Goal: Task Accomplishment & Management: Complete application form

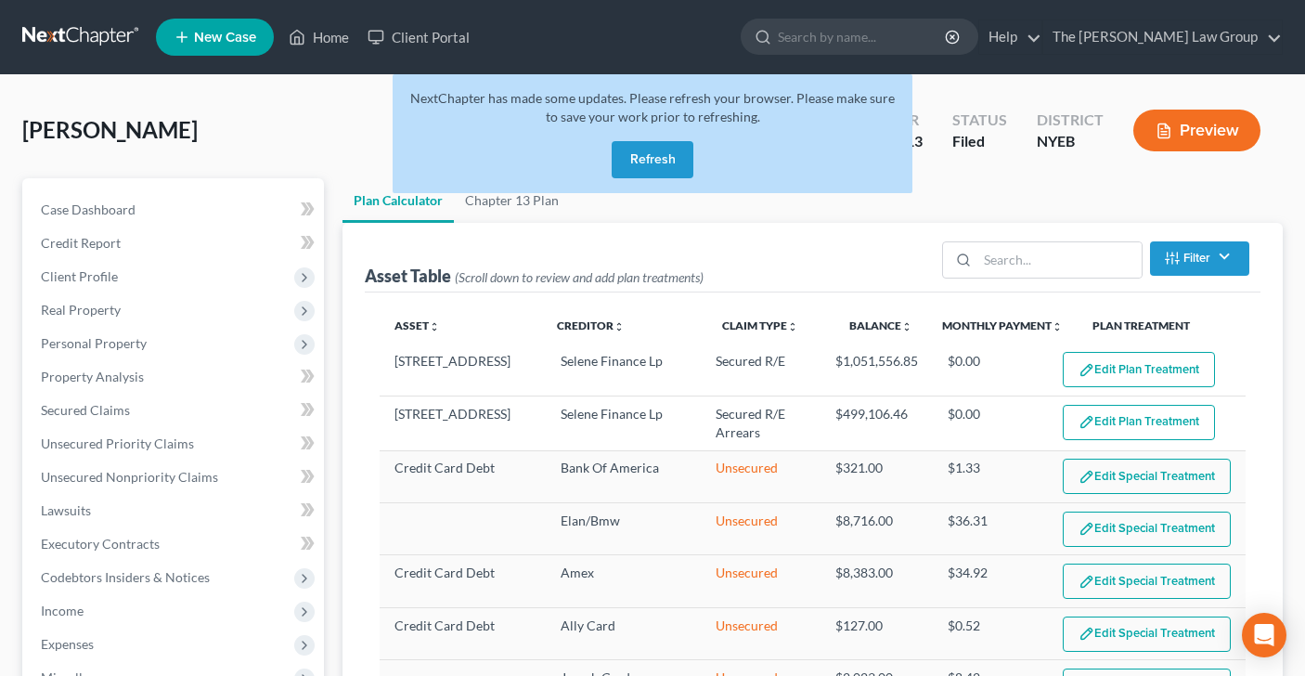
select select "59"
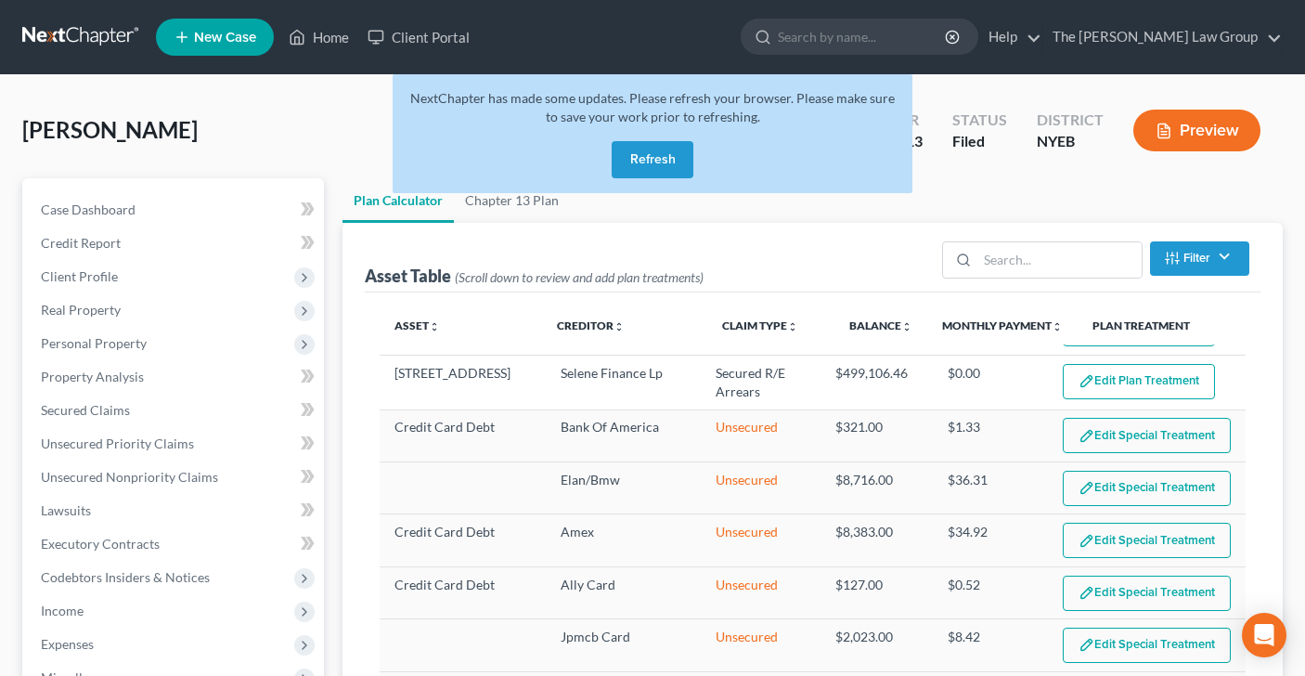
click at [669, 165] on button "Refresh" at bounding box center [653, 159] width 82 height 37
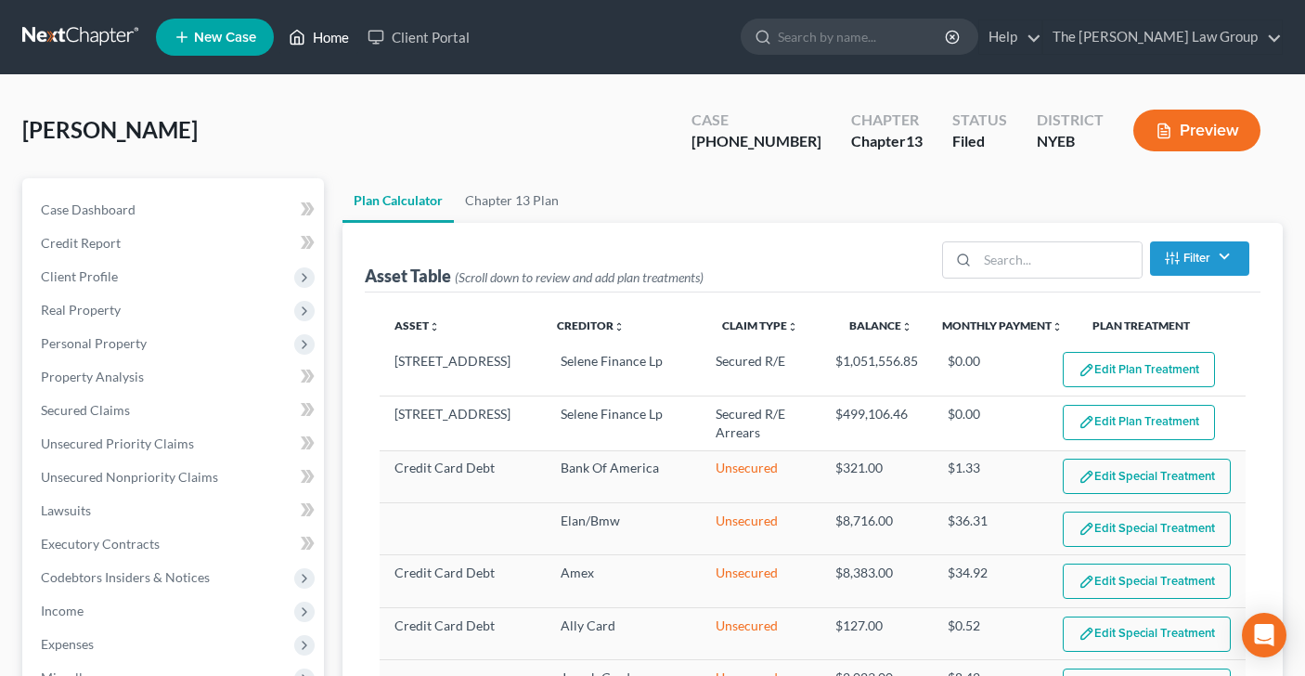
click at [328, 41] on link "Home" at bounding box center [318, 36] width 79 height 33
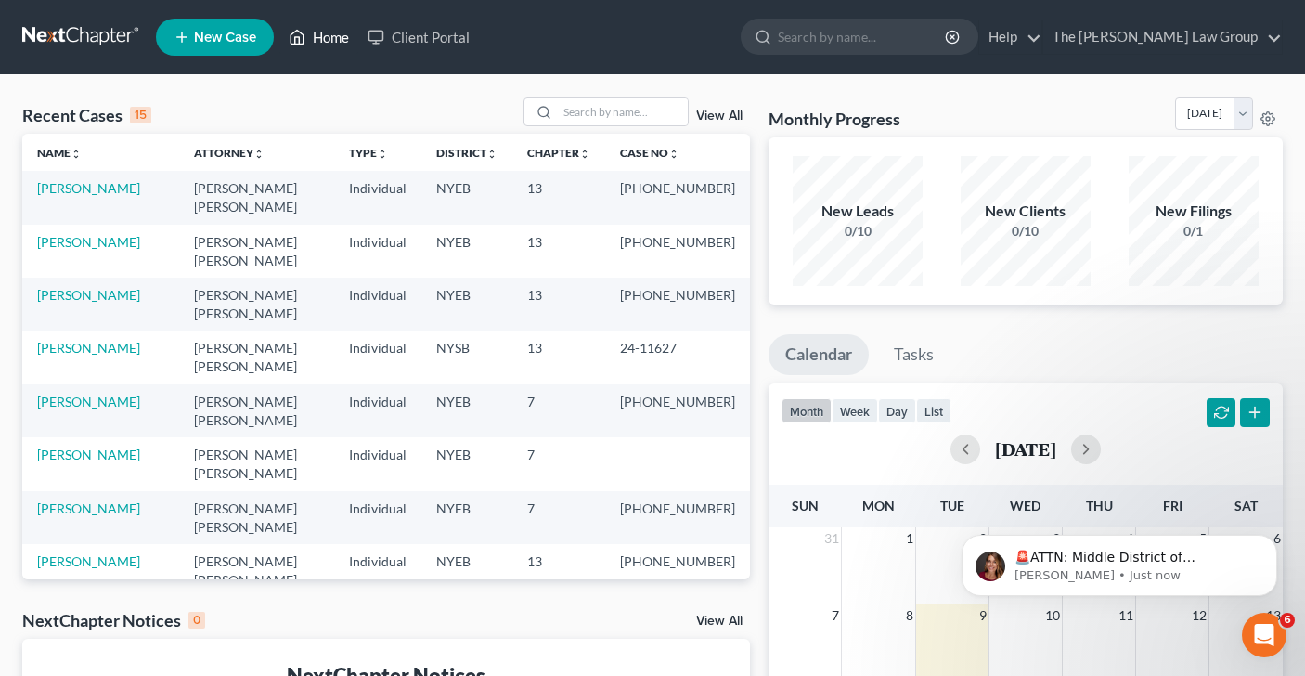
click at [328, 40] on link "Home" at bounding box center [318, 36] width 79 height 33
click at [587, 111] on input "search" at bounding box center [623, 111] width 130 height 27
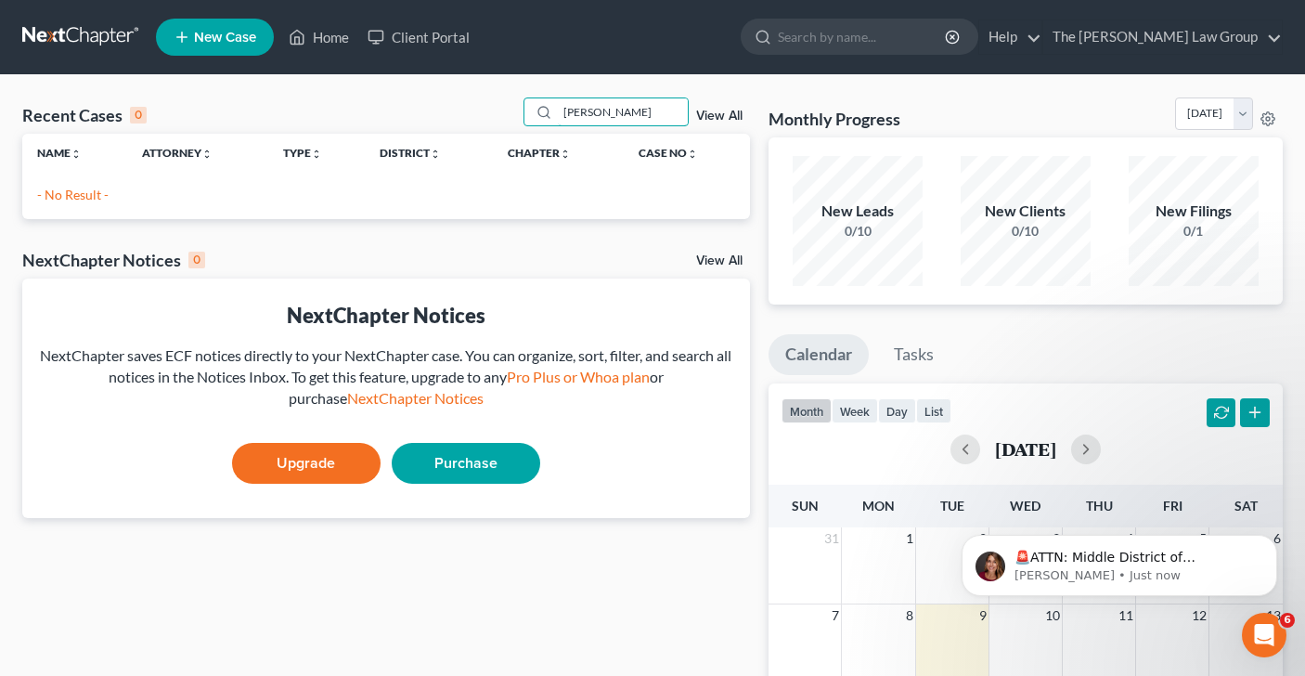
type input "[PERSON_NAME]"
click at [221, 40] on span "New Case" at bounding box center [225, 38] width 62 height 14
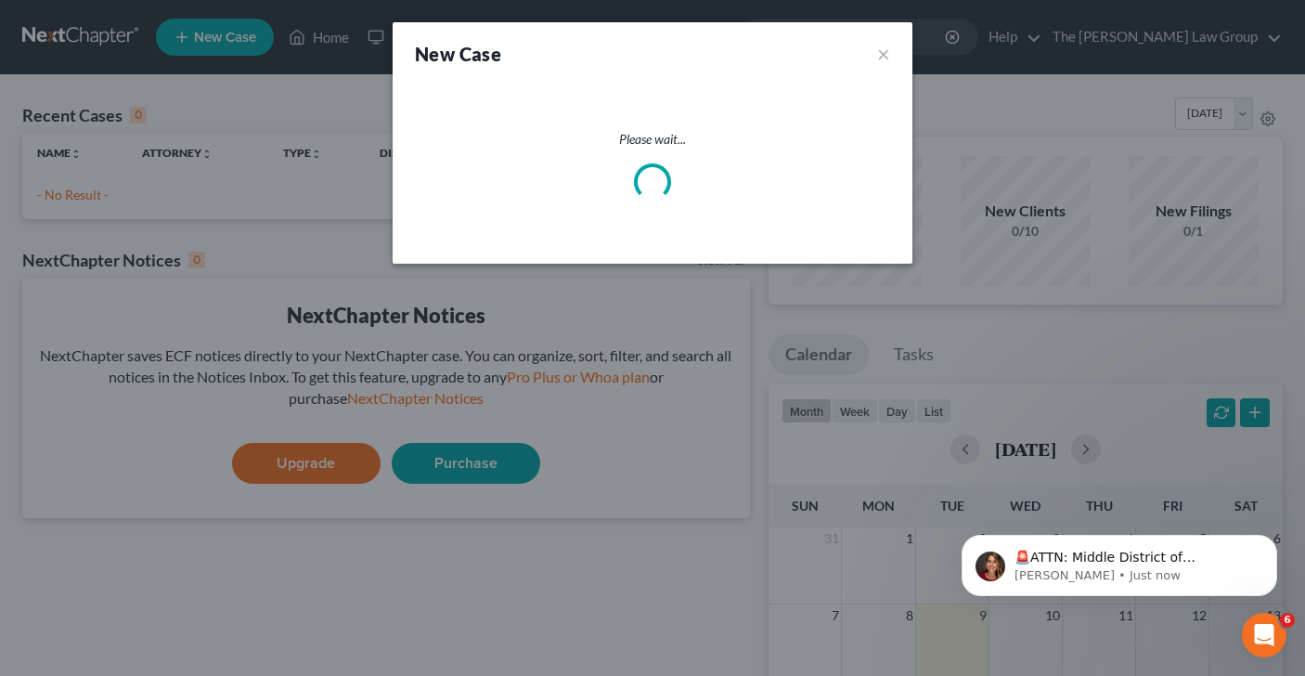
select select "53"
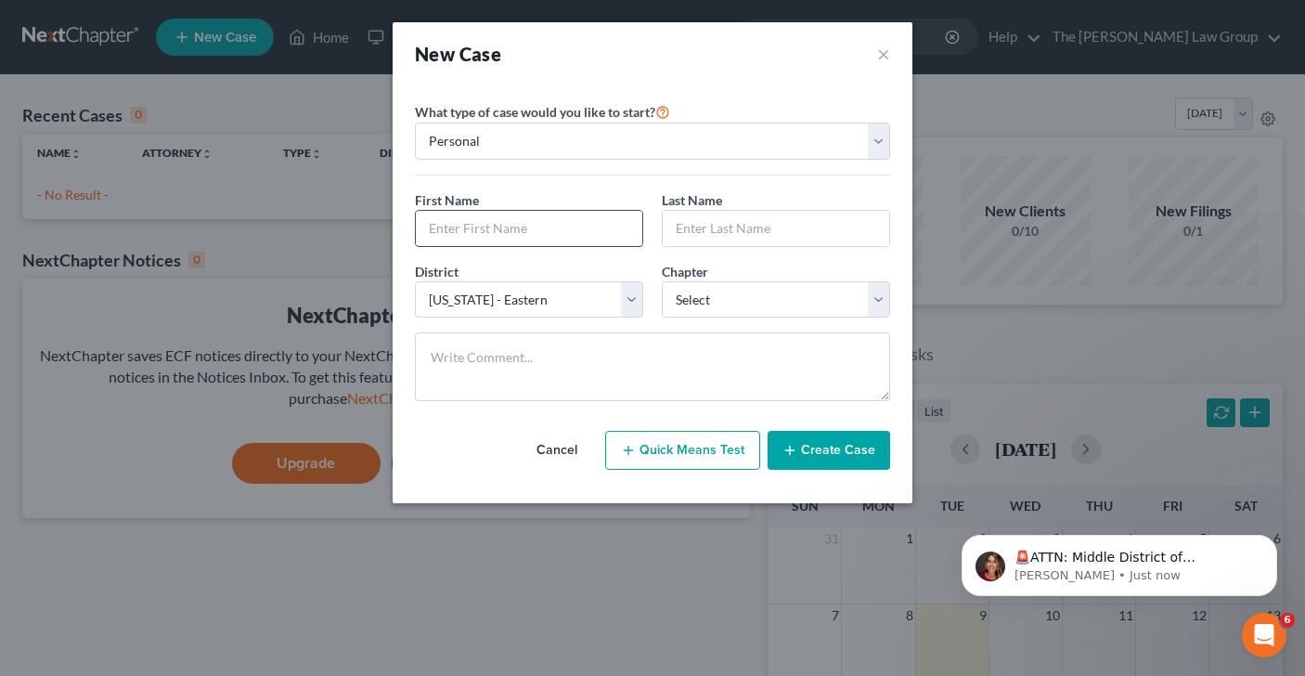
click at [513, 221] on input "text" at bounding box center [529, 228] width 227 height 35
type input "[PERSON_NAME]"
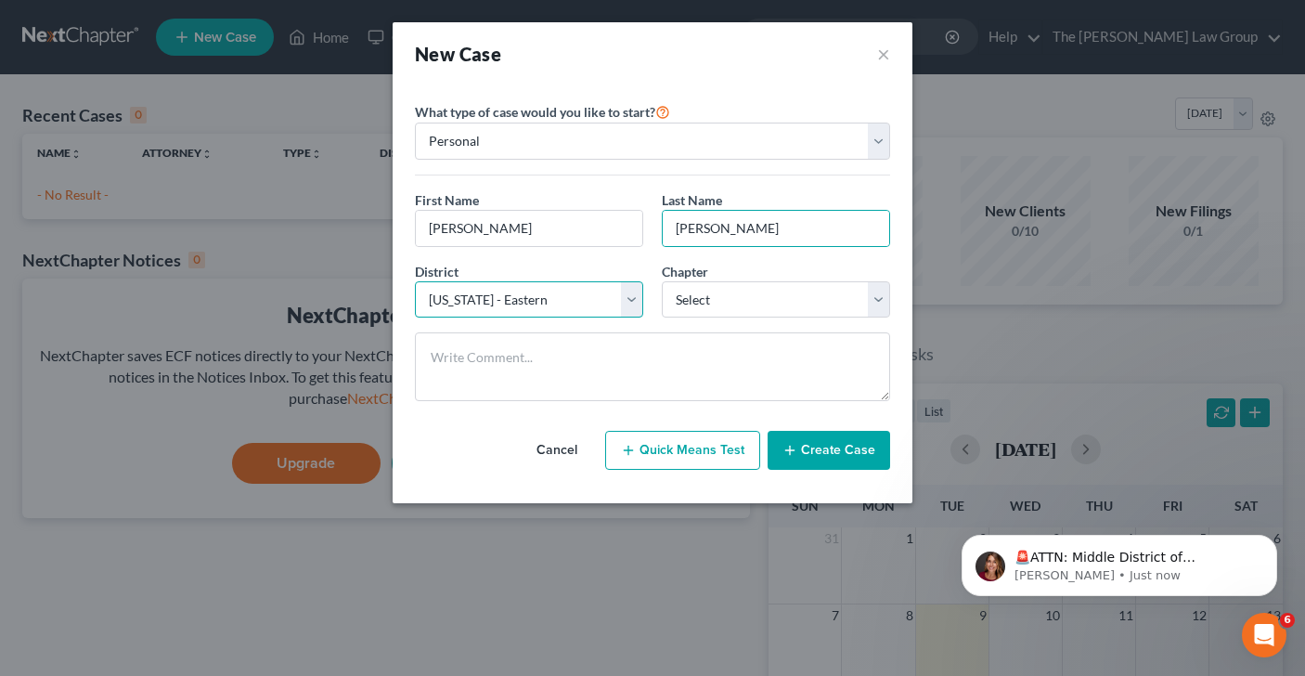
click at [630, 295] on select "Select [US_STATE] - [GEOGRAPHIC_DATA] [US_STATE] - [GEOGRAPHIC_DATA][US_STATE] …" at bounding box center [529, 299] width 228 height 37
click at [628, 302] on select "Select [US_STATE] - [GEOGRAPHIC_DATA] [US_STATE] - [GEOGRAPHIC_DATA][US_STATE] …" at bounding box center [529, 299] width 228 height 37
select select "55"
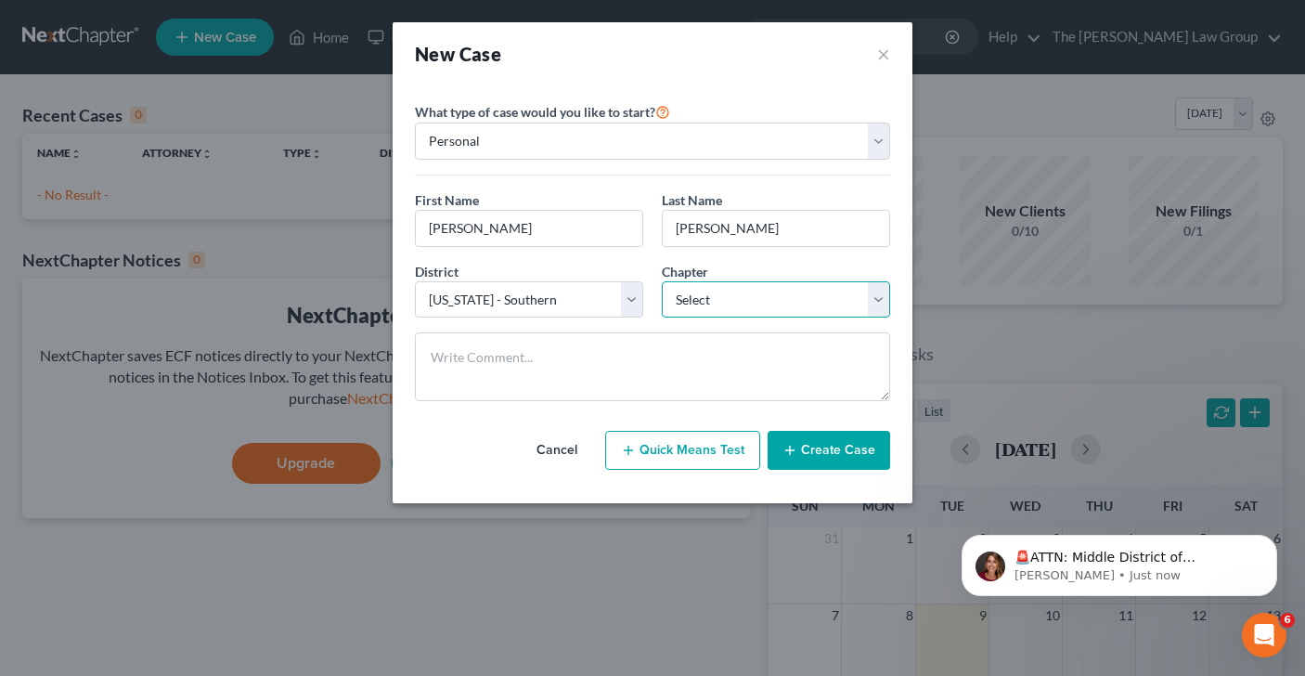
click at [875, 304] on select "Select 7 11 12 13" at bounding box center [776, 299] width 228 height 37
select select "3"
click at [840, 455] on button "Create Case" at bounding box center [829, 450] width 123 height 39
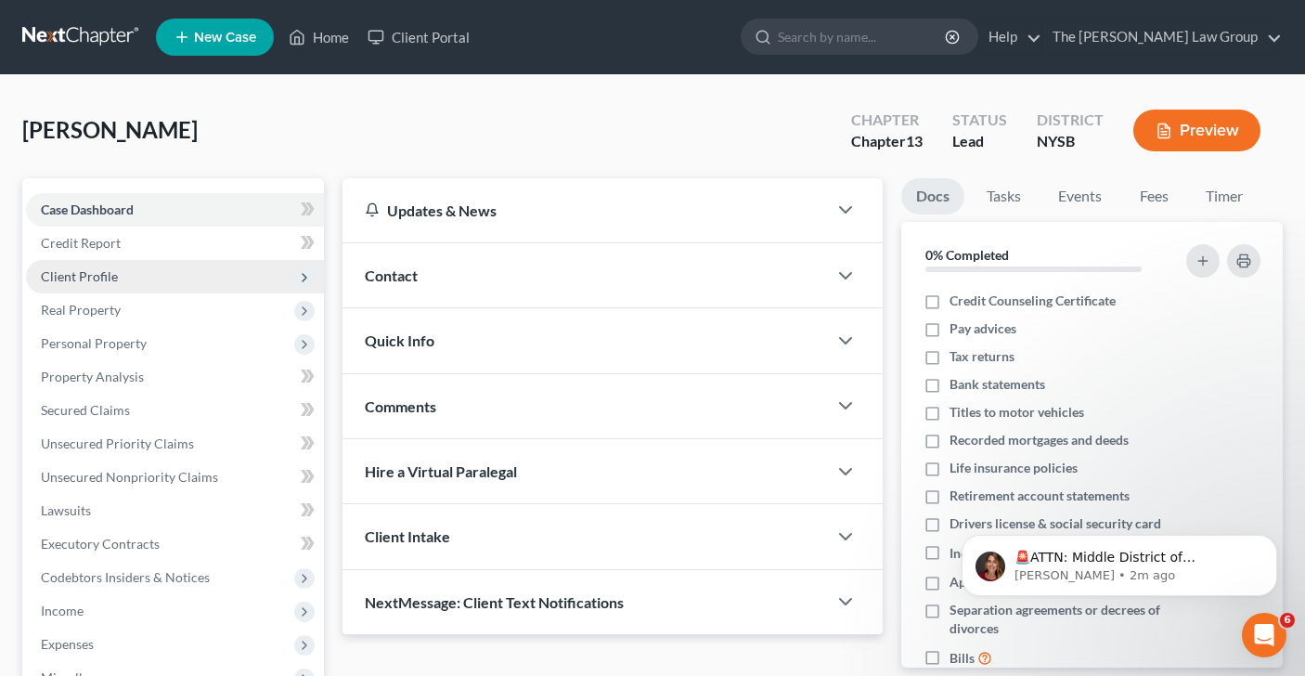
click at [149, 275] on span "Client Profile" at bounding box center [175, 276] width 298 height 33
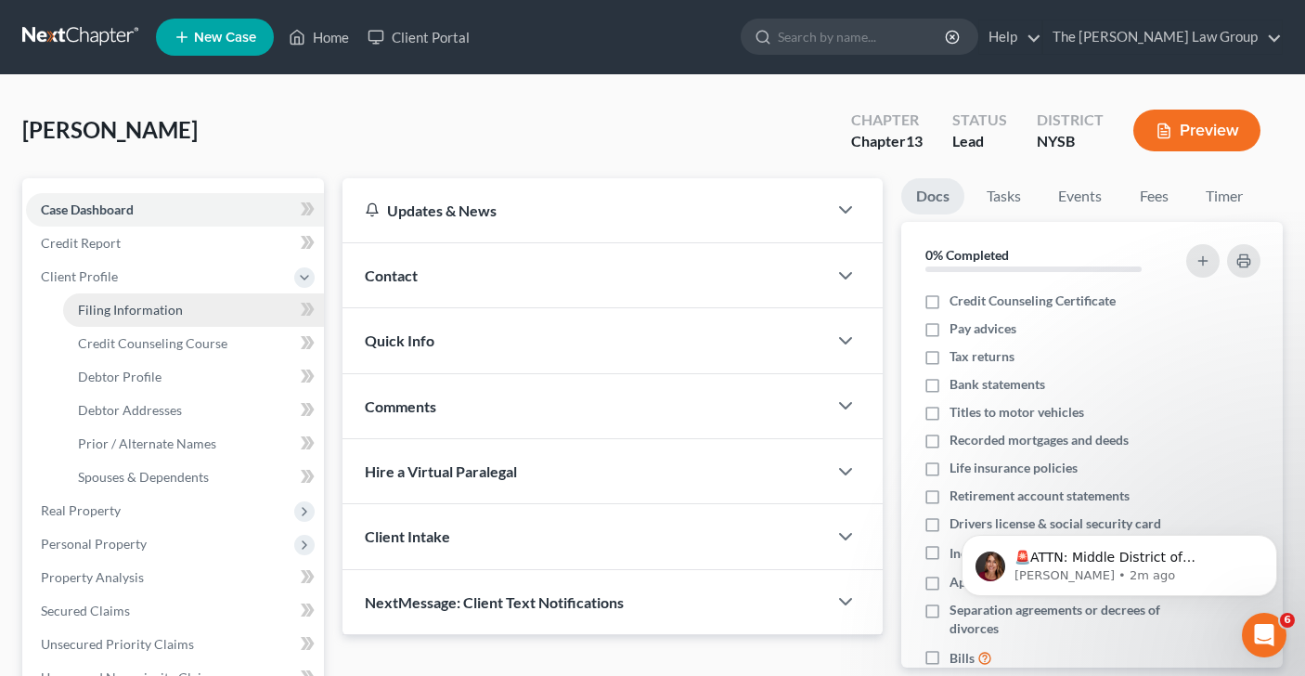
click at [183, 308] on link "Filing Information" at bounding box center [193, 309] width 261 height 33
select select "1"
select select "0"
select select "3"
select select "55"
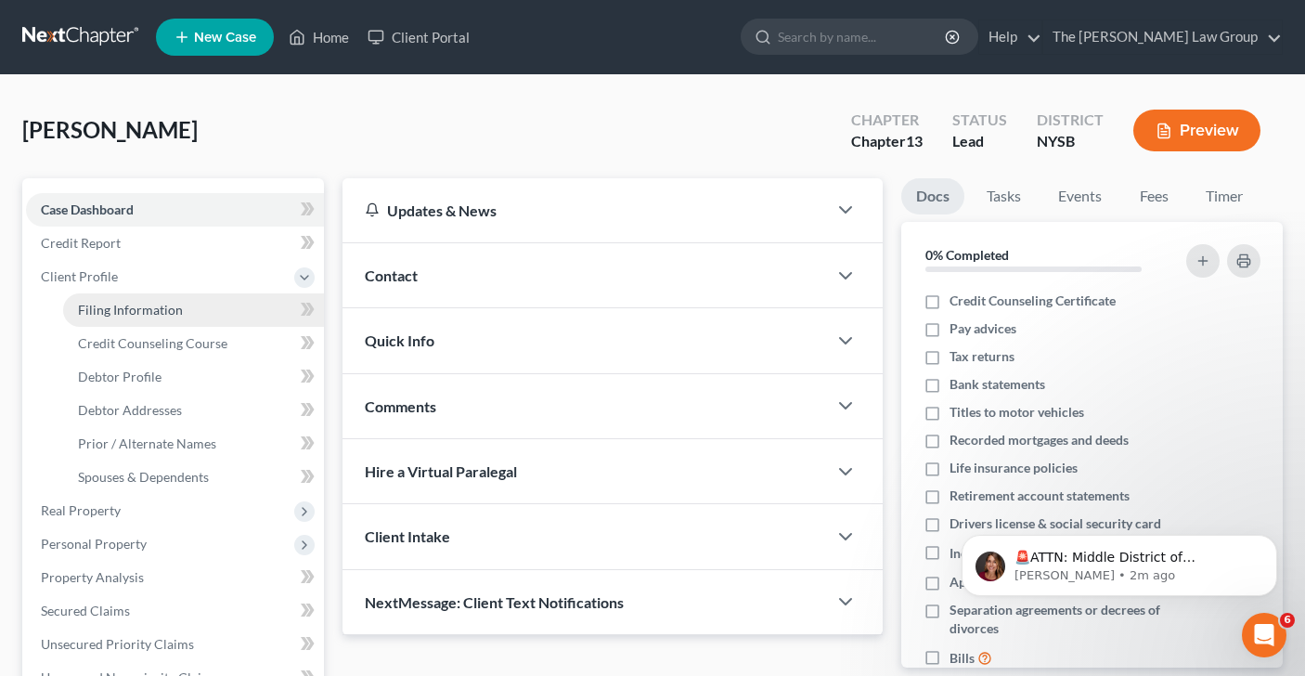
select select "35"
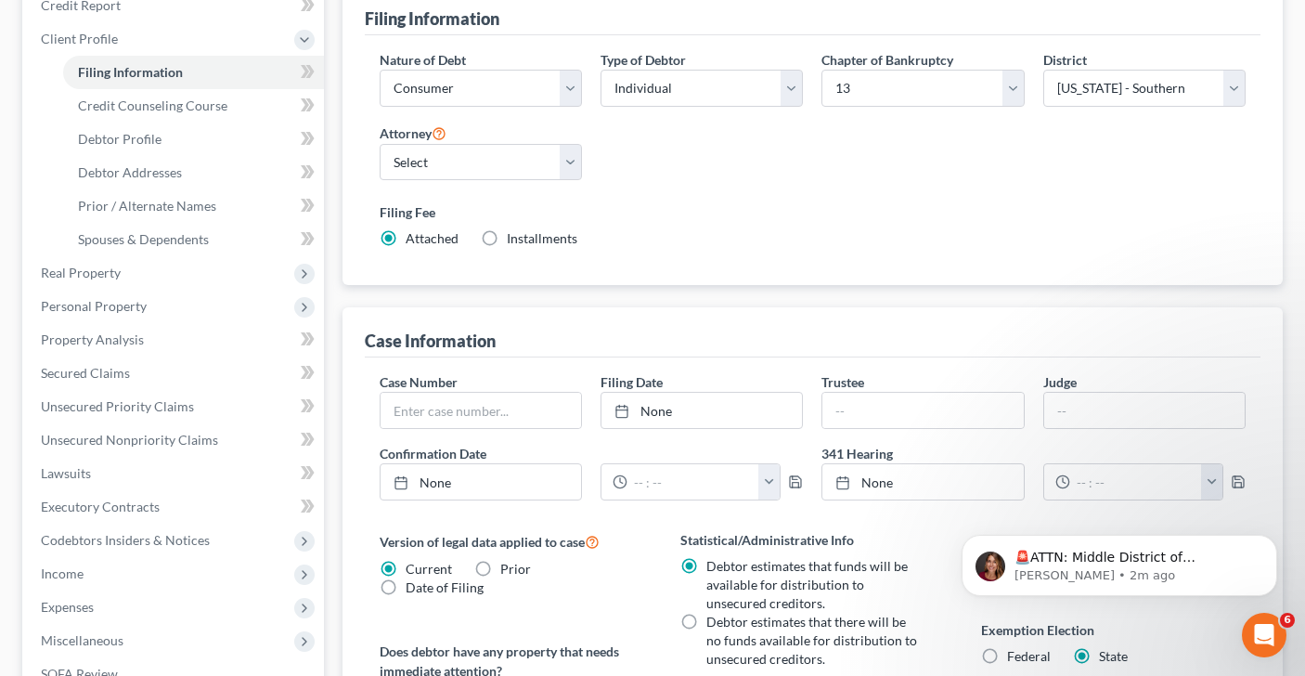
scroll to position [242, 0]
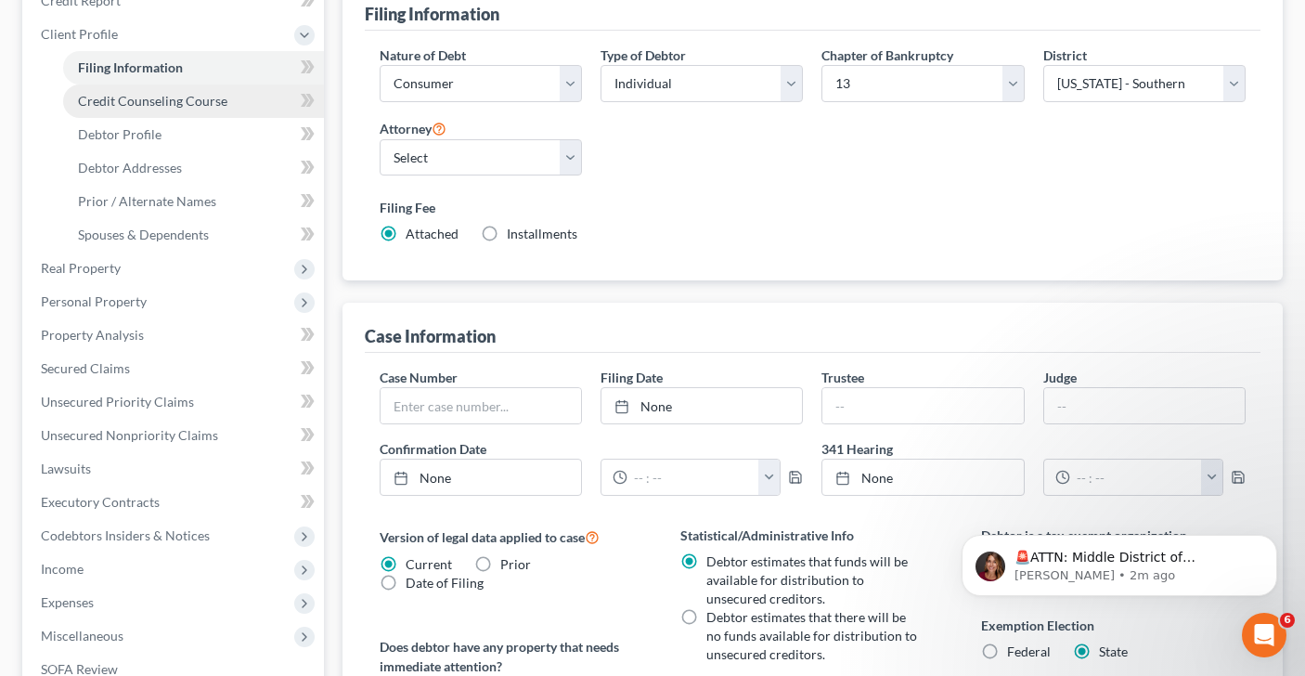
click at [174, 101] on span "Credit Counseling Course" at bounding box center [152, 101] width 149 height 16
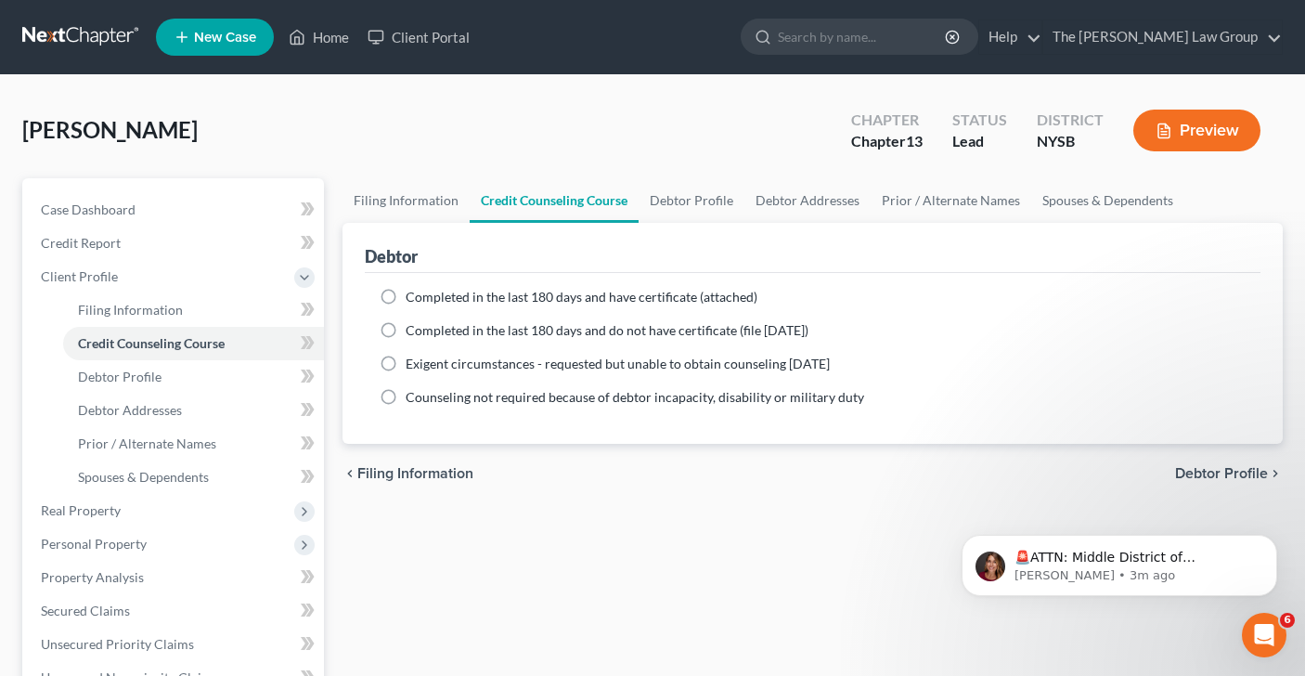
click at [406, 293] on label "Completed in the last 180 days and have certificate (attached)" at bounding box center [582, 297] width 352 height 19
click at [413, 293] on input "Completed in the last 180 days and have certificate (attached)" at bounding box center [419, 294] width 12 height 12
radio input "true"
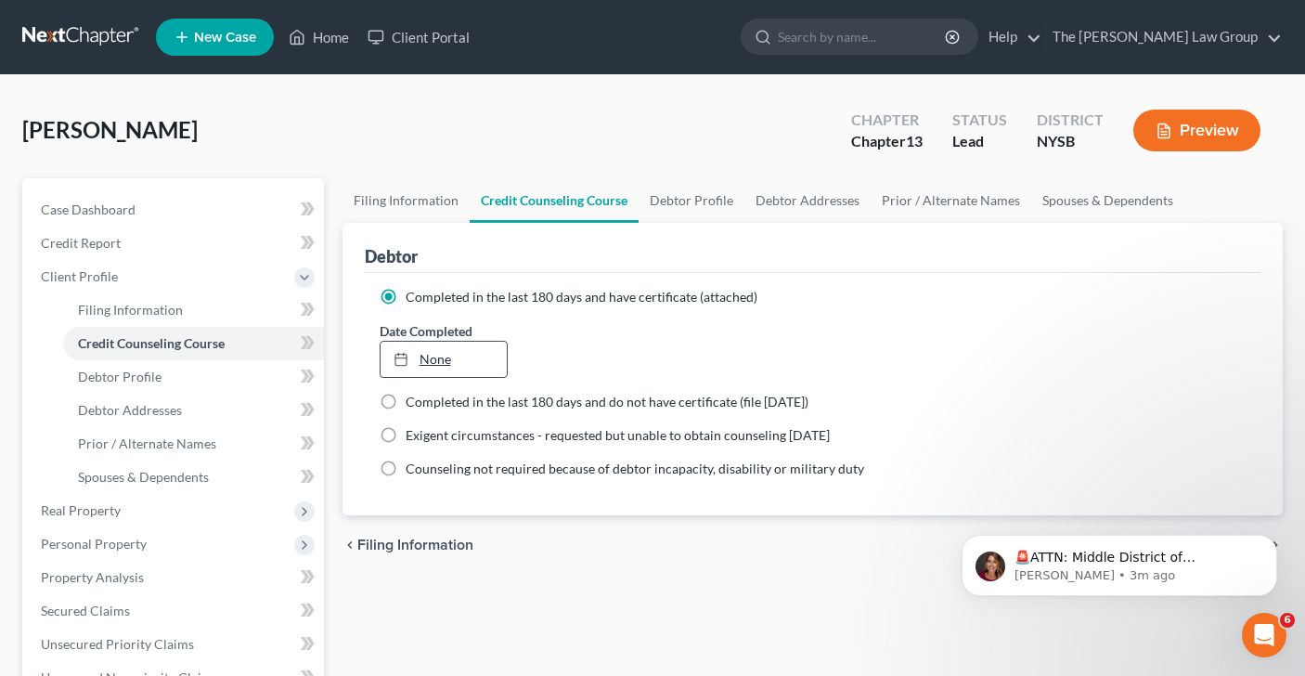
type input "[DATE]"
click at [423, 364] on link "[DATE]" at bounding box center [444, 359] width 127 height 35
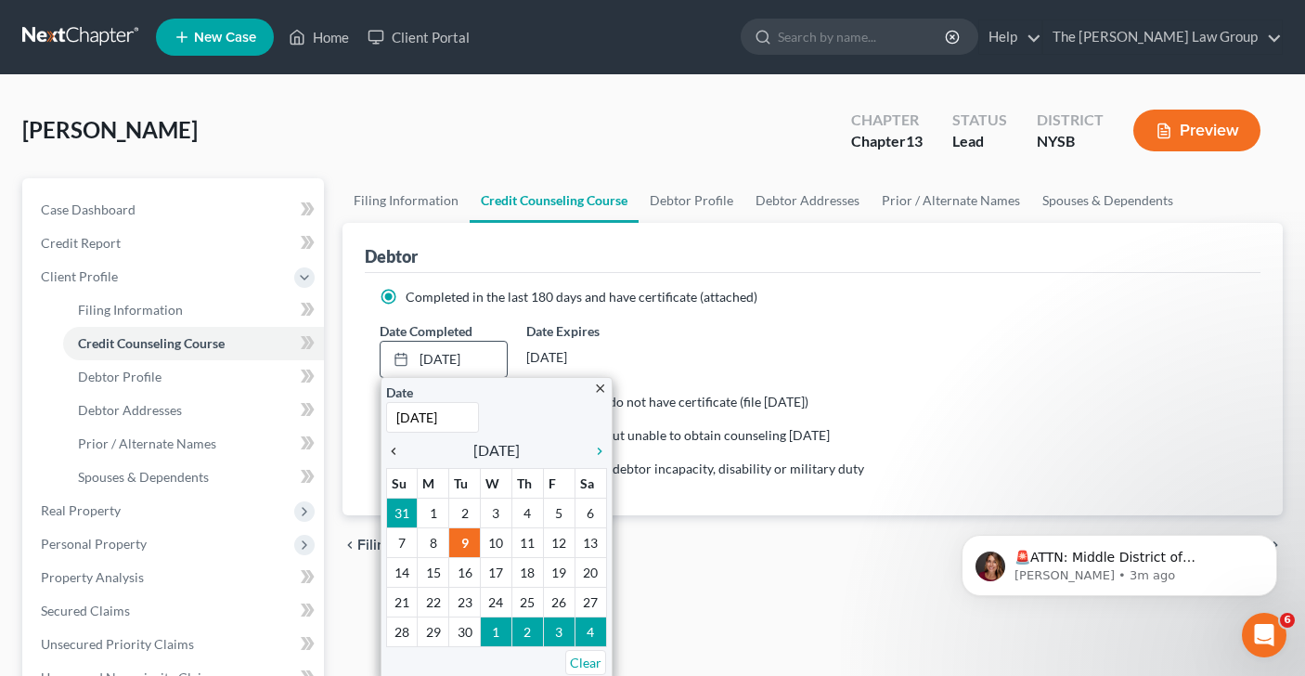
click at [394, 447] on icon "chevron_left" at bounding box center [398, 451] width 24 height 15
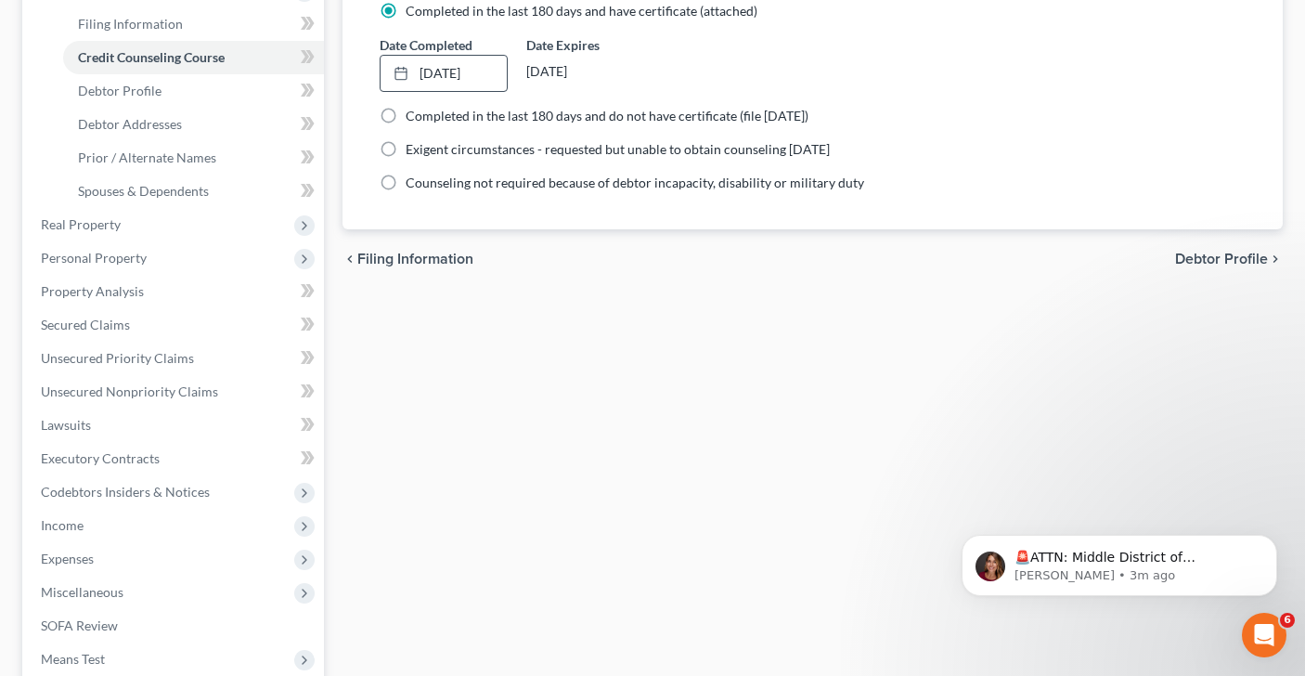
scroll to position [246, 0]
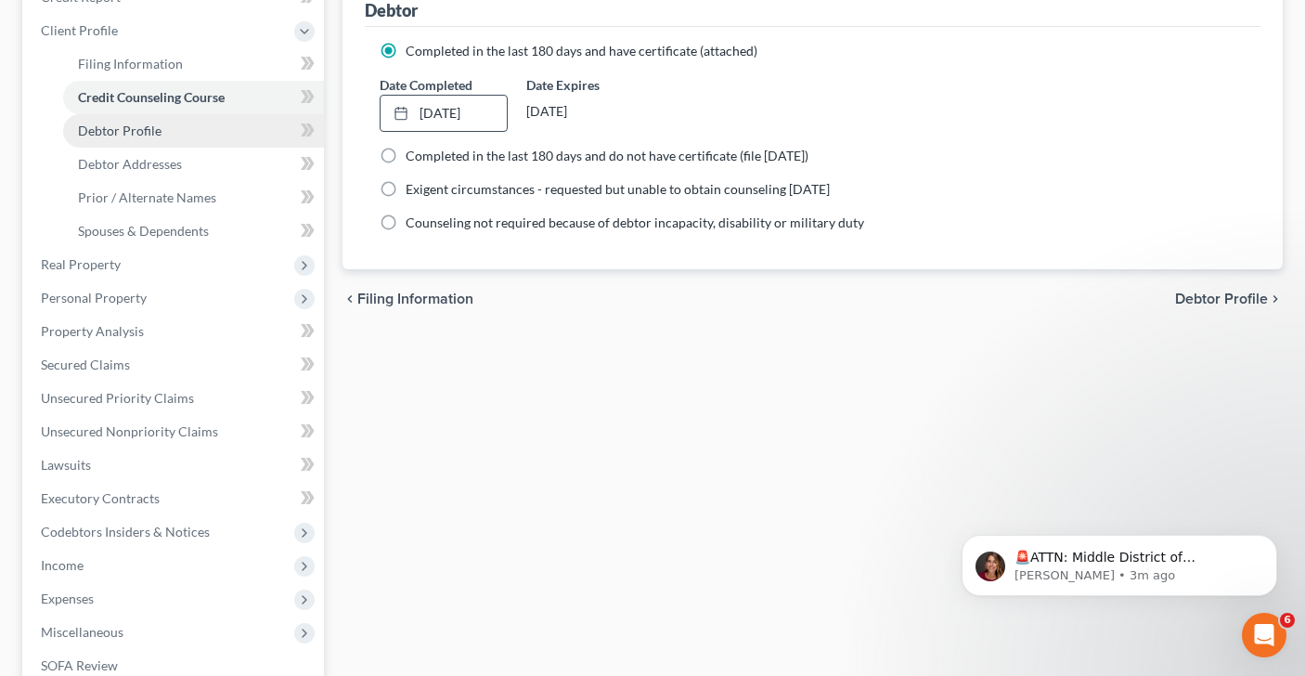
click at [152, 134] on span "Debtor Profile" at bounding box center [120, 131] width 84 height 16
select select "0"
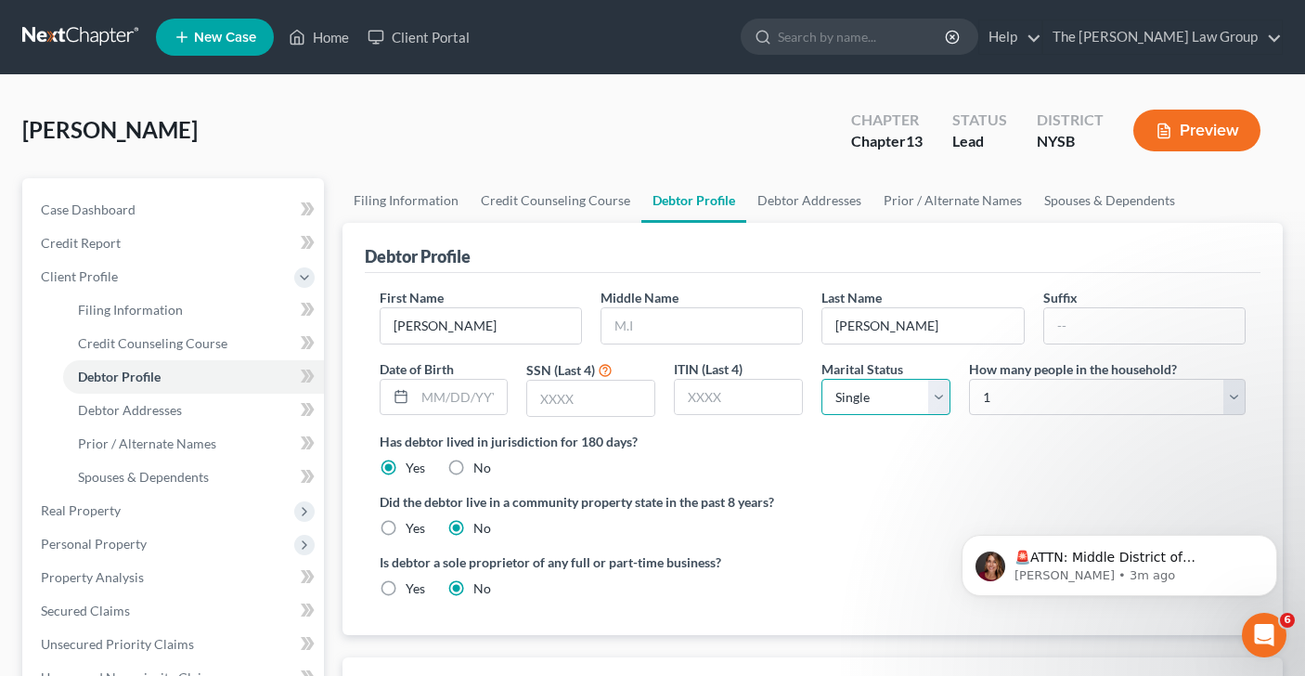
click at [932, 407] on select "Select Single Married Separated Divorced Widowed" at bounding box center [886, 397] width 129 height 37
select select "1"
click at [1236, 394] on select "Select 1 2 3 4 5 6 7 8 9 10 11 12 13 14 15 16 17 18 19 20" at bounding box center [1107, 397] width 277 height 37
select select "1"
click at [454, 388] on input "text" at bounding box center [461, 397] width 93 height 35
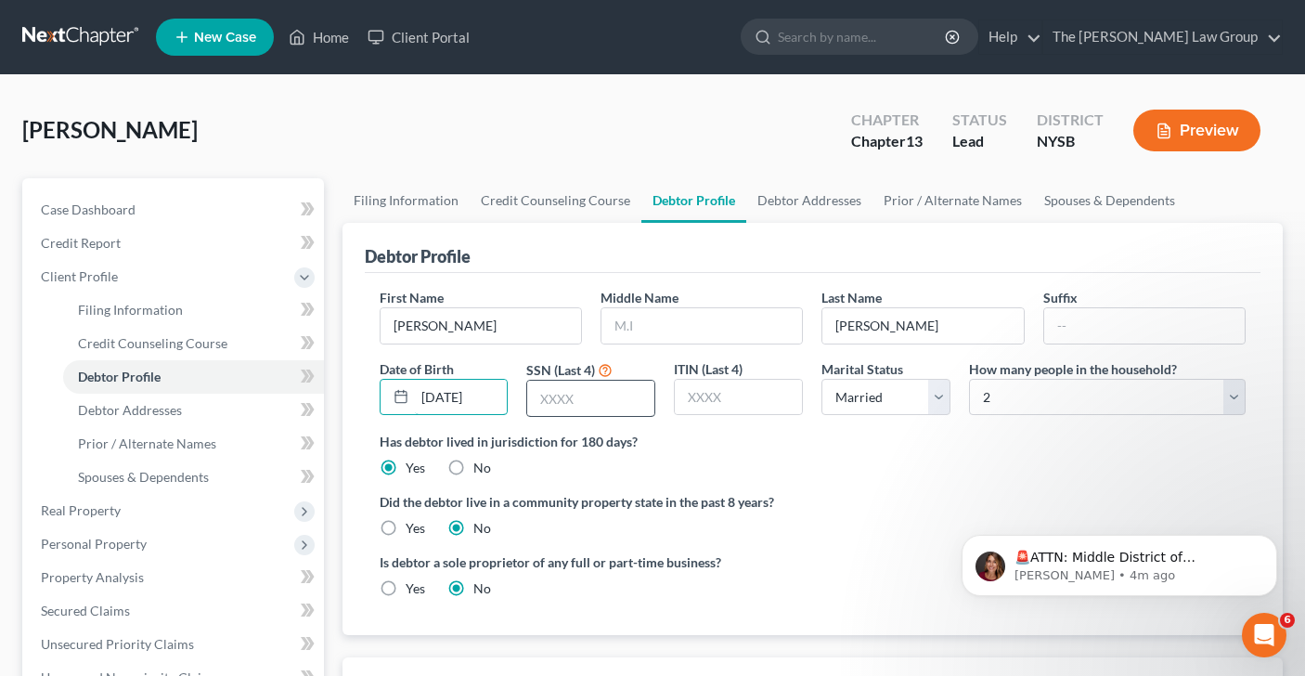
type input "[DATE]"
click at [560, 398] on input "text" at bounding box center [590, 398] width 127 height 35
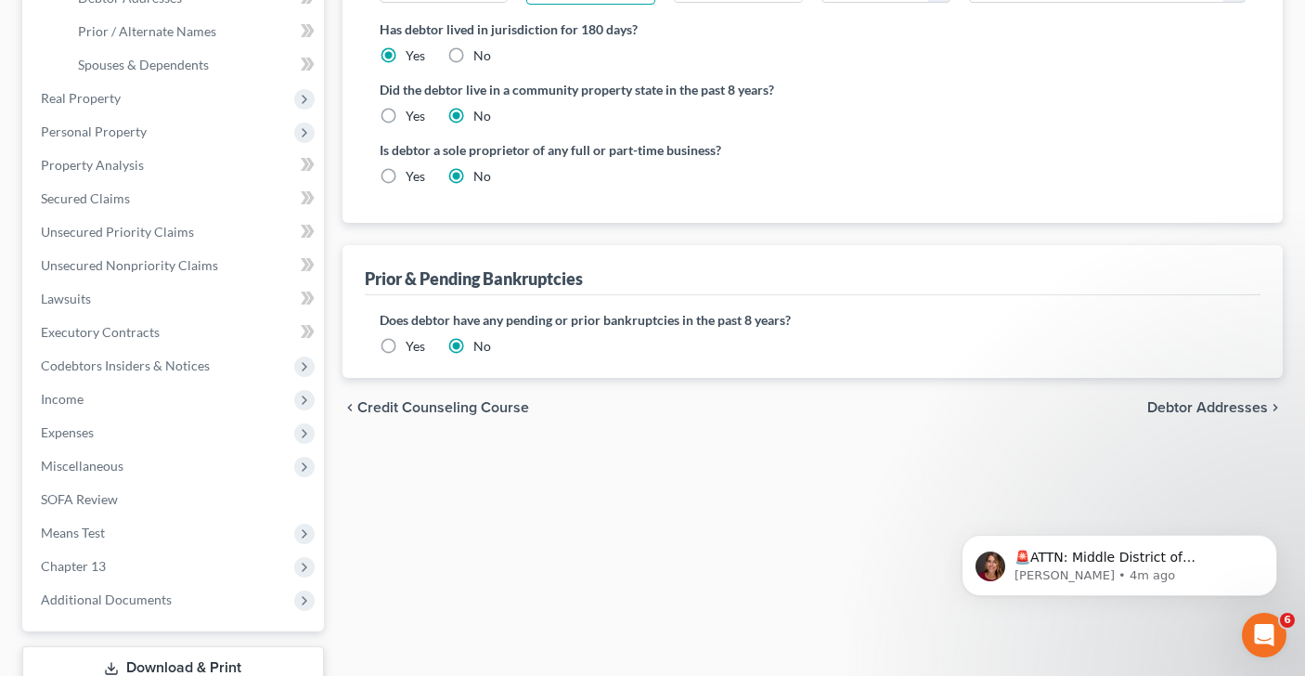
scroll to position [466, 0]
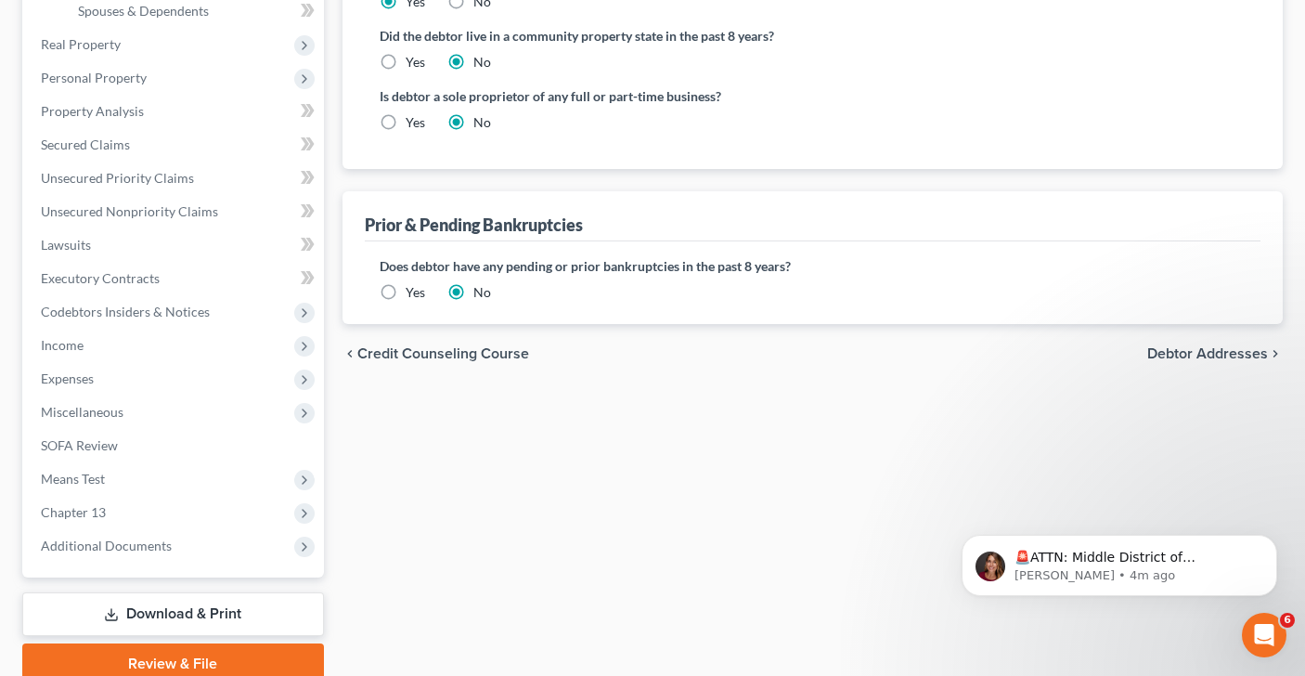
type input "7114"
click at [1180, 352] on span "Debtor Addresses" at bounding box center [1207, 353] width 121 height 15
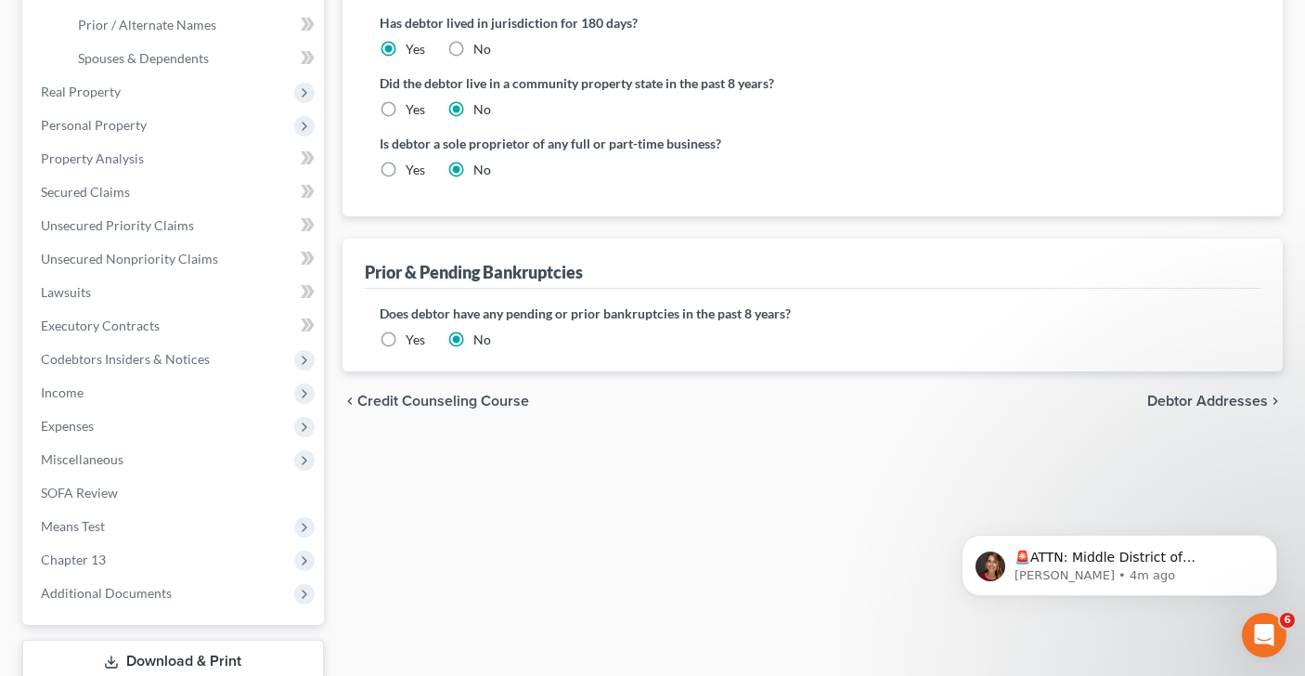
select select "0"
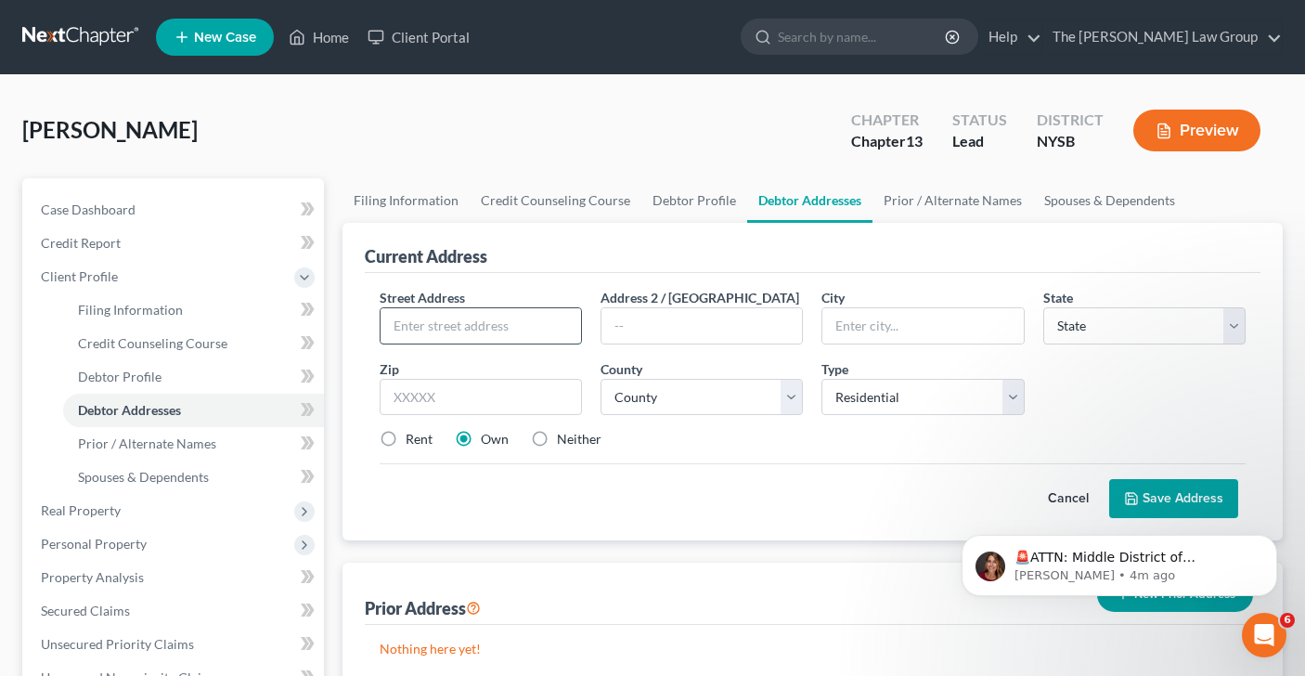
click at [477, 324] on input "text" at bounding box center [481, 325] width 201 height 35
type input "[STREET_ADDRESS][PERSON_NAME]"
click at [866, 325] on input "text" at bounding box center [922, 325] width 201 height 35
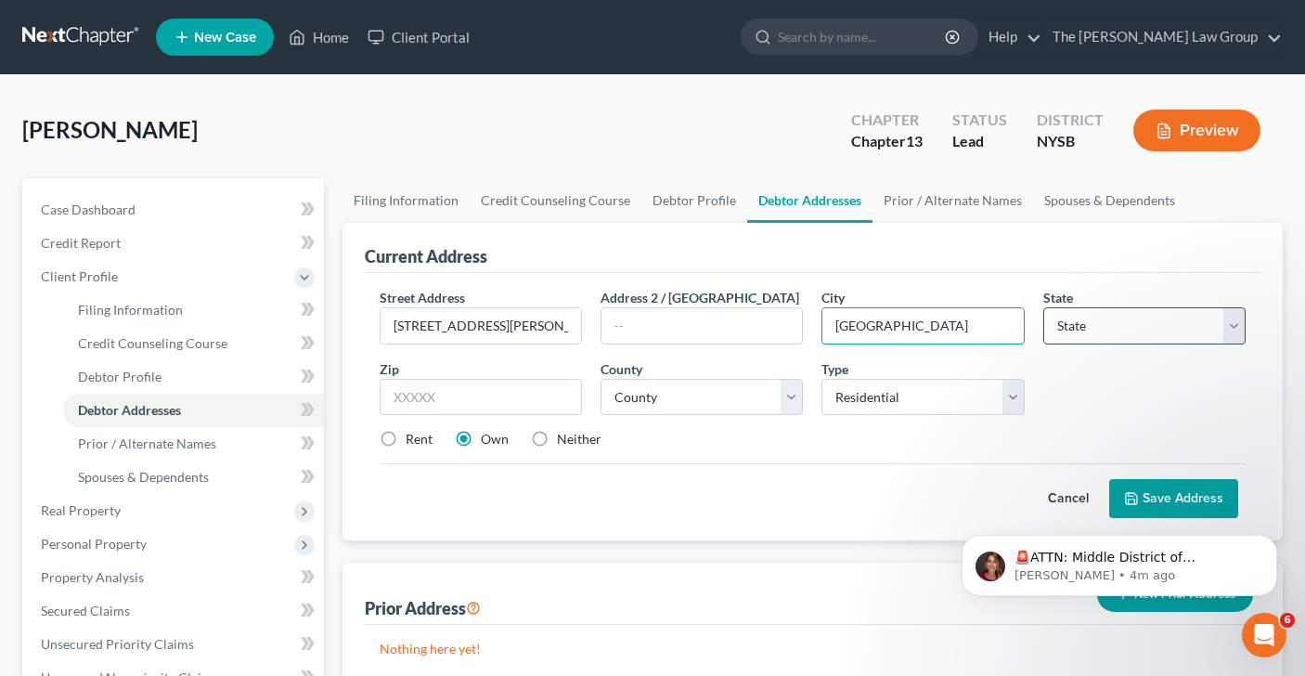
type input "[GEOGRAPHIC_DATA]"
click at [1134, 324] on select "State [US_STATE] AK AR AZ CA CO CT DE DC [GEOGRAPHIC_DATA] [GEOGRAPHIC_DATA] GU…" at bounding box center [1144, 325] width 202 height 37
select select "35"
click at [467, 391] on input "text" at bounding box center [481, 397] width 202 height 37
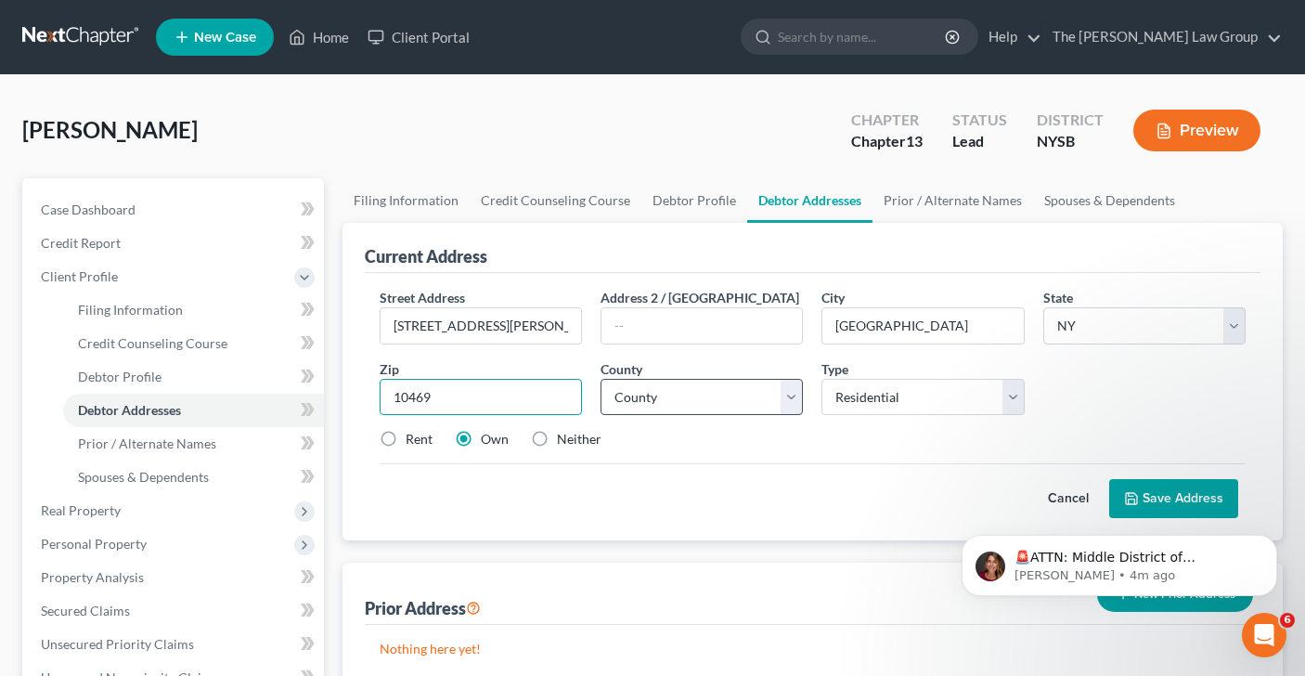
type input "10469"
click at [789, 396] on select "County [GEOGRAPHIC_DATA] [GEOGRAPHIC_DATA] [GEOGRAPHIC_DATA] [GEOGRAPHIC_DATA] …" at bounding box center [702, 397] width 202 height 37
select select "2"
click at [1149, 496] on iframe at bounding box center [1119, 561] width 371 height 130
click at [1150, 509] on body "🚨ATTN: Middle District of [US_STATE] The court has added a new Credit Counselin…" at bounding box center [1119, 560] width 356 height 115
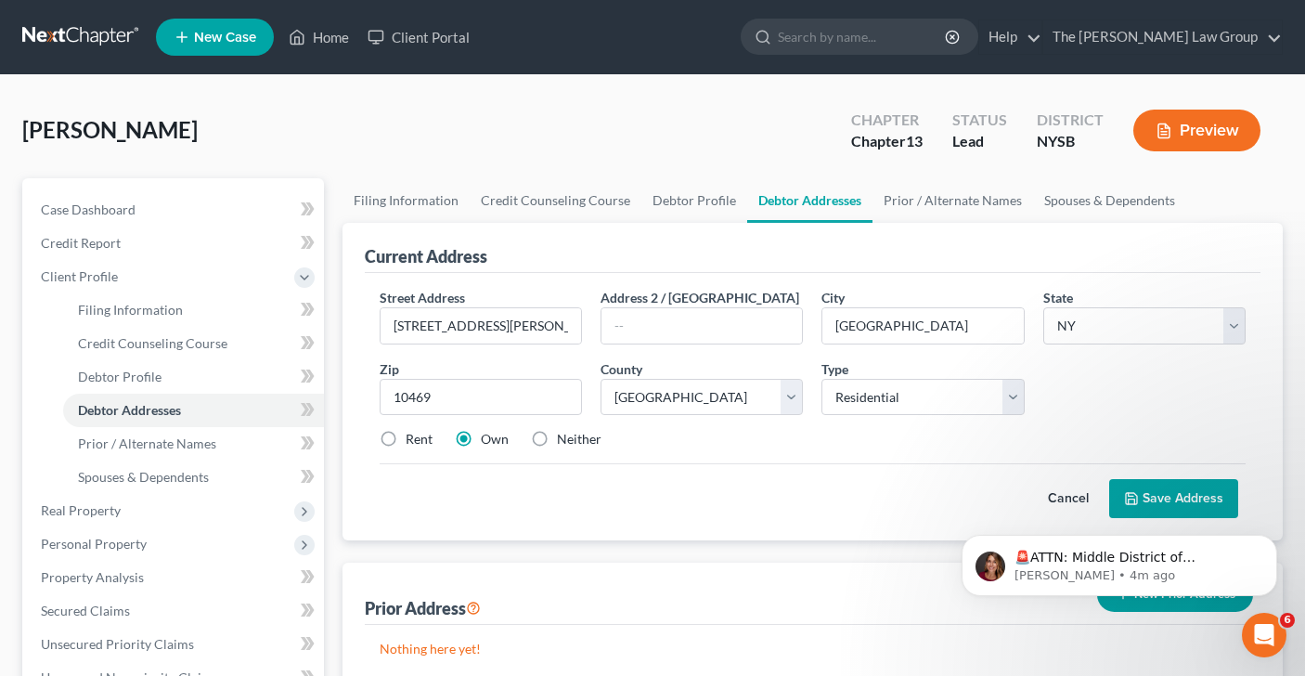
click at [1147, 500] on html "🚨ATTN: Middle District of [US_STATE] The court has added a new Credit Counselin…" at bounding box center [1119, 561] width 371 height 130
click at [670, 536] on div "Street Address * [STREET_ADDRESS][PERSON_NAME] Address 2 / [GEOGRAPHIC_DATA] * …" at bounding box center [813, 406] width 897 height 267
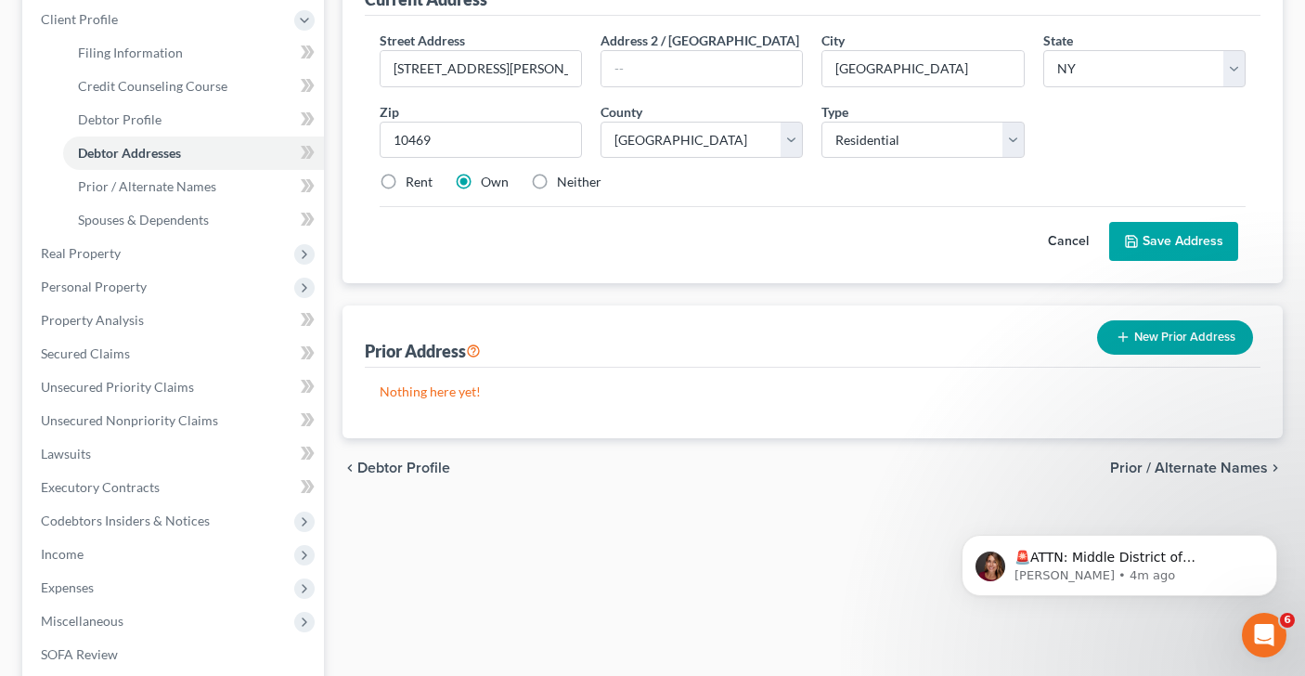
scroll to position [254, 0]
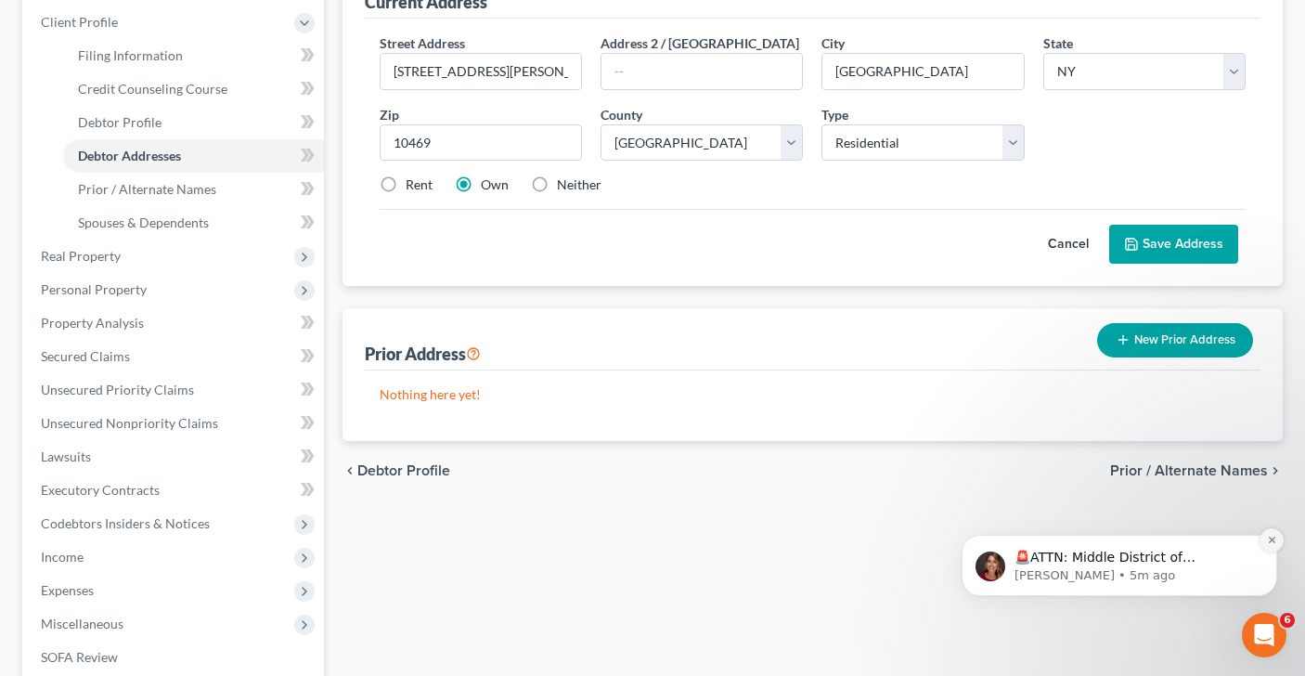
click at [1274, 537] on icon "Dismiss notification" at bounding box center [1271, 540] width 6 height 6
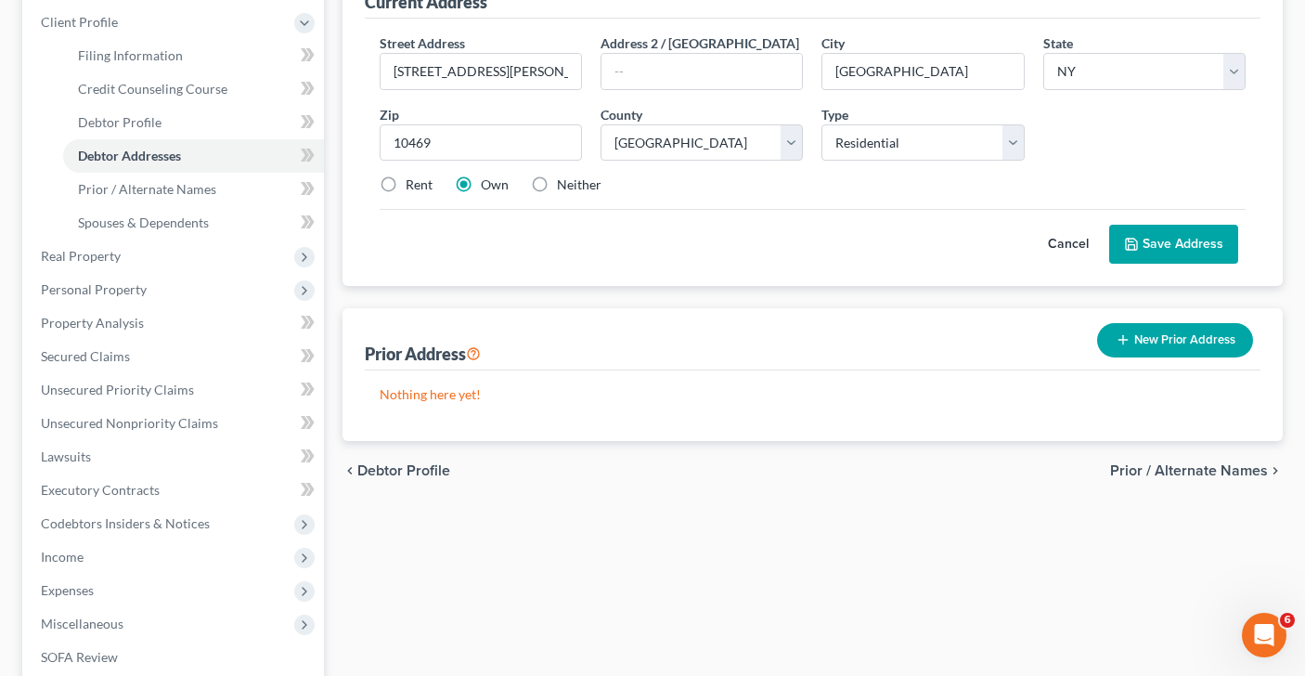
click at [1156, 250] on button "Save Address" at bounding box center [1173, 244] width 129 height 39
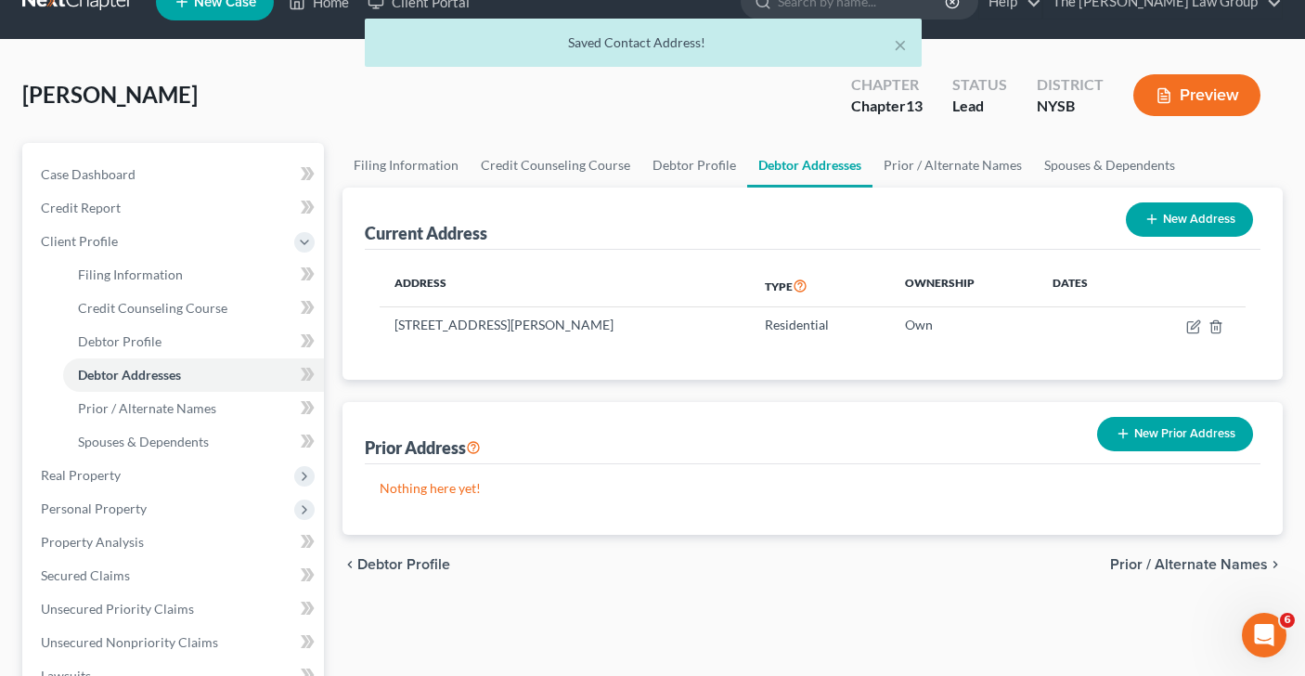
scroll to position [0, 0]
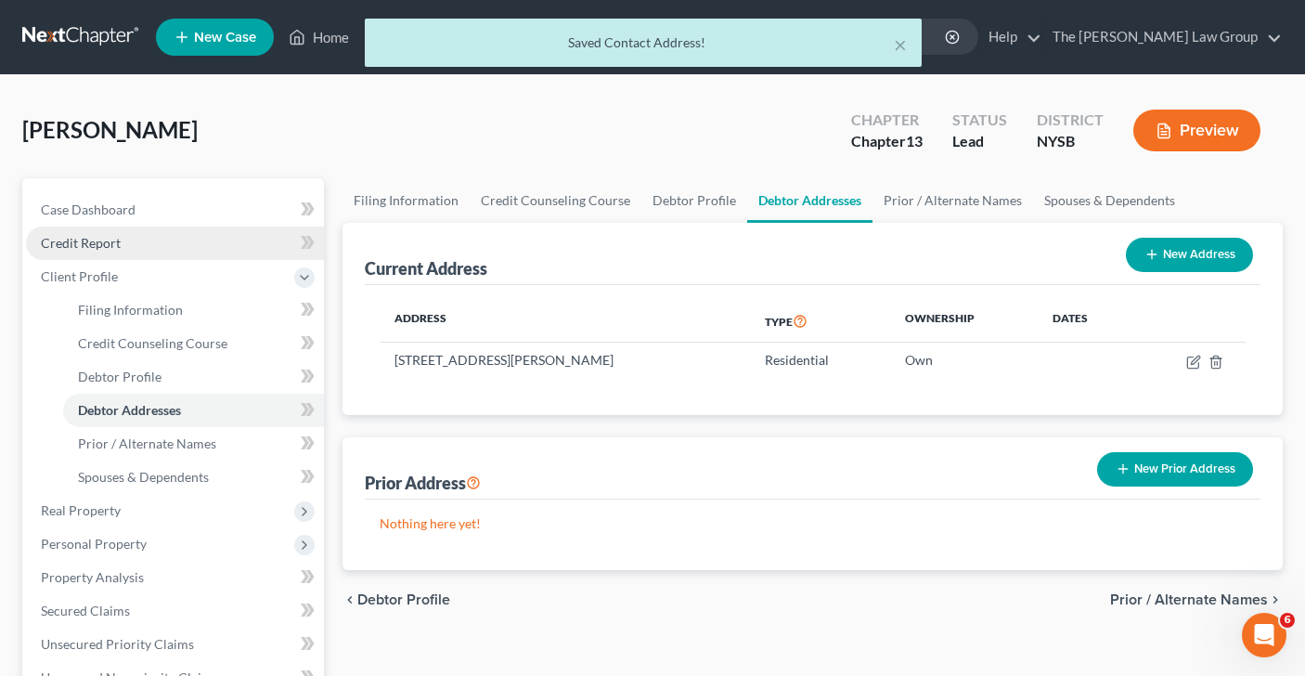
click at [162, 247] on link "Credit Report" at bounding box center [175, 243] width 298 height 33
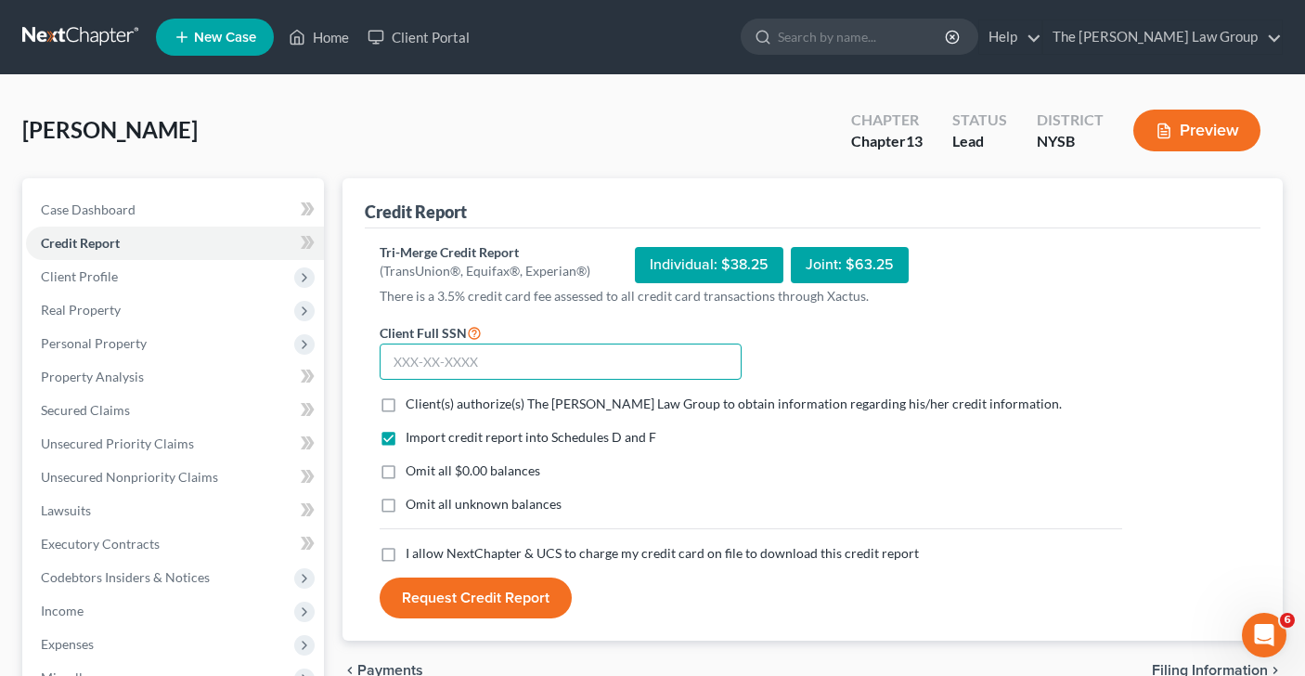
click at [503, 359] on input "text" at bounding box center [561, 361] width 362 height 37
type input "068-80-7114"
click at [406, 403] on label "Client(s) authorize(s) The [PERSON_NAME] Law Group to obtain information regard…" at bounding box center [734, 404] width 656 height 19
click at [413, 403] on input "Client(s) authorize(s) The [PERSON_NAME] Law Group to obtain information regard…" at bounding box center [419, 401] width 12 height 12
checkbox input "true"
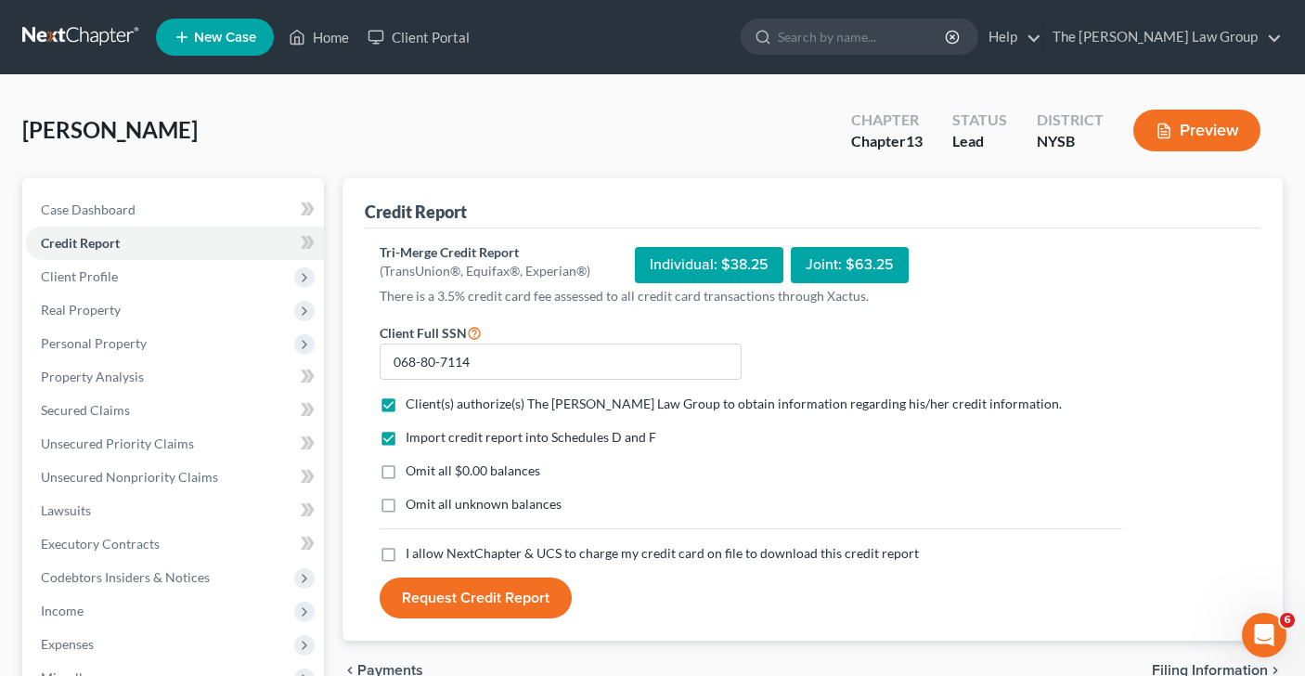
click at [406, 471] on label "Omit all $0.00 balances" at bounding box center [473, 470] width 135 height 19
click at [413, 471] on input "Omit all $0.00 balances" at bounding box center [419, 467] width 12 height 12
checkbox input "true"
click at [406, 552] on label "I allow NextChapter & UCS to charge my credit card on file to download this cre…" at bounding box center [662, 553] width 513 height 19
click at [413, 552] on input "I allow NextChapter & UCS to charge my credit card on file to download this cre…" at bounding box center [419, 550] width 12 height 12
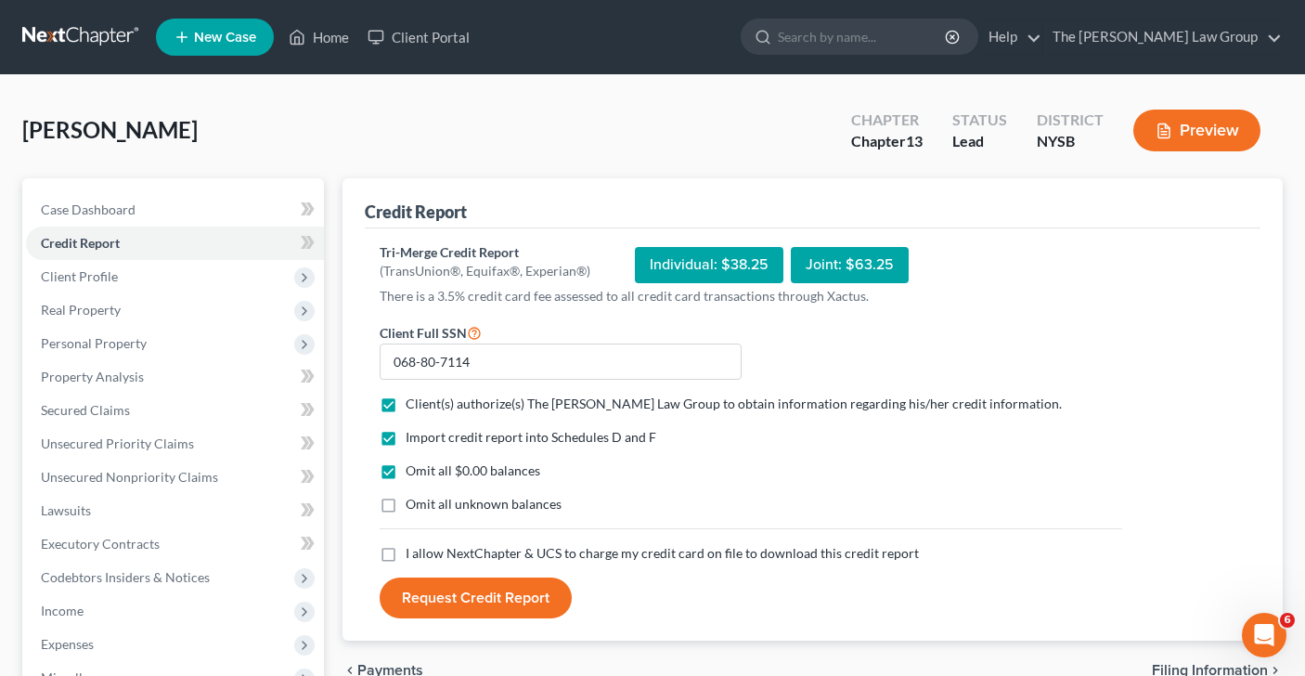
checkbox input "true"
click at [502, 613] on button "Request Credit Report" at bounding box center [476, 597] width 192 height 41
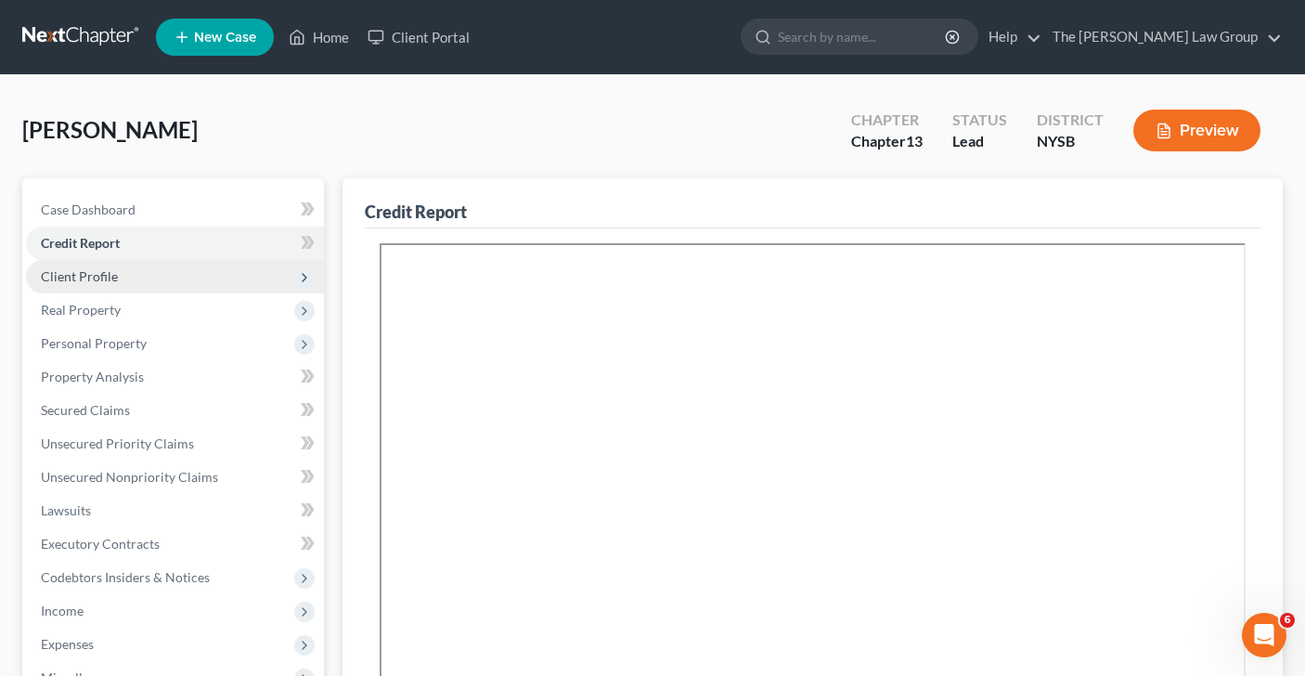
click at [115, 270] on span "Client Profile" at bounding box center [79, 276] width 77 height 16
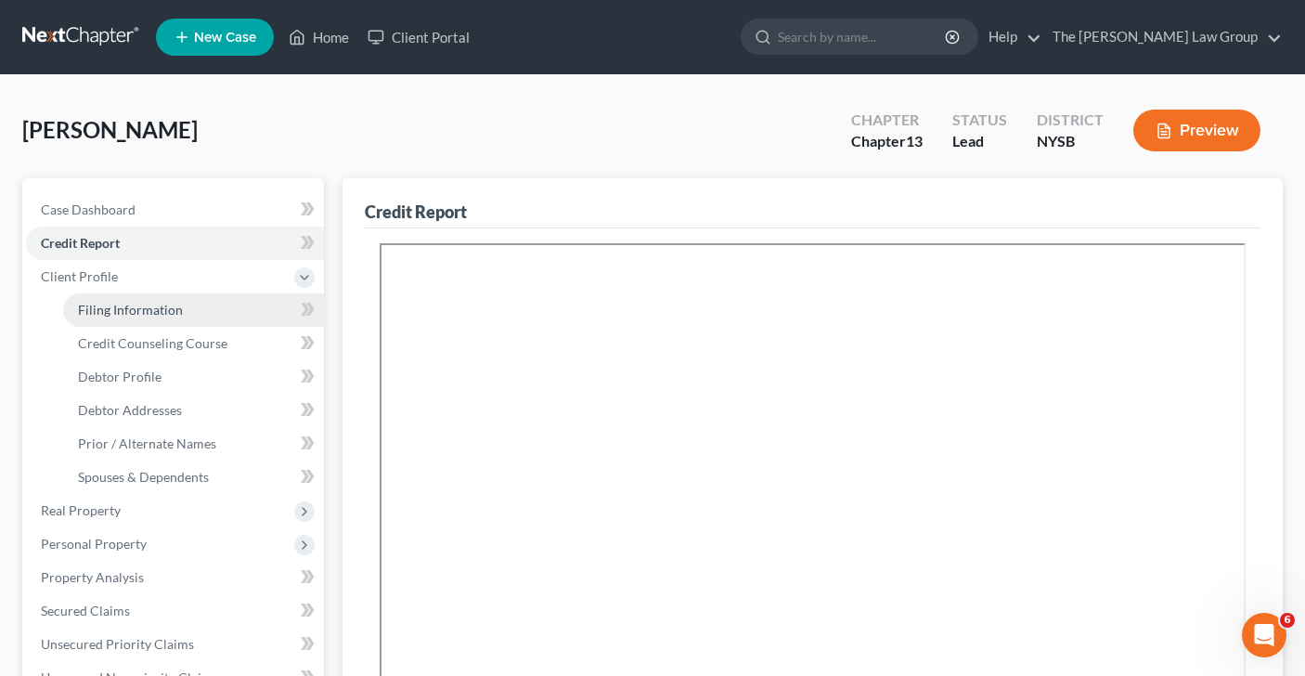
click at [162, 314] on span "Filing Information" at bounding box center [130, 310] width 105 height 16
select select "1"
select select "0"
select select "3"
select select "55"
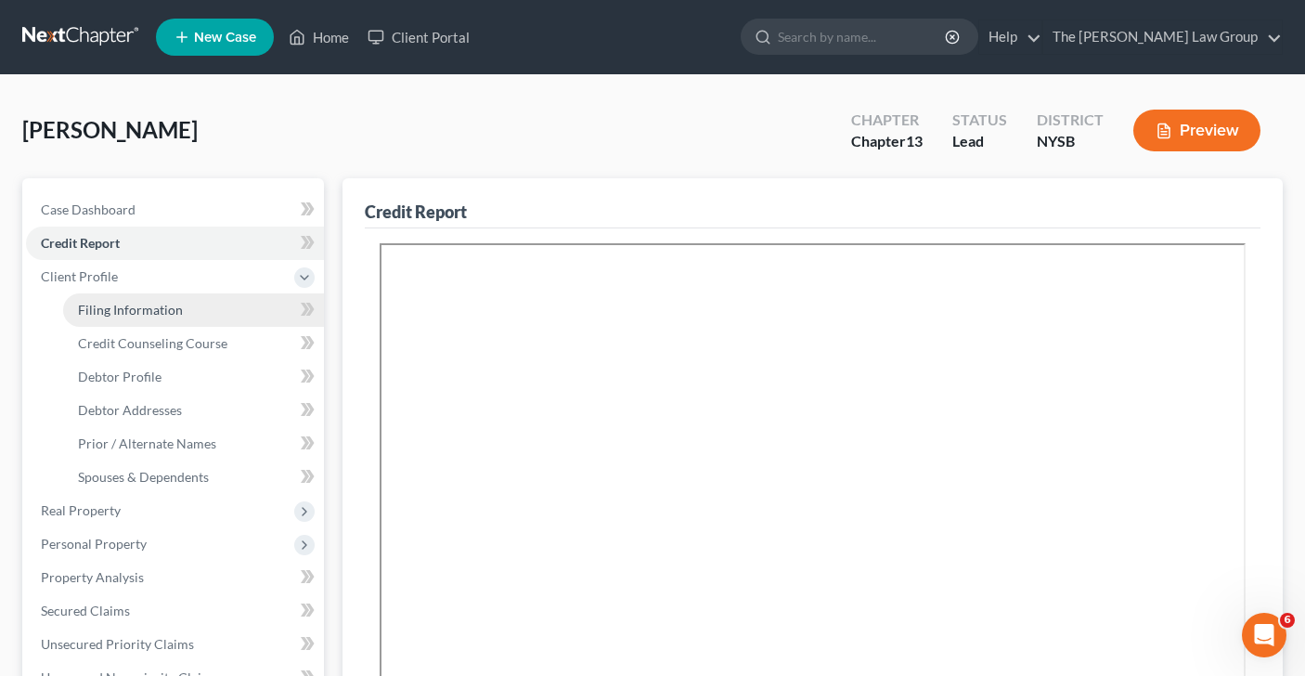
select select "0"
select select "35"
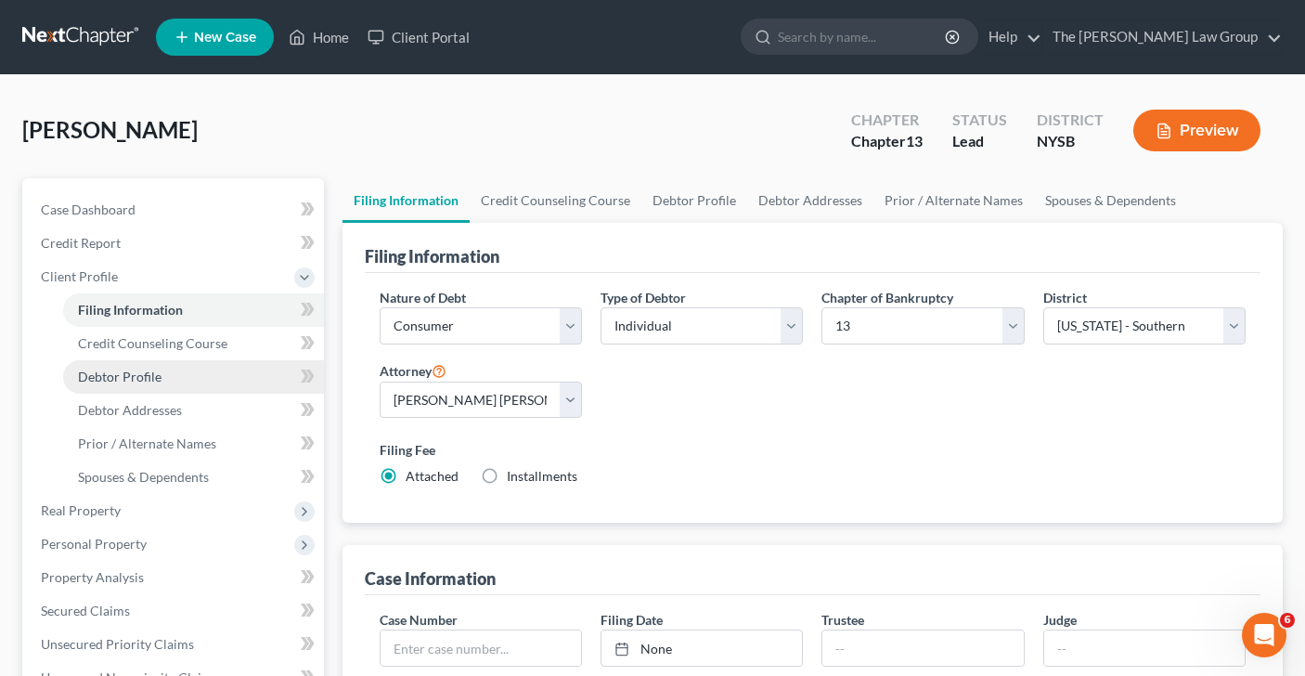
click at [151, 380] on span "Debtor Profile" at bounding box center [120, 377] width 84 height 16
select select "1"
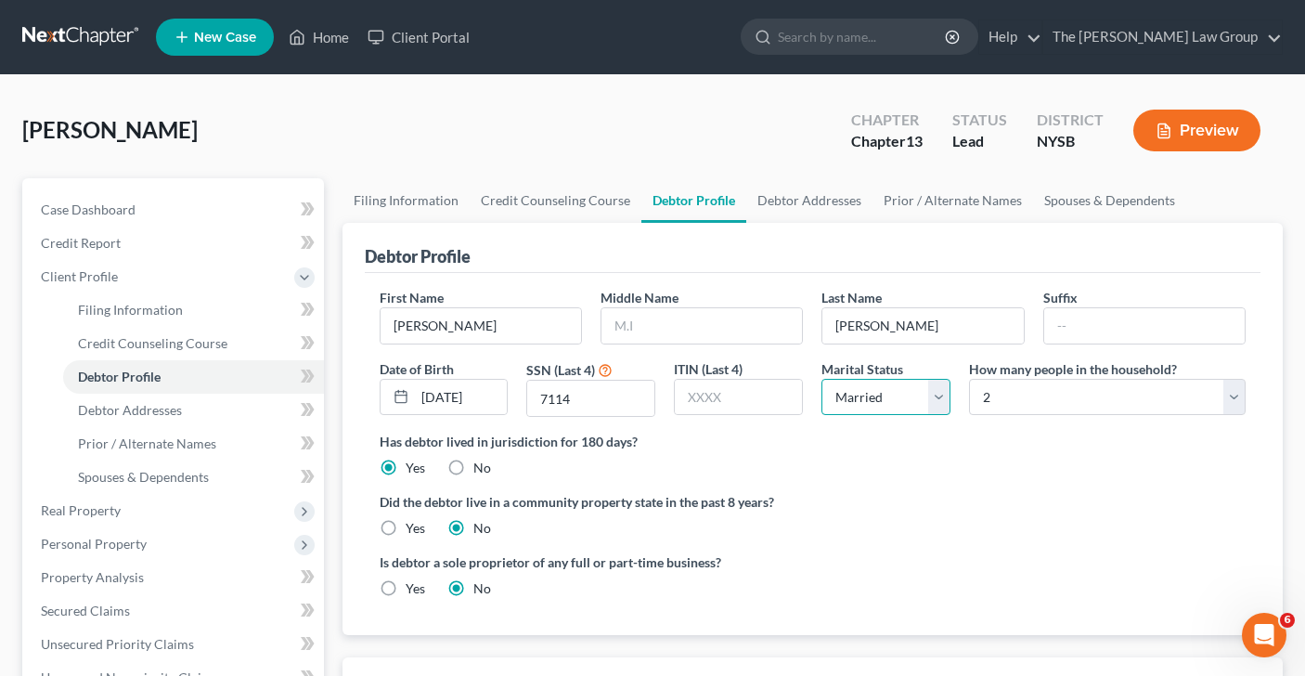
click at [934, 399] on select "Select Single Married Separated Divorced Widowed" at bounding box center [886, 397] width 129 height 37
select select "0"
click at [1239, 395] on select "Select 1 2 3 4 5 6 7 8 9 10 11 12 13 14 15 16 17 18 19 20" at bounding box center [1107, 397] width 277 height 37
select select "0"
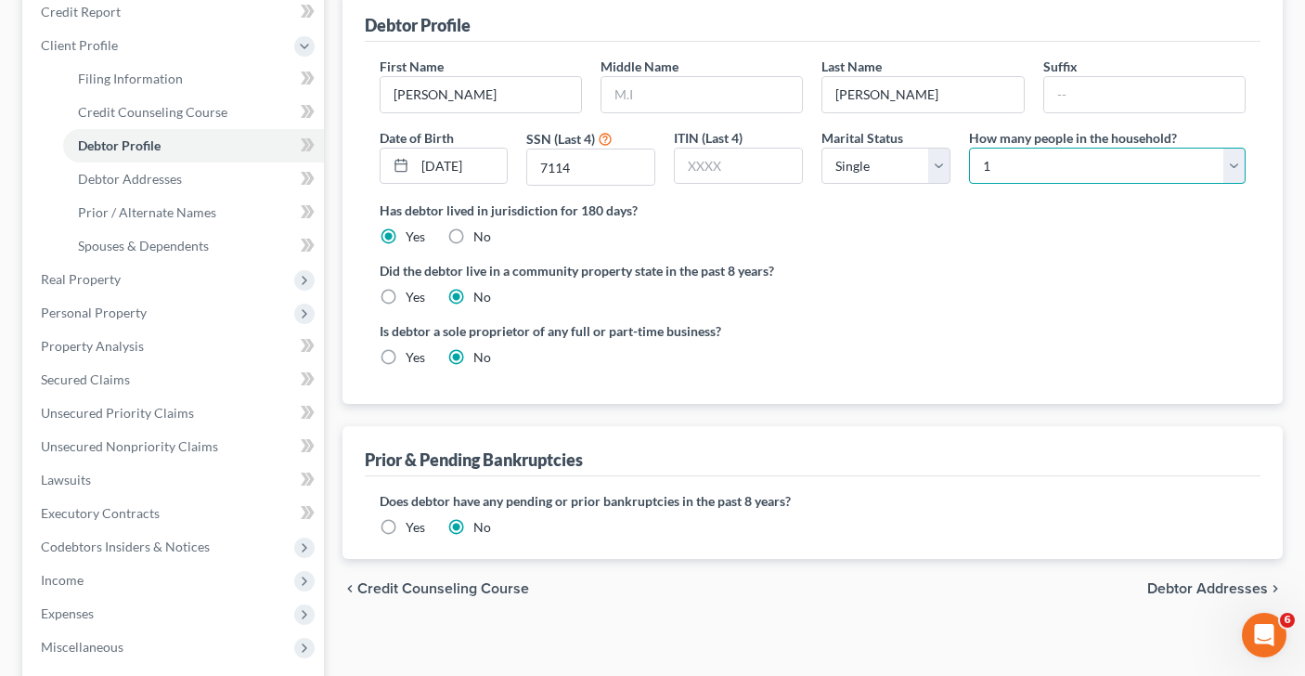
scroll to position [274, 0]
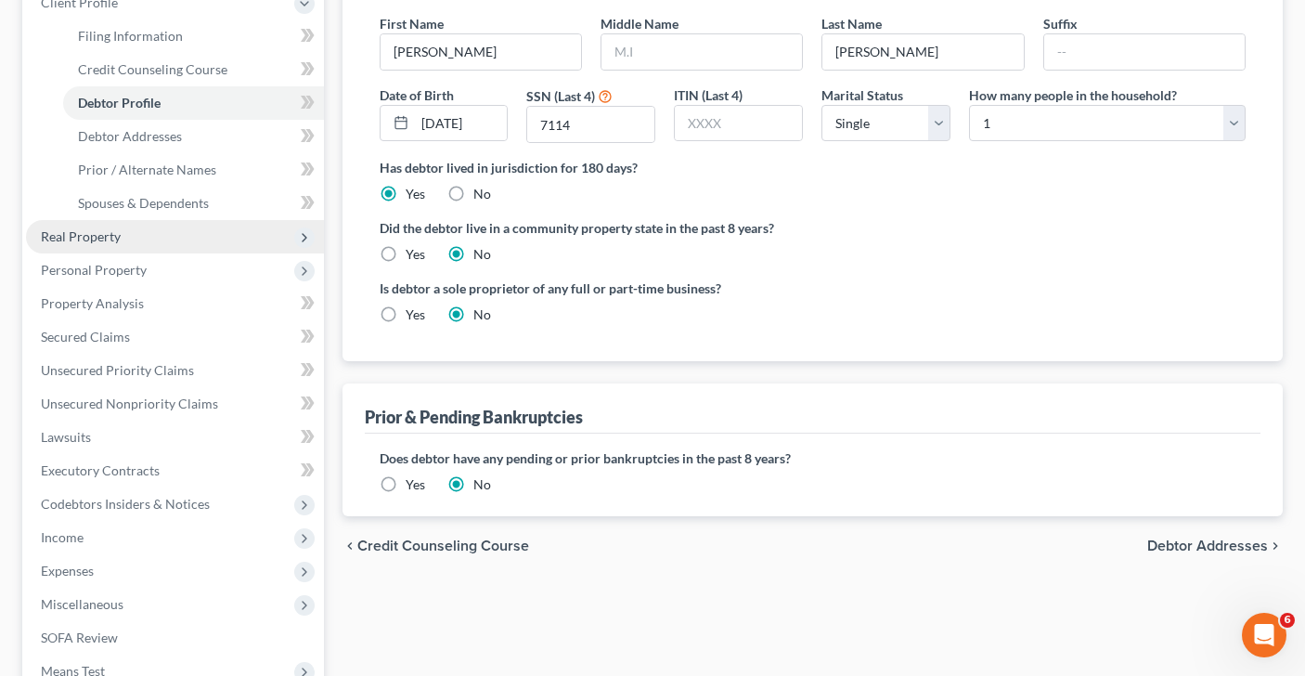
click at [168, 239] on span "Real Property" at bounding box center [175, 236] width 298 height 33
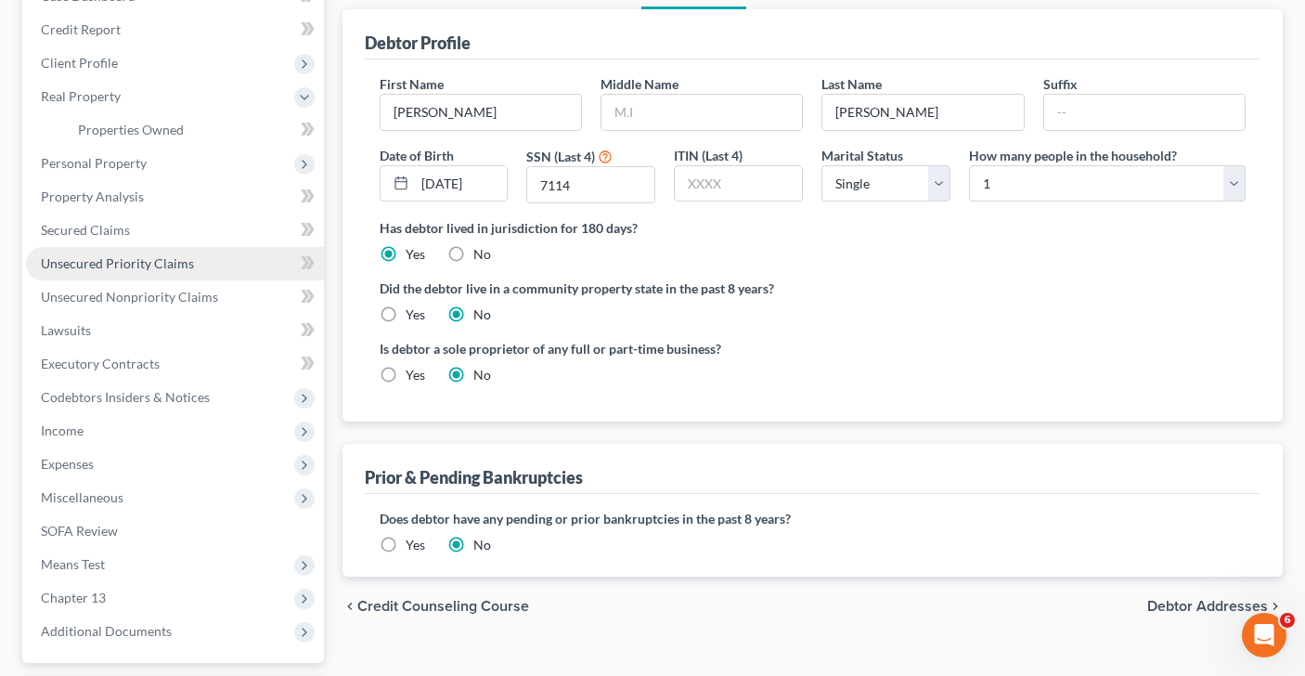
scroll to position [183, 0]
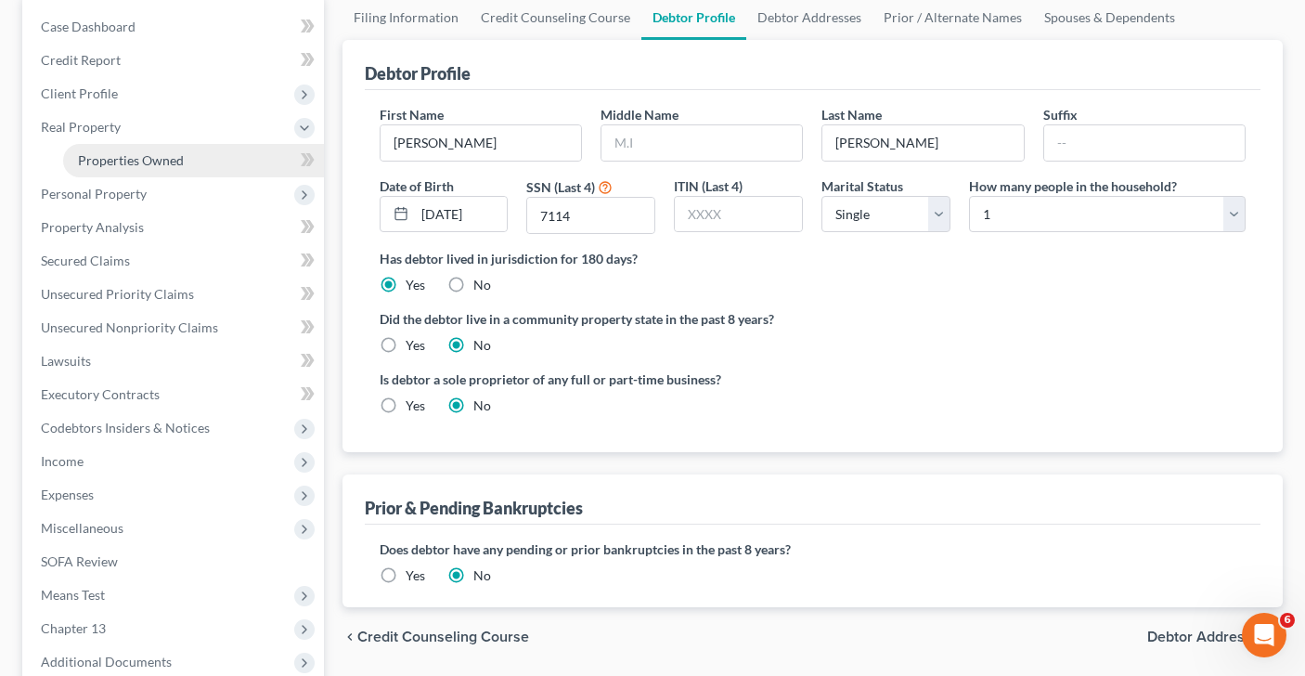
click at [215, 152] on link "Properties Owned" at bounding box center [193, 160] width 261 height 33
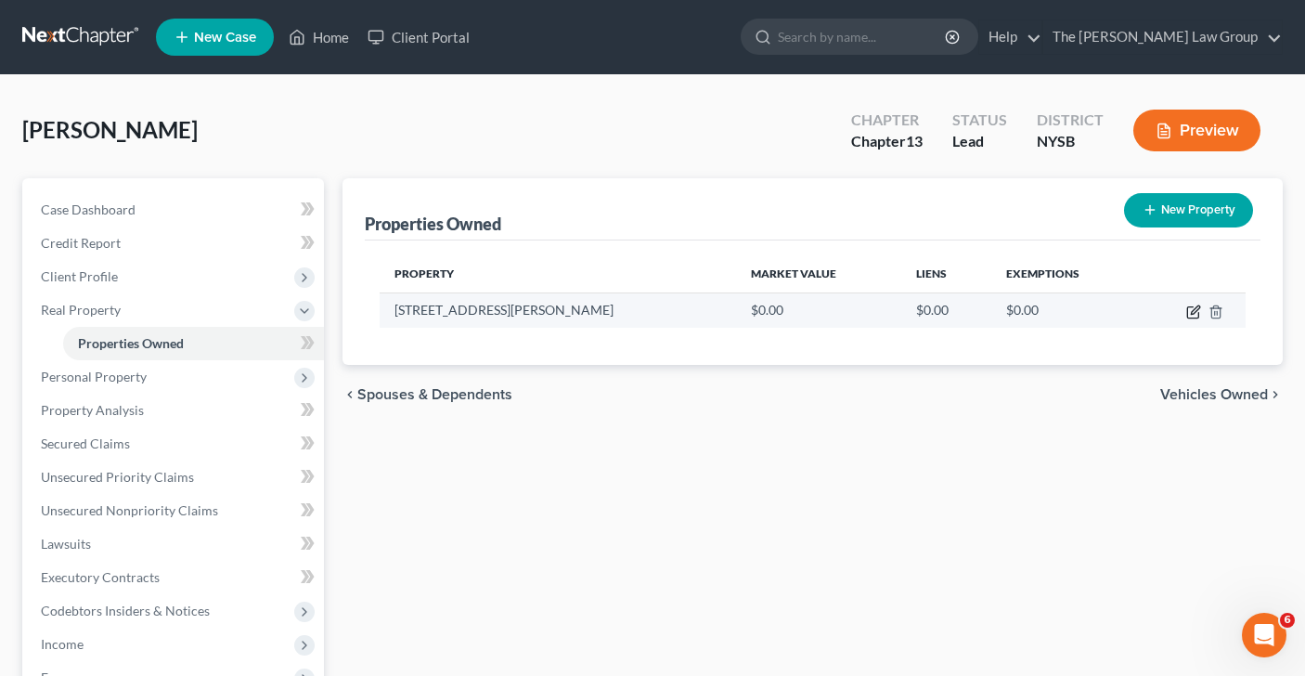
click at [1194, 315] on icon "button" at bounding box center [1193, 311] width 15 height 15
select select "35"
select select "2"
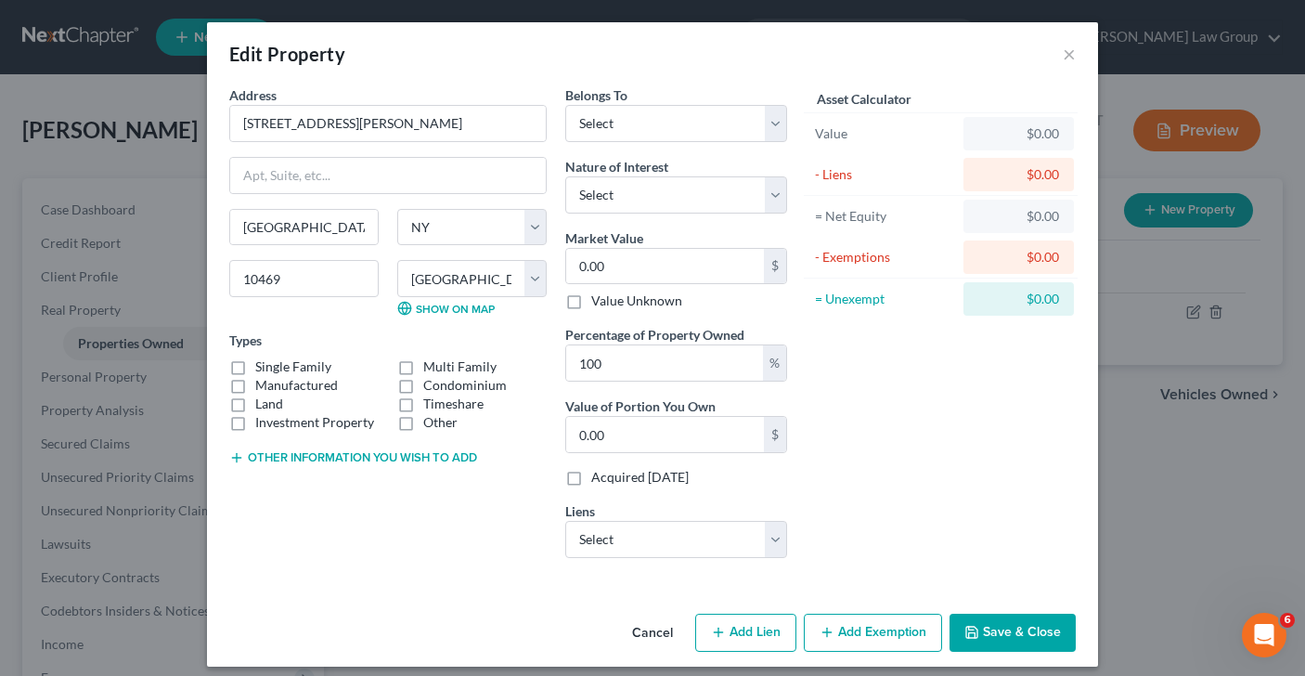
click at [423, 368] on label "Multi Family" at bounding box center [459, 366] width 73 height 19
click at [431, 368] on input "Multi Family" at bounding box center [437, 363] width 12 height 12
checkbox input "true"
click at [617, 441] on input "0.00" at bounding box center [665, 434] width 198 height 35
type input "9"
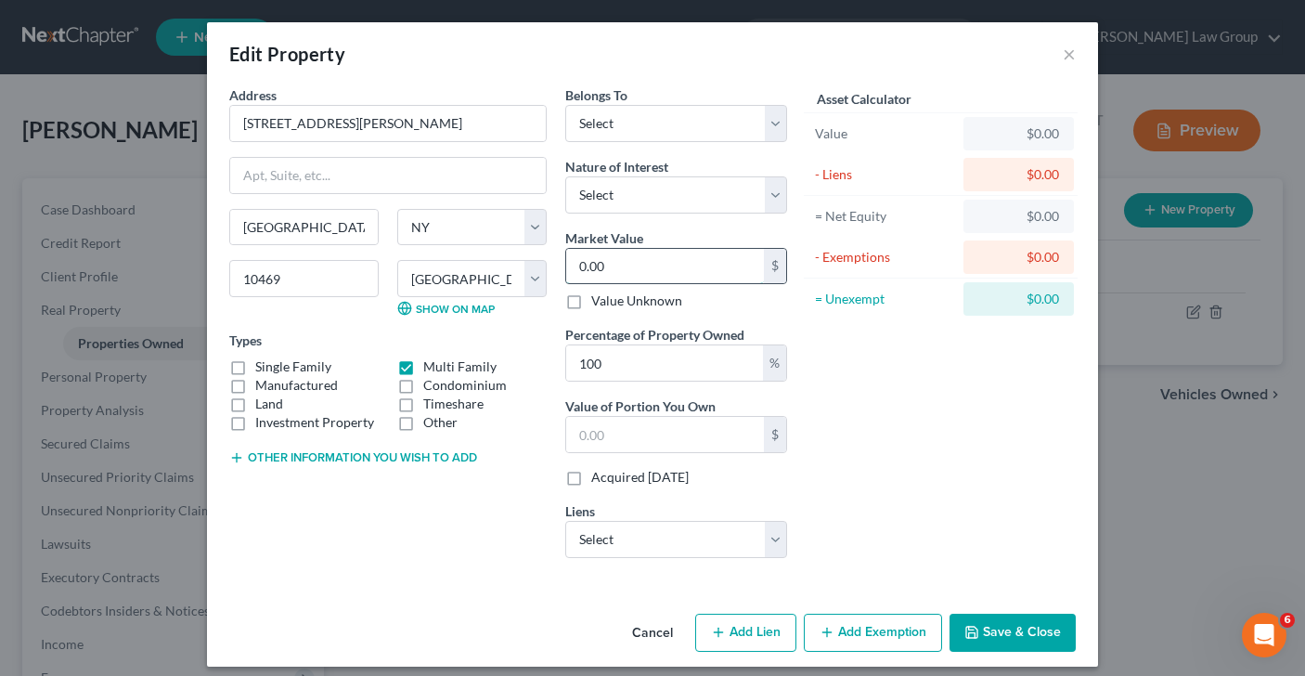
click at [641, 276] on input "0.00" at bounding box center [665, 266] width 198 height 35
type input "9"
type input "9.00"
type input "90"
type input "90.00"
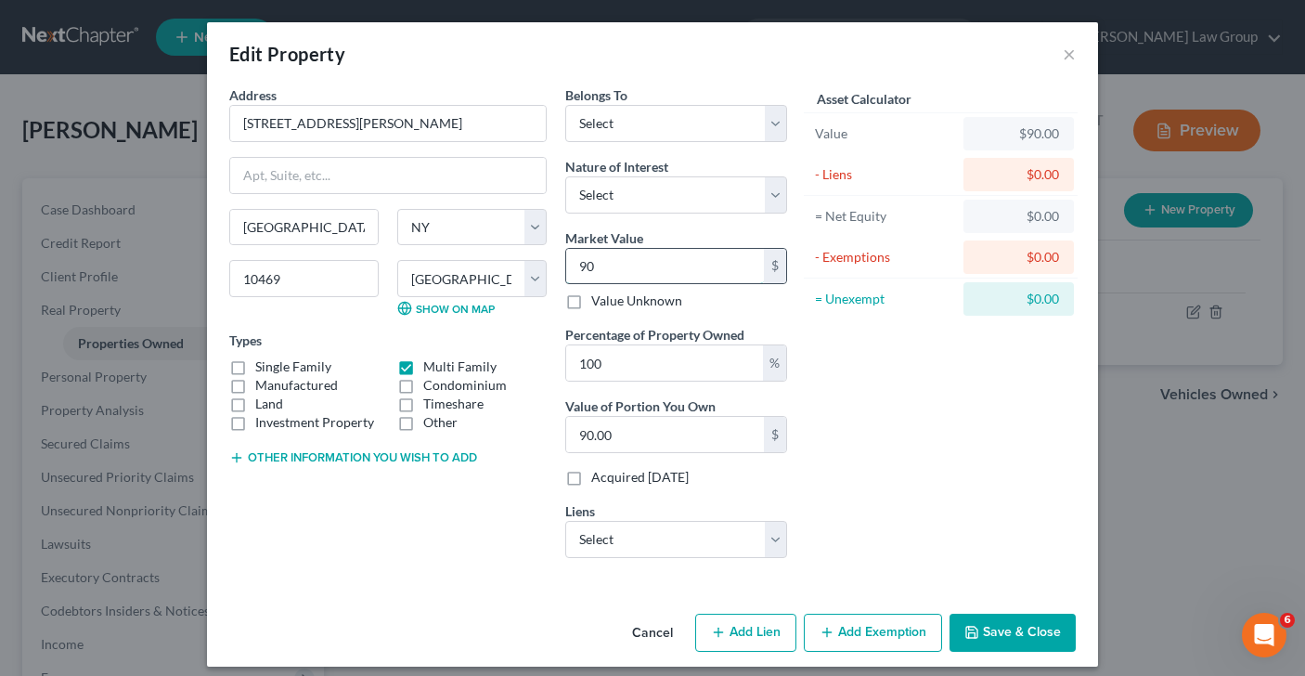
type input "906"
type input "906.00"
type input "9061"
type input "9,061.00"
type input "9,0610"
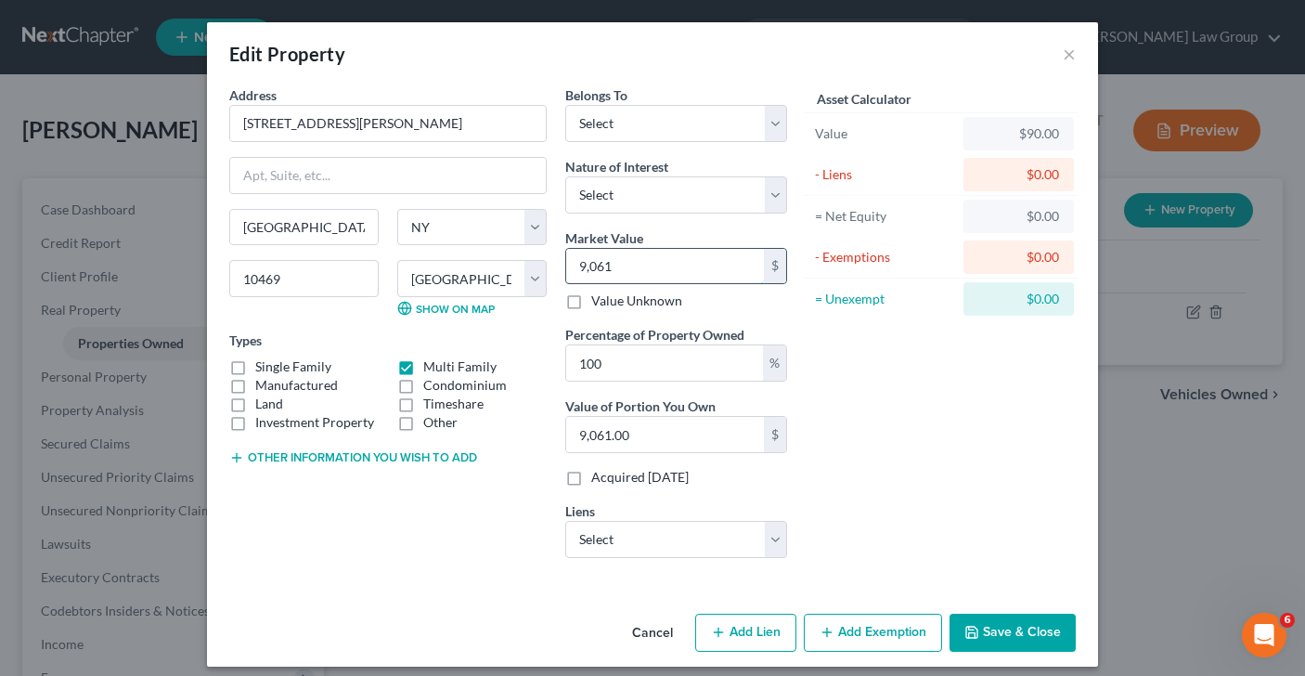
type input "90,610.00"
type input "90,6100"
type input "906,100.00"
type input "906,100"
click at [781, 195] on select "Select Fee Simple Joint Tenant Life Estate Equitable Interest Future Interest T…" at bounding box center [676, 194] width 222 height 37
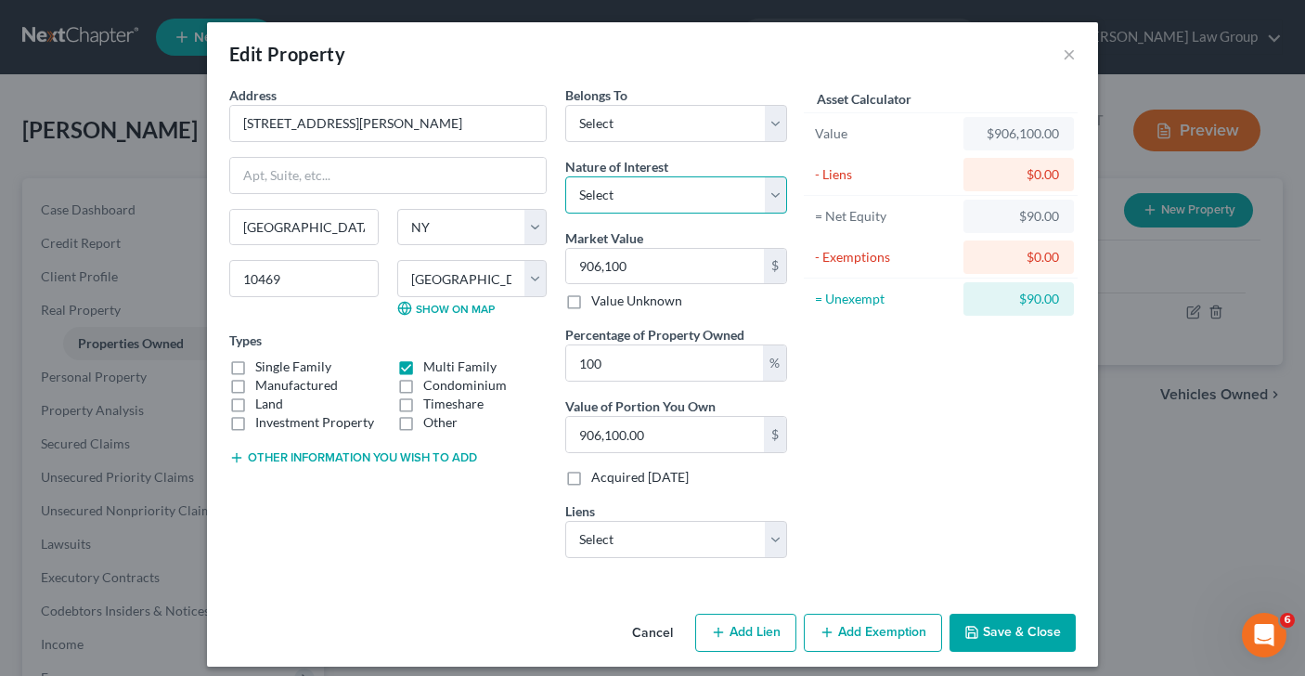
select select "0"
click at [770, 127] on select "Select Debtor 1 Only Debtor 2 Only Debtor 1 And Debtor 2 Only At Least One Of T…" at bounding box center [676, 123] width 222 height 37
select select "0"
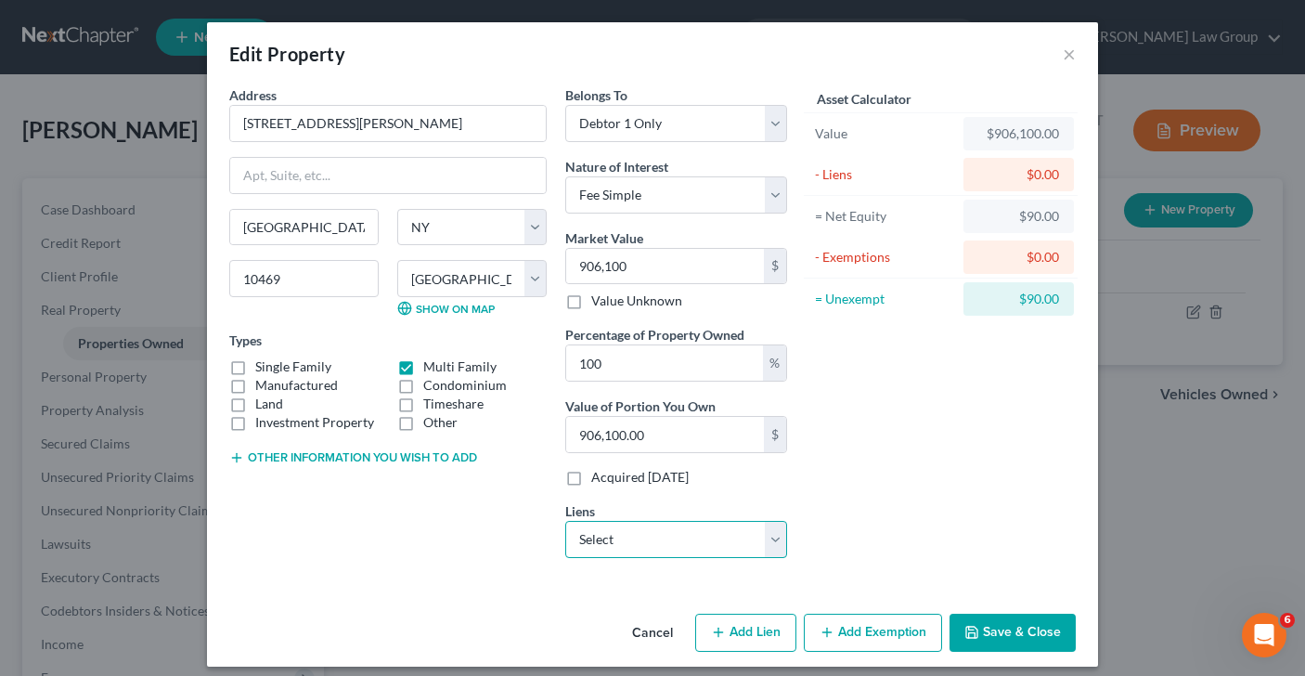
click at [774, 540] on select "Select Jpmcb Home - $526,946.00" at bounding box center [676, 539] width 222 height 37
select select "19"
select select "0"
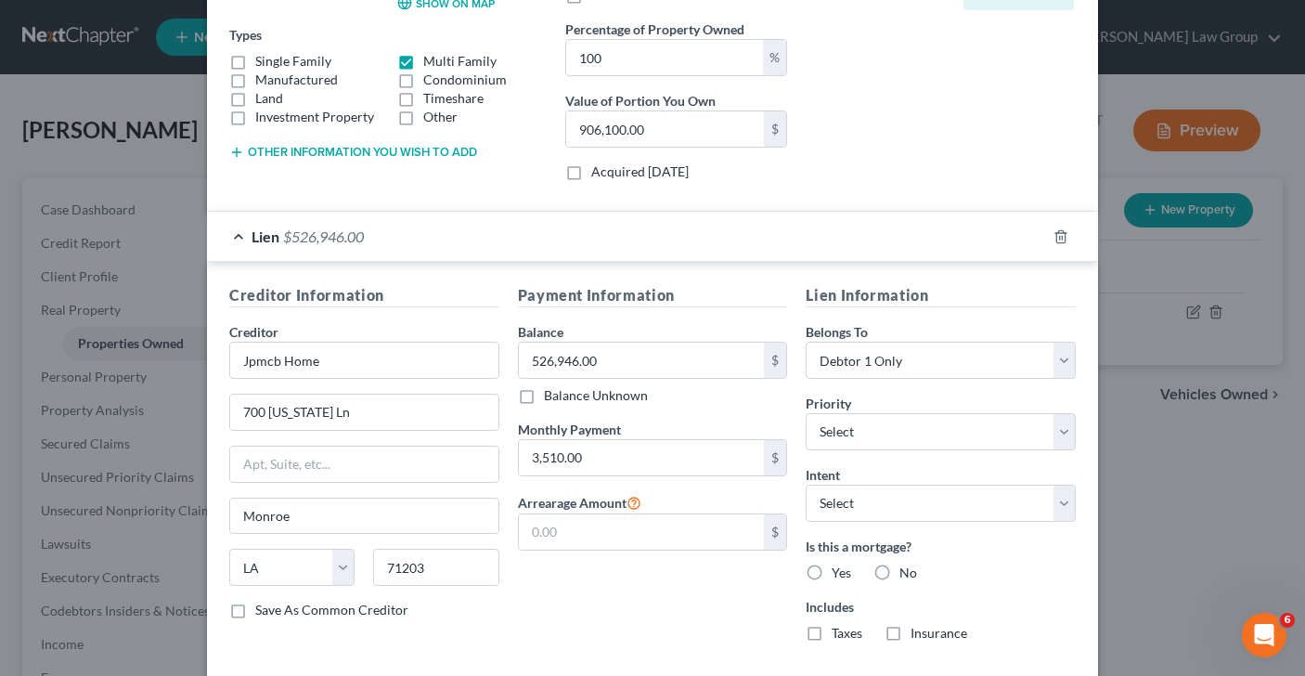
scroll to position [403, 0]
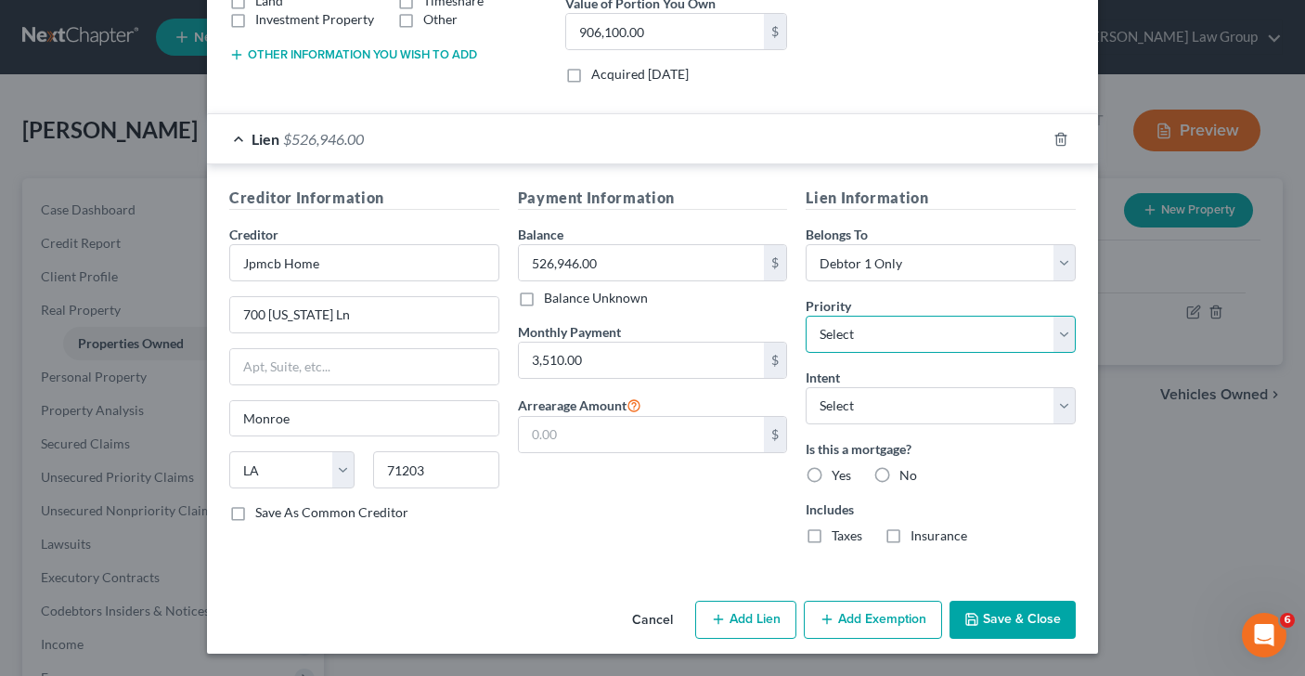
click at [1055, 333] on select "Select 1st 2nd 3rd 4th 5th 6th 7th 8th 9th 10th 11th 12th 13th 14th 15th 16th 1…" at bounding box center [941, 334] width 270 height 37
select select "0"
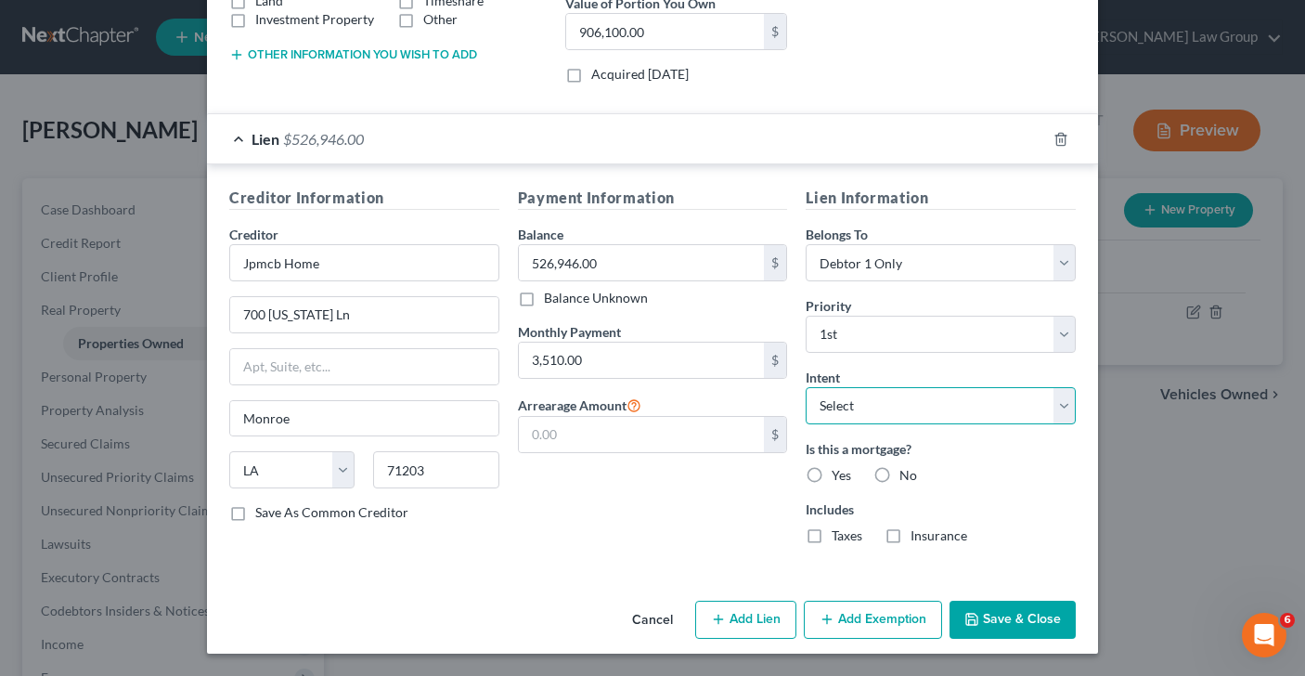
click at [1068, 409] on select "Select Surrender Redeem Reaffirm Avoid Other" at bounding box center [941, 405] width 270 height 37
select select "2"
click at [832, 475] on label "Yes" at bounding box center [841, 475] width 19 height 19
click at [839, 475] on input "Yes" at bounding box center [845, 472] width 12 height 12
radio input "true"
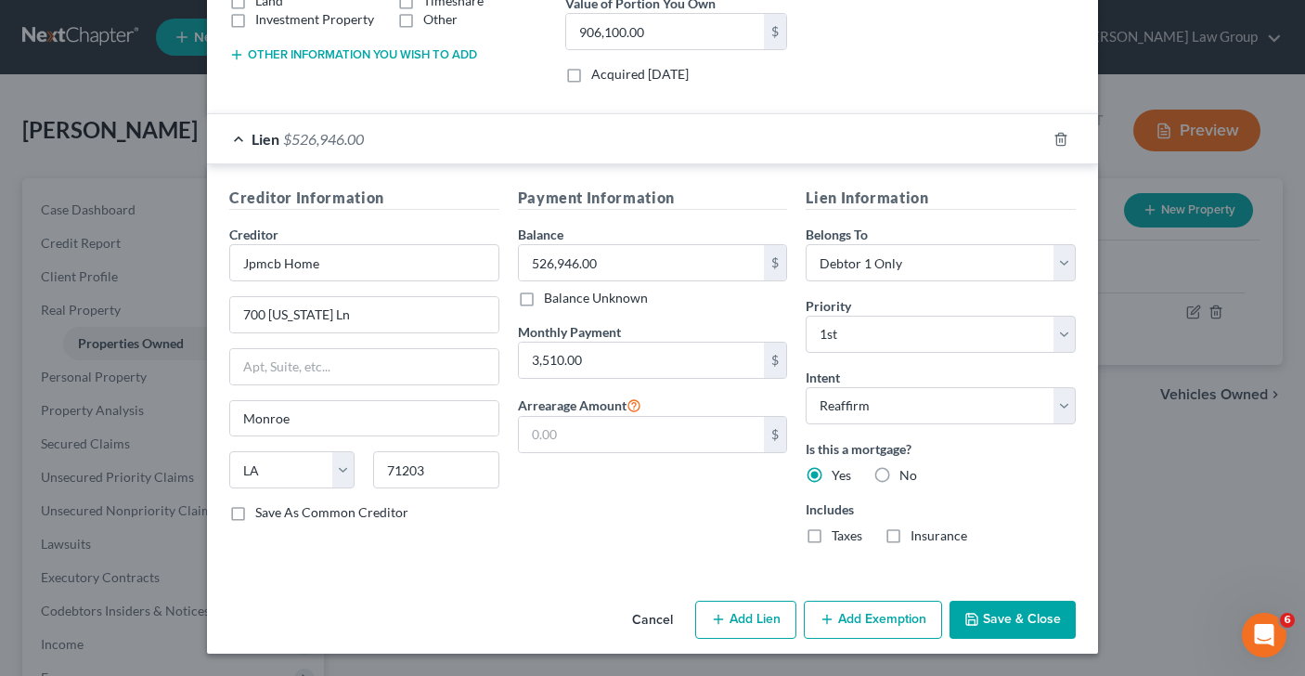
click at [832, 535] on label "Taxes" at bounding box center [847, 535] width 31 height 19
click at [839, 535] on input "Taxes" at bounding box center [845, 532] width 12 height 12
checkbox input "true"
click at [911, 535] on label "Insurance" at bounding box center [939, 535] width 57 height 19
click at [918, 535] on input "Insurance" at bounding box center [924, 532] width 12 height 12
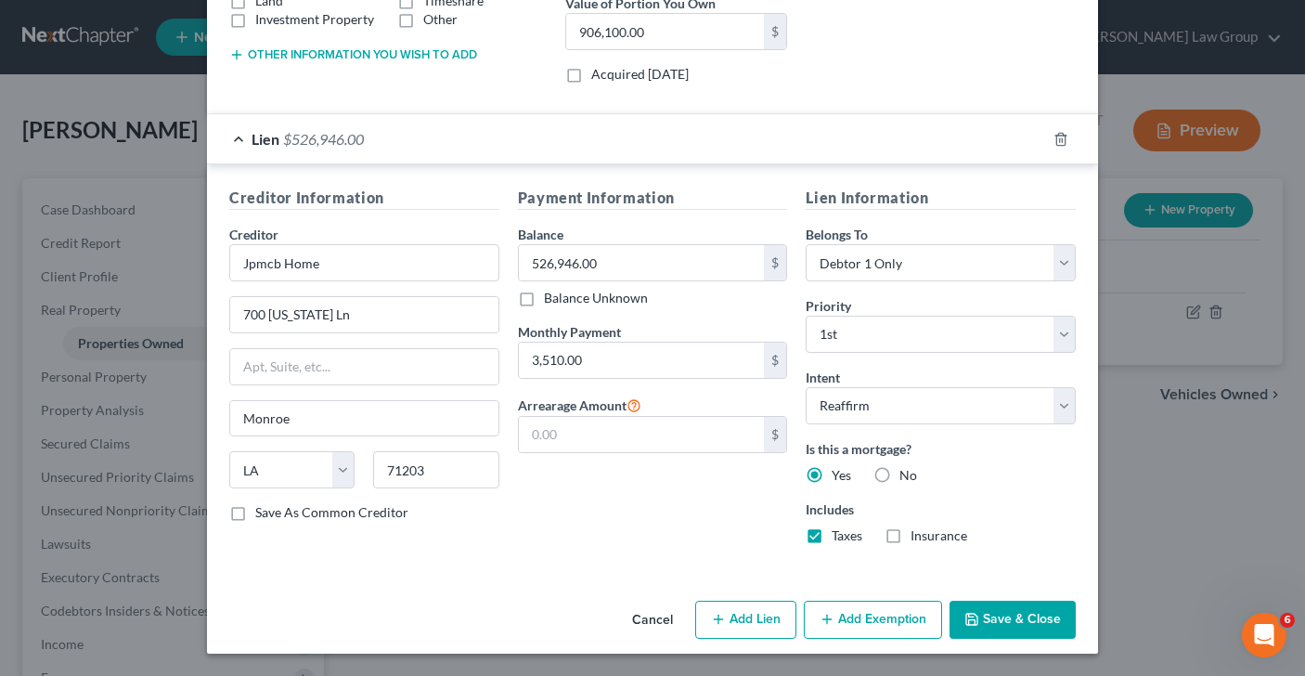
checkbox input "true"
click at [1063, 415] on select "Select Surrender Redeem Reaffirm Avoid Other" at bounding box center [941, 405] width 270 height 37
select select "4"
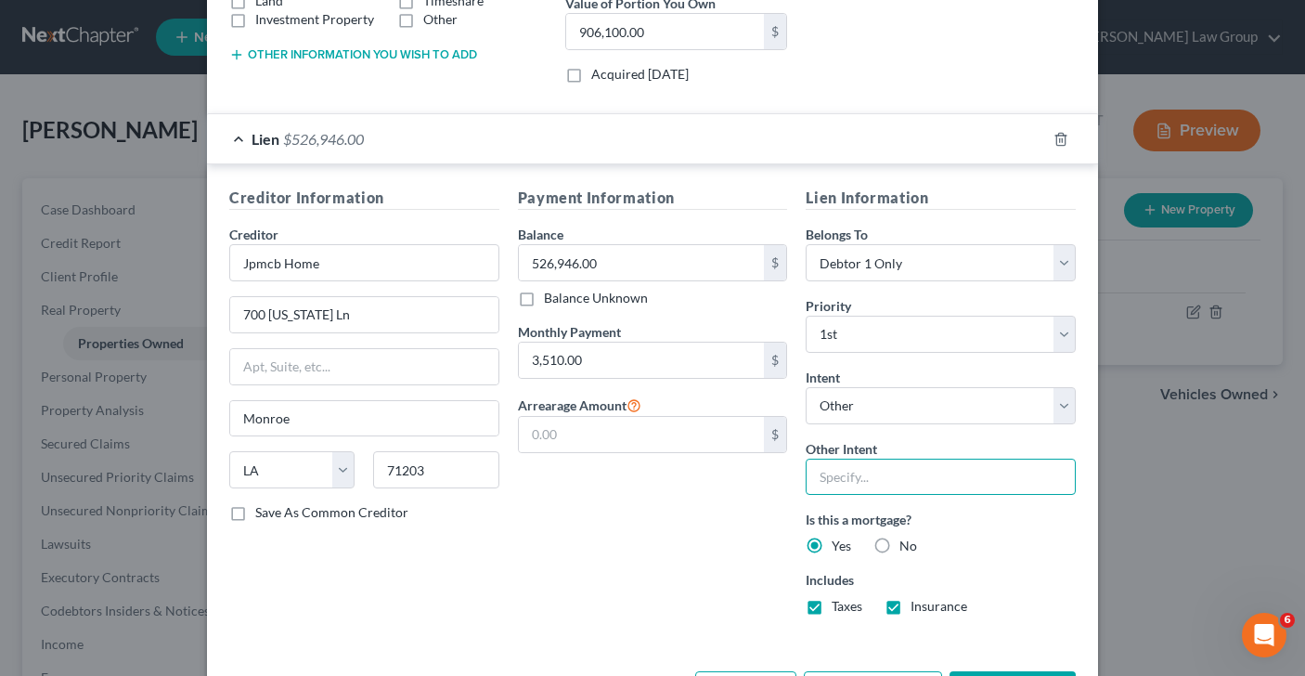
click at [945, 490] on input "text" at bounding box center [941, 477] width 270 height 37
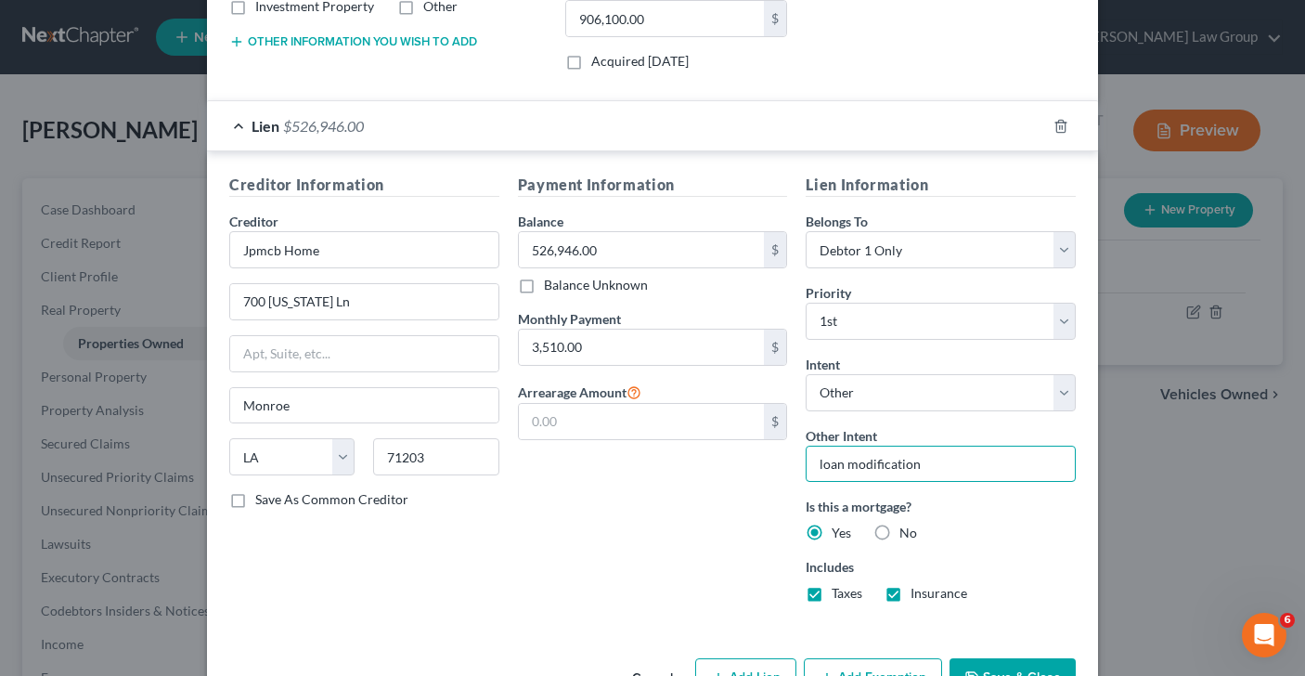
scroll to position [425, 0]
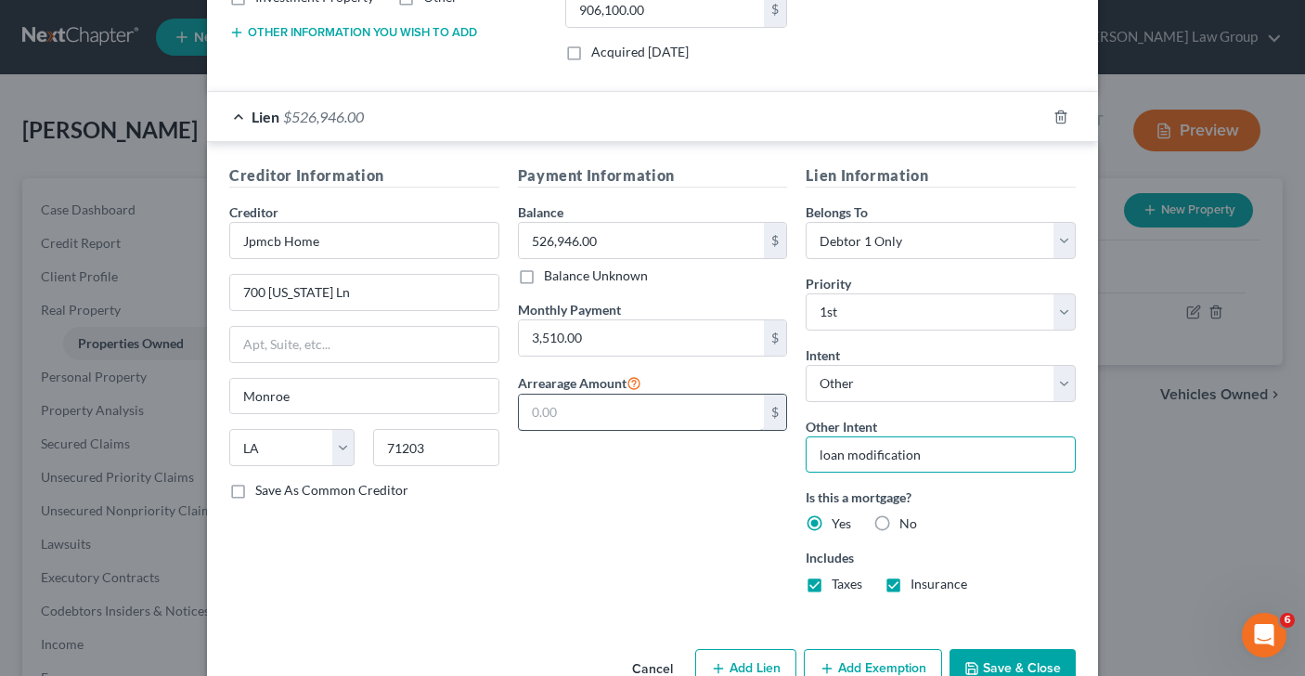
type input "loan modification"
click at [589, 416] on input "text" at bounding box center [642, 412] width 246 height 35
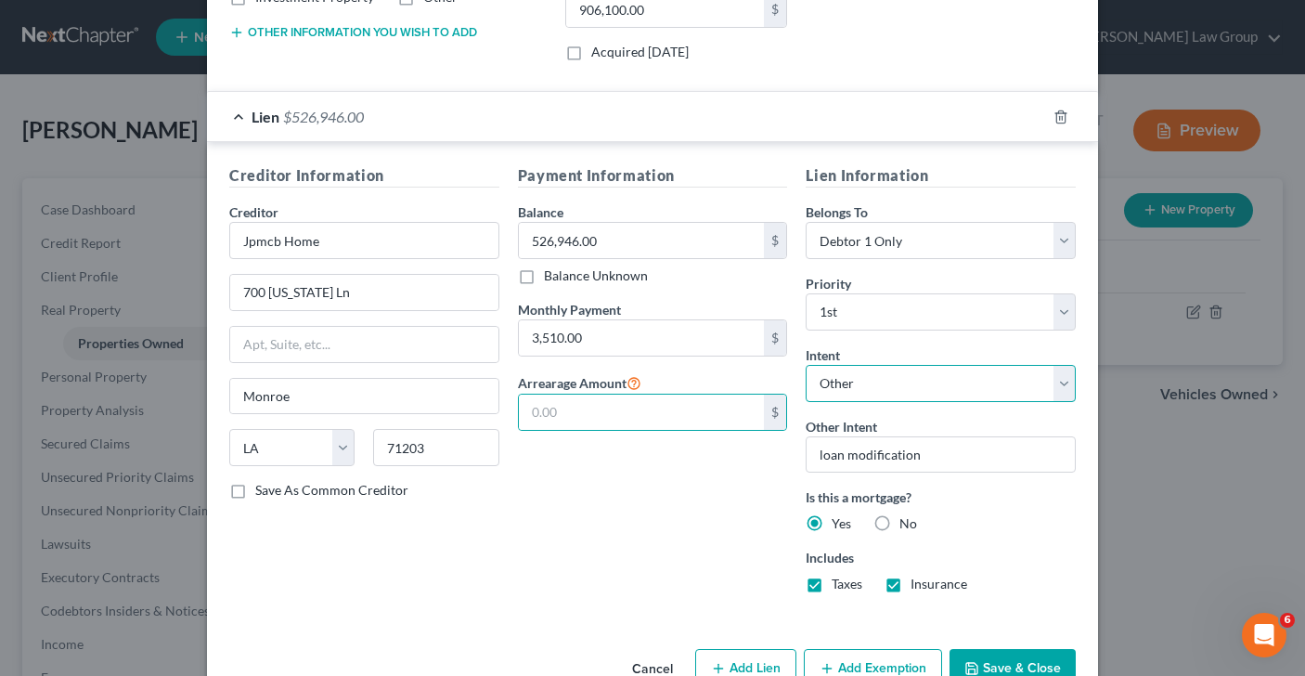
click at [1063, 382] on select "Select Surrender Redeem Reaffirm Avoid Other" at bounding box center [941, 383] width 270 height 37
select select "2"
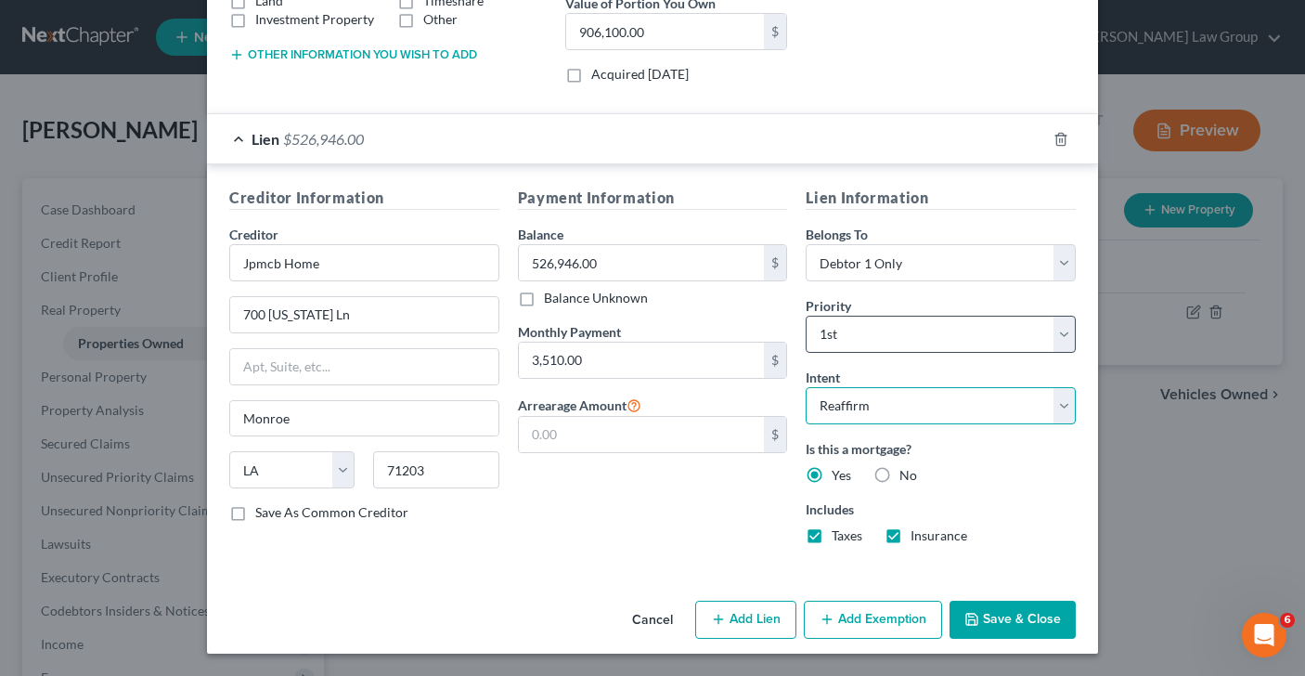
scroll to position [403, 0]
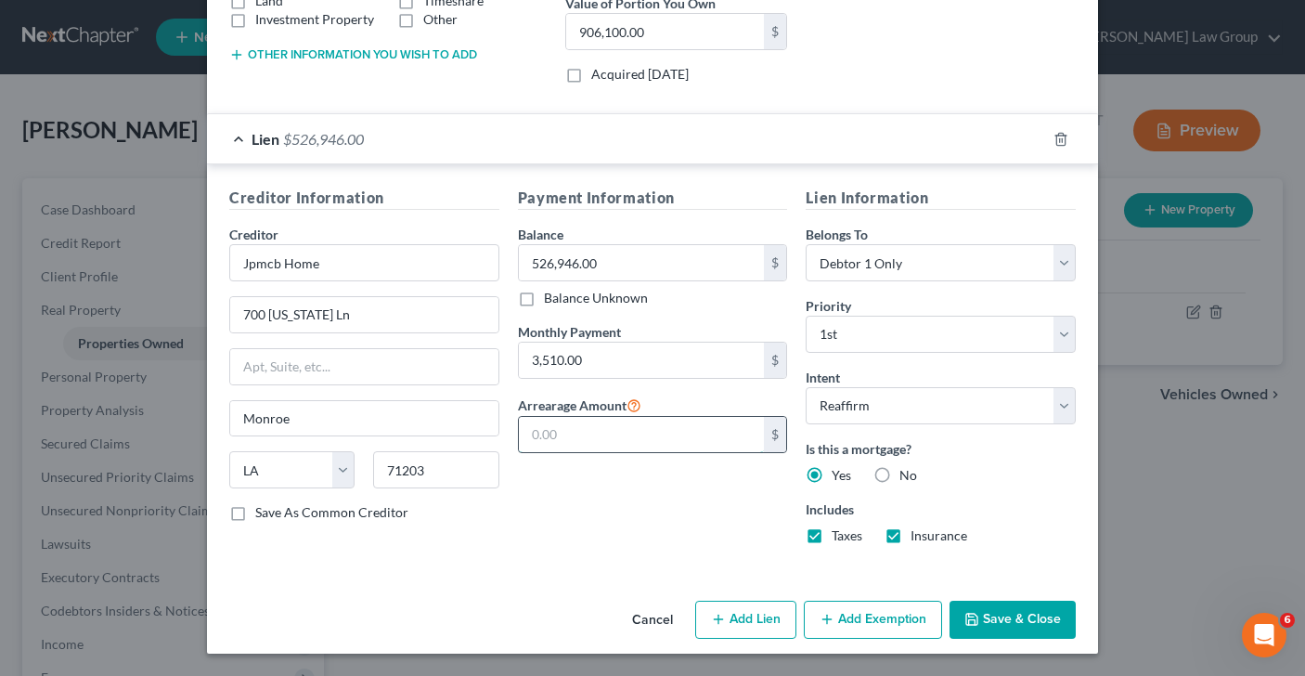
click at [589, 448] on input "text" at bounding box center [642, 434] width 246 height 35
type input "44,986"
click at [255, 511] on label "Save As Common Creditor" at bounding box center [331, 512] width 153 height 19
click at [263, 511] on input "Save As Common Creditor" at bounding box center [269, 509] width 12 height 12
checkbox input "true"
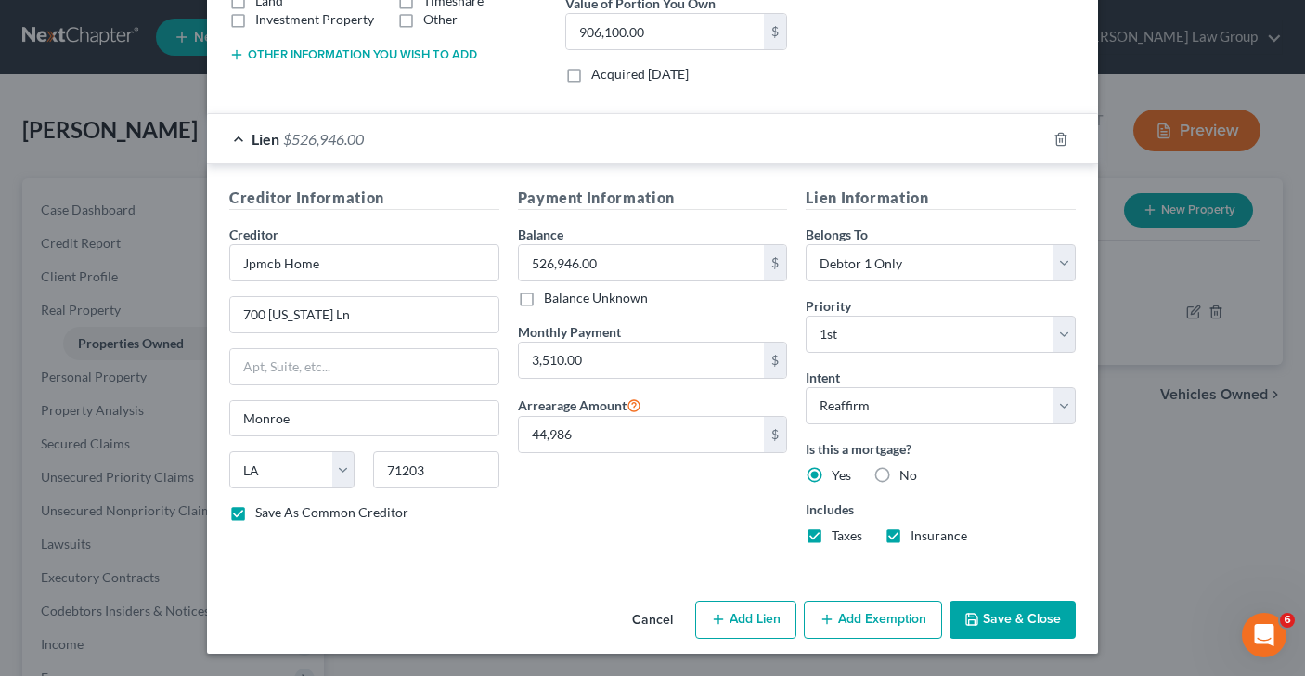
click at [908, 615] on button "Add Exemption" at bounding box center [873, 620] width 138 height 39
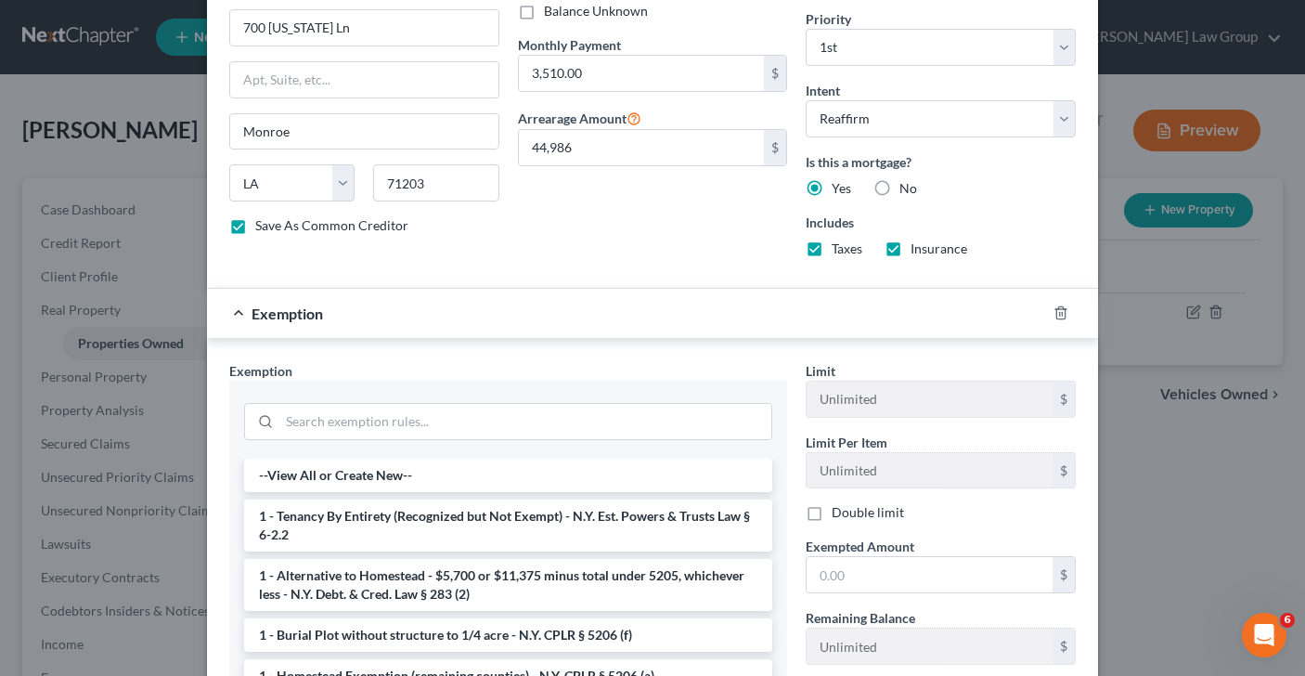
scroll to position [724, 0]
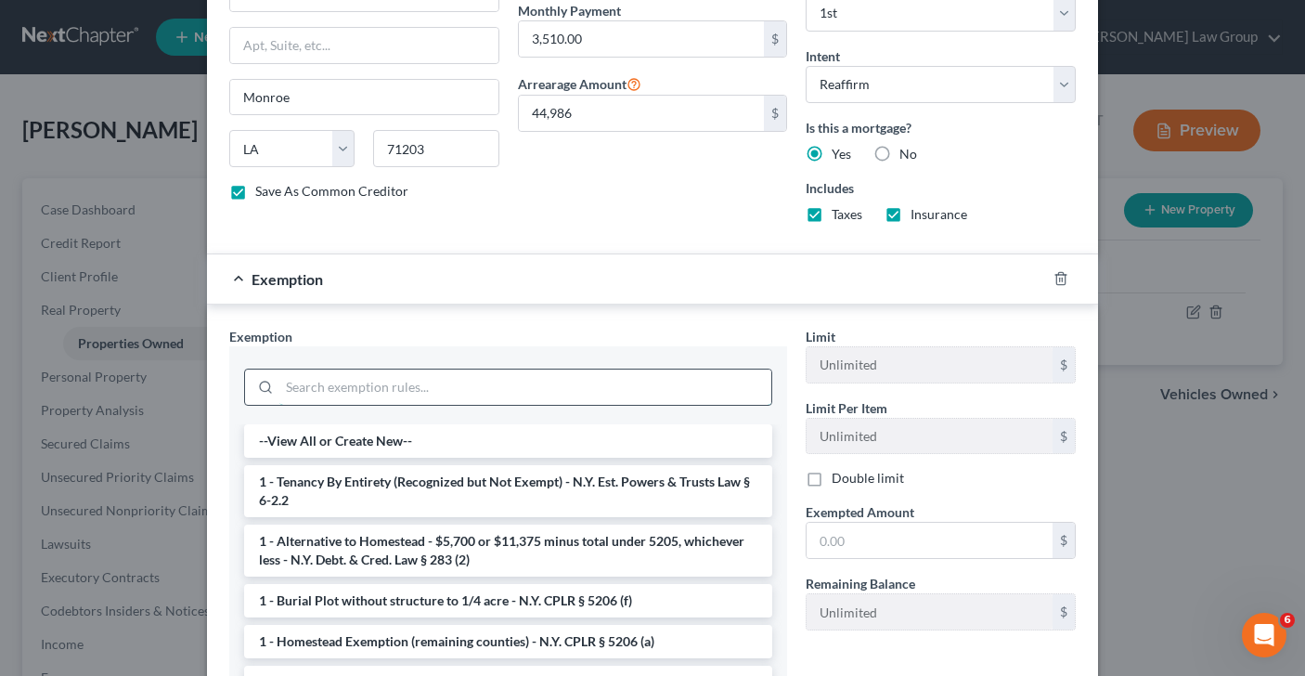
click at [421, 395] on input "search" at bounding box center [525, 386] width 492 height 35
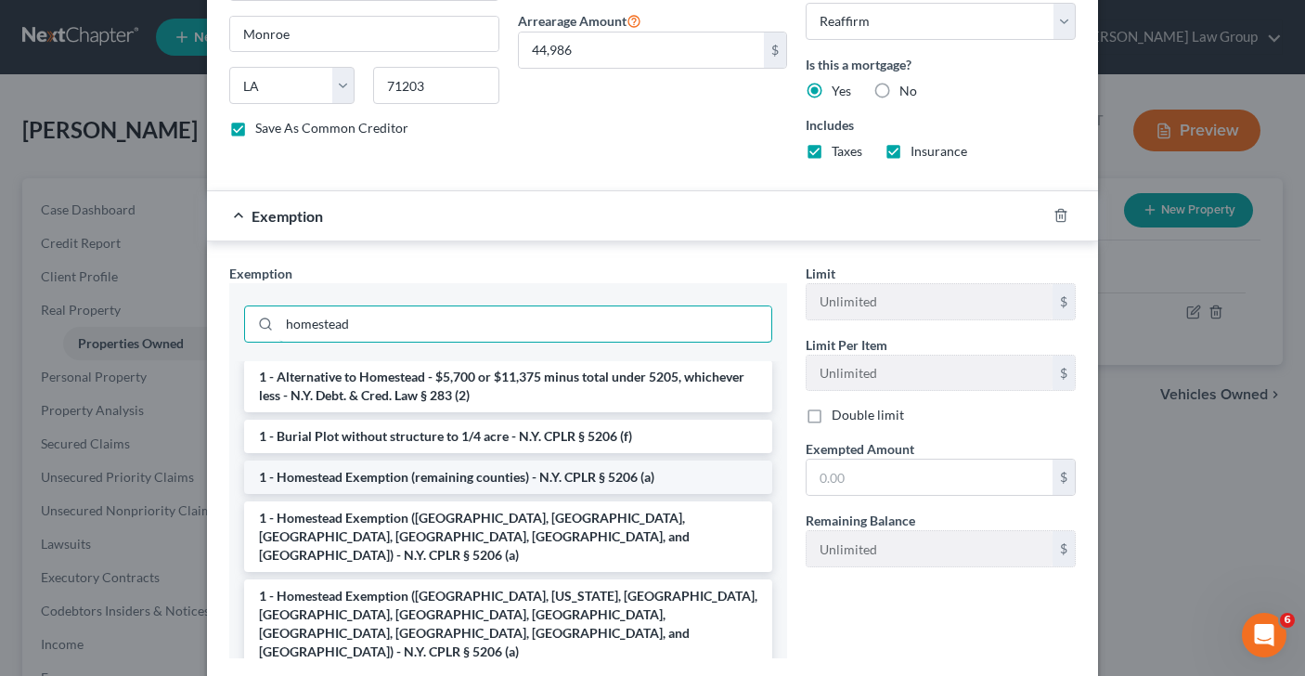
scroll to position [72, 0]
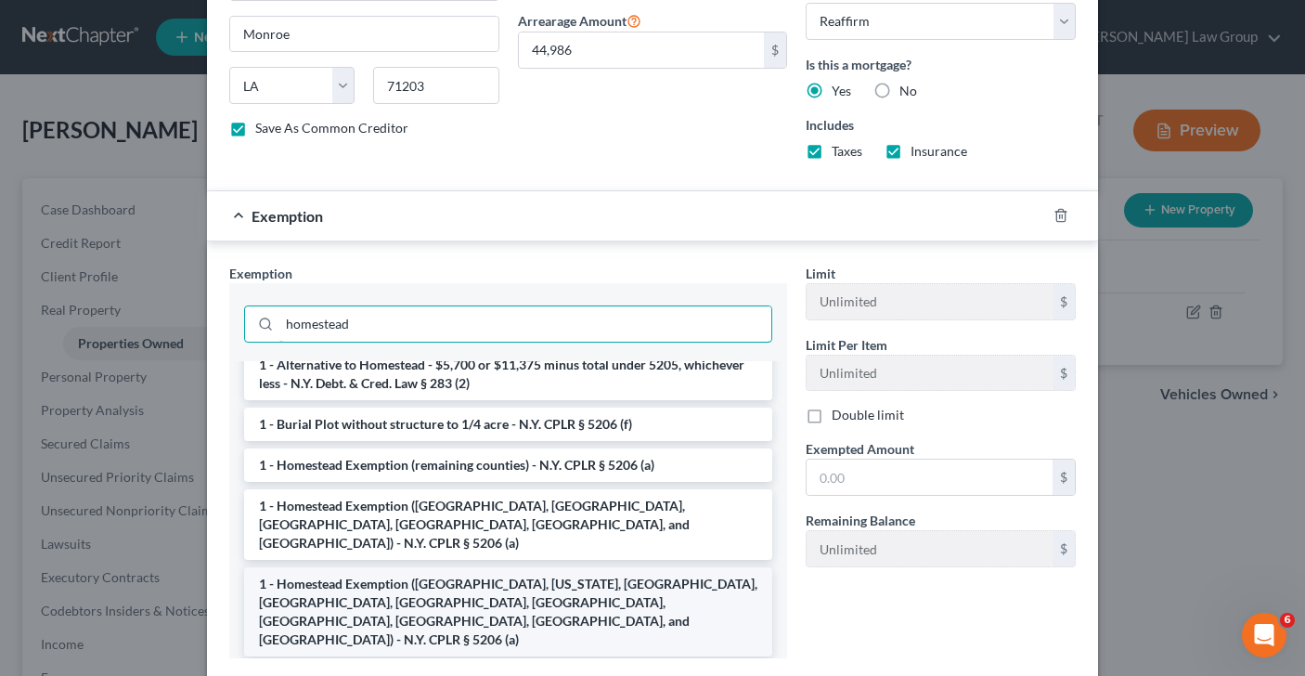
type input "homestead"
click at [511, 587] on li "1 - Homestead Exemption ([GEOGRAPHIC_DATA], [US_STATE], [GEOGRAPHIC_DATA], [GEO…" at bounding box center [508, 611] width 528 height 89
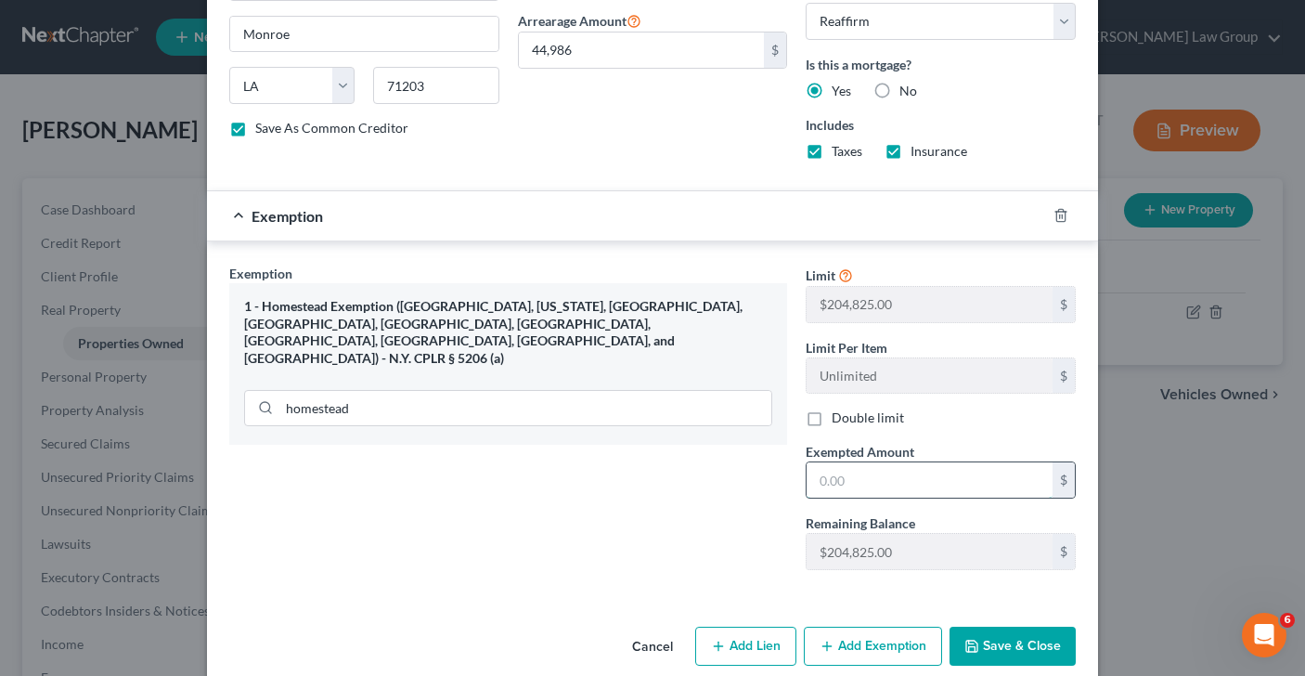
click at [859, 485] on input "text" at bounding box center [930, 479] width 246 height 35
type input "204,825"
click at [1011, 637] on button "Save & Close" at bounding box center [1013, 646] width 126 height 39
checkbox input "false"
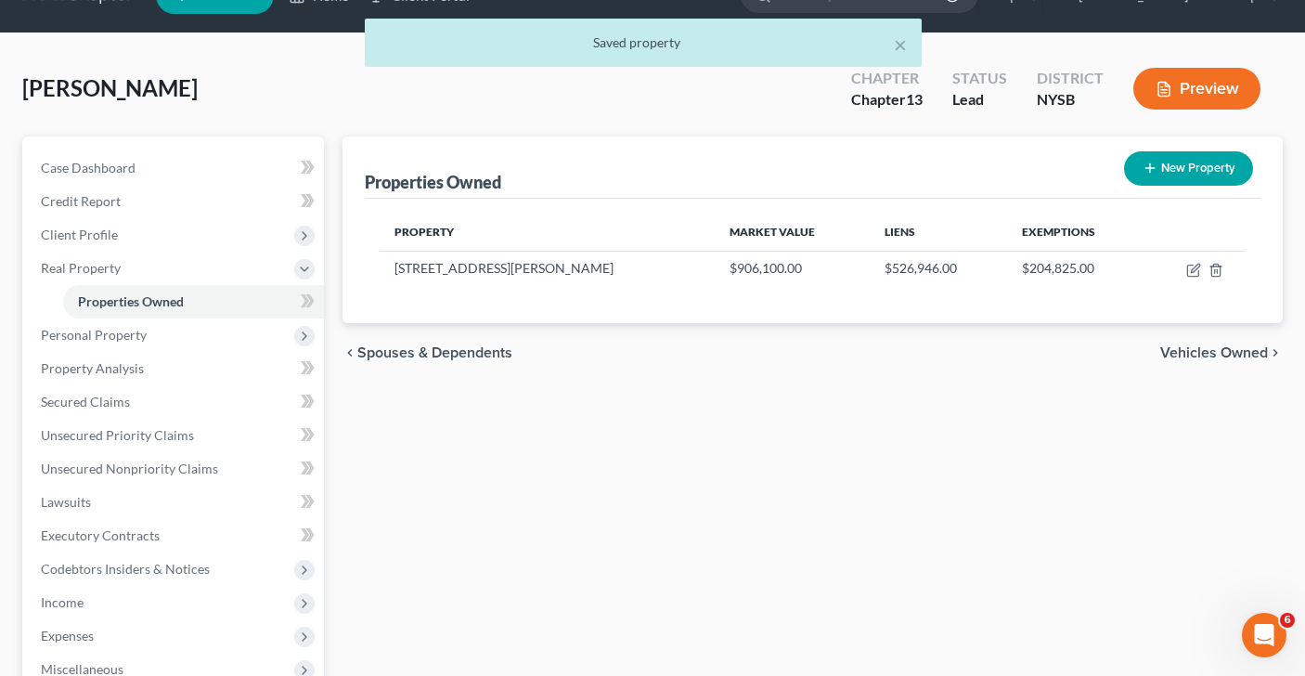
scroll to position [44, 0]
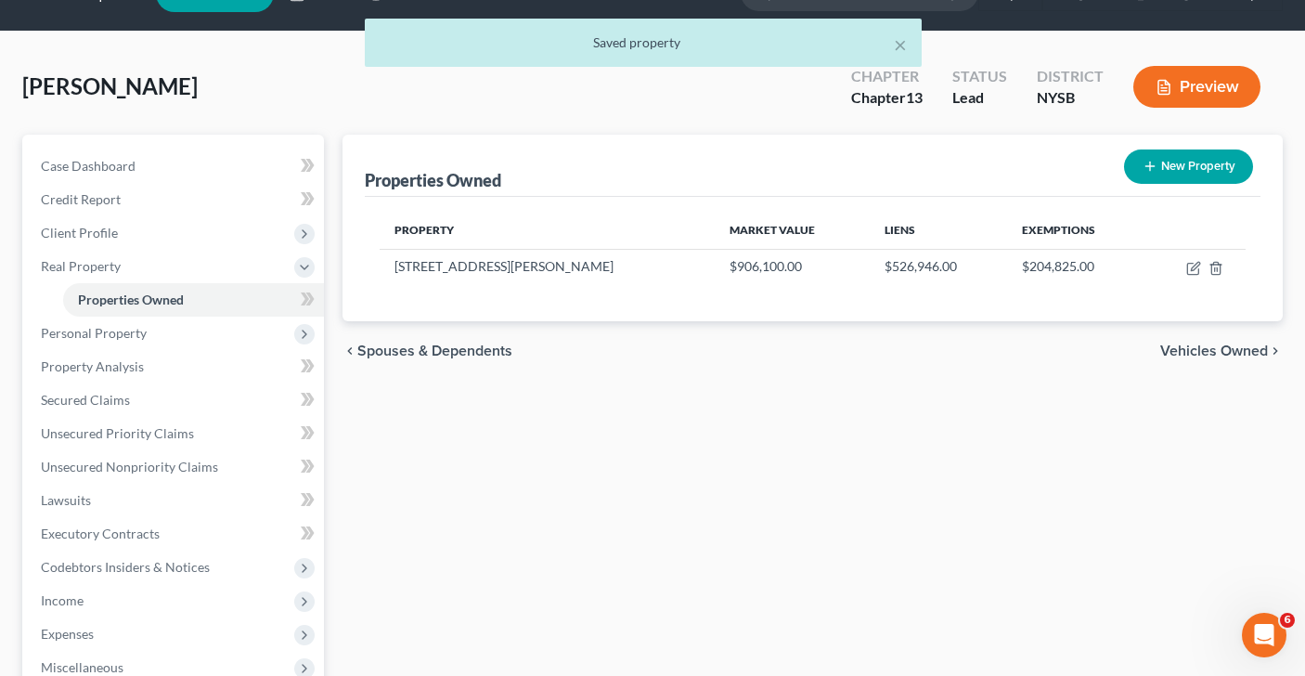
click at [1199, 345] on span "Vehicles Owned" at bounding box center [1214, 350] width 108 height 15
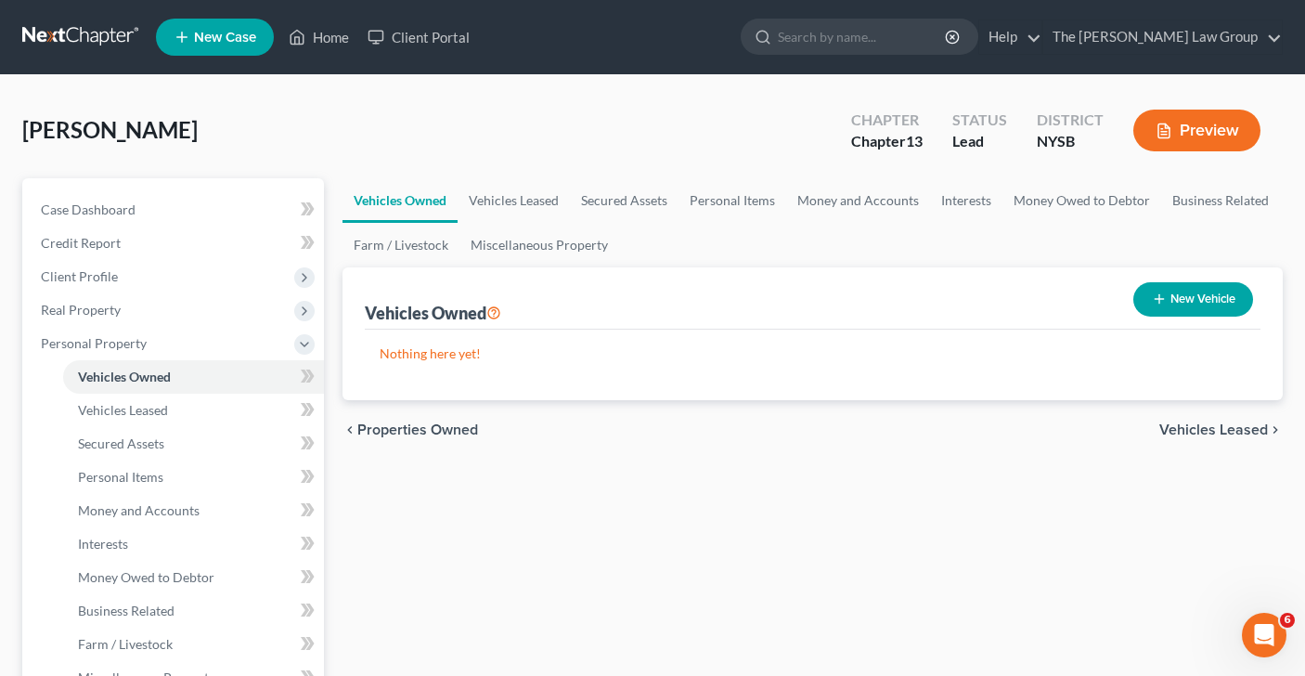
click at [1186, 427] on span "Vehicles Leased" at bounding box center [1213, 429] width 109 height 15
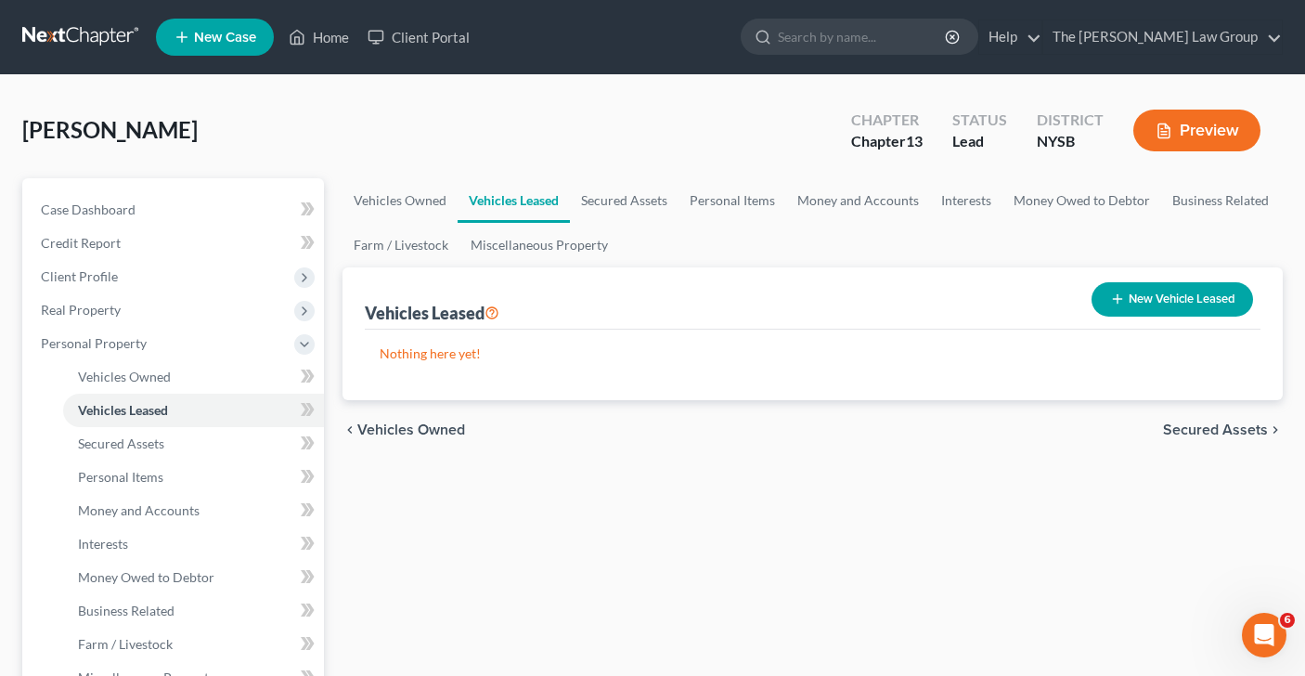
click at [1186, 427] on span "Secured Assets" at bounding box center [1215, 429] width 105 height 15
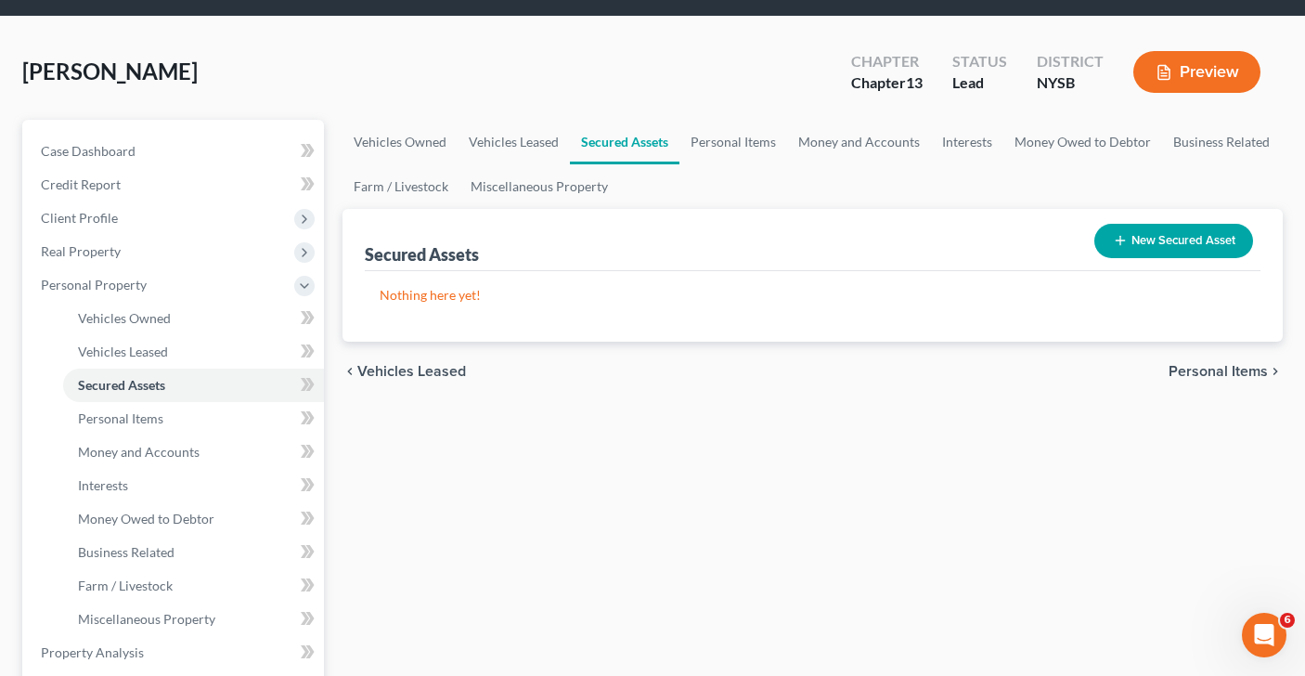
scroll to position [67, 0]
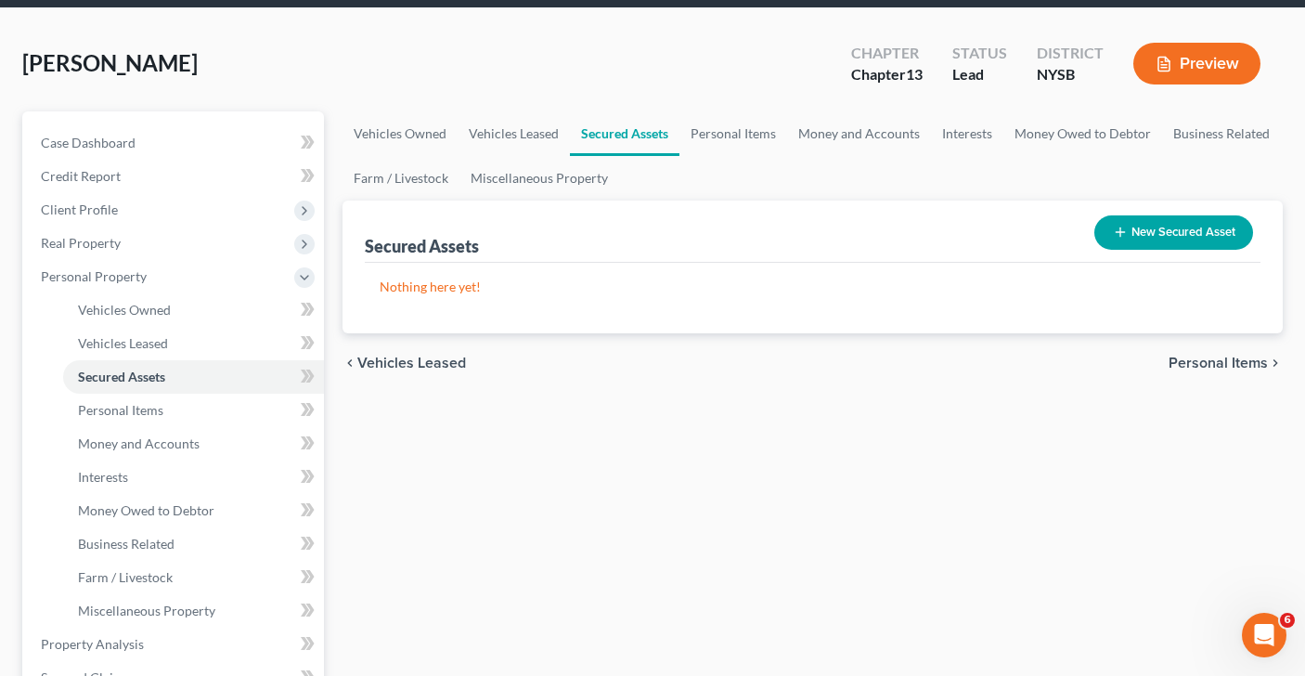
click at [1185, 359] on span "Personal Items" at bounding box center [1218, 363] width 99 height 15
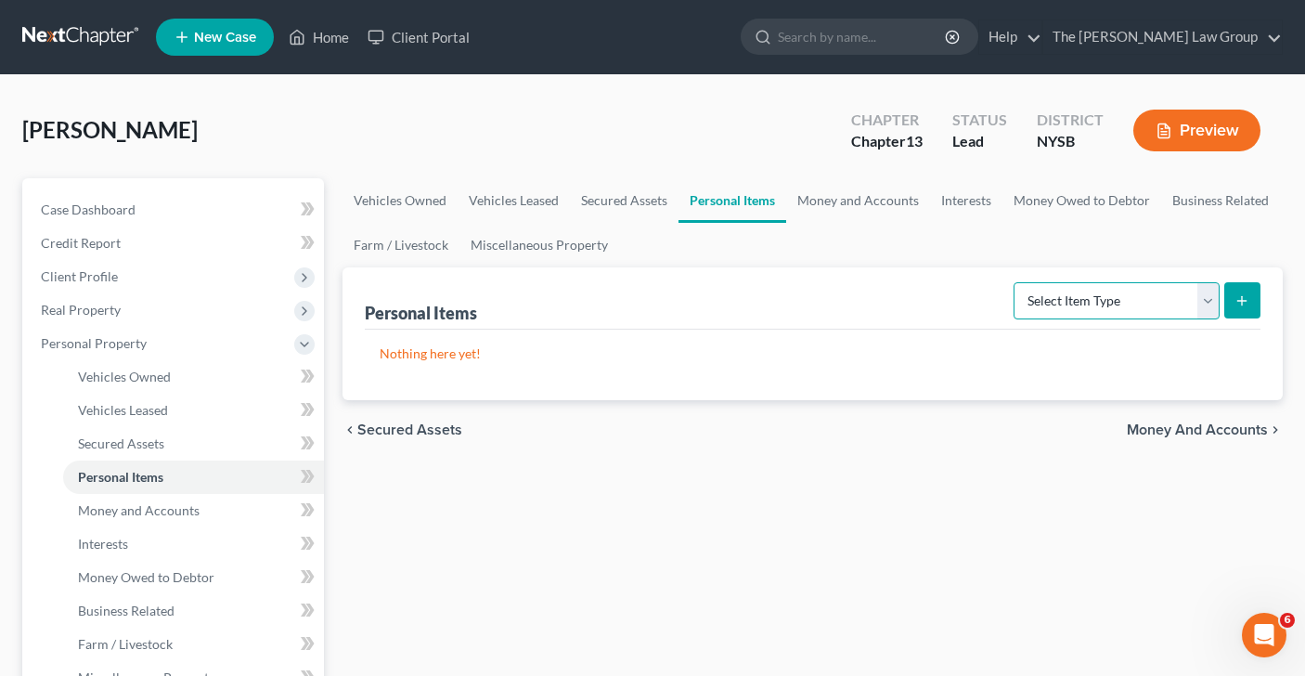
click at [1207, 298] on select "Select Item Type Clothing Collectibles Of Value Electronics Firearms Household …" at bounding box center [1117, 300] width 206 height 37
select select "clothing"
click at [1242, 303] on line "submit" at bounding box center [1242, 300] width 0 height 8
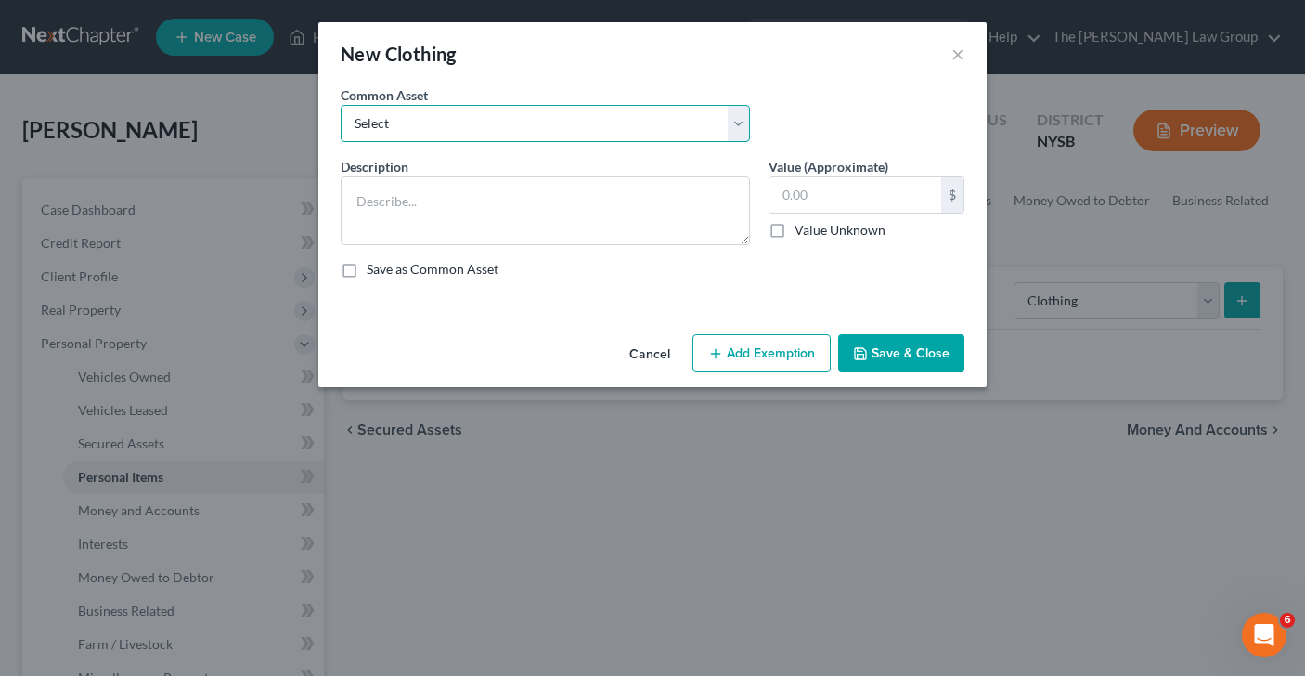
click at [739, 123] on select "Select women's clothing Clothing for debtors and babies used men's clothing wom…" at bounding box center [545, 123] width 409 height 37
select select "0"
type textarea "women's clothing"
type input "1,000.00"
click at [768, 353] on button "Add Exemption" at bounding box center [762, 353] width 138 height 39
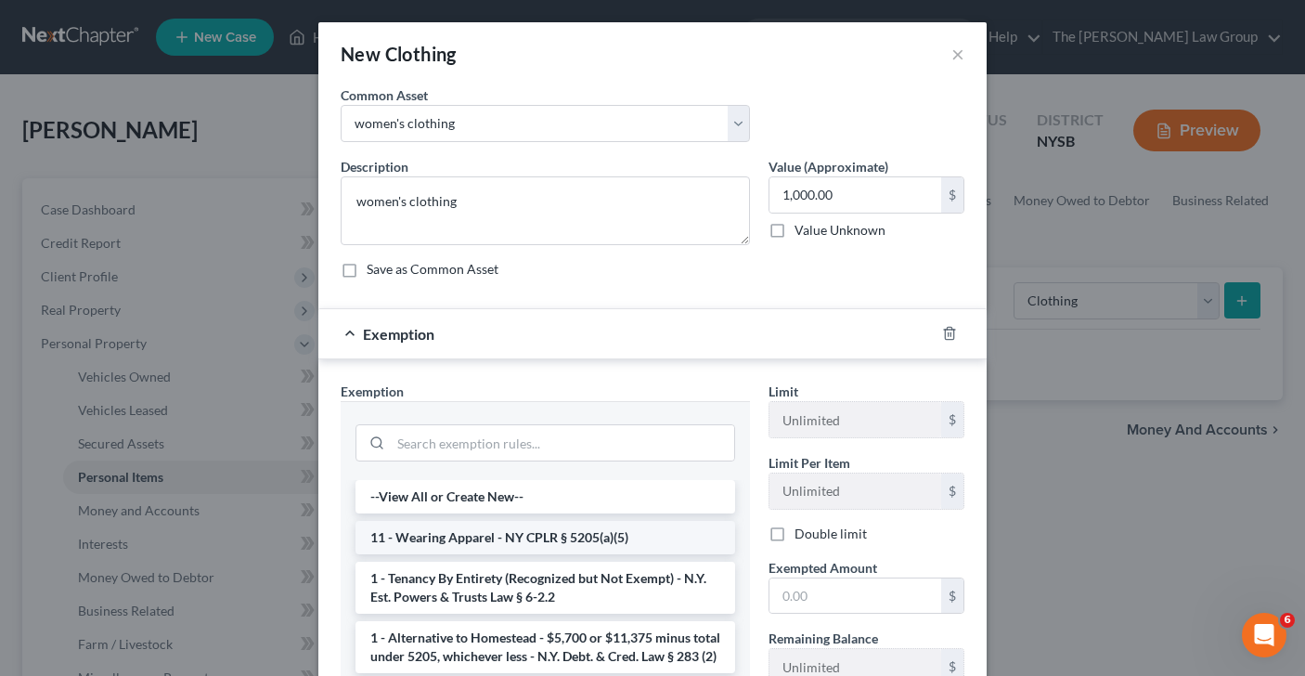
click at [480, 541] on li "11 - Wearing Apparel - NY CPLR § 5205(a)(5)" at bounding box center [546, 537] width 380 height 33
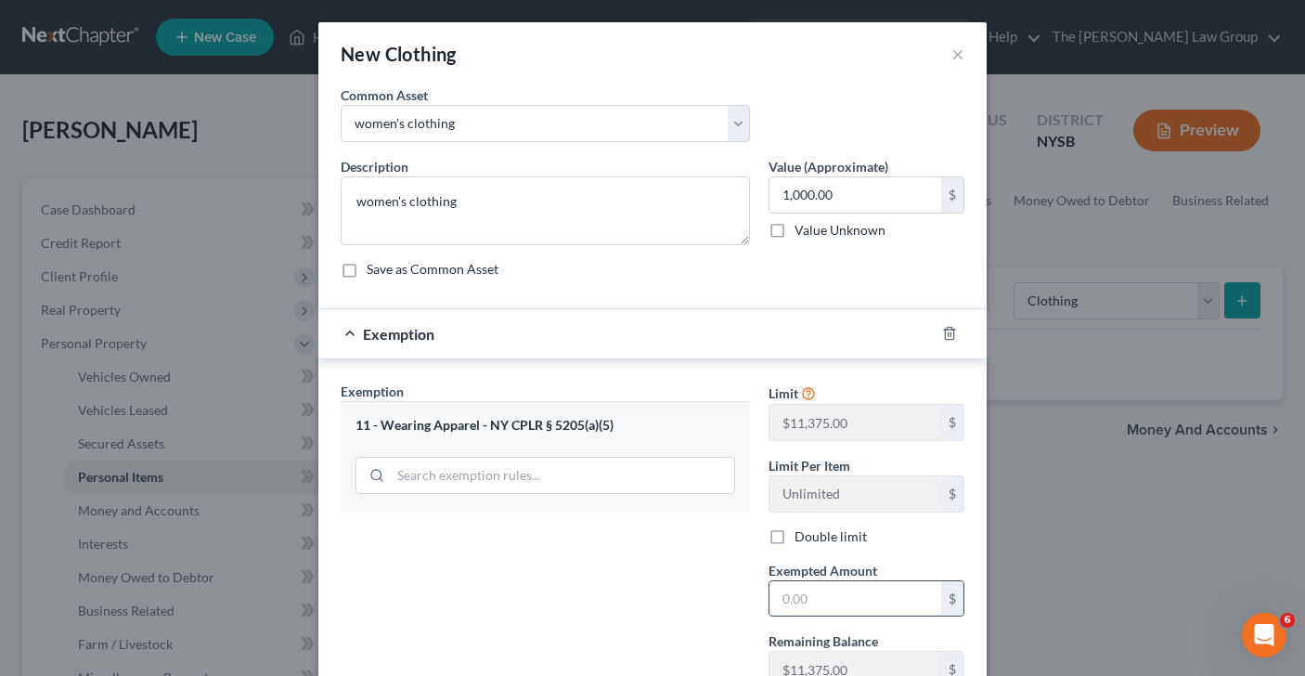
click at [819, 596] on input "text" at bounding box center [856, 598] width 172 height 35
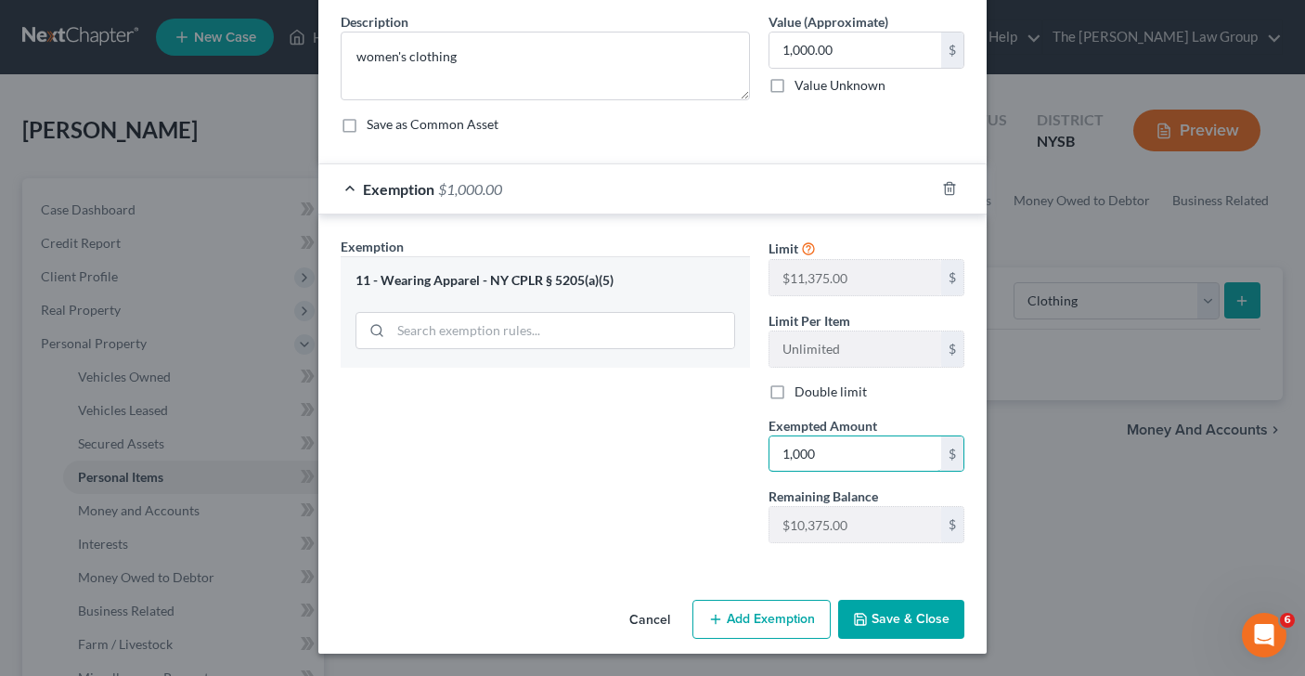
type input "1,000"
click at [882, 624] on button "Save & Close" at bounding box center [901, 619] width 126 height 39
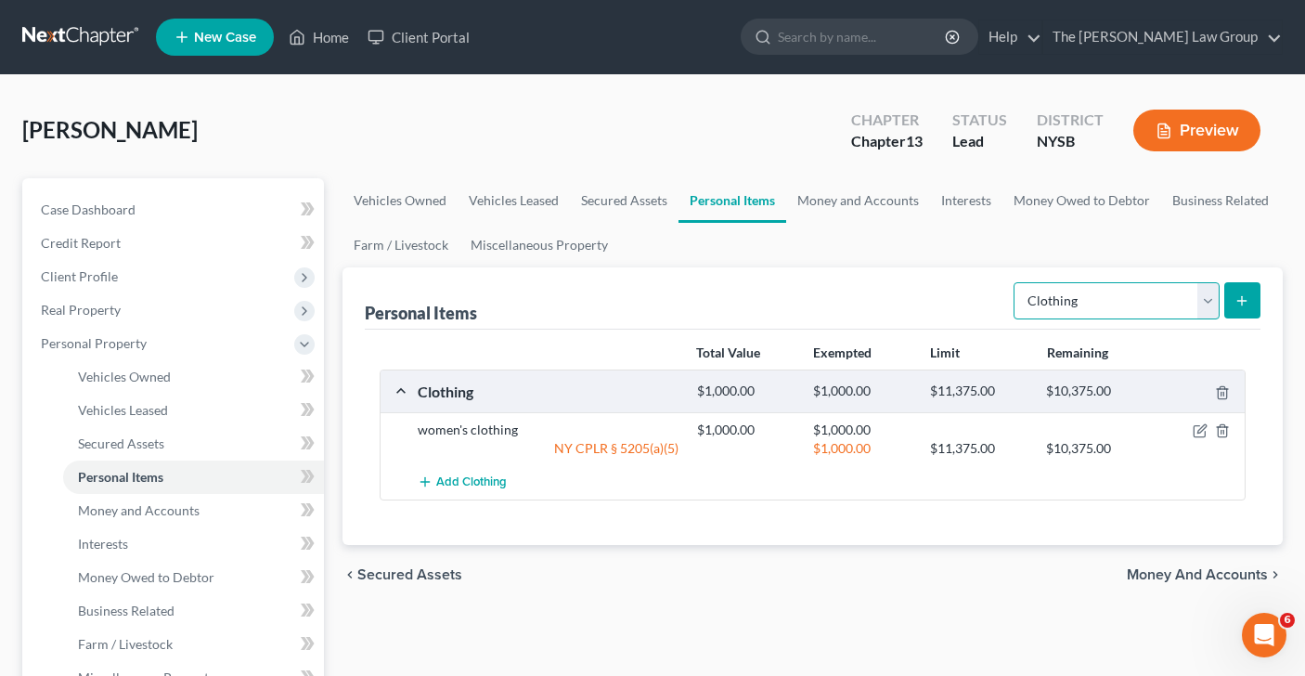
click at [1205, 288] on select "Select Item Type Clothing Collectibles Of Value Electronics Firearms Household …" at bounding box center [1117, 300] width 206 height 37
select select "electronics"
click at [1232, 300] on button "submit" at bounding box center [1242, 300] width 36 height 36
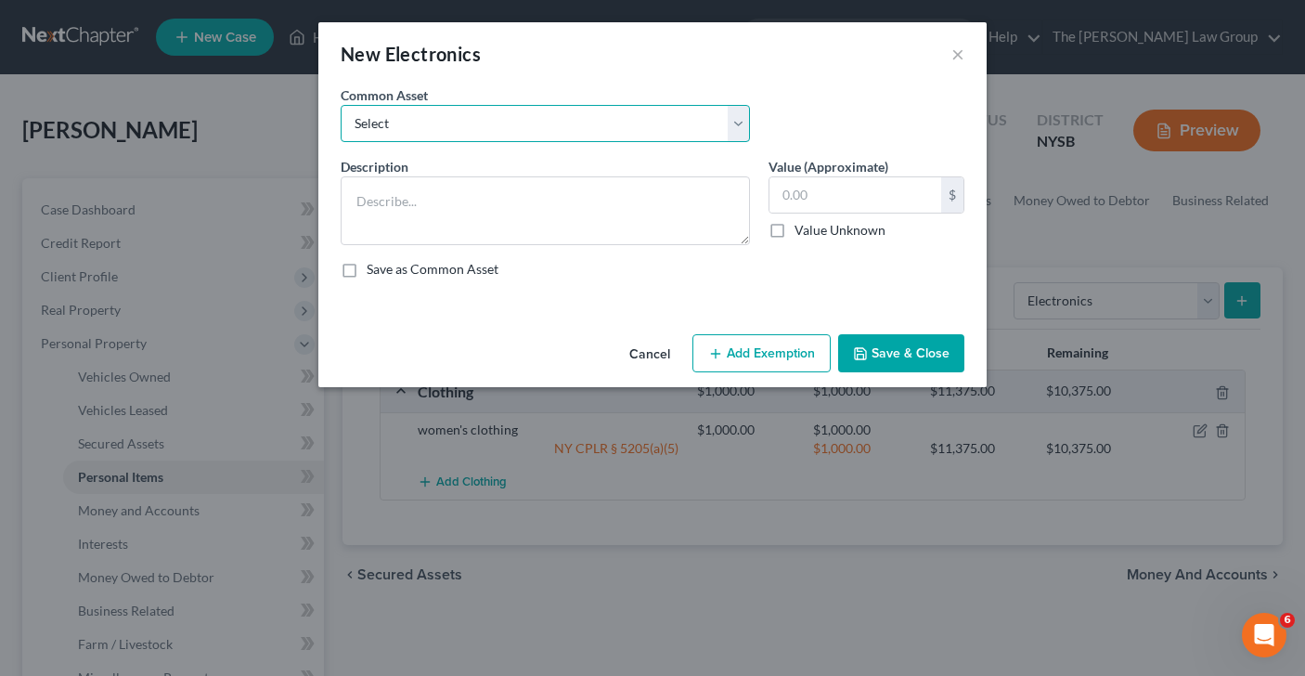
click at [731, 124] on select "Select two televisions, cell phone, computer, two televisions, two cell phones,…" at bounding box center [545, 123] width 409 height 37
select select "2"
type textarea "televisions, laptop, cell phone, tablet"
type input "3,000.00"
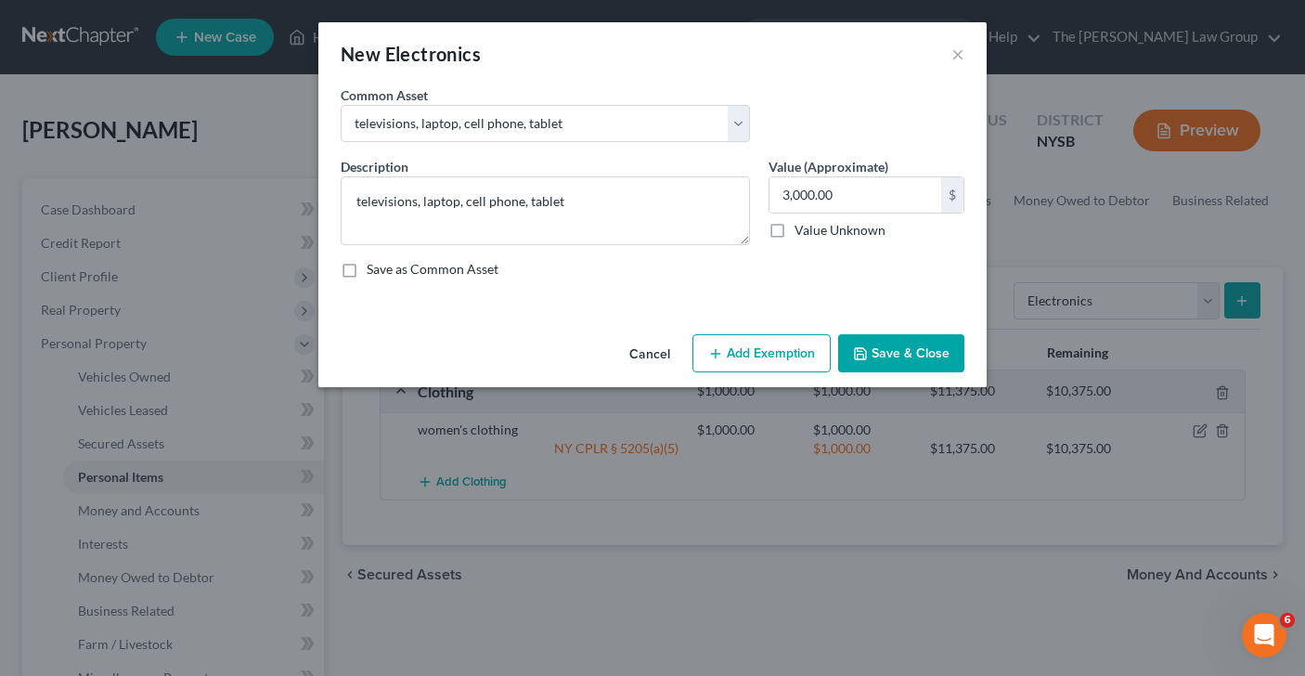
click at [786, 356] on button "Add Exemption" at bounding box center [762, 353] width 138 height 39
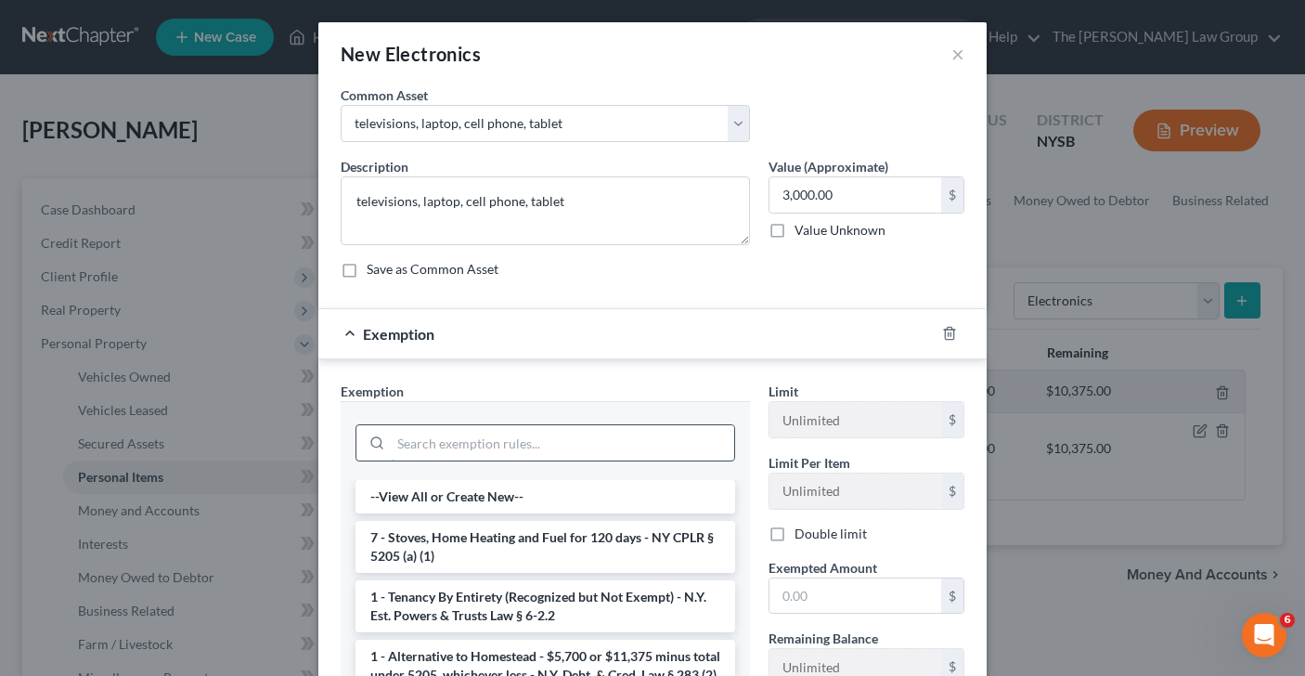
click at [527, 441] on input "search" at bounding box center [562, 442] width 343 height 35
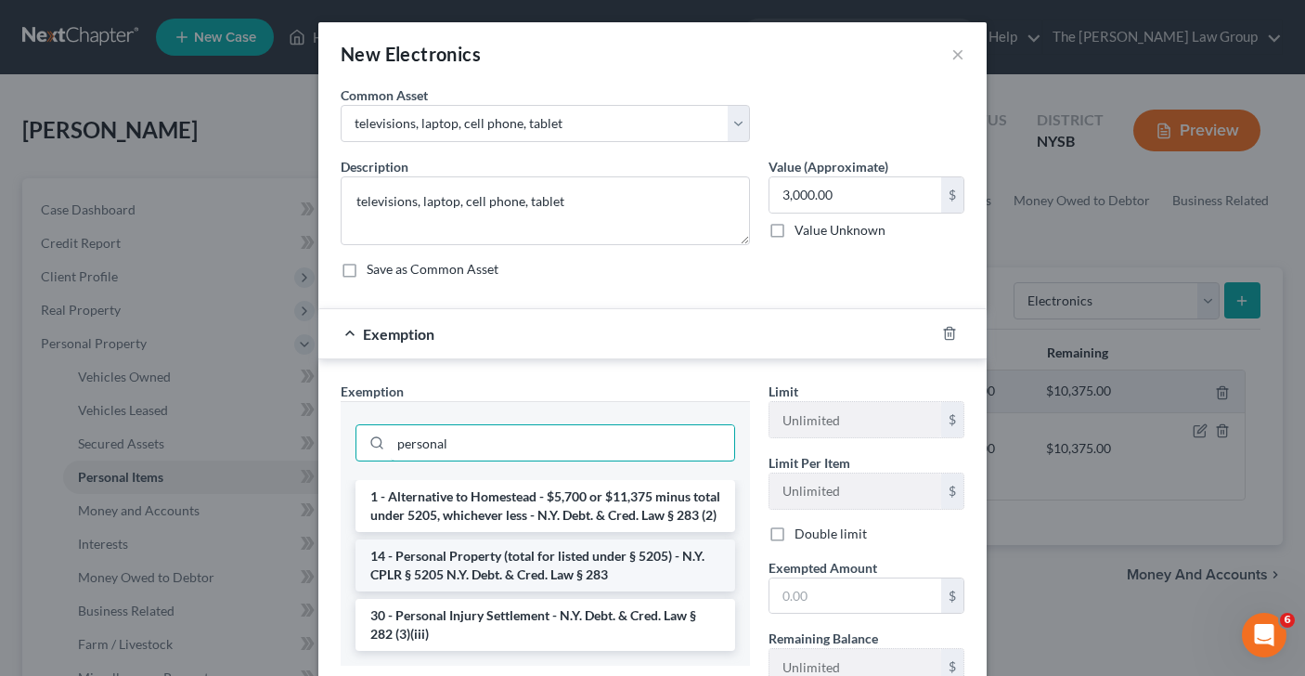
type input "personal"
click at [492, 573] on li "14 - Personal Property (total for listed under § 5205) - N.Y. CPLR § 5205 N.Y. …" at bounding box center [546, 565] width 380 height 52
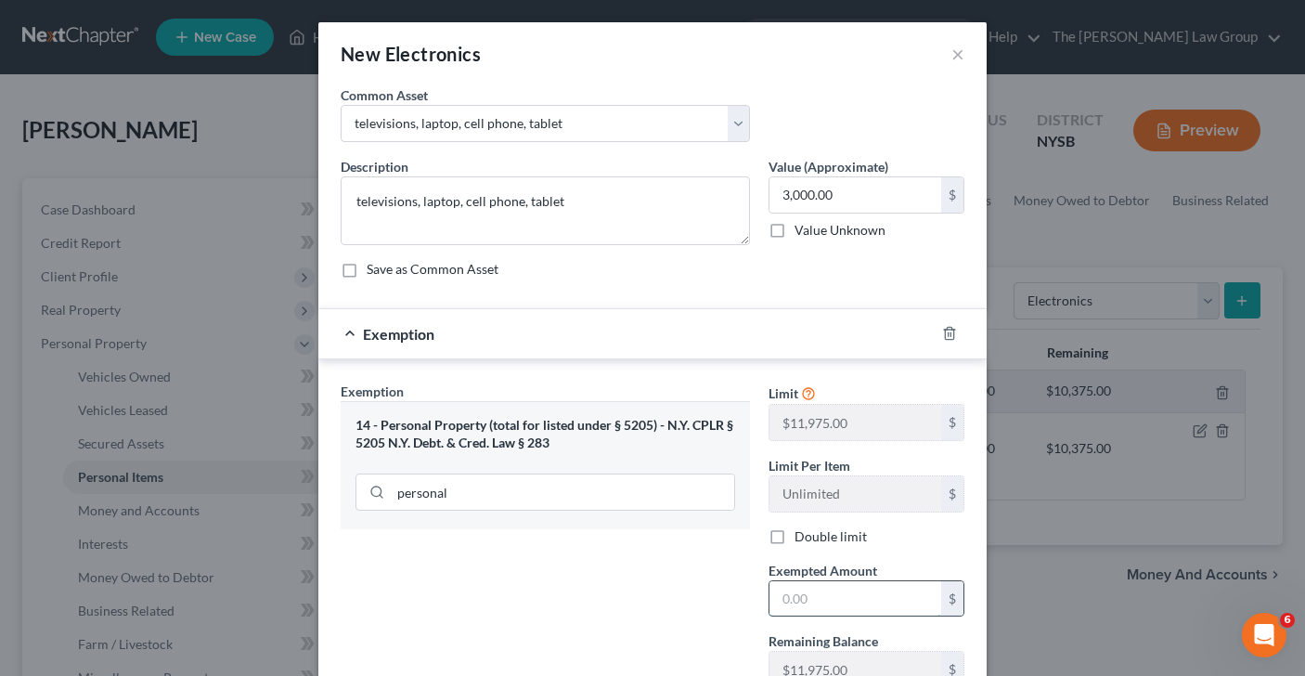
click at [808, 596] on input "text" at bounding box center [856, 598] width 172 height 35
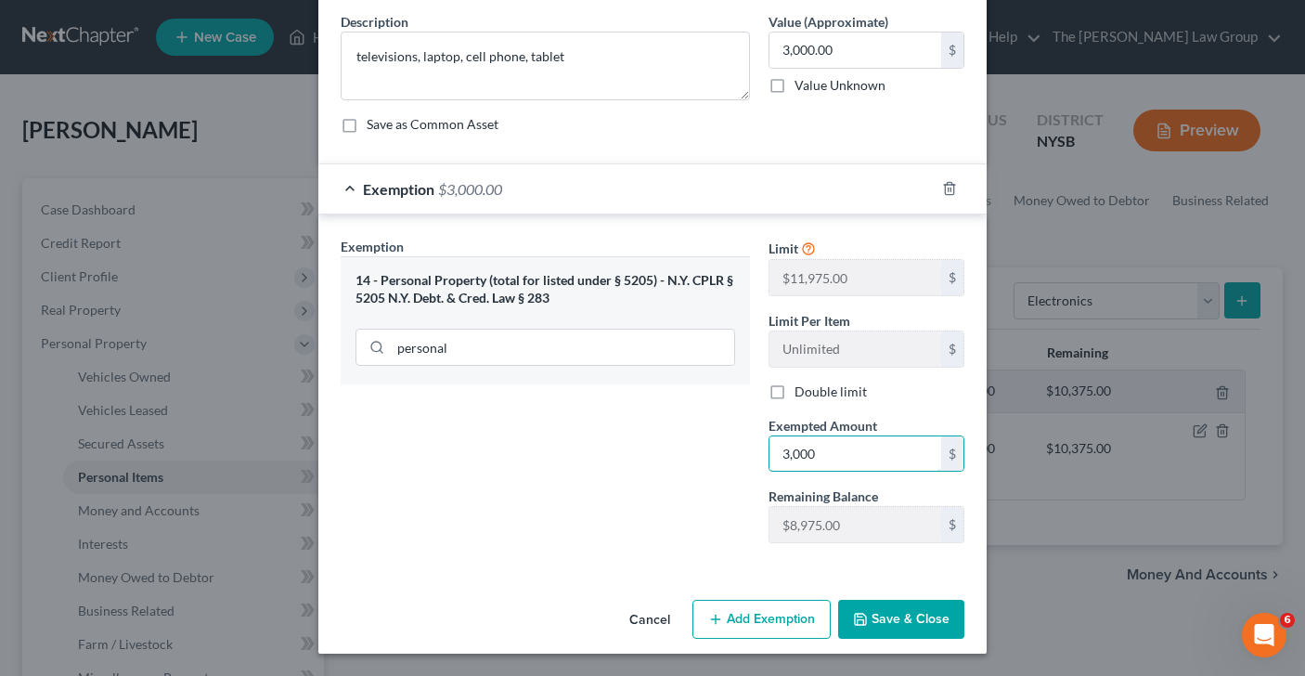
type input "3,000"
click at [896, 623] on button "Save & Close" at bounding box center [901, 619] width 126 height 39
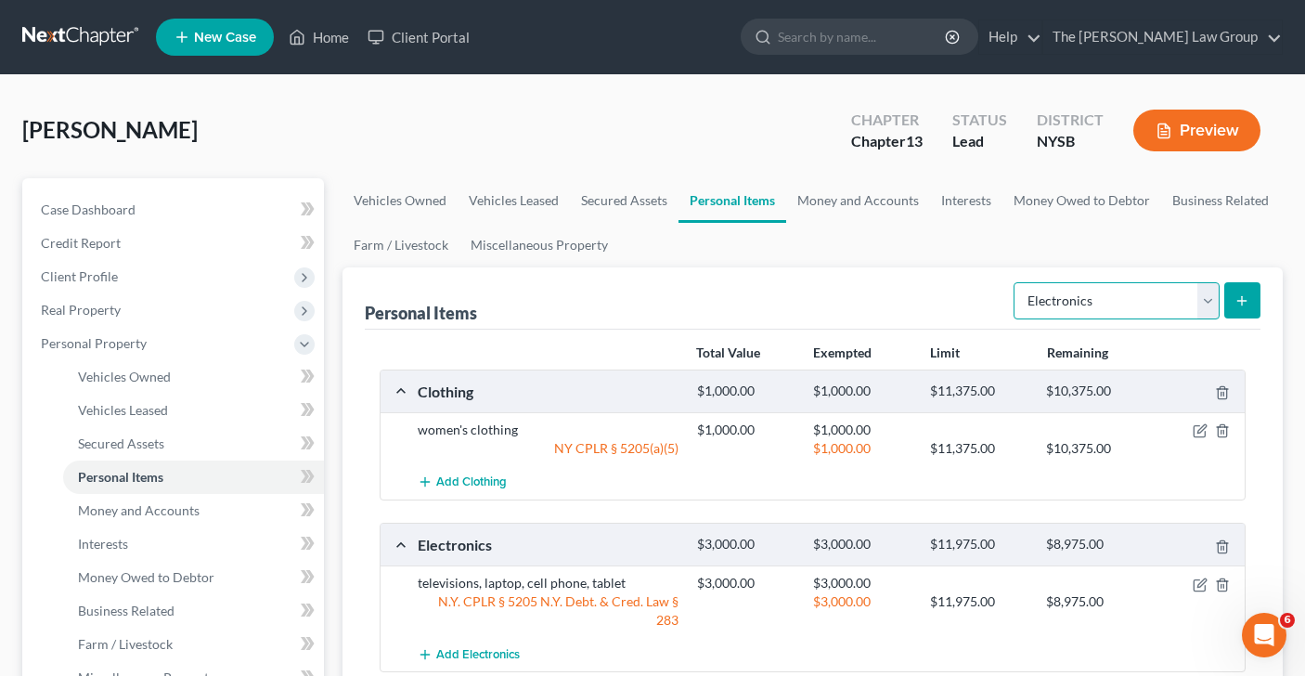
click at [1204, 301] on select "Select Item Type Clothing Collectibles Of Value Electronics Firearms Household …" at bounding box center [1117, 300] width 206 height 37
select select "household_goods"
click at [1236, 303] on icon "submit" at bounding box center [1242, 300] width 15 height 15
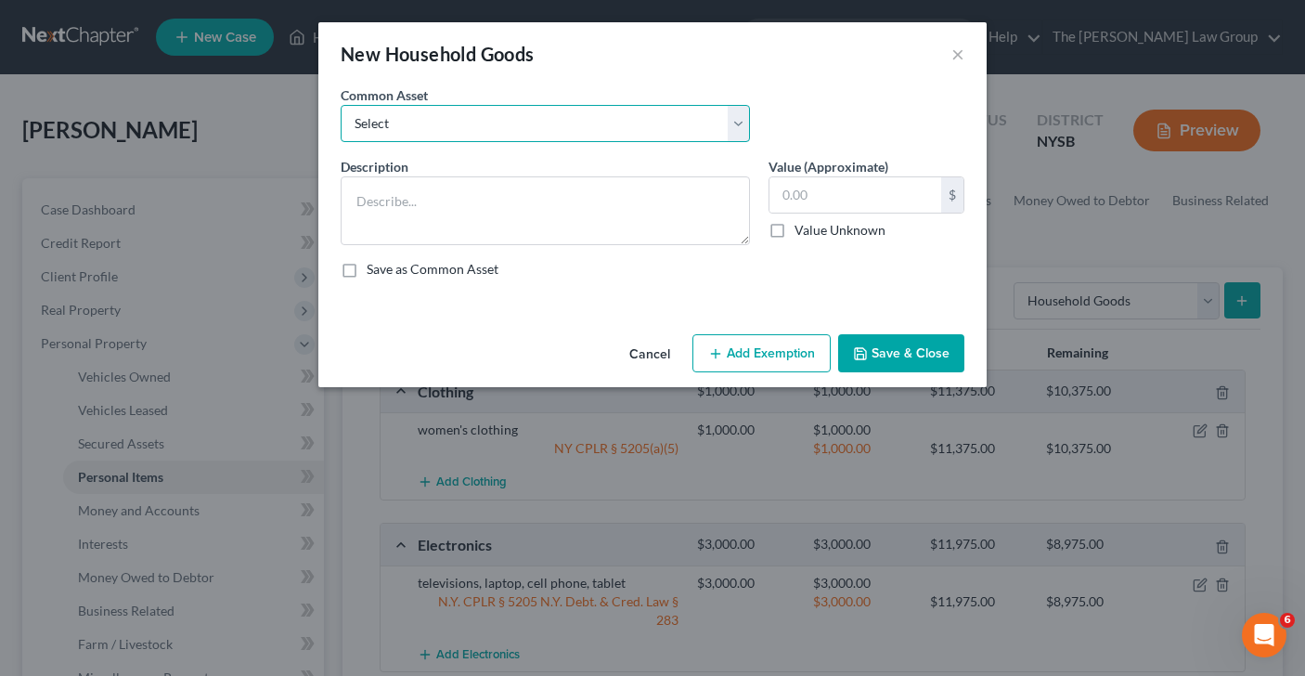
click at [739, 128] on select "Select sofa, coffee table, side tables, dining room set and bedroom set sofa, c…" at bounding box center [545, 123] width 409 height 37
select select "0"
type textarea "sofa, coffee table, side tables, dining room set and bedroom set"
type input "2,000.00"
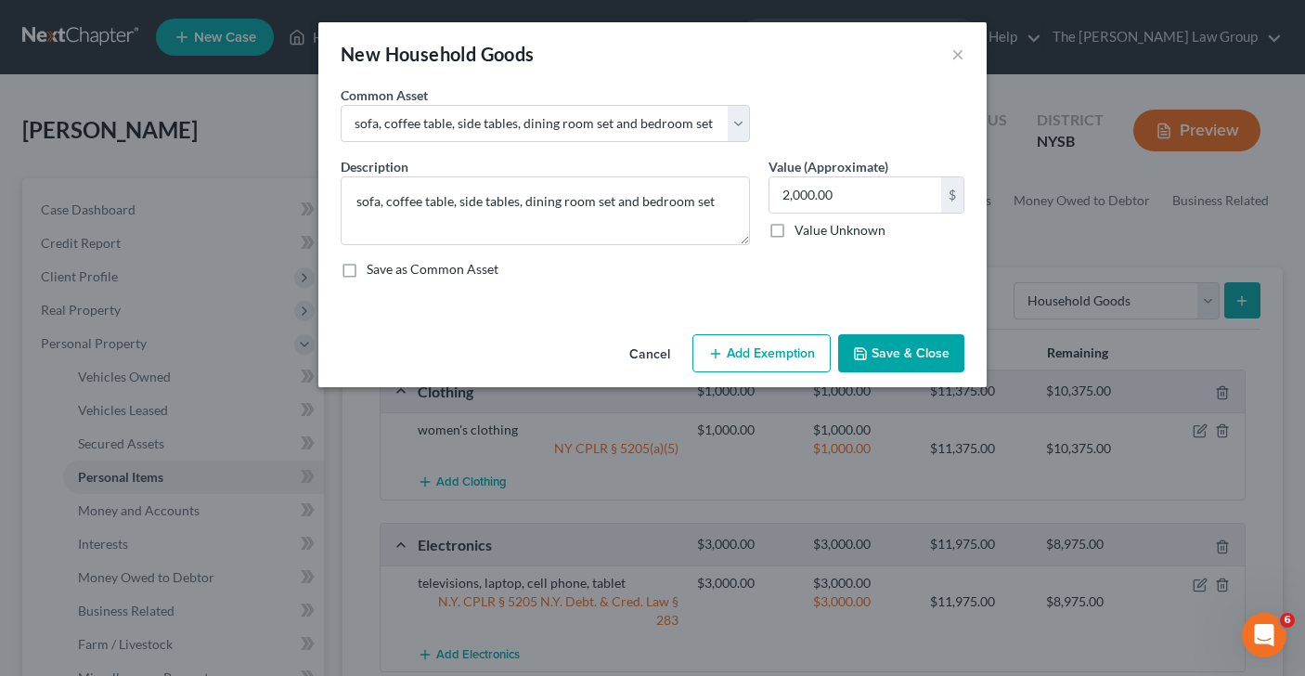
click at [736, 349] on button "Add Exemption" at bounding box center [762, 353] width 138 height 39
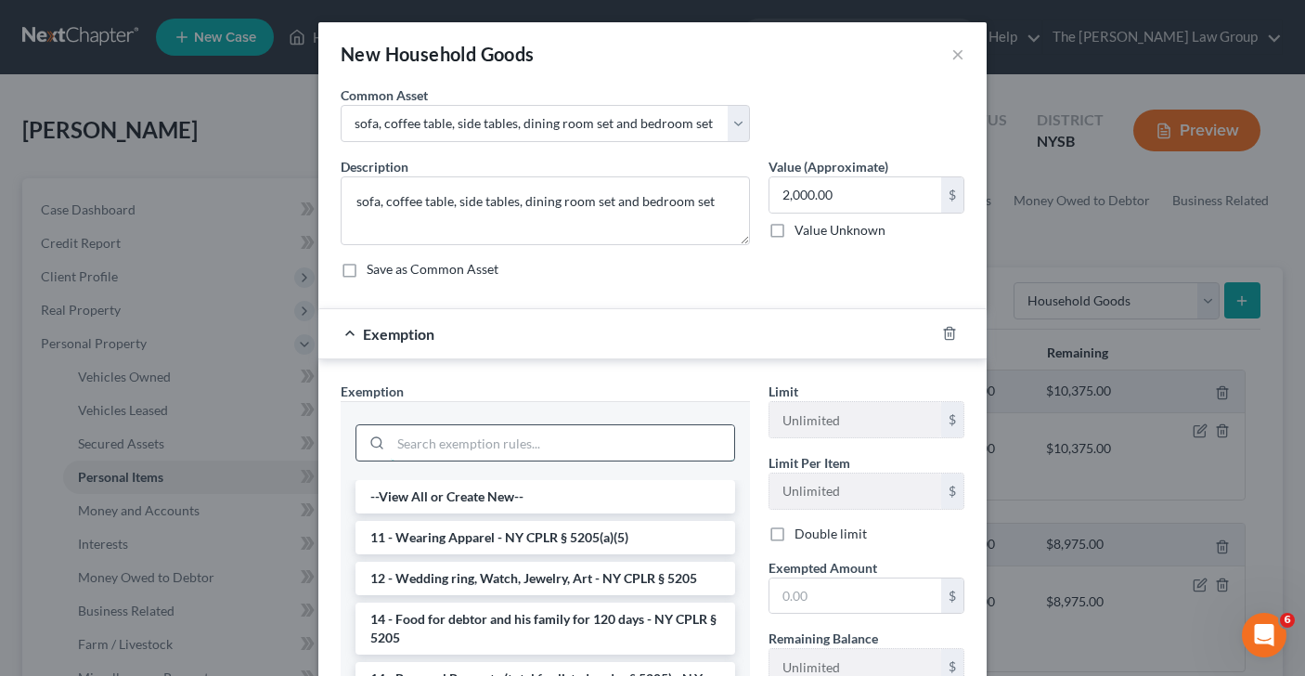
click at [428, 443] on input "search" at bounding box center [562, 442] width 343 height 35
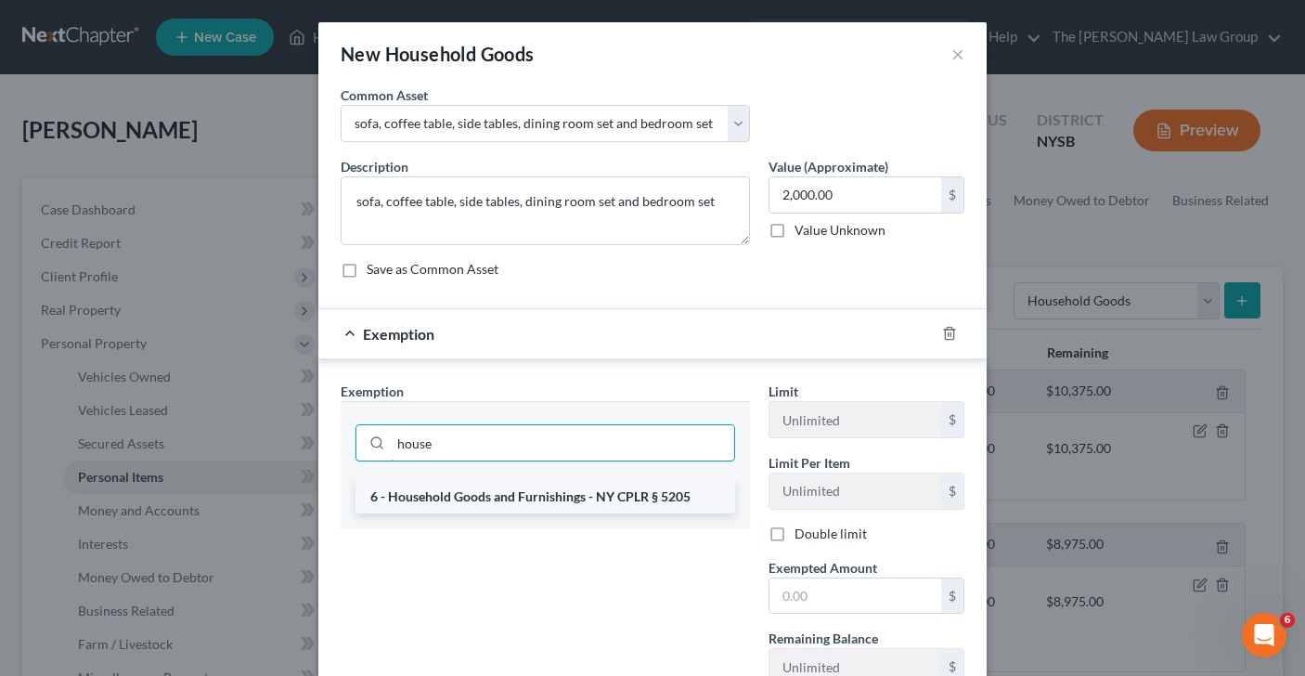
type input "house"
click at [430, 491] on li "6 - Household Goods and Furnishings - NY CPLR § 5205" at bounding box center [546, 496] width 380 height 33
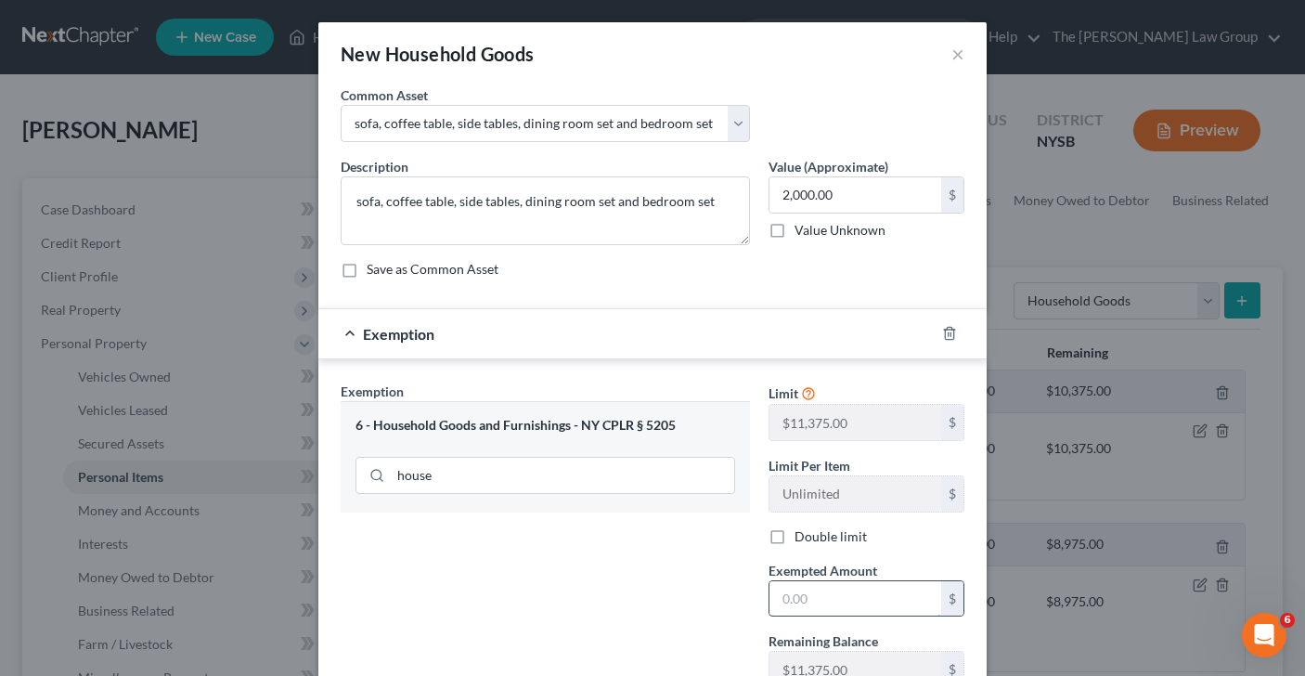
click at [823, 593] on input "text" at bounding box center [856, 598] width 172 height 35
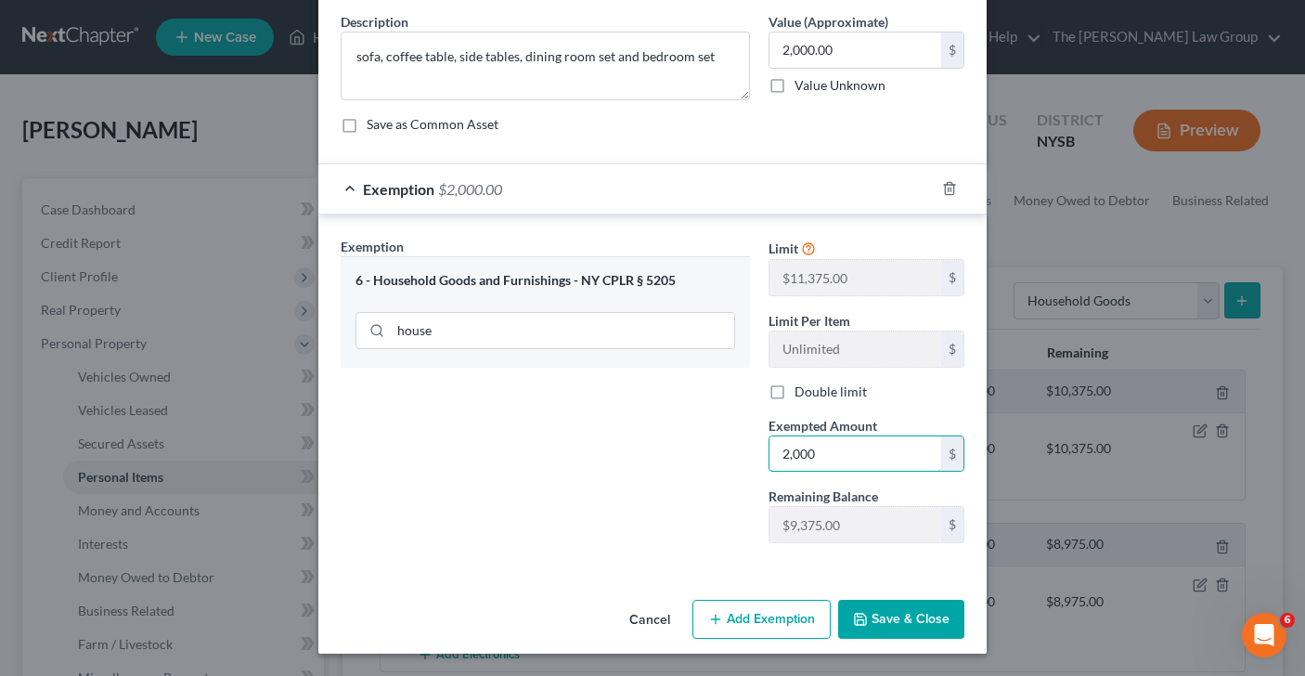
type input "2,000"
click at [891, 621] on button "Save & Close" at bounding box center [901, 619] width 126 height 39
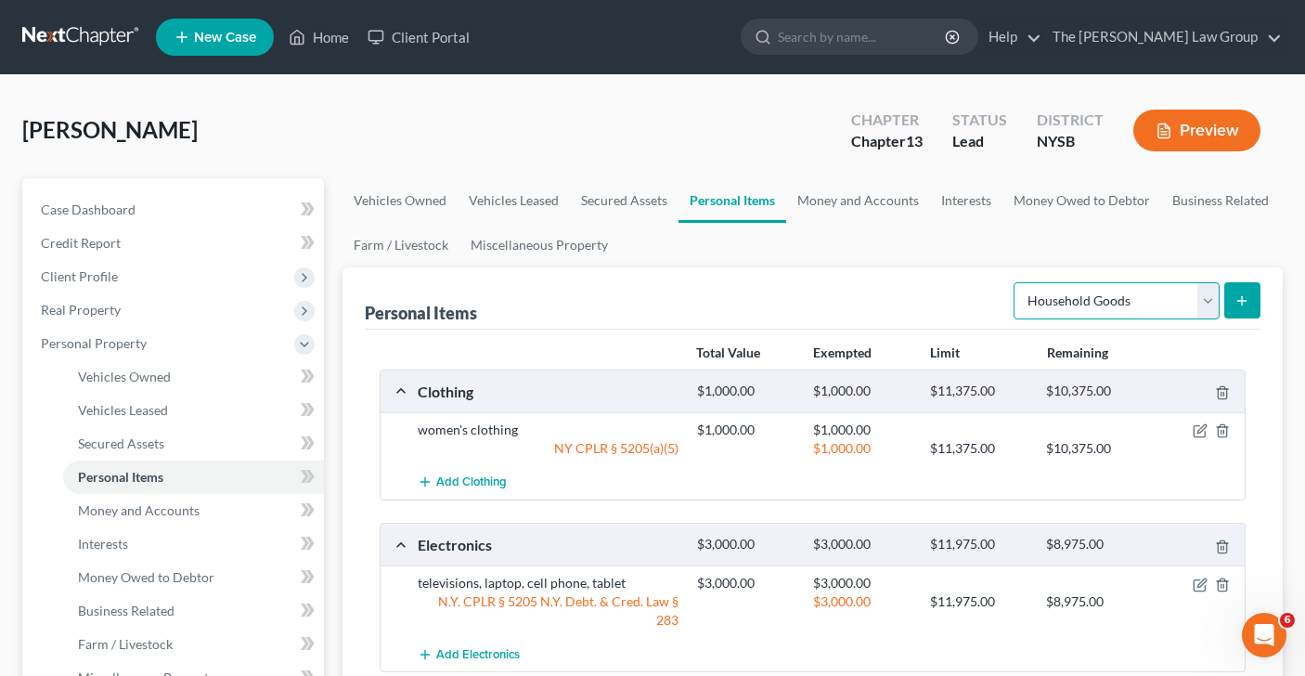
click at [1209, 292] on select "Select Item Type Clothing Collectibles Of Value Electronics Firearms Household …" at bounding box center [1117, 300] width 206 height 37
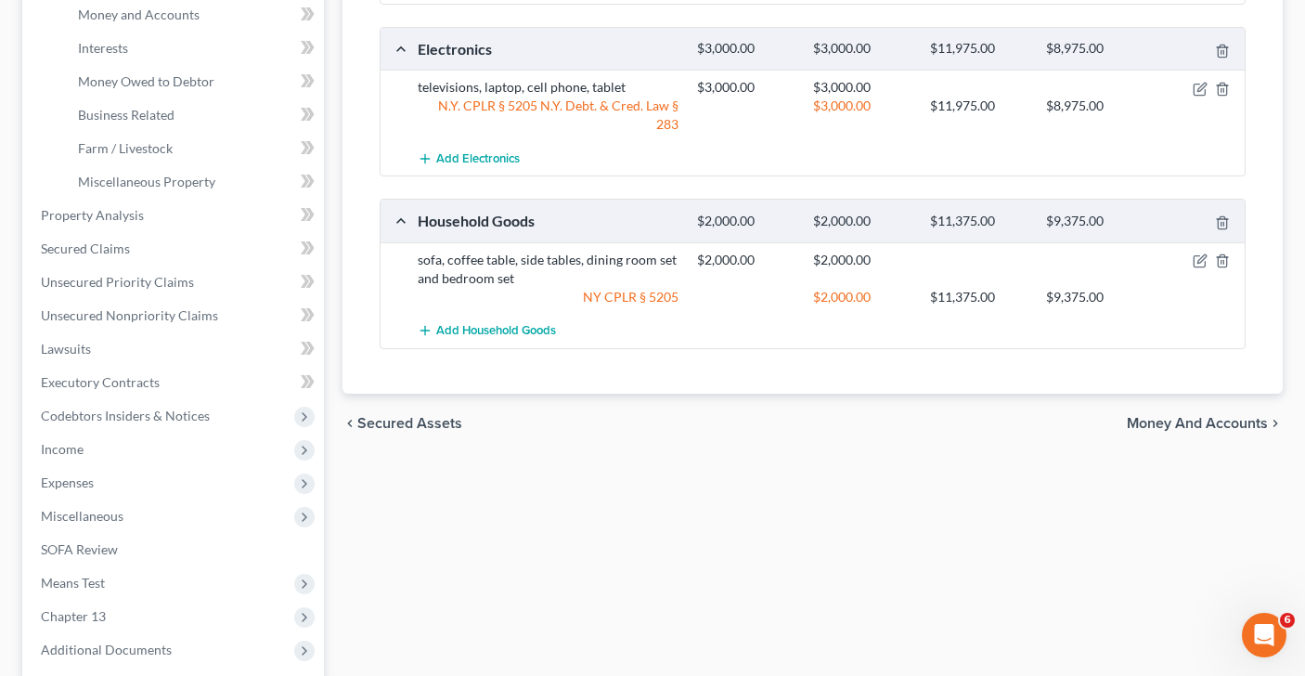
scroll to position [506, 0]
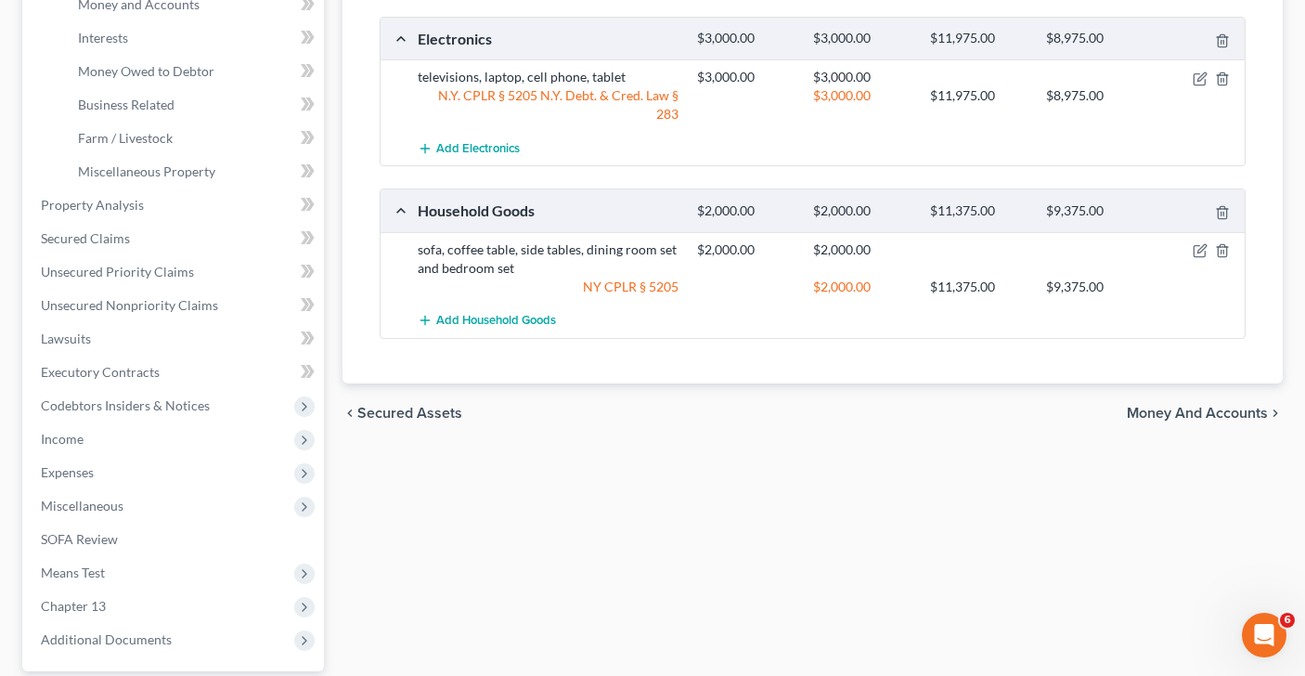
click at [1159, 406] on span "Money and Accounts" at bounding box center [1197, 413] width 141 height 15
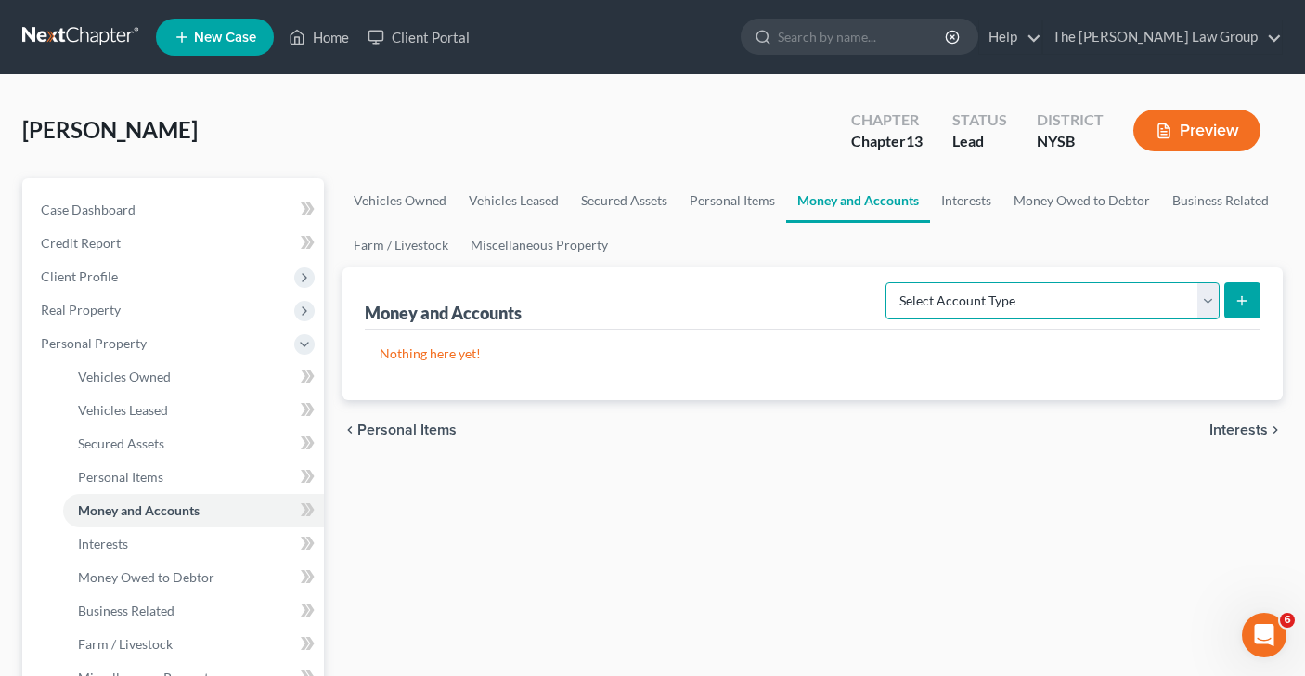
click at [1206, 307] on select "Select Account Type Brokerage Cash on Hand Certificates of Deposit Checking Acc…" at bounding box center [1053, 300] width 334 height 37
select select "checking"
click at [1245, 304] on icon "submit" at bounding box center [1242, 300] width 15 height 15
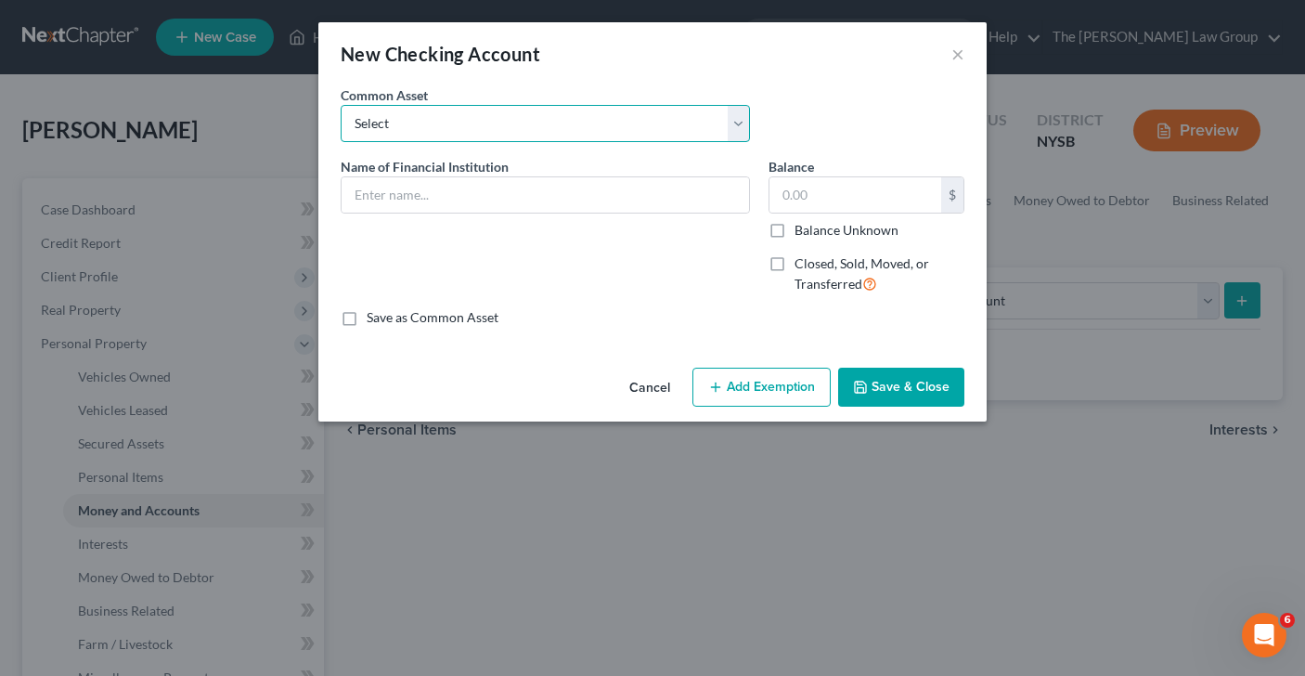
click at [737, 132] on select "Select Bank of America Apple Bank [US_STATE] Community Bank: [PERSON_NAME] and …" at bounding box center [545, 123] width 409 height 37
click at [575, 186] on input "text" at bounding box center [546, 194] width 408 height 35
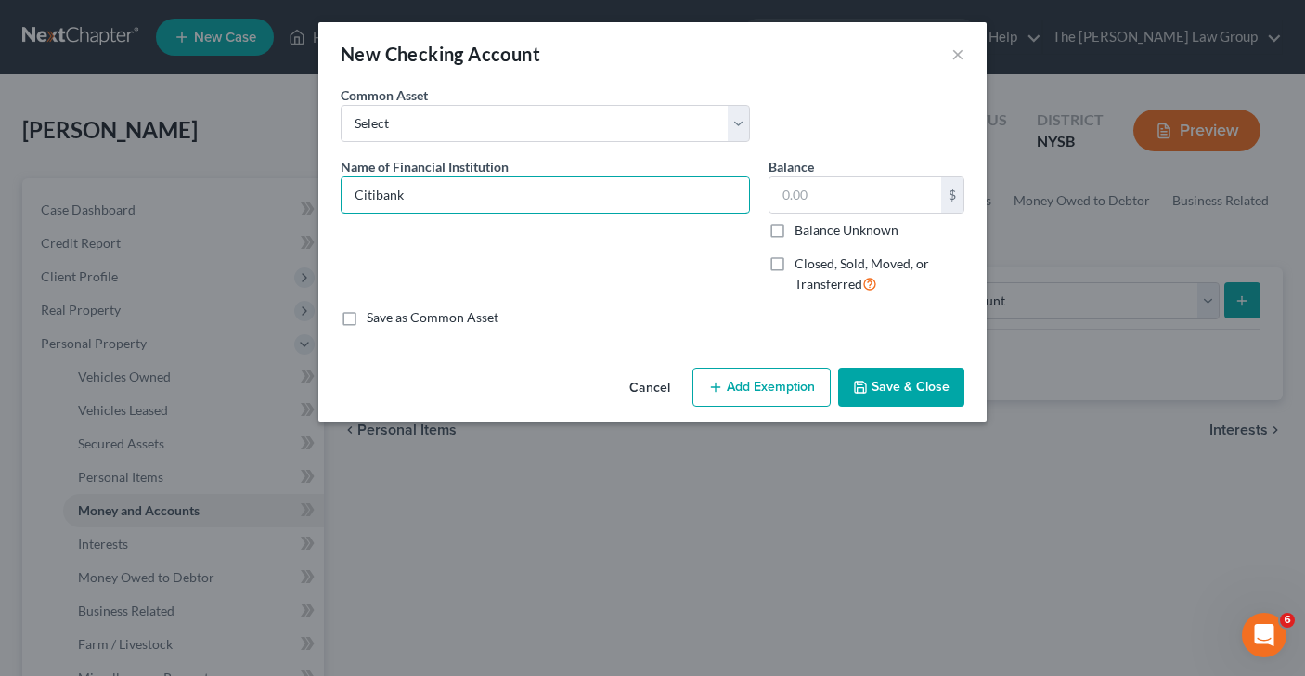
type input "Citibank"
click at [367, 317] on label "Save as Common Asset" at bounding box center [433, 317] width 132 height 19
click at [374, 317] on input "Save as Common Asset" at bounding box center [380, 314] width 12 height 12
checkbox input "true"
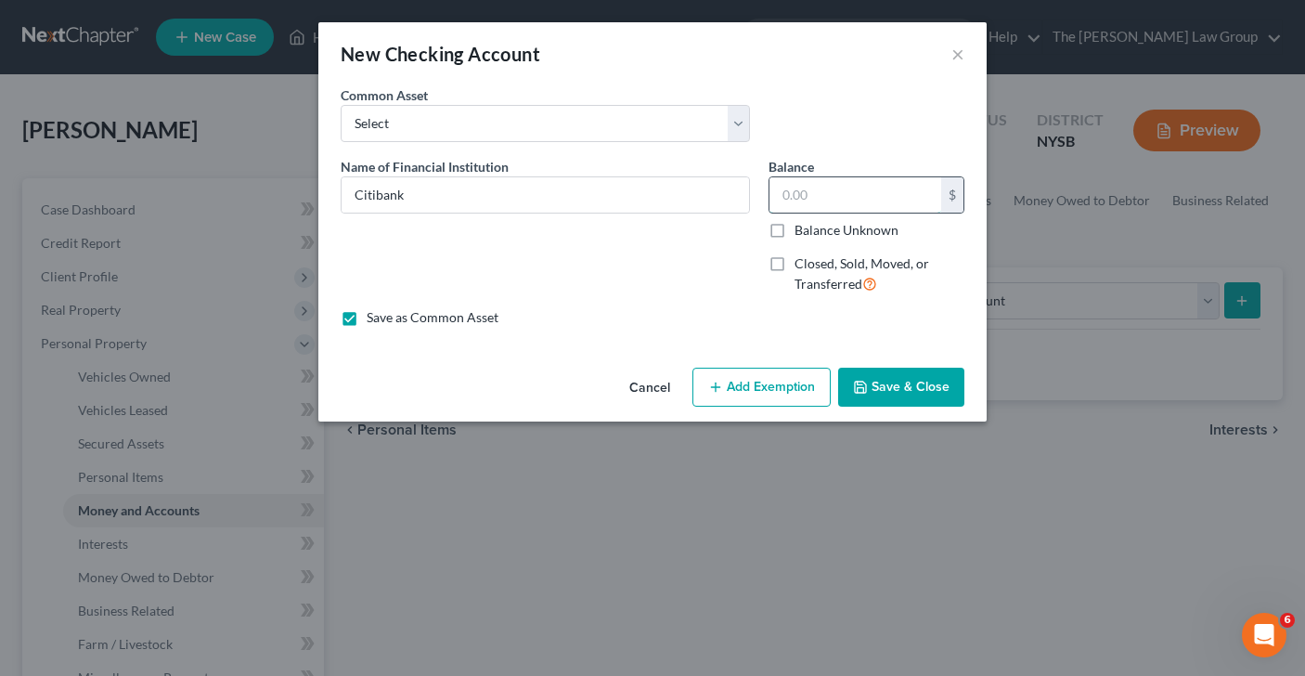
click at [831, 198] on input "text" at bounding box center [856, 194] width 172 height 35
type input "1,576.79"
click at [788, 390] on button "Add Exemption" at bounding box center [762, 387] width 138 height 39
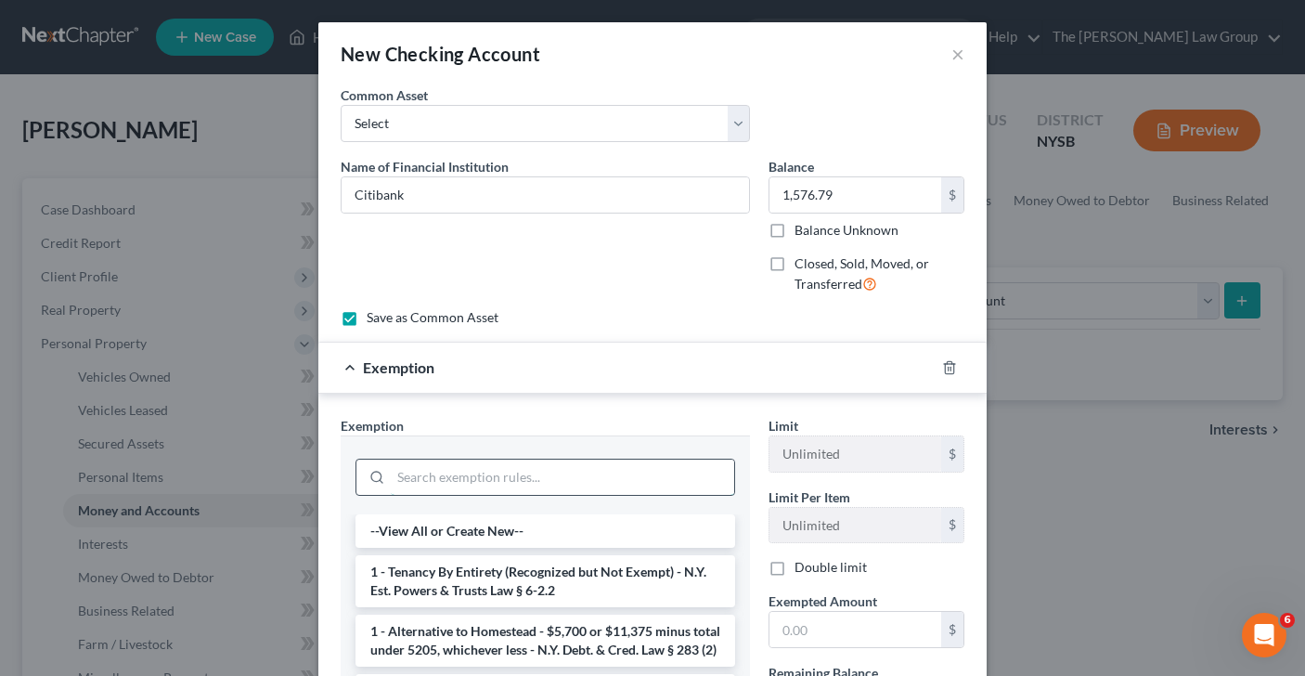
click at [547, 476] on input "search" at bounding box center [562, 477] width 343 height 35
type input "e"
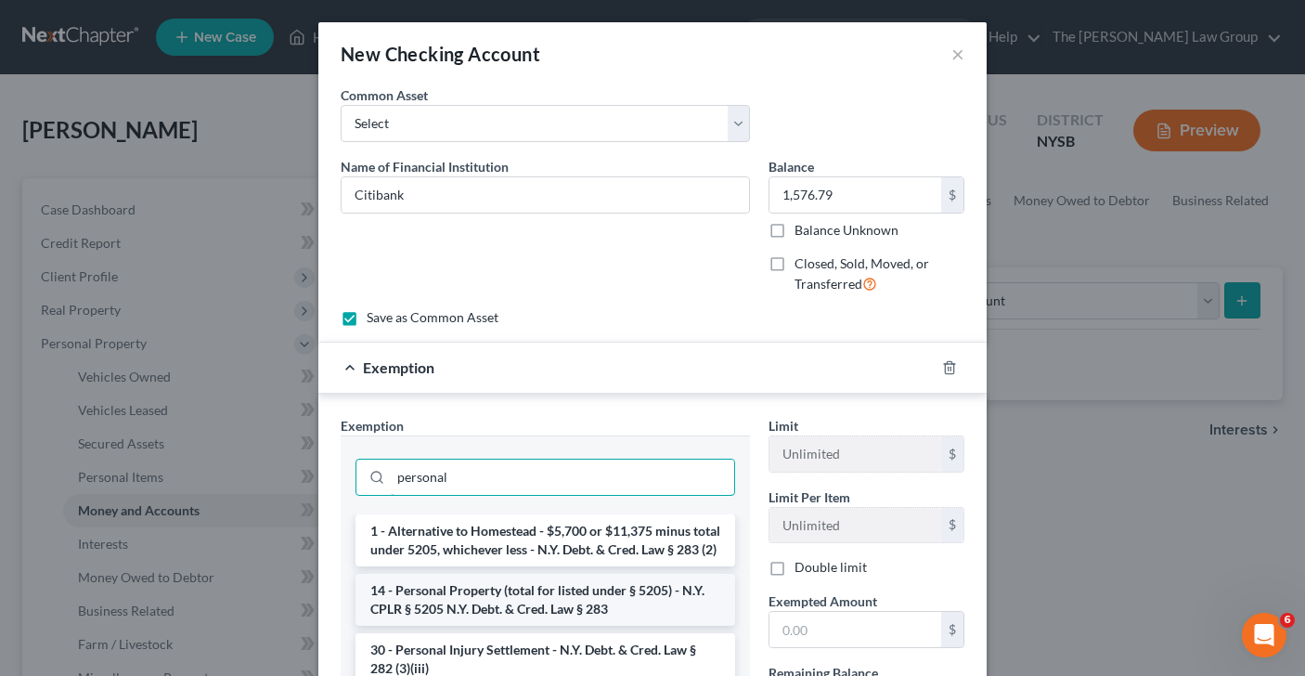
type input "personal"
click at [521, 622] on li "14 - Personal Property (total for listed under § 5205) - N.Y. CPLR § 5205 N.Y. …" at bounding box center [546, 600] width 380 height 52
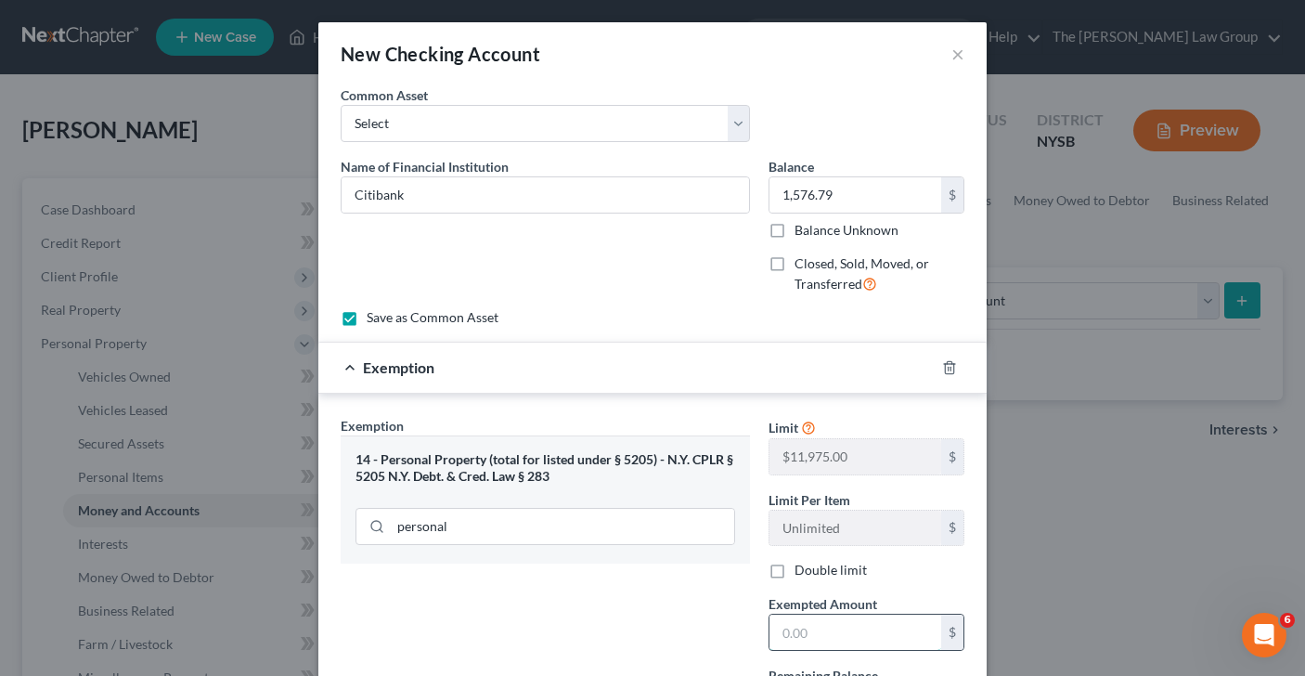
click at [851, 626] on input "text" at bounding box center [856, 632] width 172 height 35
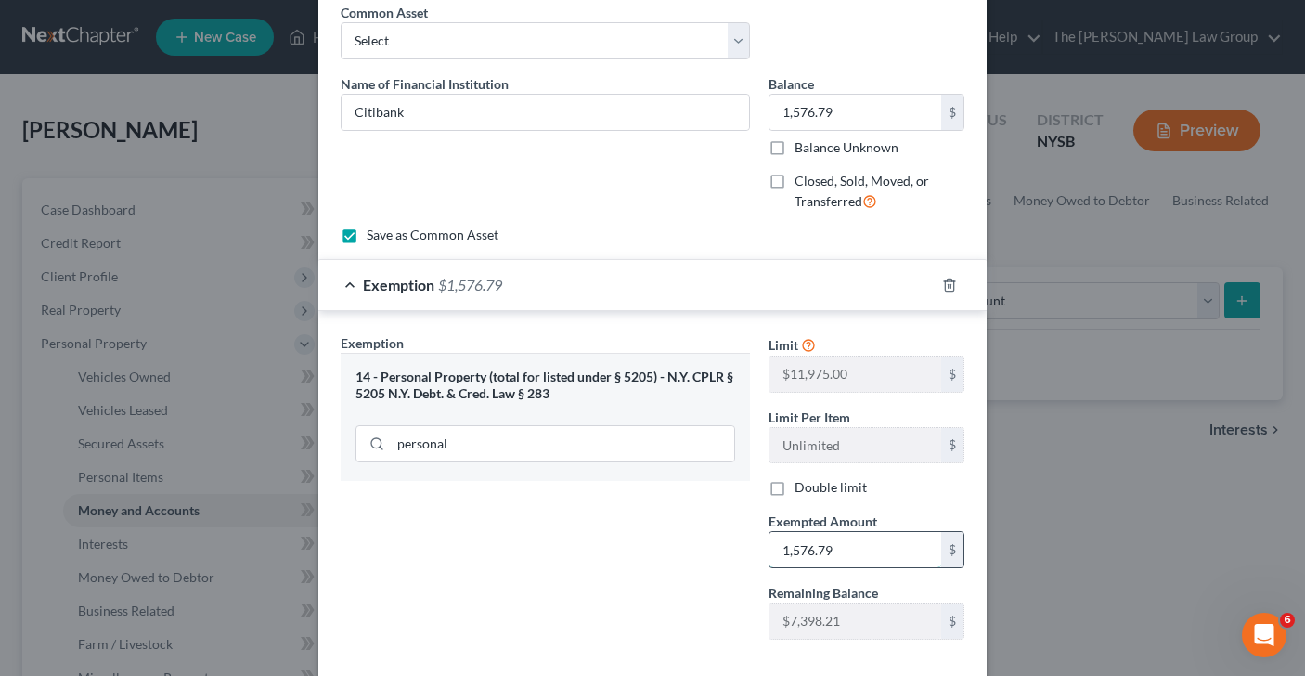
scroll to position [178, 0]
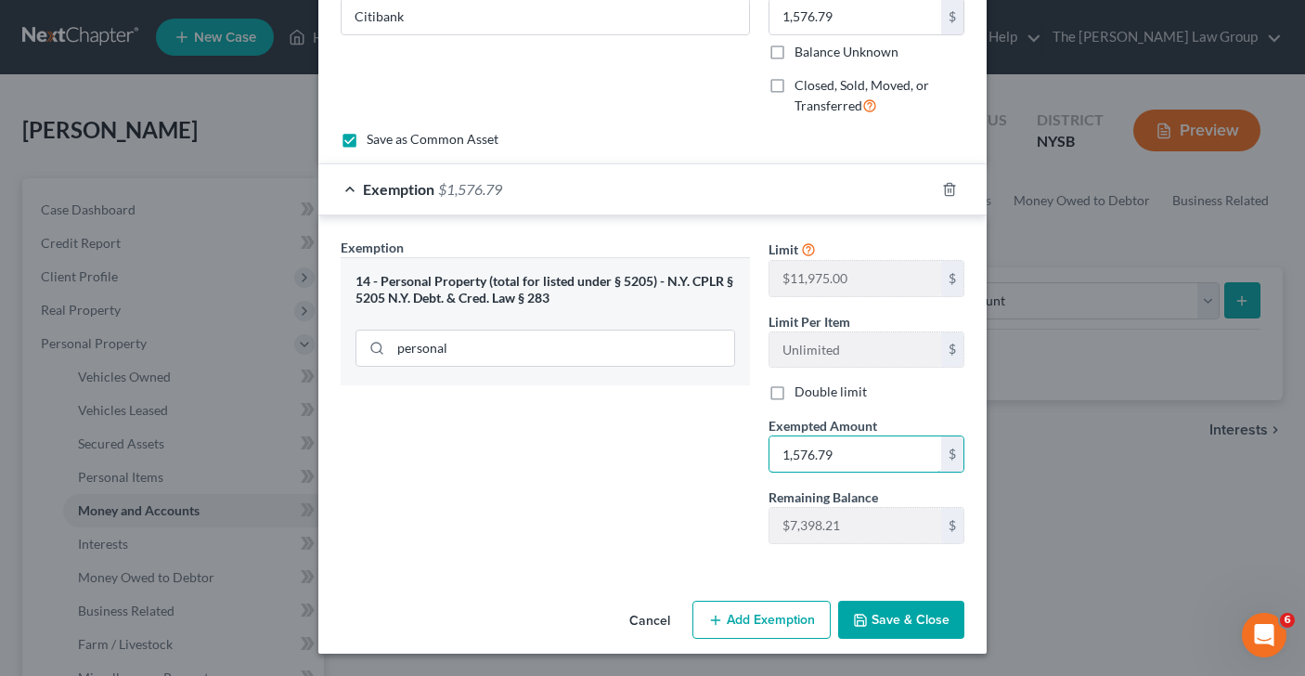
type input "1,576.79"
click at [891, 612] on button "Save & Close" at bounding box center [901, 620] width 126 height 39
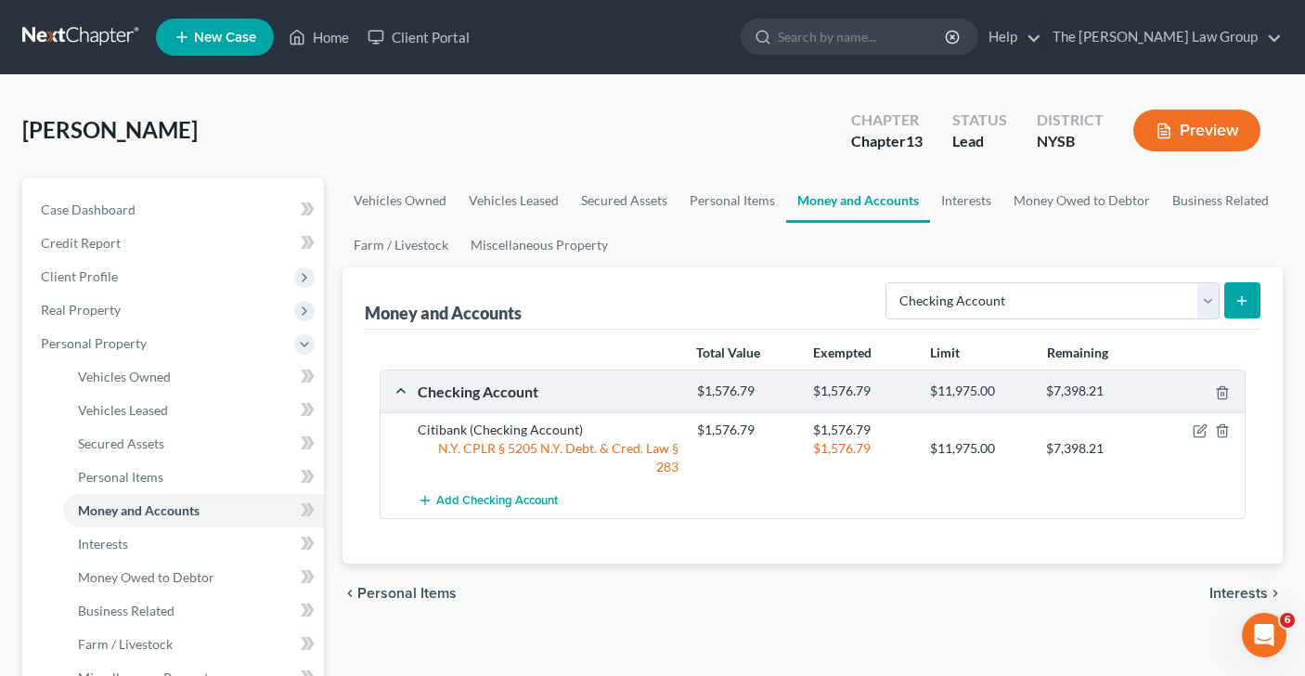
click at [1230, 297] on button "submit" at bounding box center [1242, 300] width 36 height 36
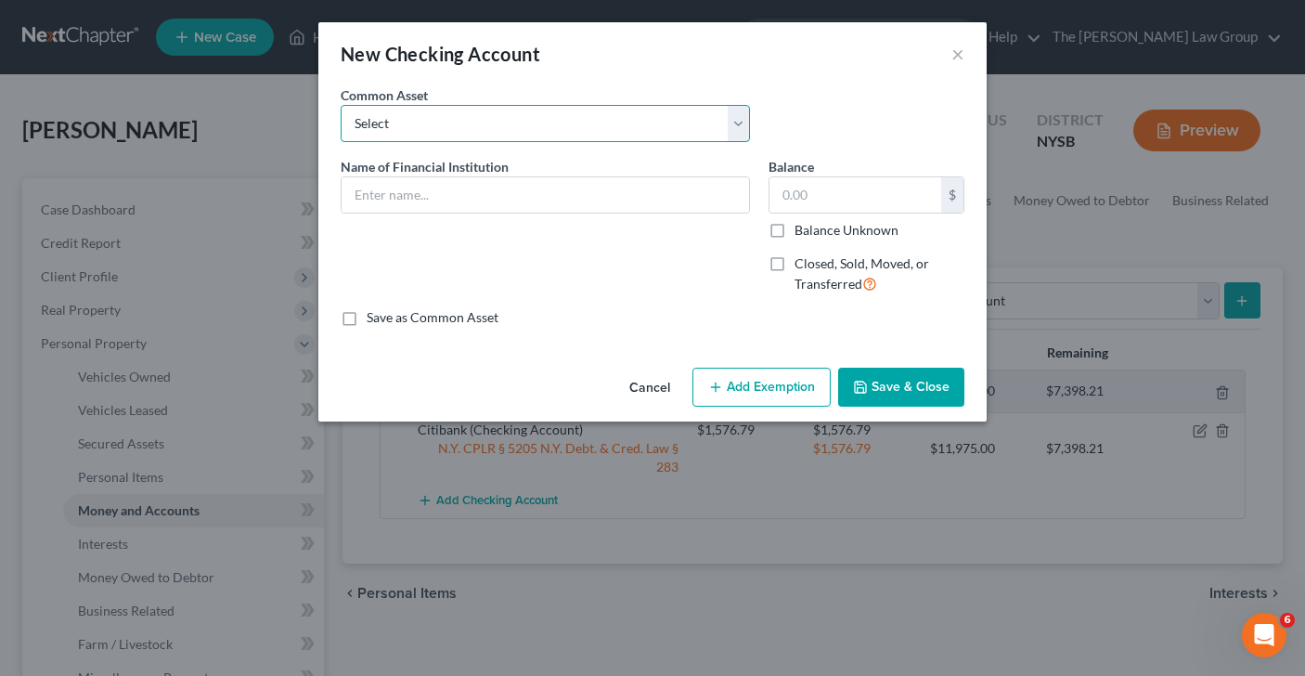
click at [736, 122] on select "Select Bank of America Citibank Apple Bank [US_STATE] Community Bank: [PERSON_N…" at bounding box center [545, 123] width 409 height 37
select select "8"
type input "Capital One"
type input "41.19"
click at [367, 320] on label "Save as Common Asset" at bounding box center [433, 317] width 132 height 19
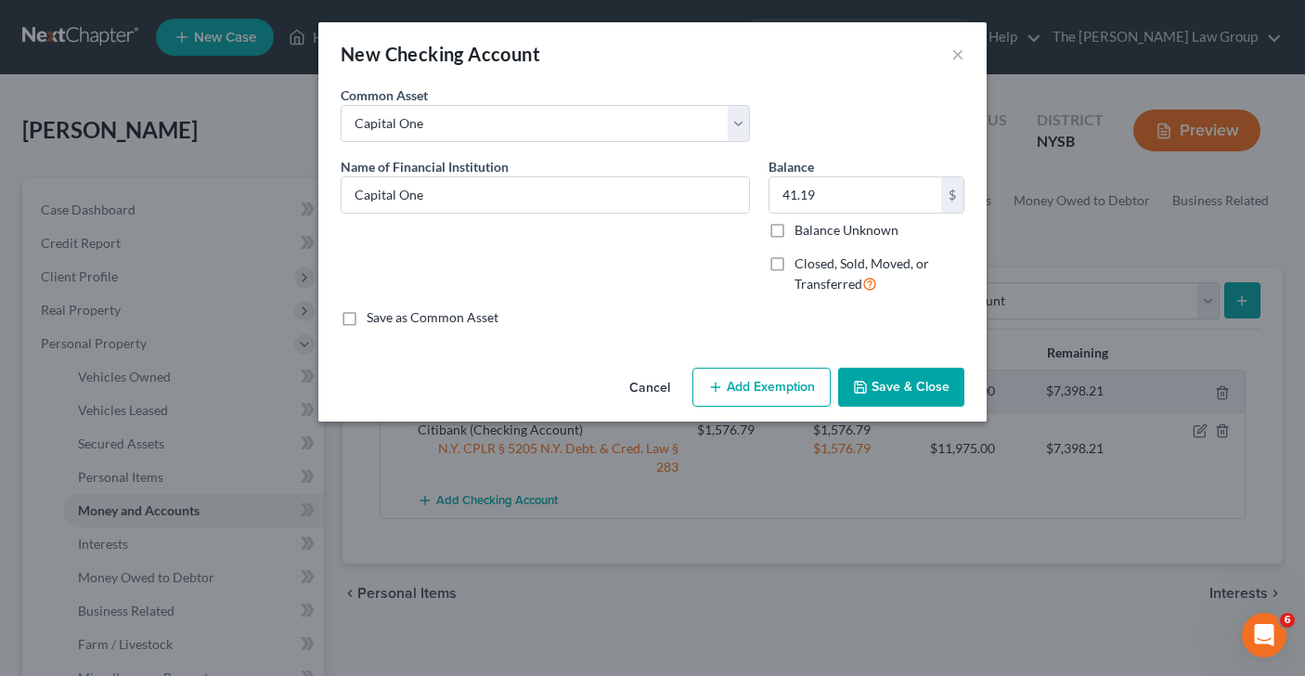
click at [374, 320] on input "Save as Common Asset" at bounding box center [380, 314] width 12 height 12
checkbox input "true"
drag, startPoint x: 828, startPoint y: 196, endPoint x: 721, endPoint y: 194, distance: 106.8
click at [723, 196] on div "Name of Financial Institution * Capital One Balance 41.19 $ Balance Unknown Bal…" at bounding box center [652, 233] width 642 height 152
drag, startPoint x: 818, startPoint y: 193, endPoint x: 774, endPoint y: 193, distance: 43.6
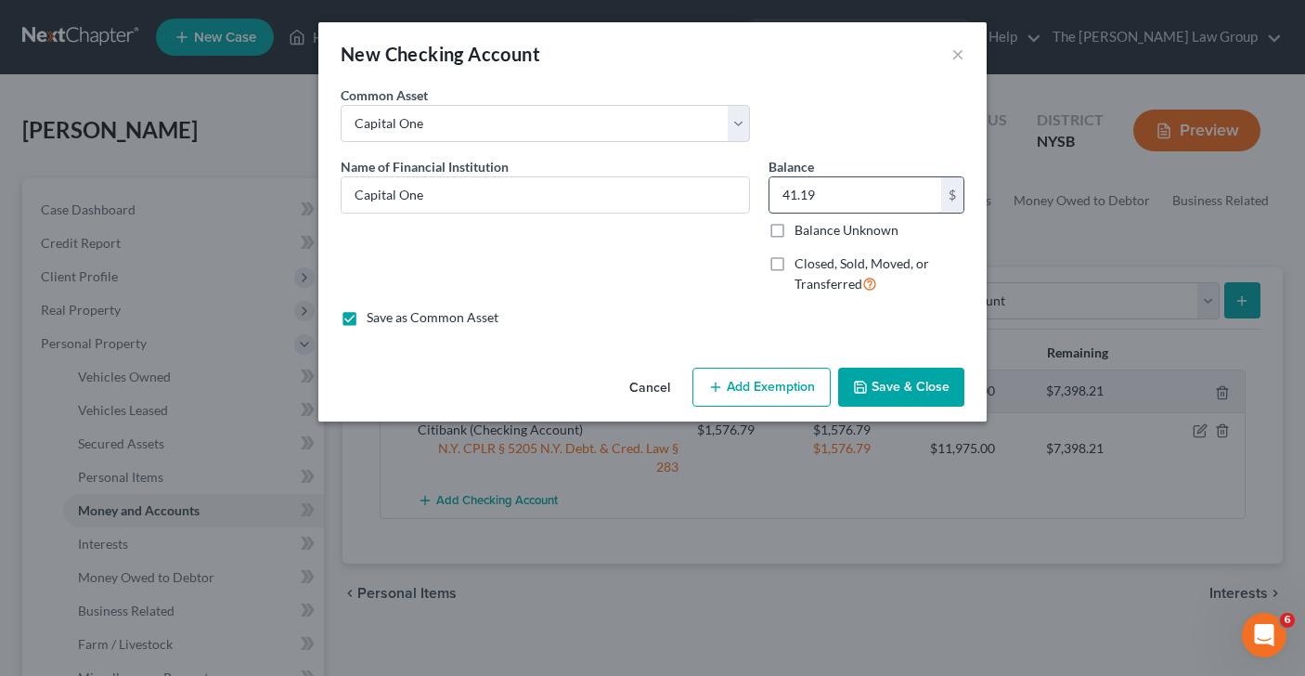
click at [774, 193] on input "41.19" at bounding box center [856, 194] width 172 height 35
type input "1,709.23"
click at [754, 394] on button "Add Exemption" at bounding box center [762, 387] width 138 height 39
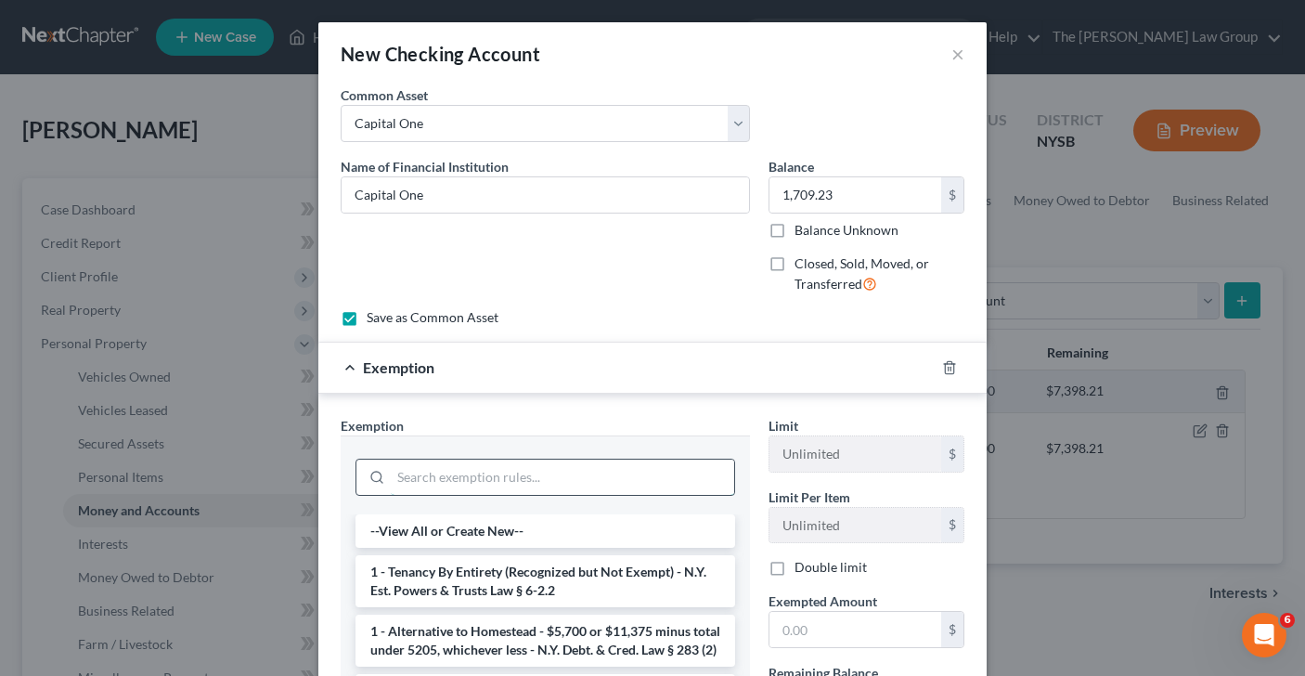
click at [578, 474] on input "search" at bounding box center [562, 477] width 343 height 35
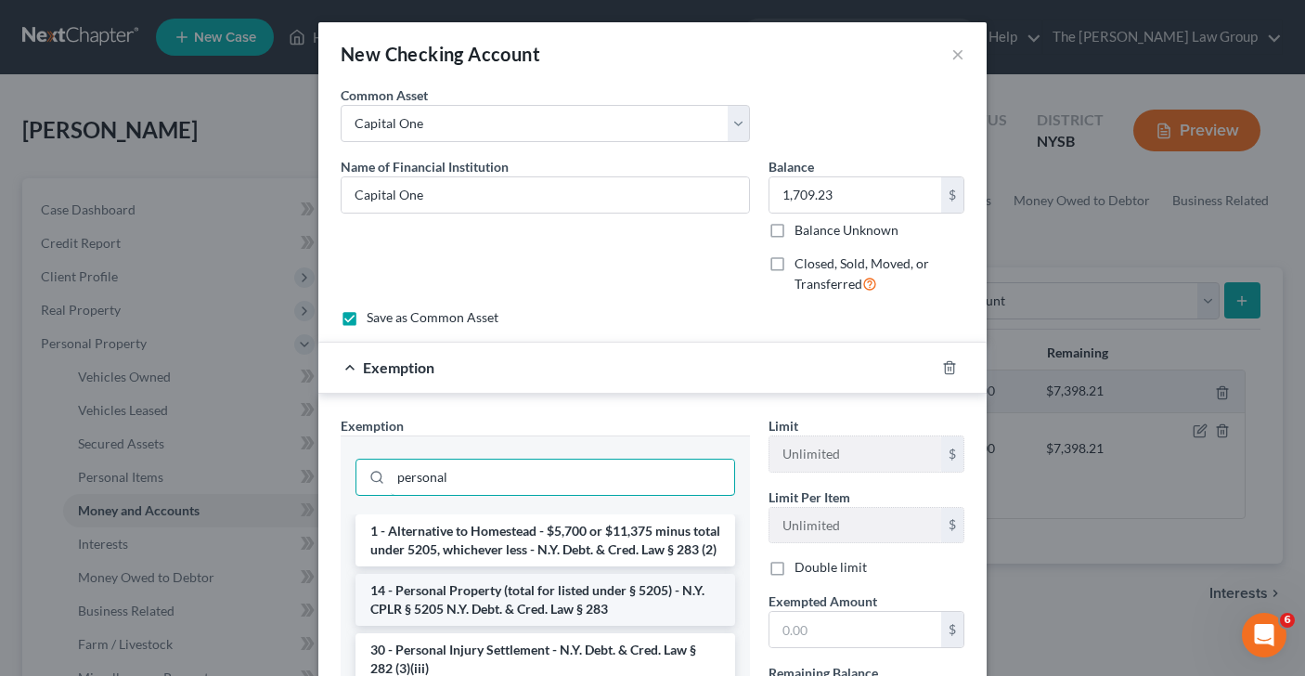
type input "personal"
click at [508, 611] on li "14 - Personal Property (total for listed under § 5205) - N.Y. CPLR § 5205 N.Y. …" at bounding box center [546, 600] width 380 height 52
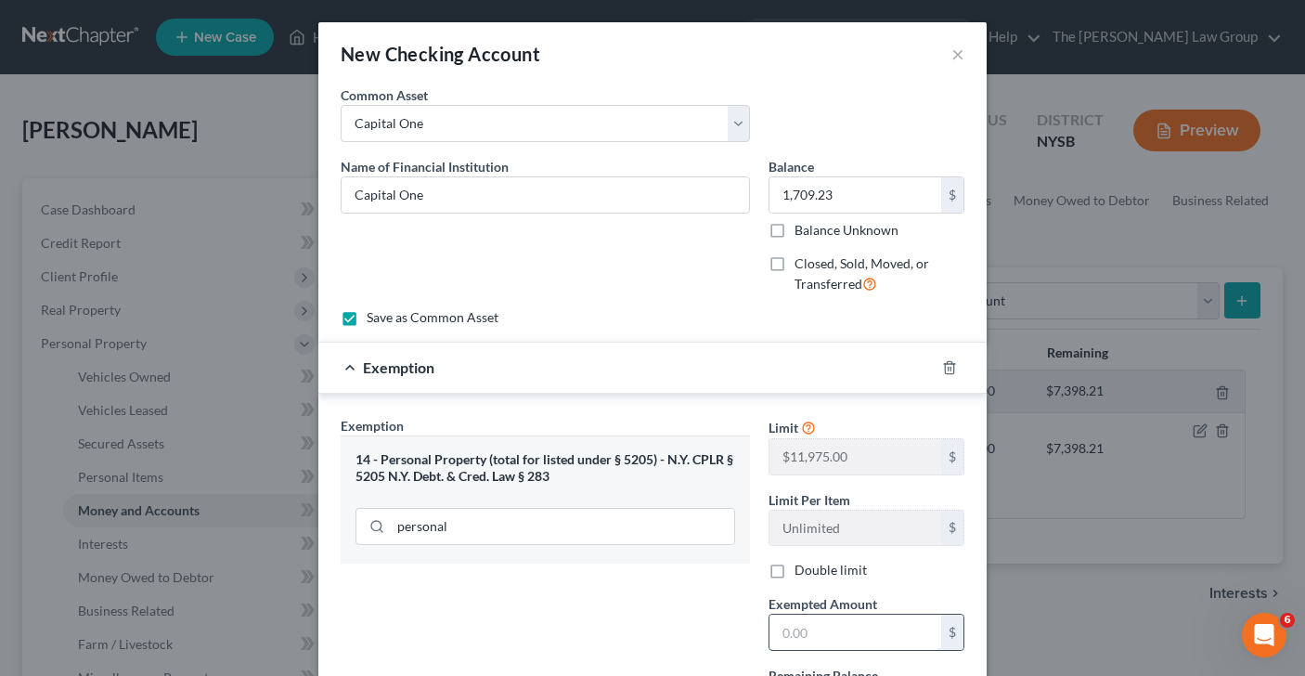
click at [810, 640] on input "text" at bounding box center [856, 632] width 172 height 35
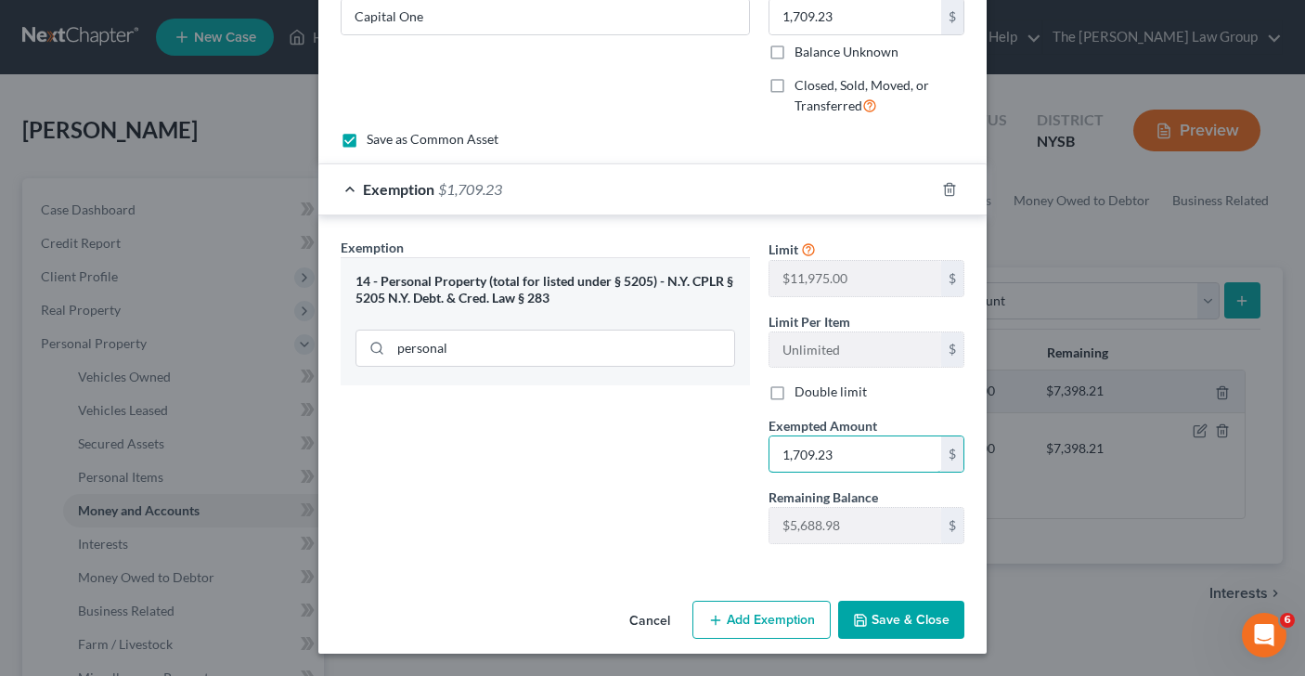
type input "1,709.23"
click at [889, 610] on button "Save & Close" at bounding box center [901, 620] width 126 height 39
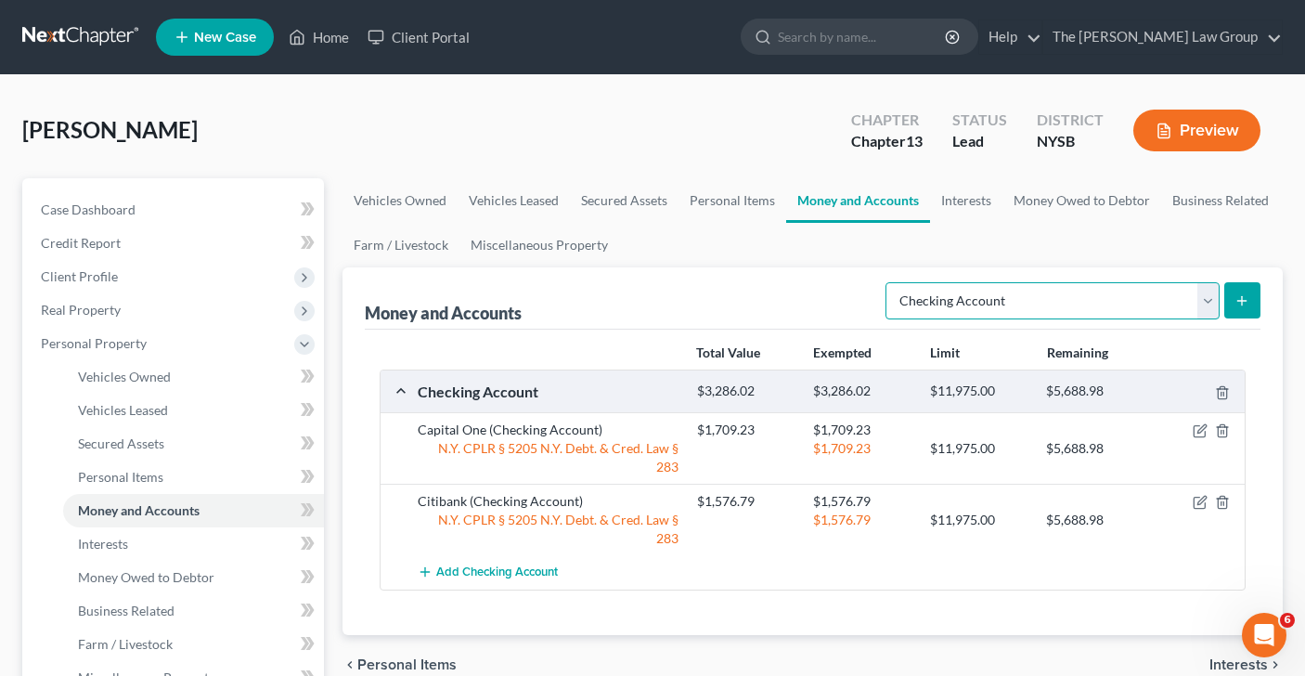
click at [1209, 312] on select "Select Account Type Brokerage Cash on Hand Certificates of Deposit Checking Acc…" at bounding box center [1053, 300] width 334 height 37
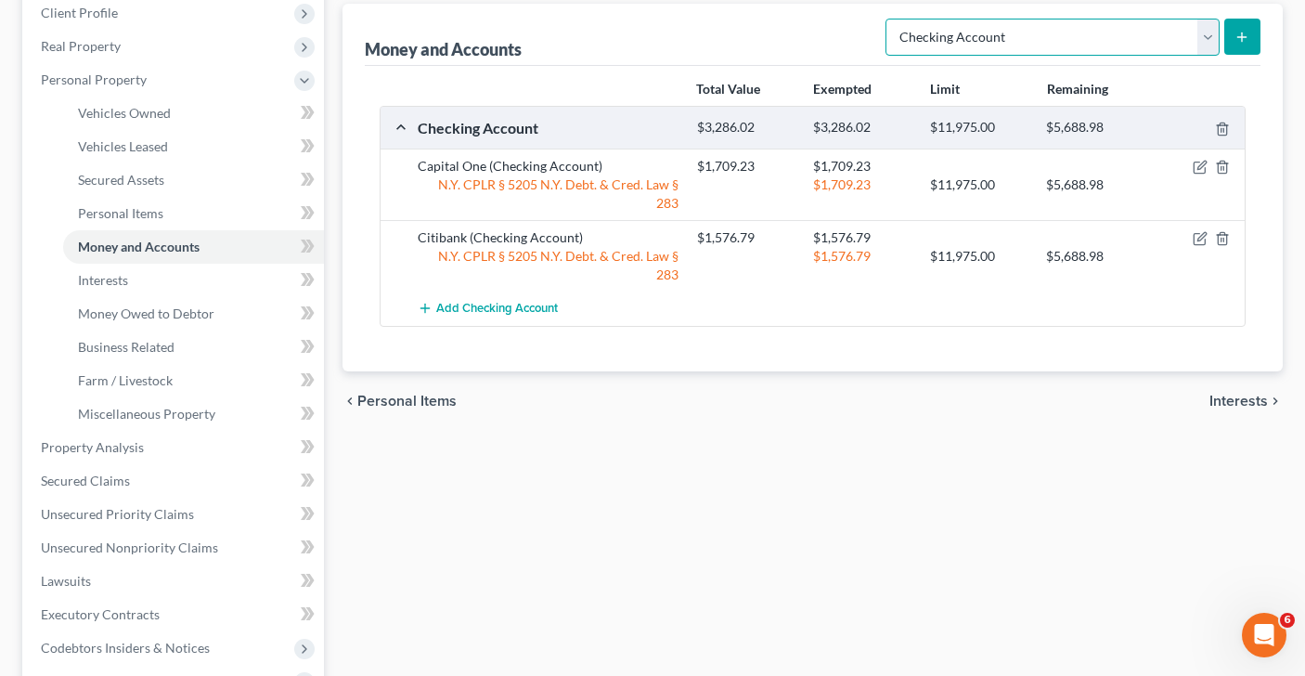
scroll to position [267, 0]
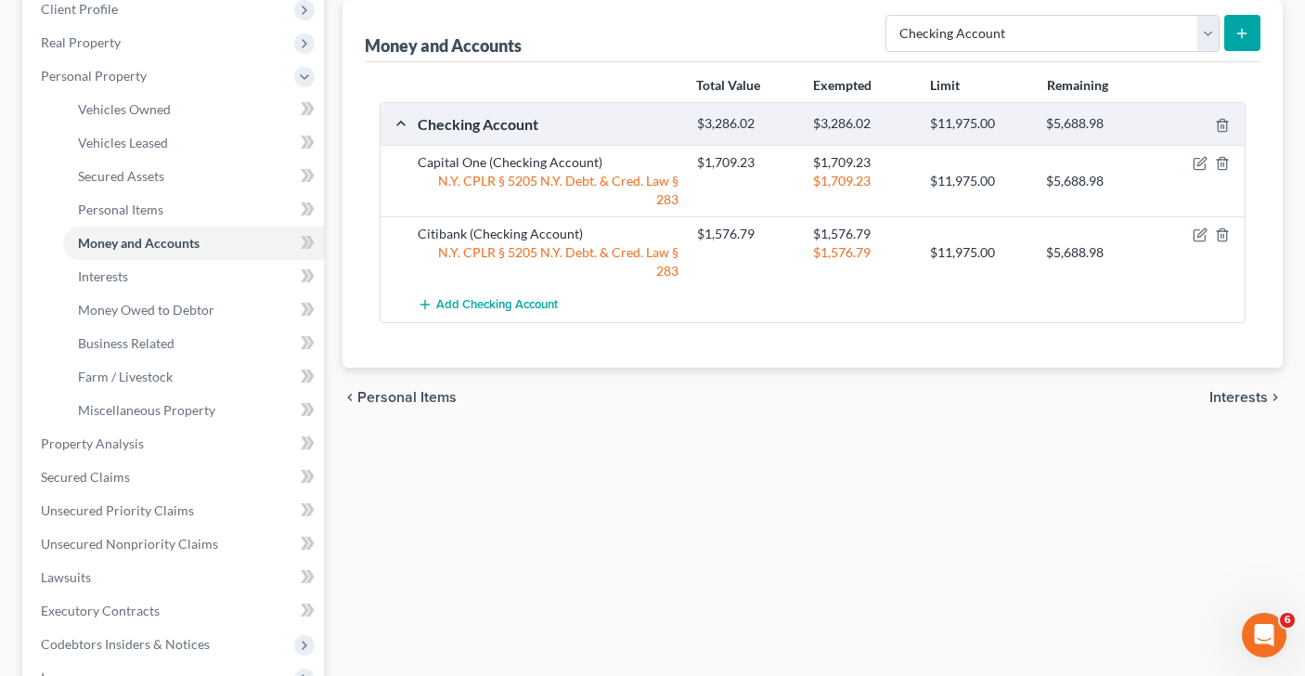
click at [1226, 390] on span "Interests" at bounding box center [1239, 397] width 58 height 15
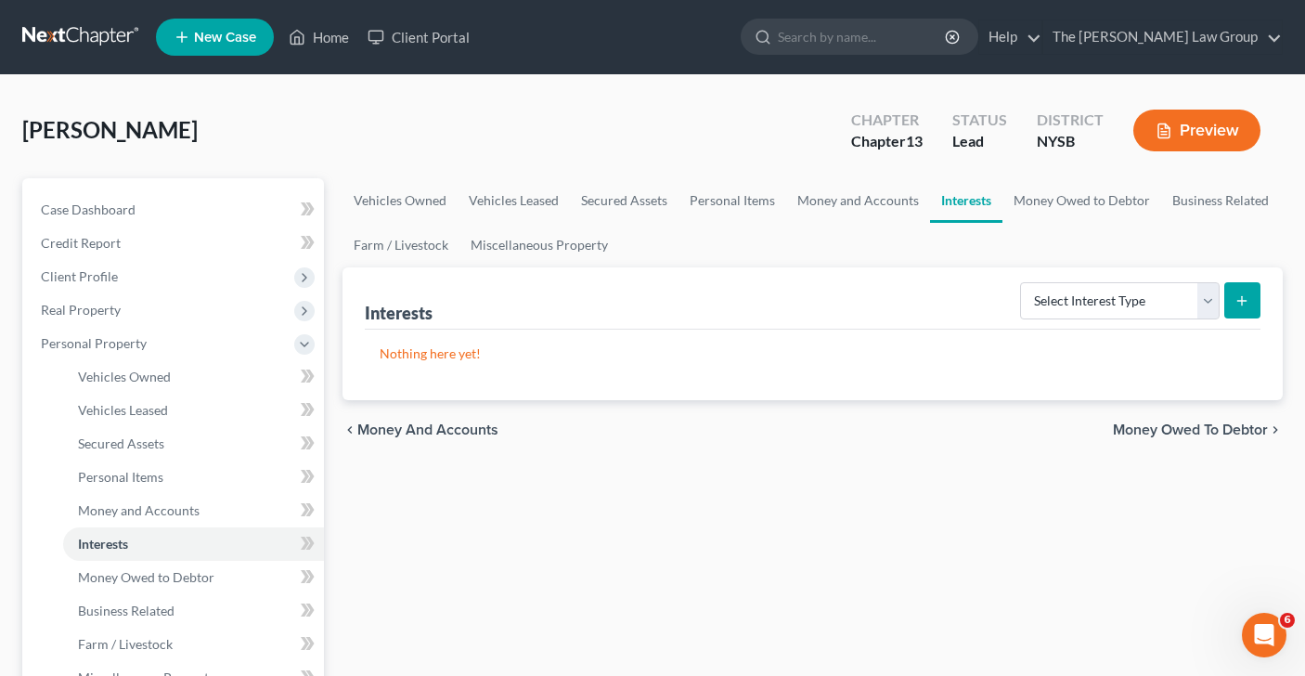
click at [1147, 429] on span "Money Owed to Debtor" at bounding box center [1190, 429] width 155 height 15
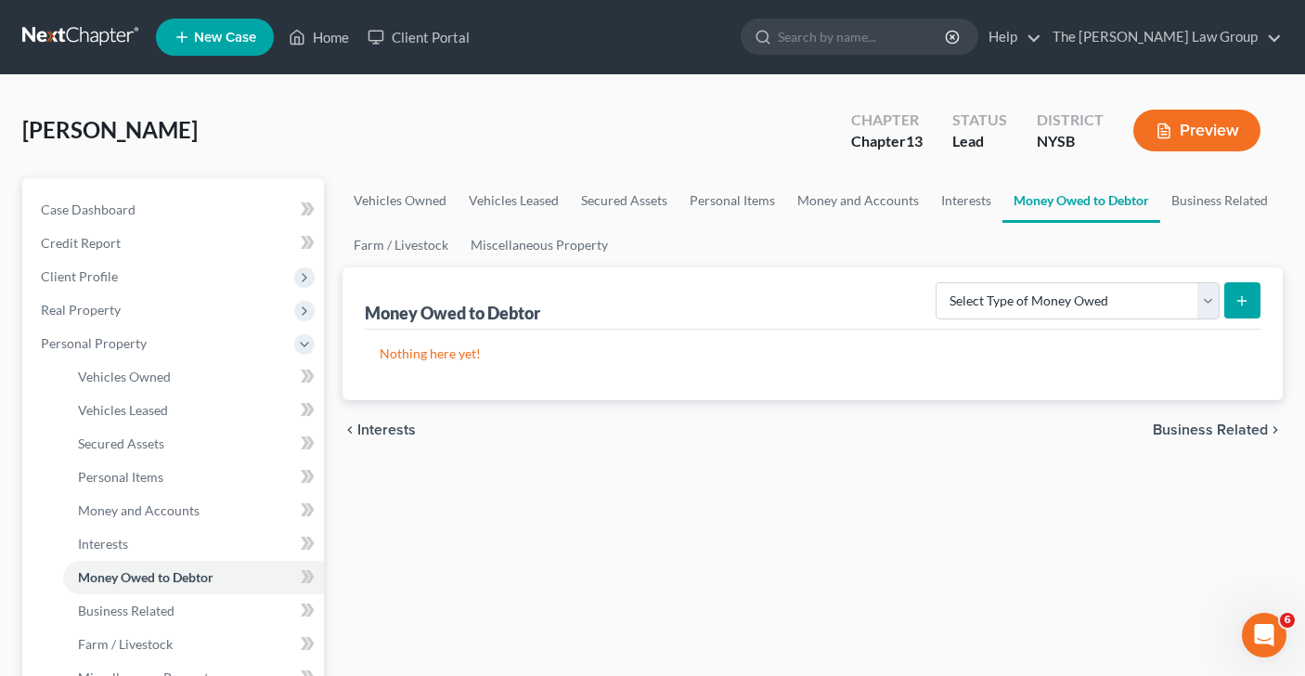
click at [1177, 425] on span "Business Related" at bounding box center [1210, 429] width 115 height 15
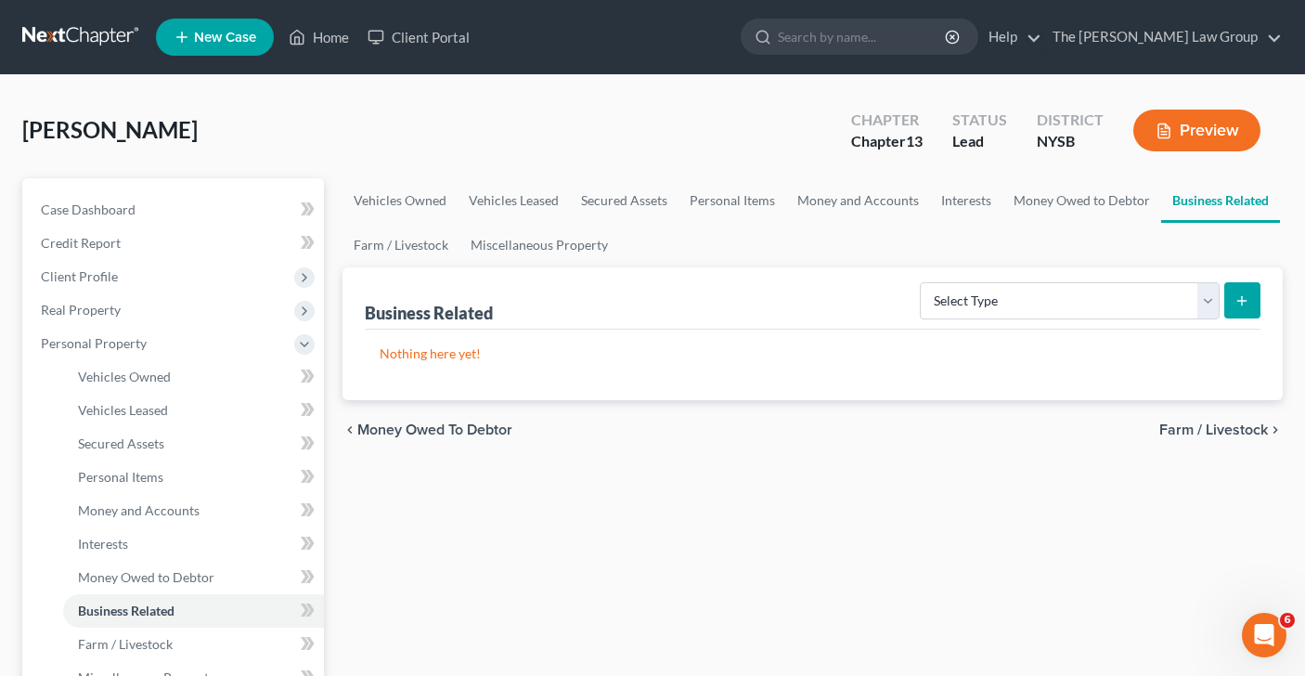
click at [1184, 428] on span "Farm / Livestock" at bounding box center [1213, 429] width 109 height 15
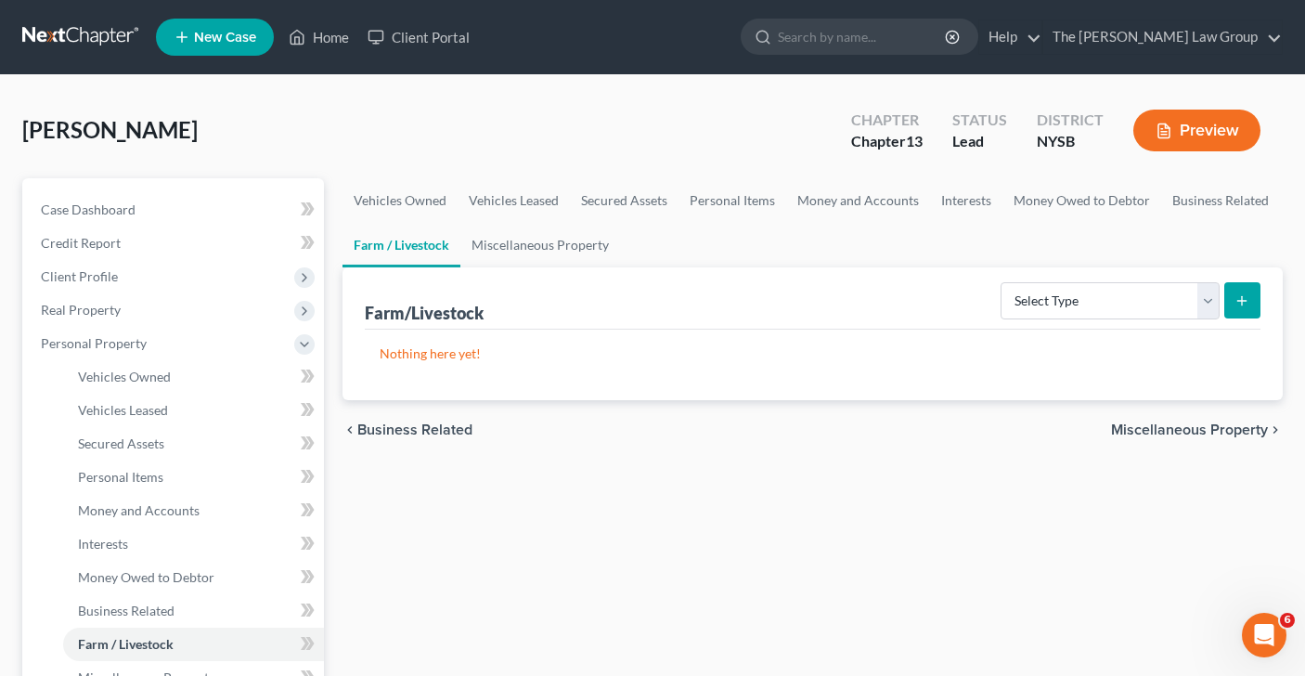
click at [1184, 428] on span "Miscellaneous Property" at bounding box center [1189, 429] width 157 height 15
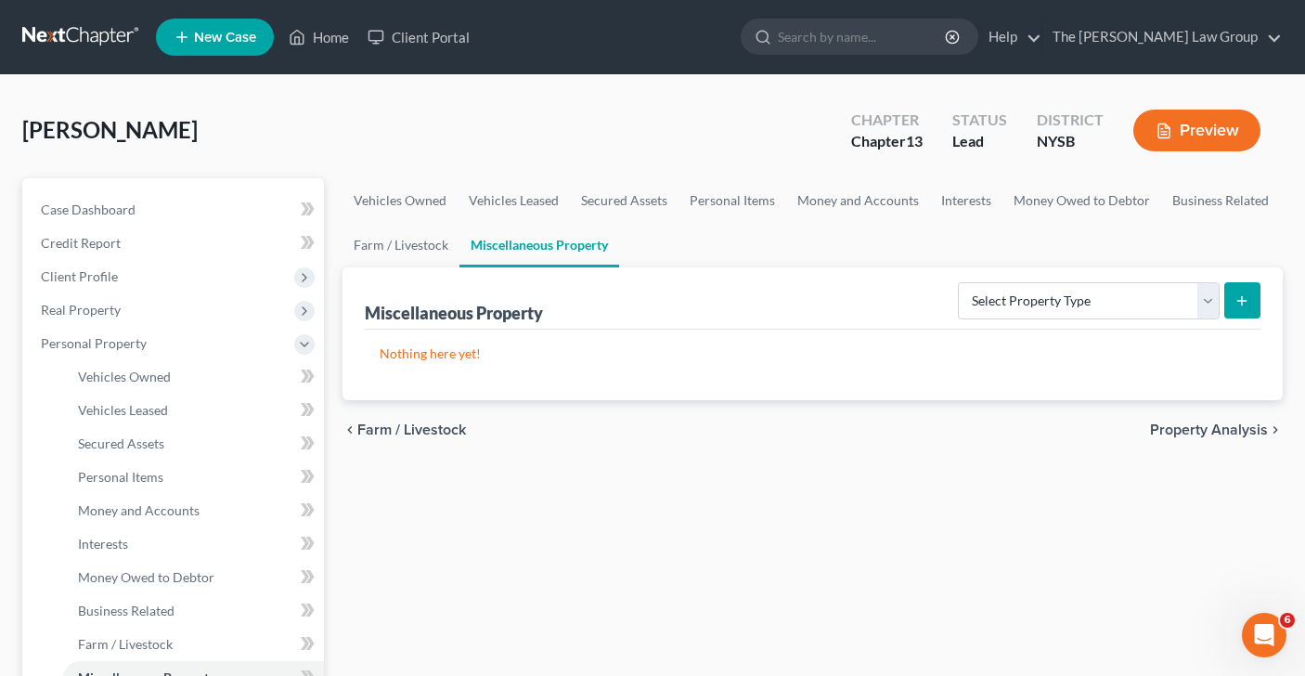
click at [1184, 428] on span "Property Analysis" at bounding box center [1209, 429] width 118 height 15
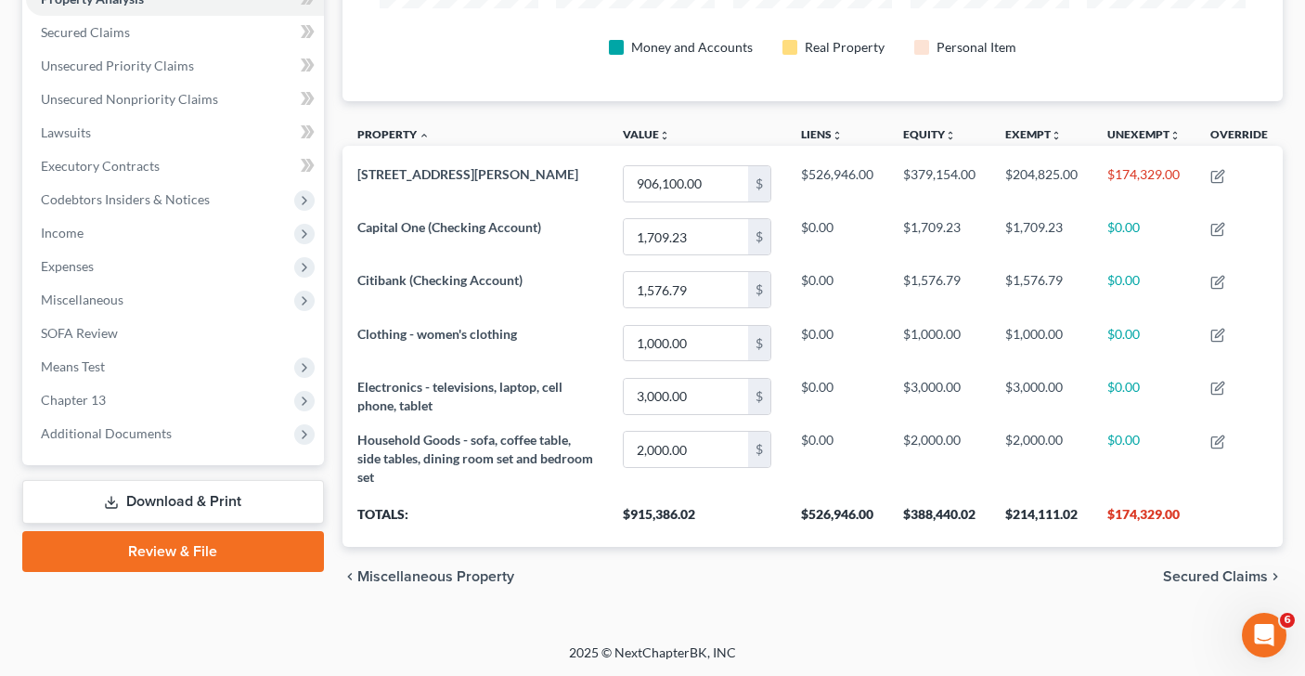
click at [1196, 571] on span "Secured Claims" at bounding box center [1215, 576] width 105 height 15
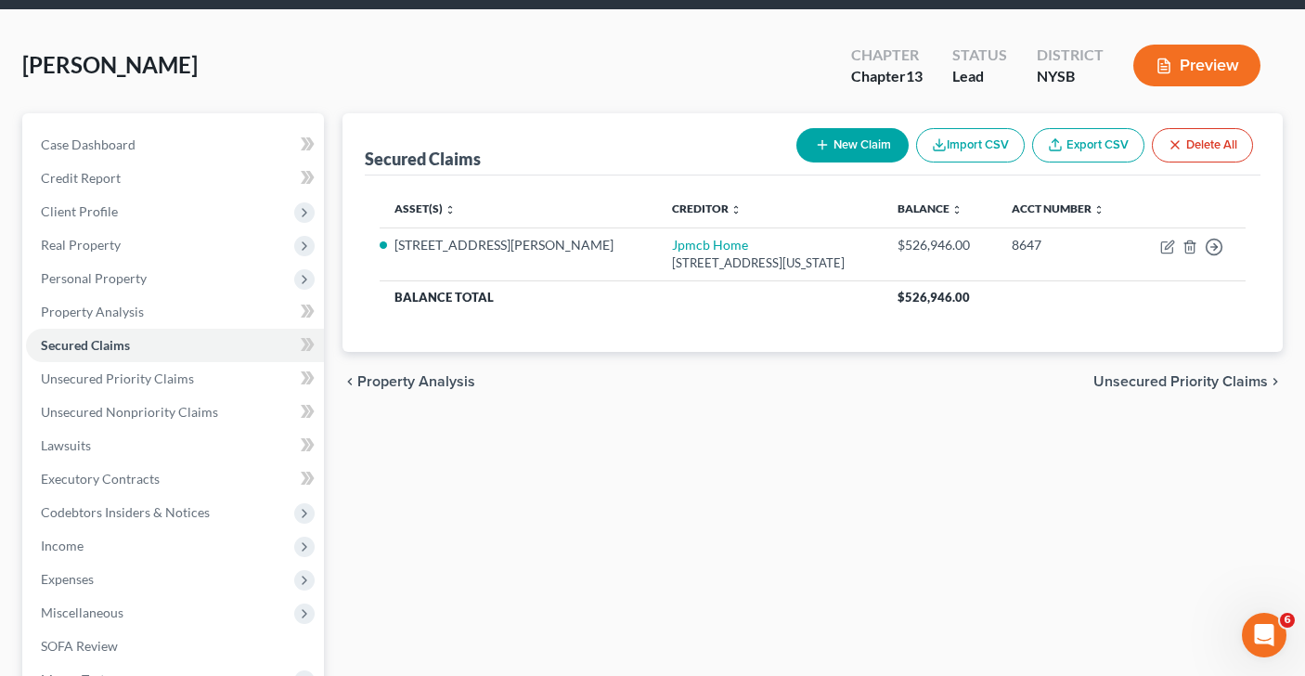
scroll to position [75, 0]
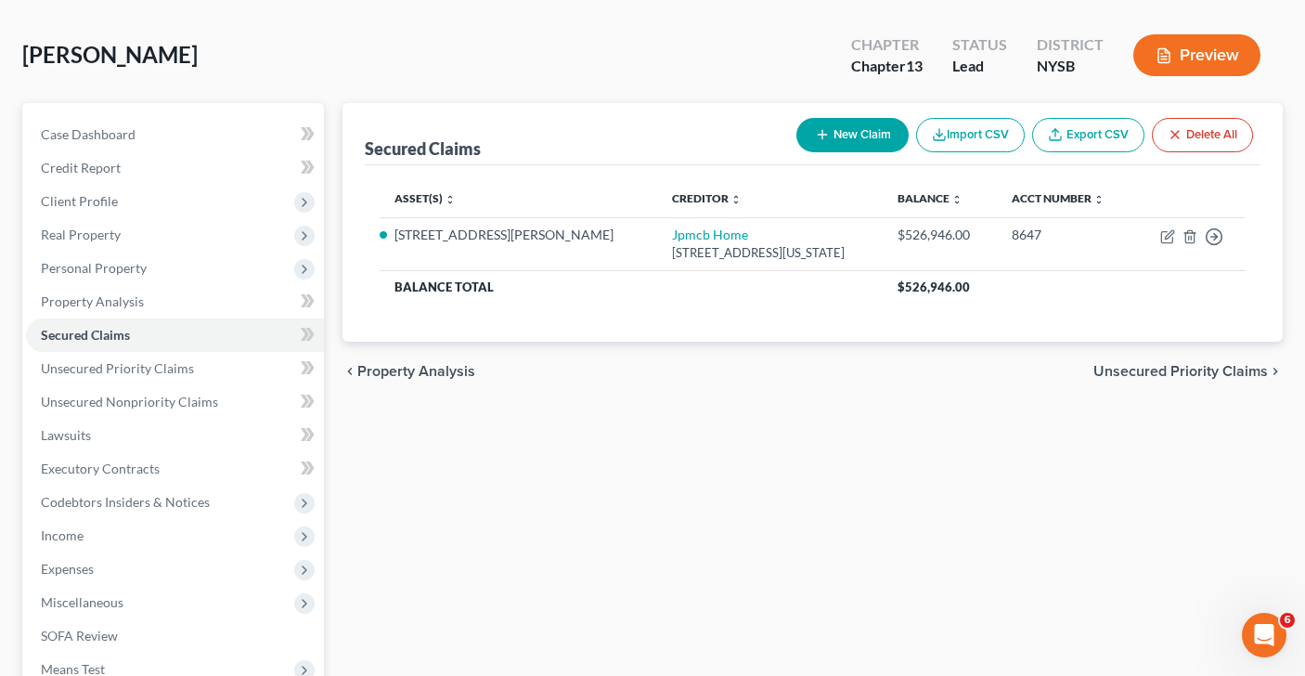
click at [849, 126] on button "New Claim" at bounding box center [852, 135] width 112 height 34
select select "0"
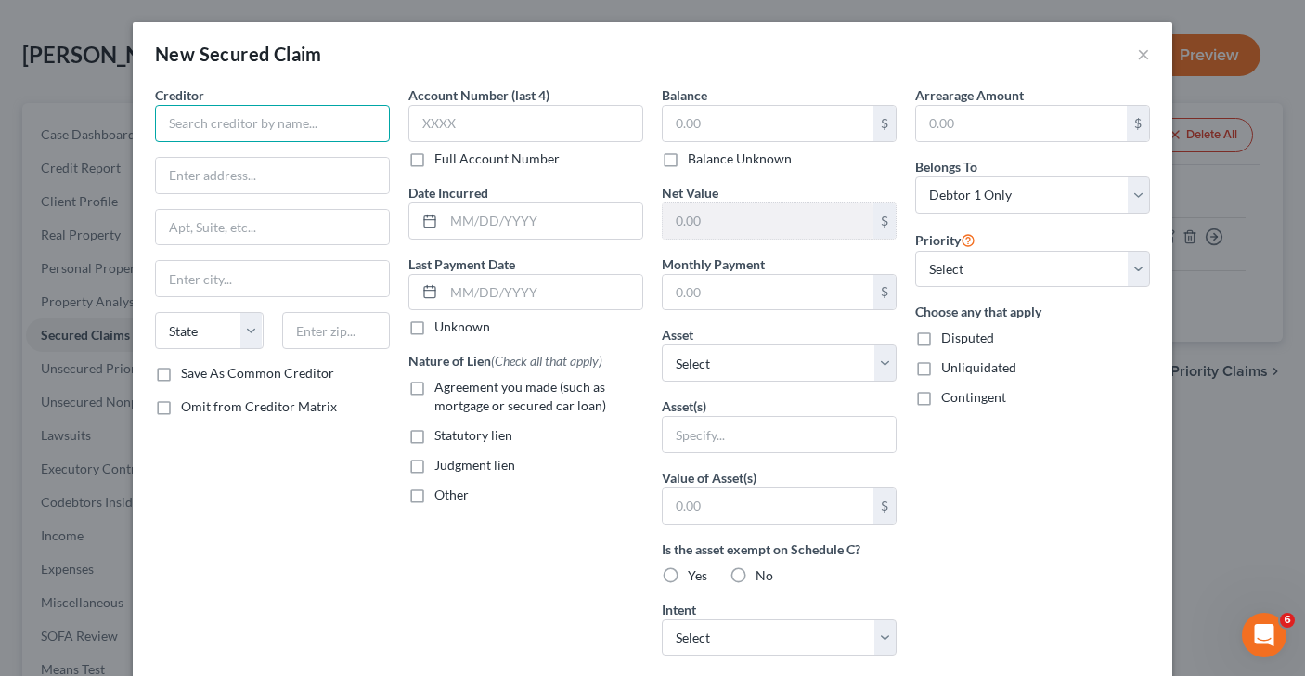
click at [268, 122] on input "text" at bounding box center [272, 123] width 235 height 37
type input "ODK Capital LLC"
click at [188, 178] on input "text" at bounding box center [272, 175] width 233 height 35
type input "[STREET_ADDRESS]"
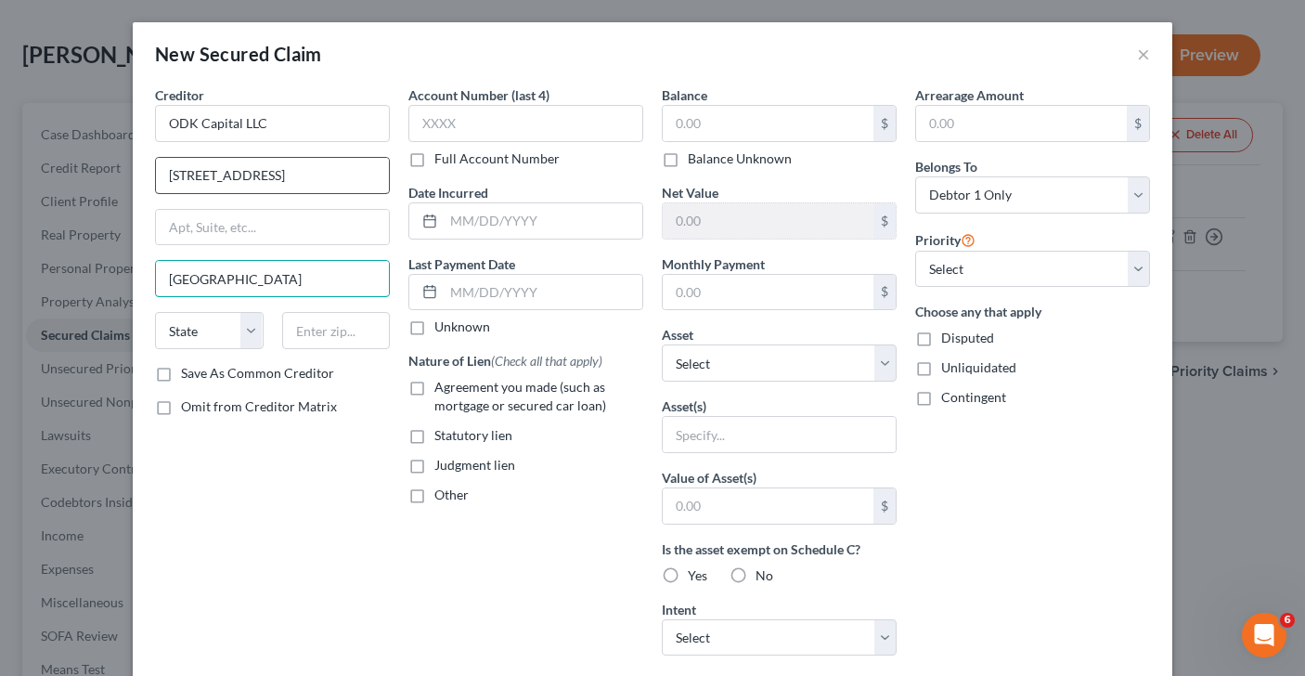
type input "[GEOGRAPHIC_DATA]"
click at [247, 343] on select "State [US_STATE] AK AR AZ CA CO CT DE DC [GEOGRAPHIC_DATA] [GEOGRAPHIC_DATA] GU…" at bounding box center [209, 330] width 109 height 37
select select "5"
click at [327, 330] on input "text" at bounding box center [336, 330] width 109 height 37
type input "80202"
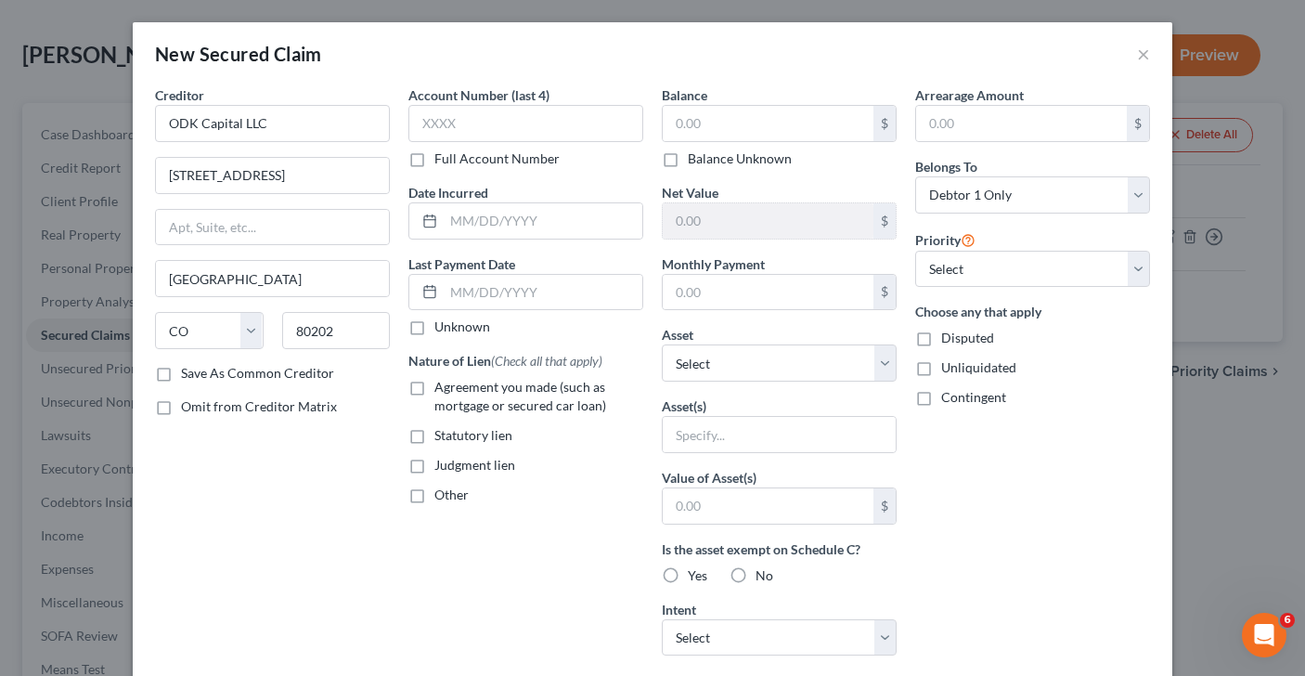
click at [181, 373] on label "Save As Common Creditor" at bounding box center [257, 373] width 153 height 19
click at [188, 373] on input "Save As Common Creditor" at bounding box center [194, 370] width 12 height 12
checkbox input "true"
click at [434, 465] on label "Judgment lien" at bounding box center [474, 465] width 81 height 19
click at [442, 465] on input "Judgment lien" at bounding box center [448, 462] width 12 height 12
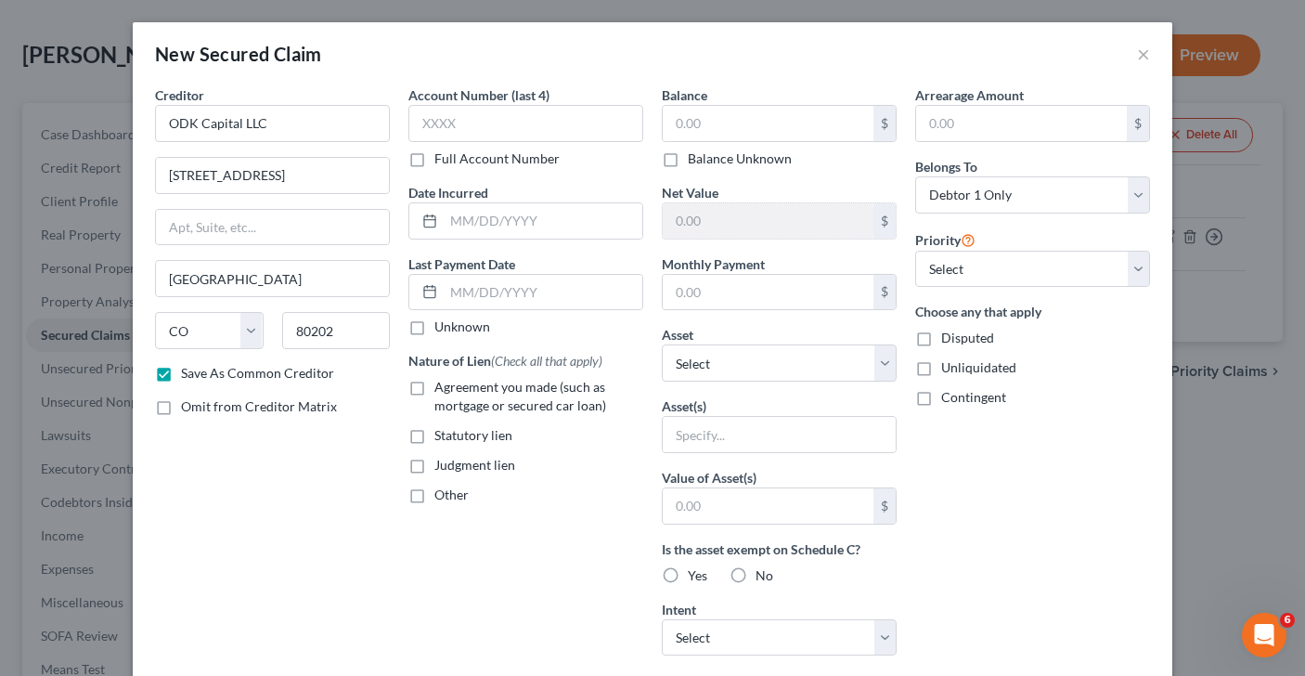
checkbox input "true"
click at [488, 128] on input "text" at bounding box center [525, 123] width 235 height 37
type input "7114"
click at [491, 205] on input "text" at bounding box center [543, 220] width 199 height 35
type input "[DATE]"
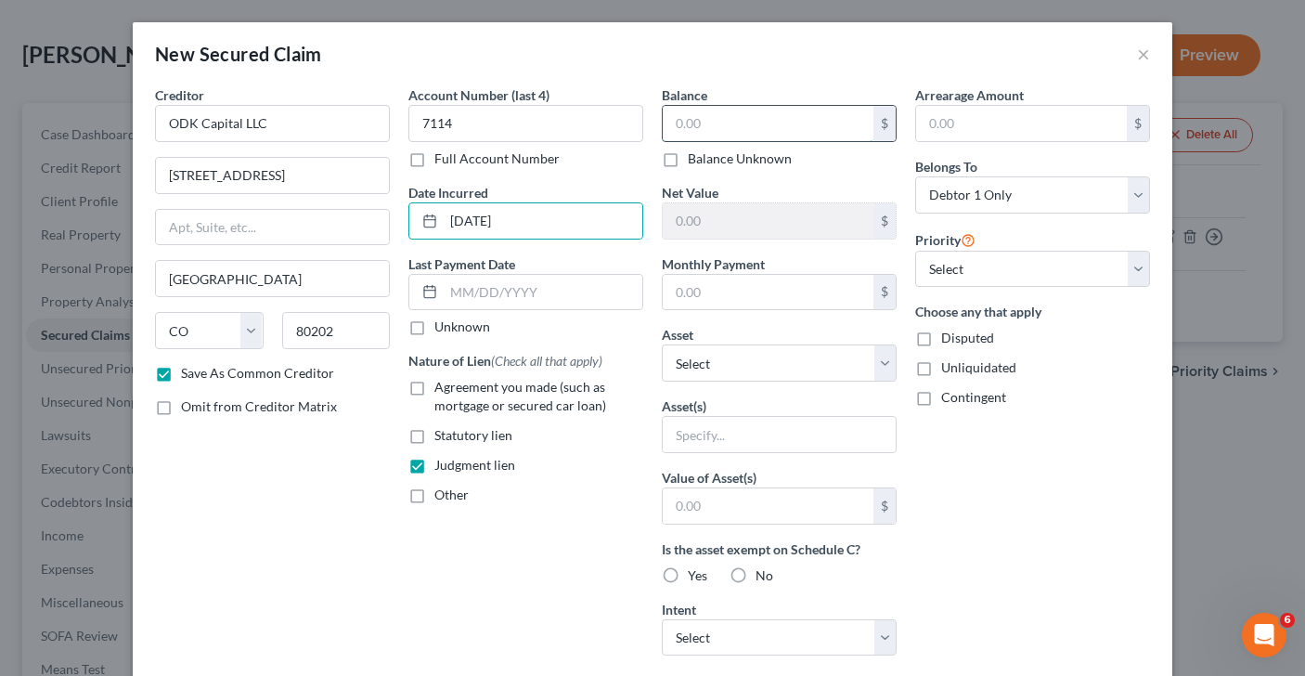
click at [789, 119] on input "text" at bounding box center [768, 123] width 211 height 35
type input "24,607.35"
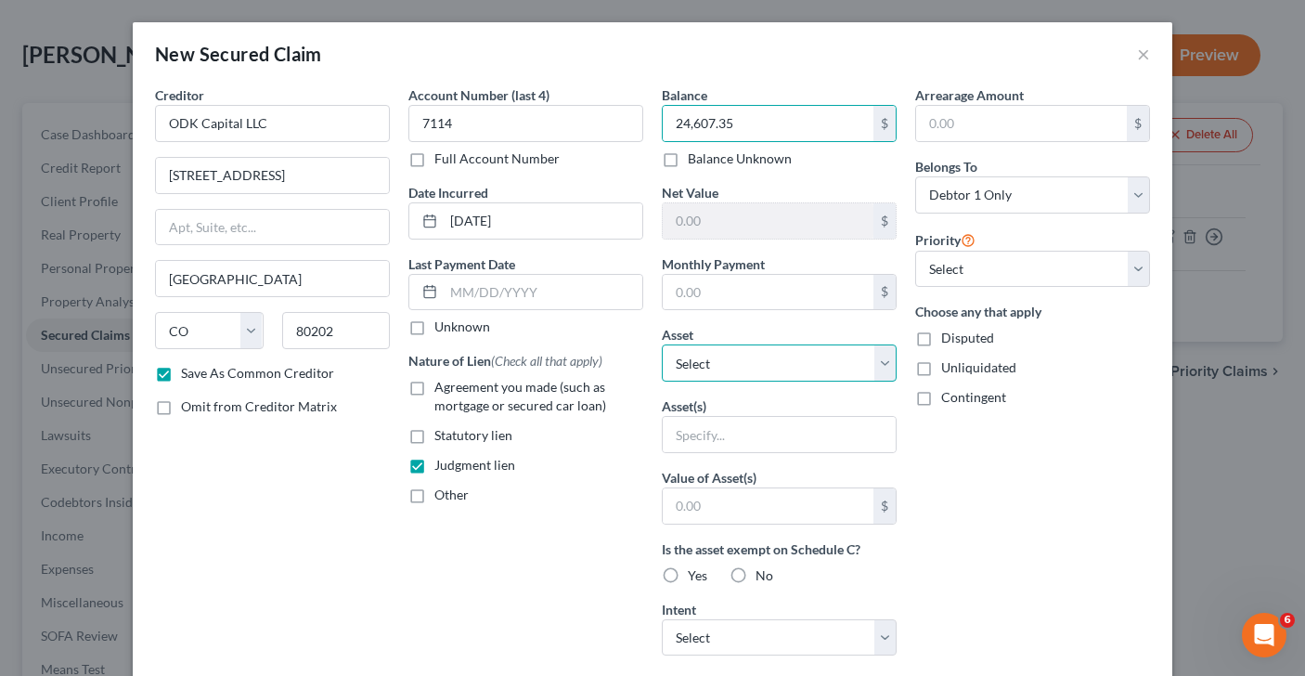
click at [888, 364] on select "Select Other Multiple Assets Capital One (Checking Account) - $1709.[FINANCIAL_…" at bounding box center [779, 362] width 235 height 37
select select "3"
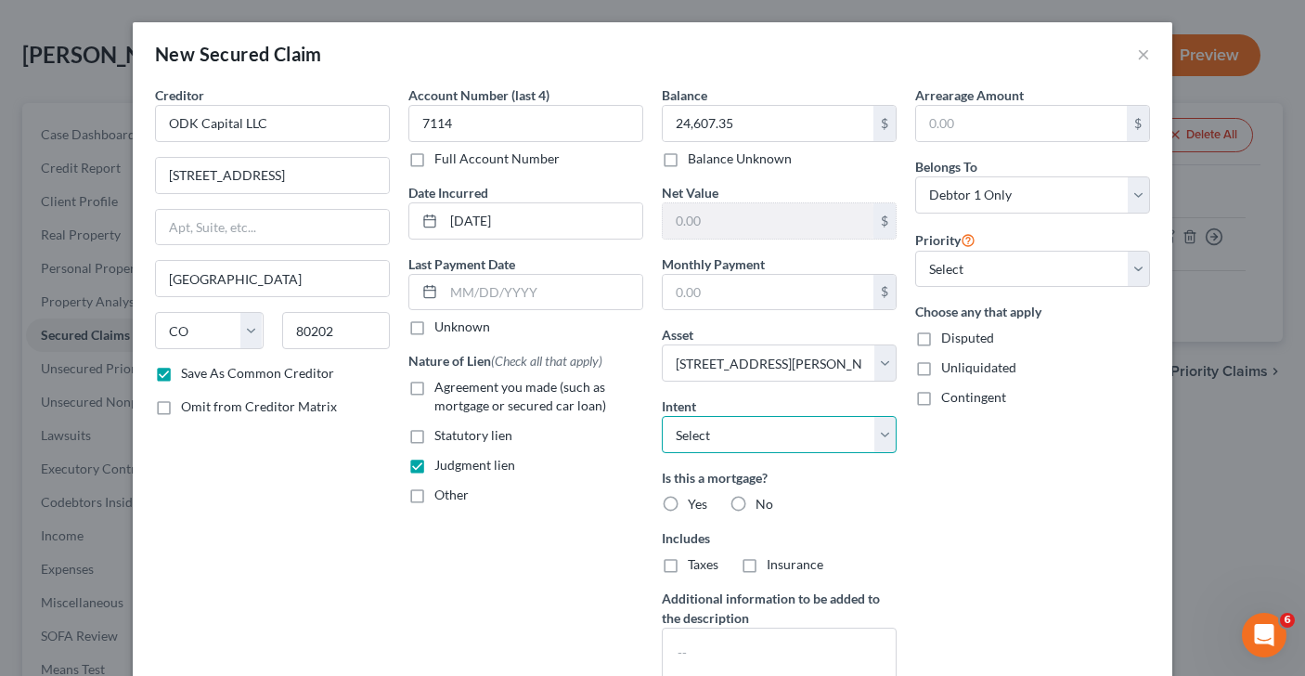
click at [879, 434] on select "Select Surrender Redeem Reaffirm Avoid Other" at bounding box center [779, 434] width 235 height 37
select select "3"
click at [756, 502] on label "No" at bounding box center [765, 504] width 18 height 19
click at [763, 502] on input "No" at bounding box center [769, 501] width 12 height 12
radio input "true"
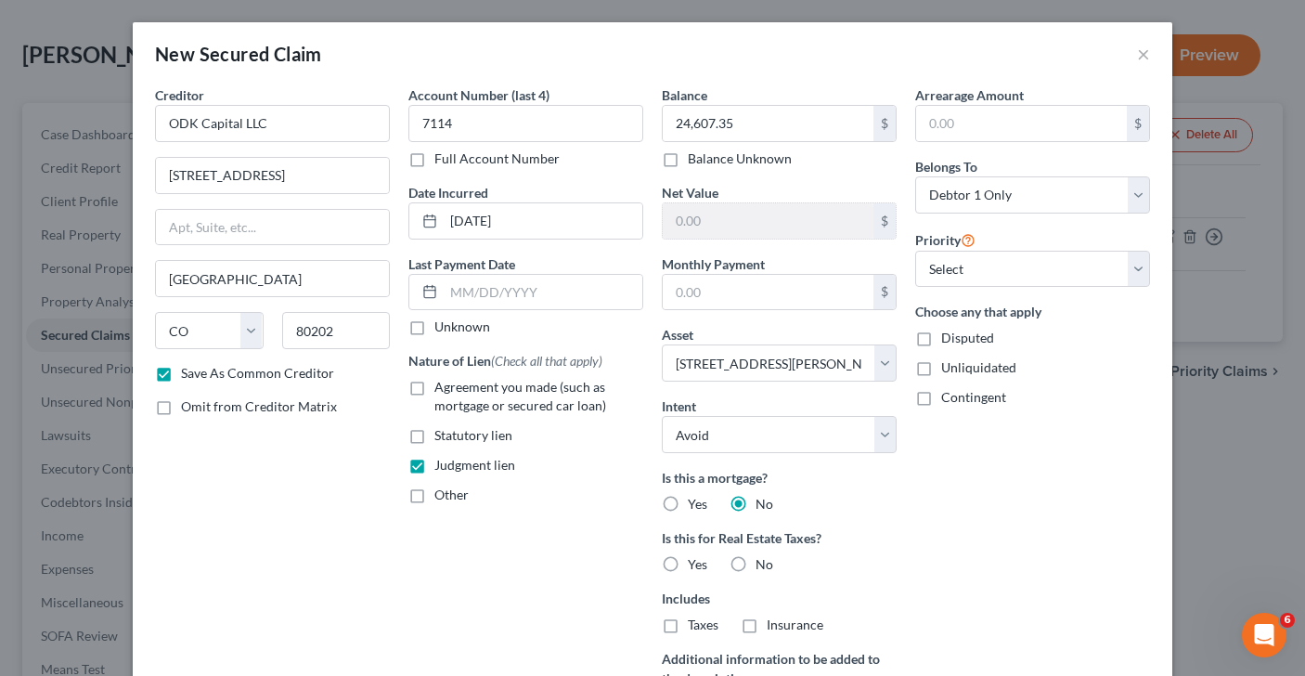
scroll to position [19, 0]
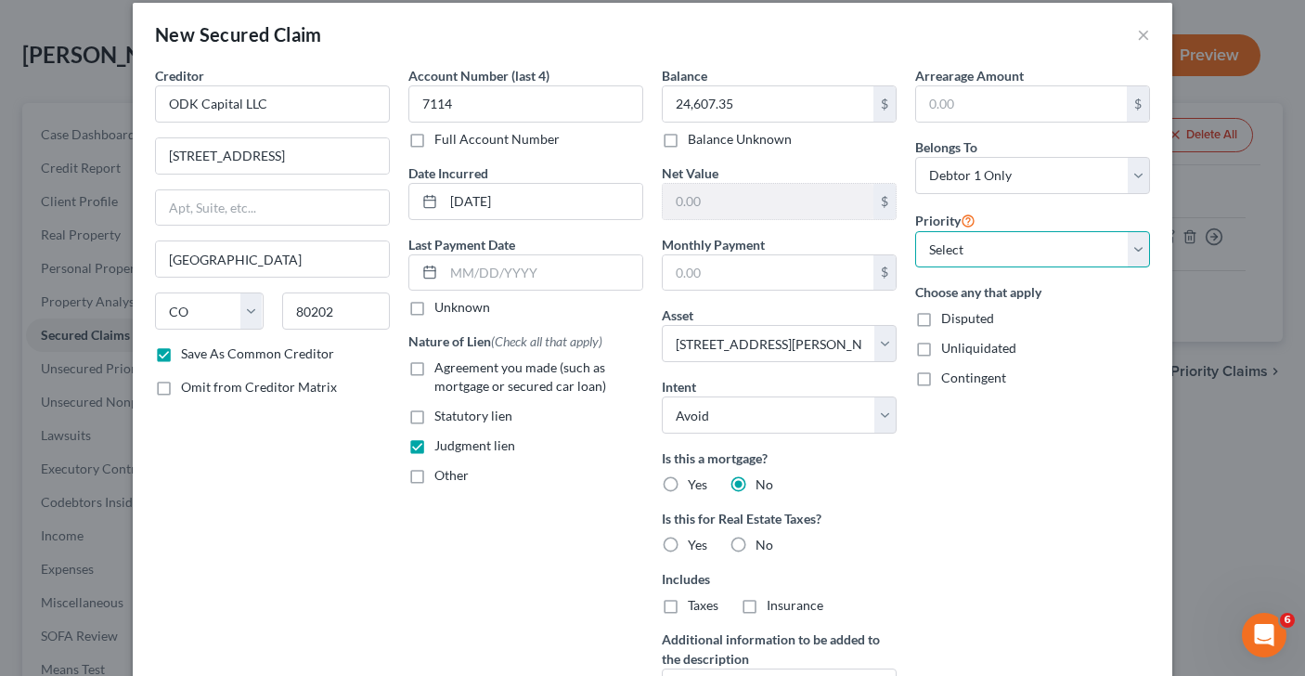
click at [1132, 249] on select "Select 2nd 3rd 4th 5th 6th 7th 8th 9th 10th 11th 12th 13th 14th 15th 16th 17th …" at bounding box center [1032, 249] width 235 height 37
select select "0"
click at [941, 316] on label "Disputed" at bounding box center [967, 318] width 53 height 19
click at [949, 316] on input "Disputed" at bounding box center [955, 315] width 12 height 12
checkbox input "true"
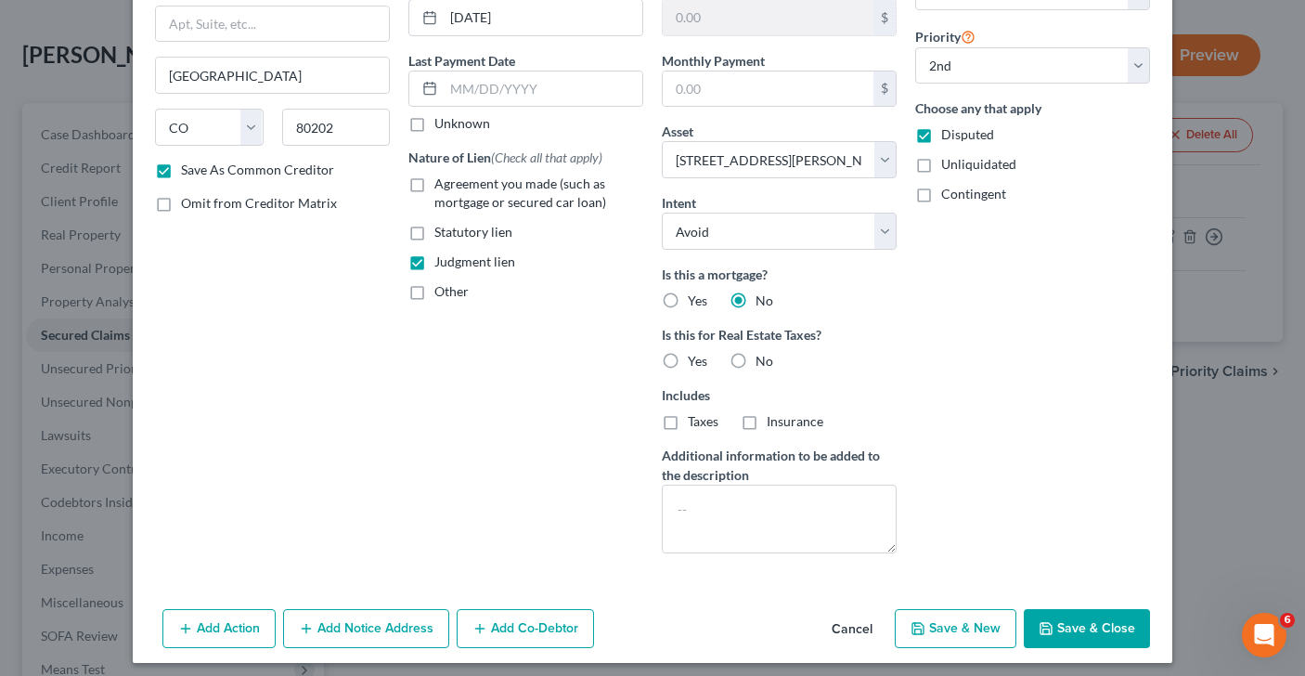
scroll to position [212, 0]
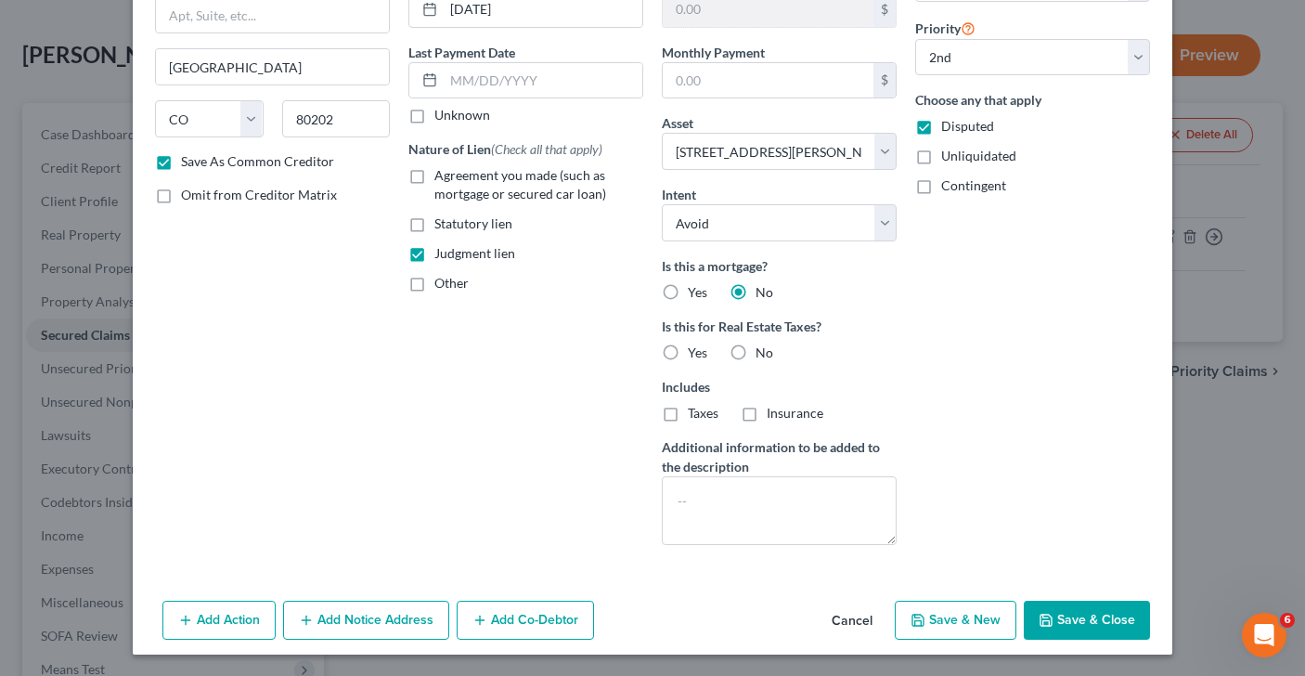
click at [1094, 624] on button "Save & Close" at bounding box center [1087, 620] width 126 height 39
checkbox input "false"
select select
select select "1"
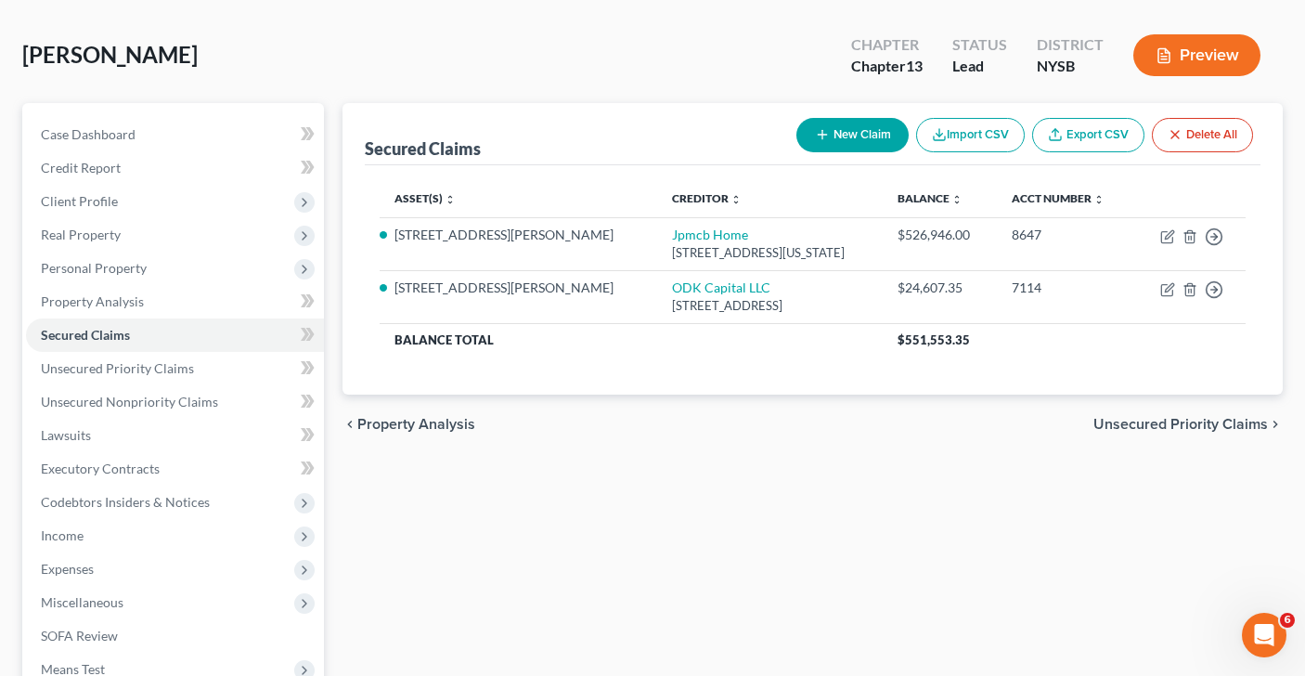
click at [1198, 425] on span "Unsecured Priority Claims" at bounding box center [1181, 424] width 175 height 15
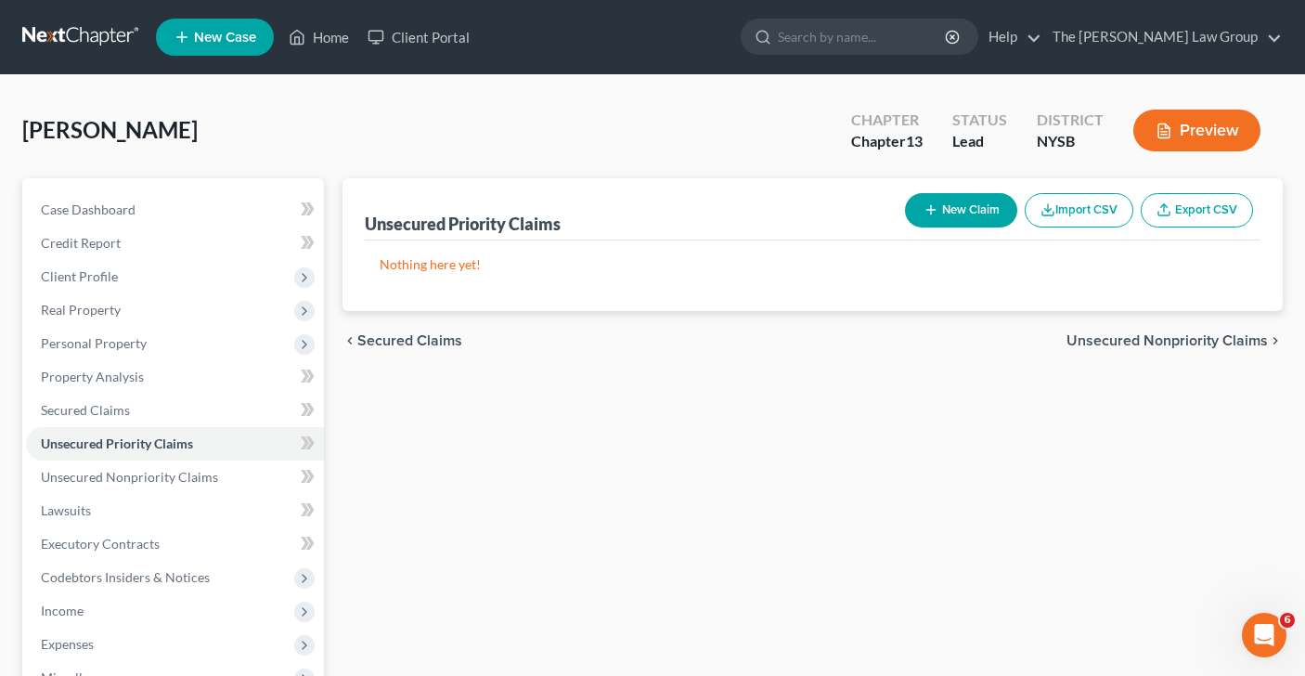
click at [1154, 333] on span "Unsecured Nonpriority Claims" at bounding box center [1167, 340] width 201 height 15
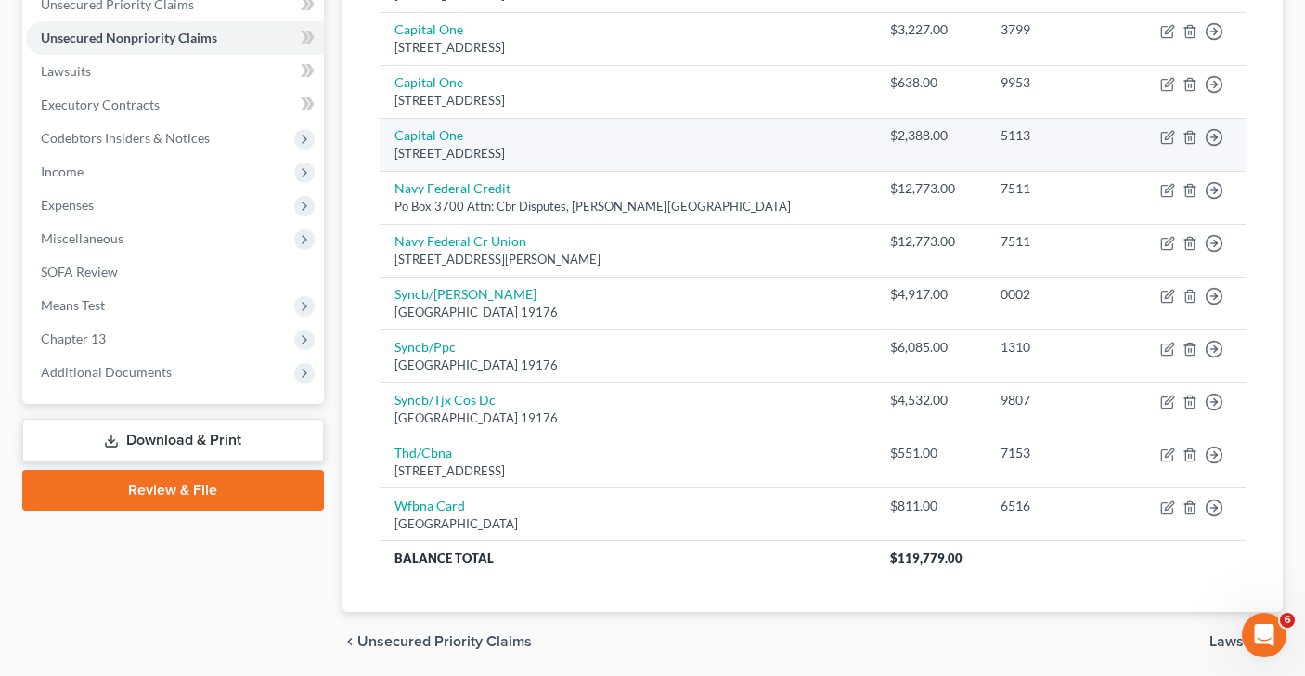
scroll to position [504, 0]
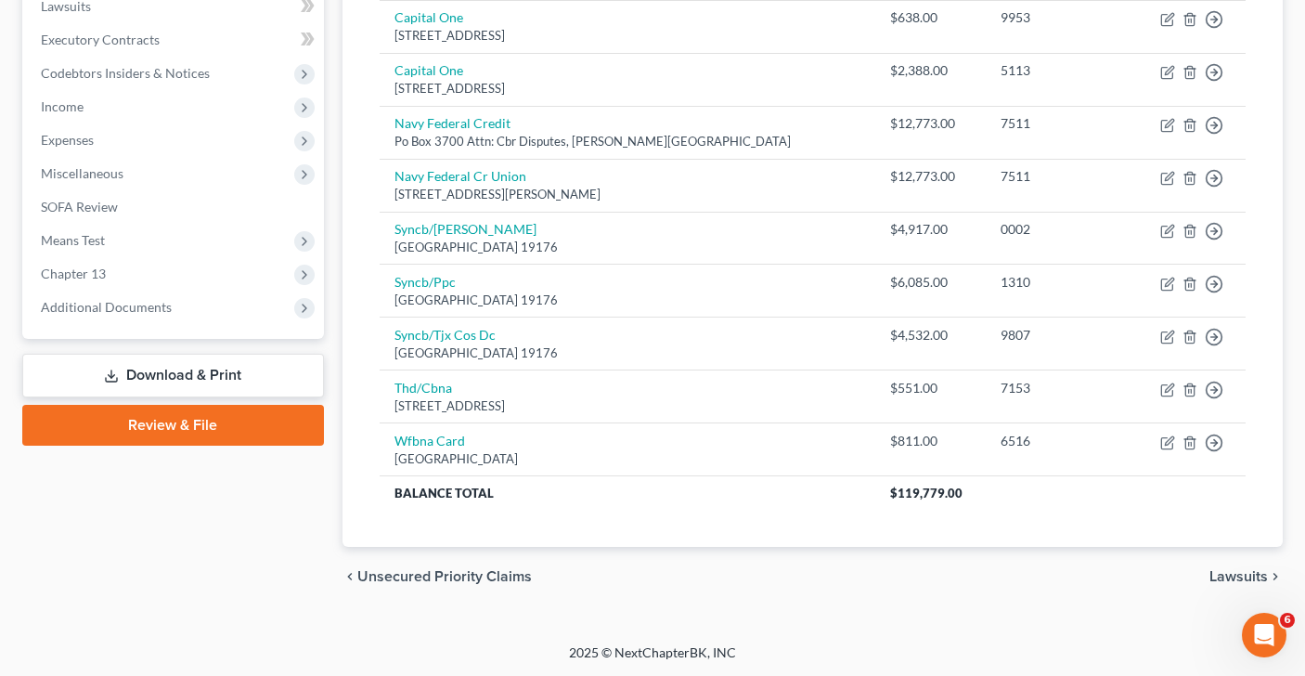
click at [1227, 571] on span "Lawsuits" at bounding box center [1239, 576] width 58 height 15
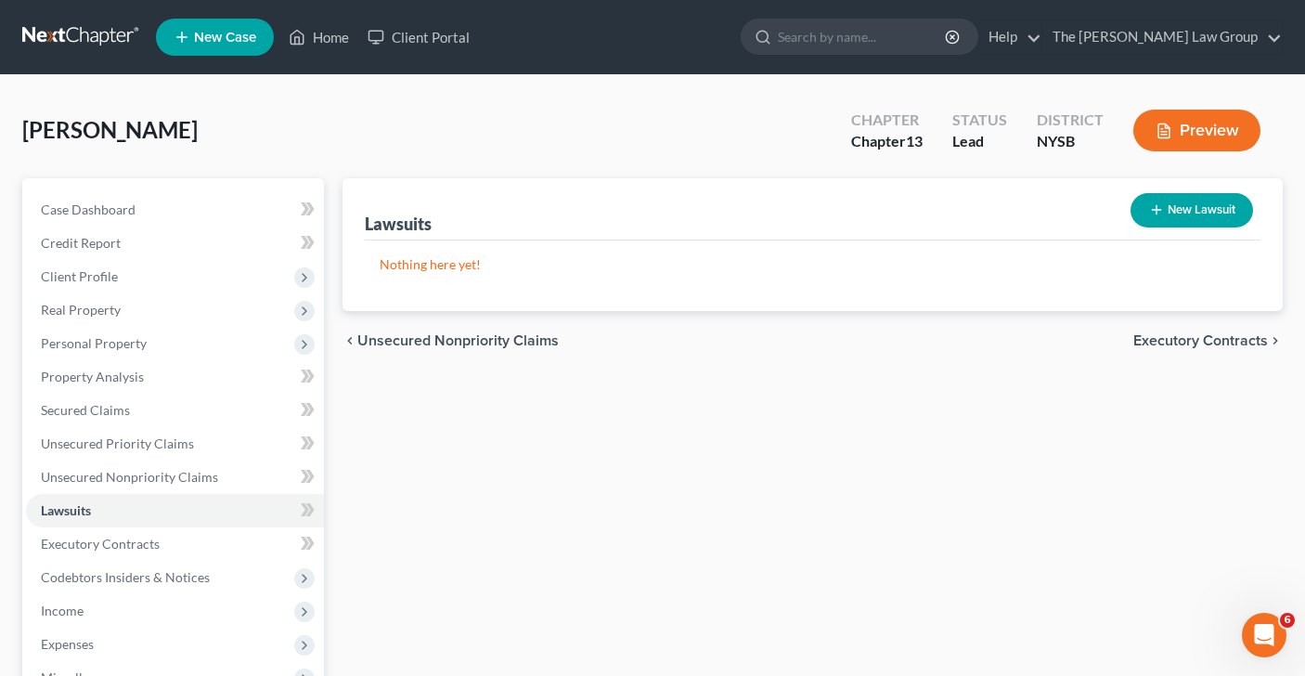
click at [1208, 343] on span "Executory Contracts" at bounding box center [1200, 340] width 135 height 15
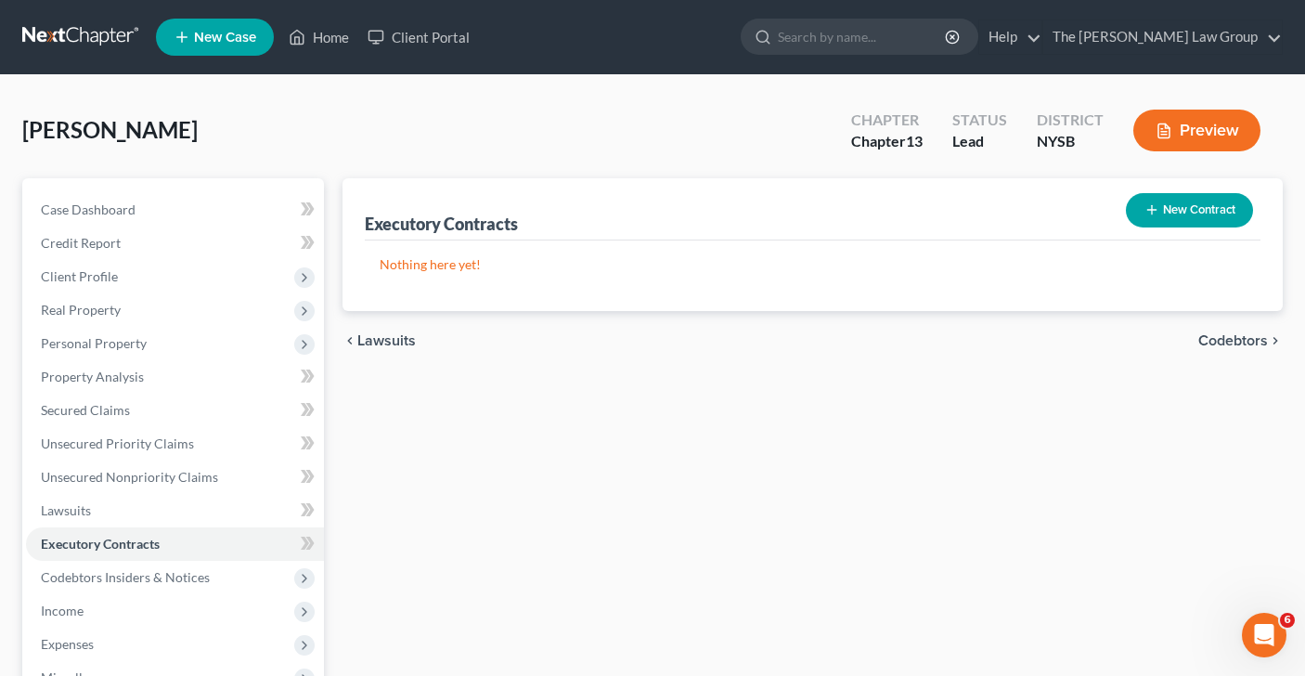
click at [1208, 343] on span "Codebtors" at bounding box center [1233, 340] width 70 height 15
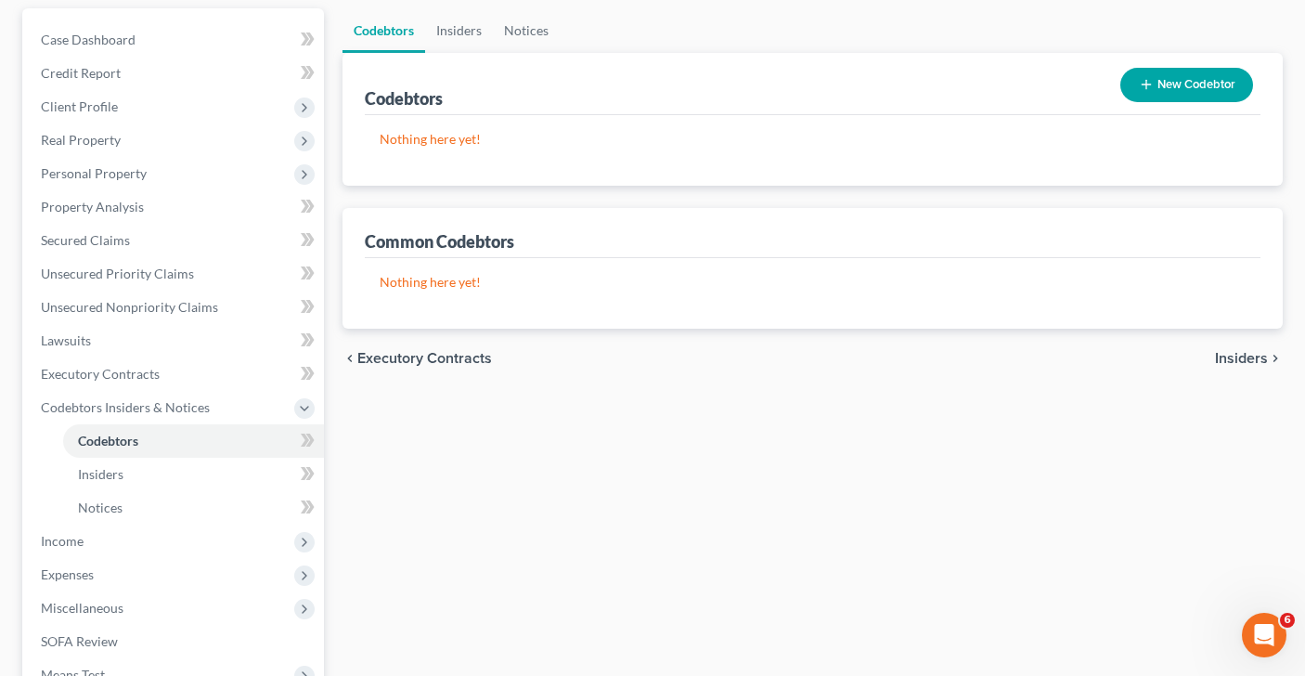
click at [1220, 351] on span "Insiders" at bounding box center [1241, 358] width 53 height 15
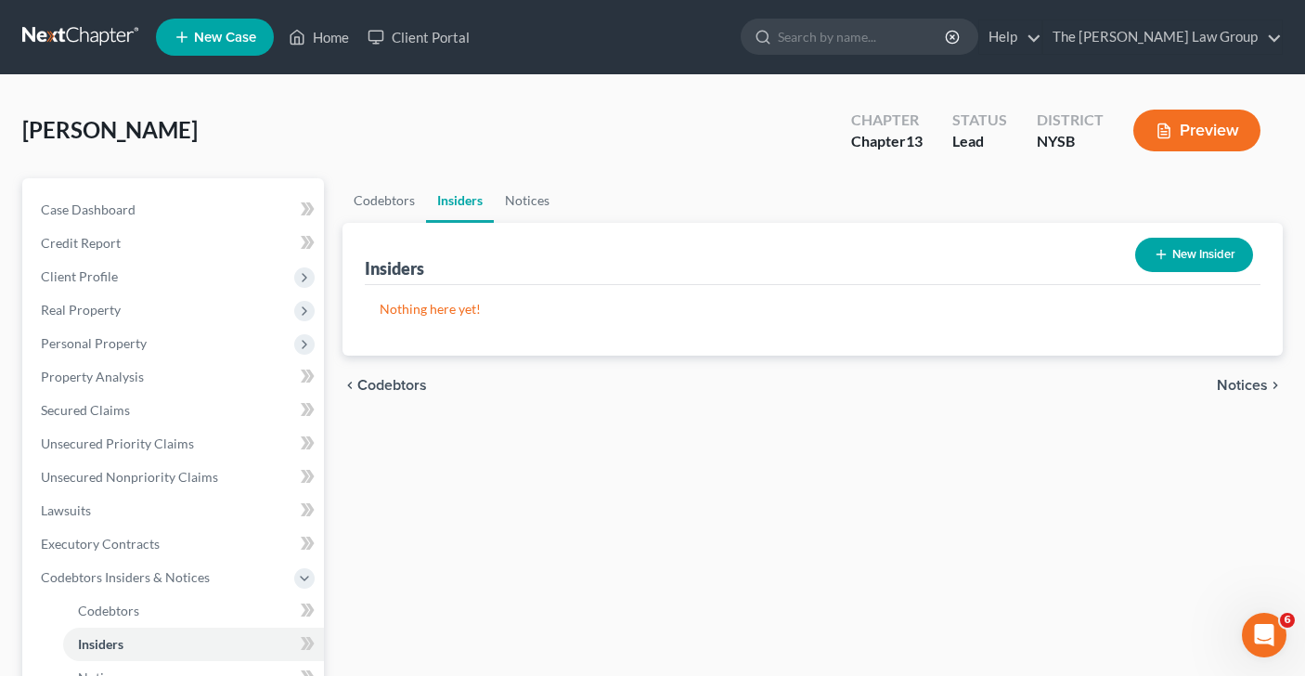
click at [1223, 384] on span "Notices" at bounding box center [1242, 385] width 51 height 15
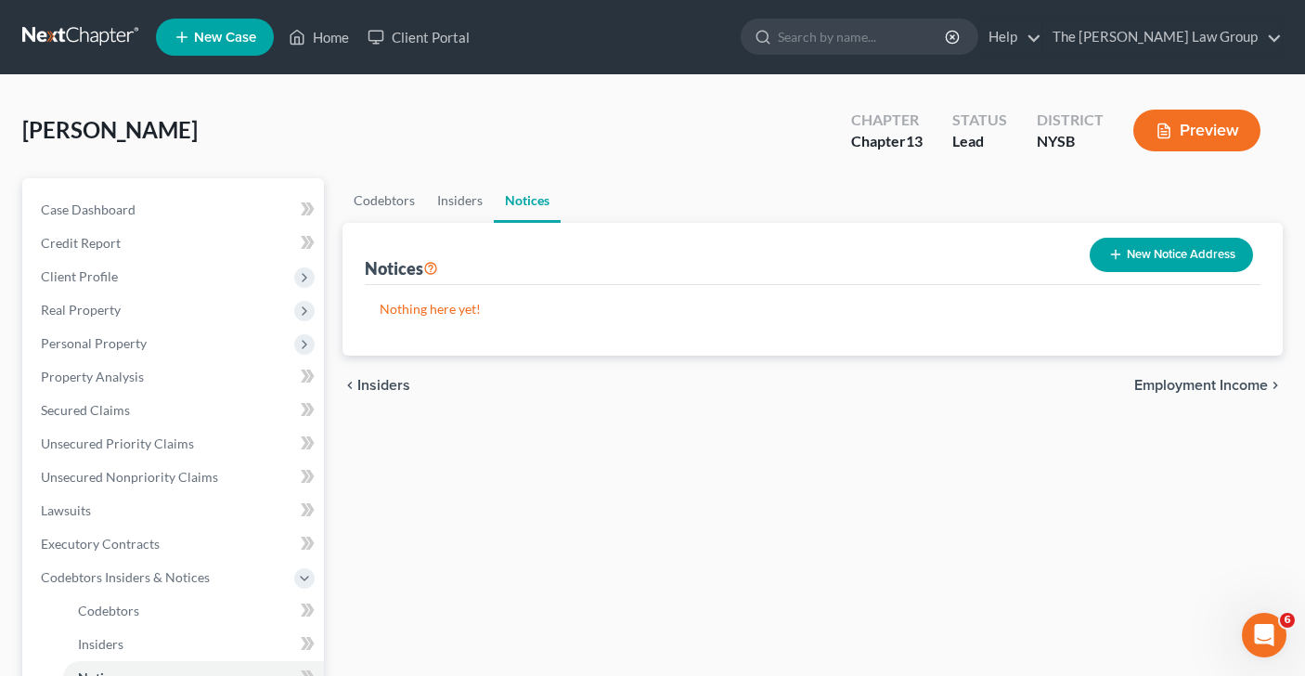
click at [1222, 384] on span "Employment Income" at bounding box center [1201, 385] width 134 height 15
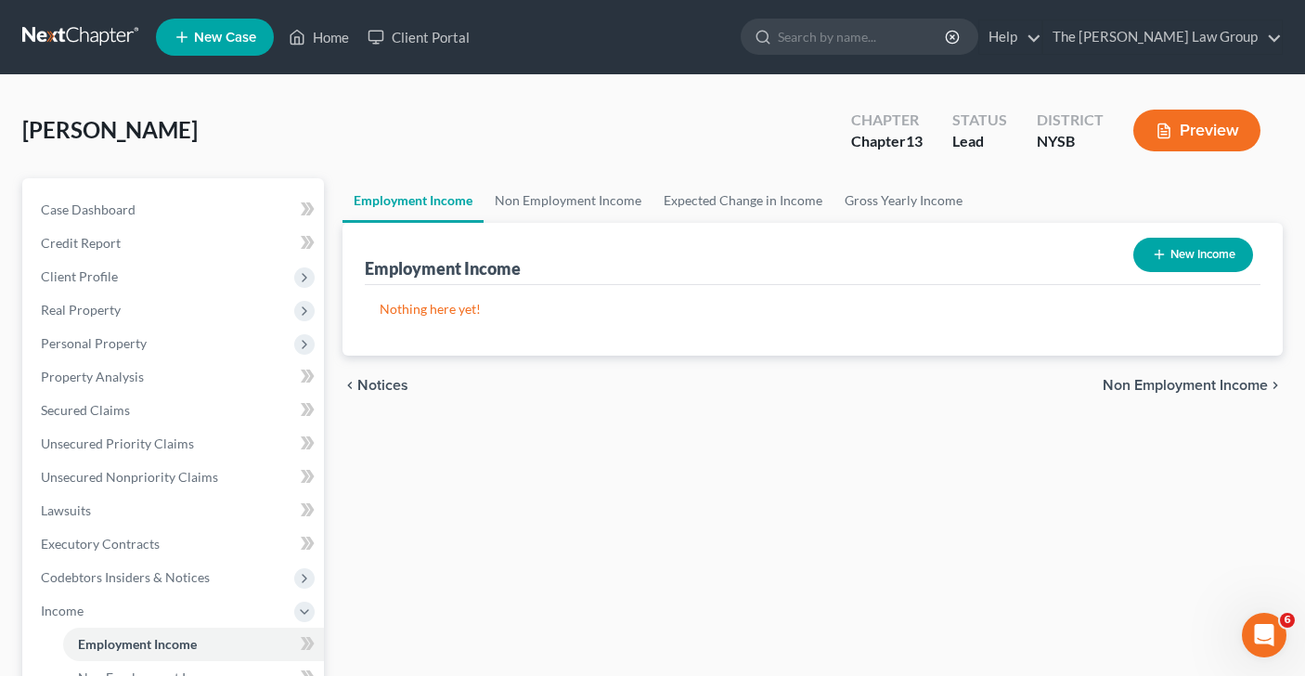
click at [1192, 236] on div "New Income" at bounding box center [1193, 254] width 135 height 49
click at [1192, 260] on button "New Income" at bounding box center [1193, 255] width 120 height 34
select select "0"
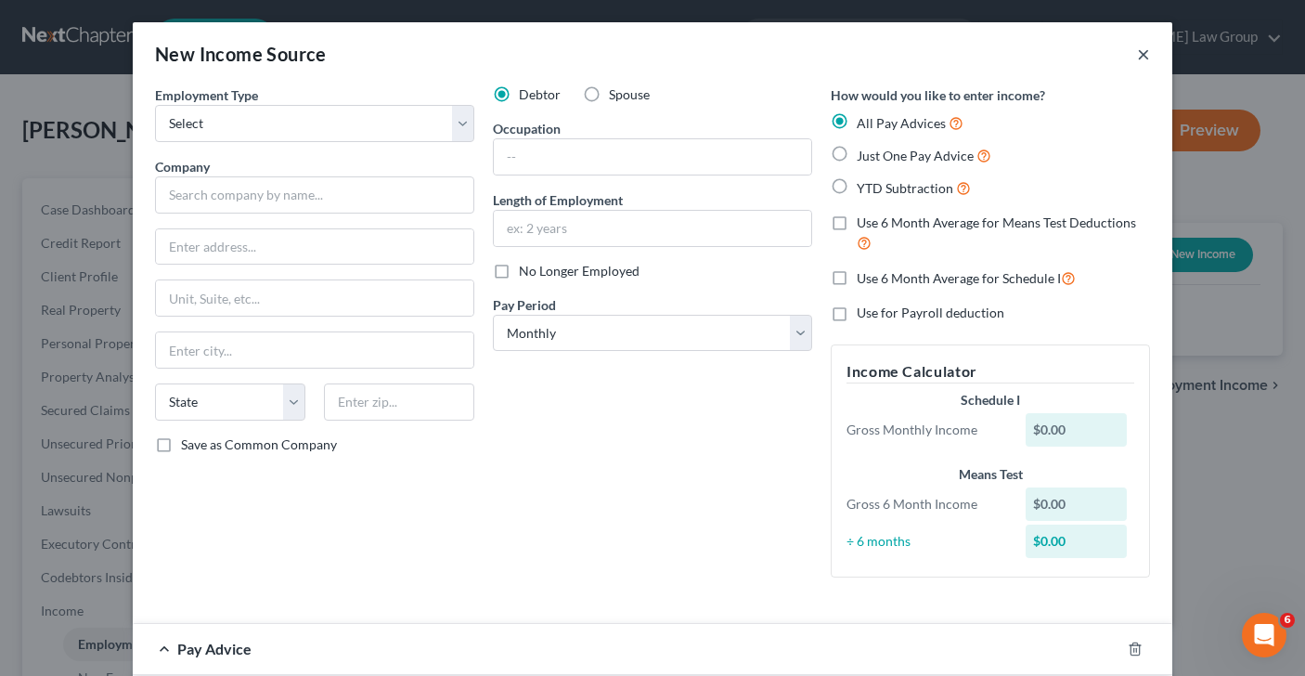
click at [1146, 51] on button "×" at bounding box center [1143, 54] width 13 height 22
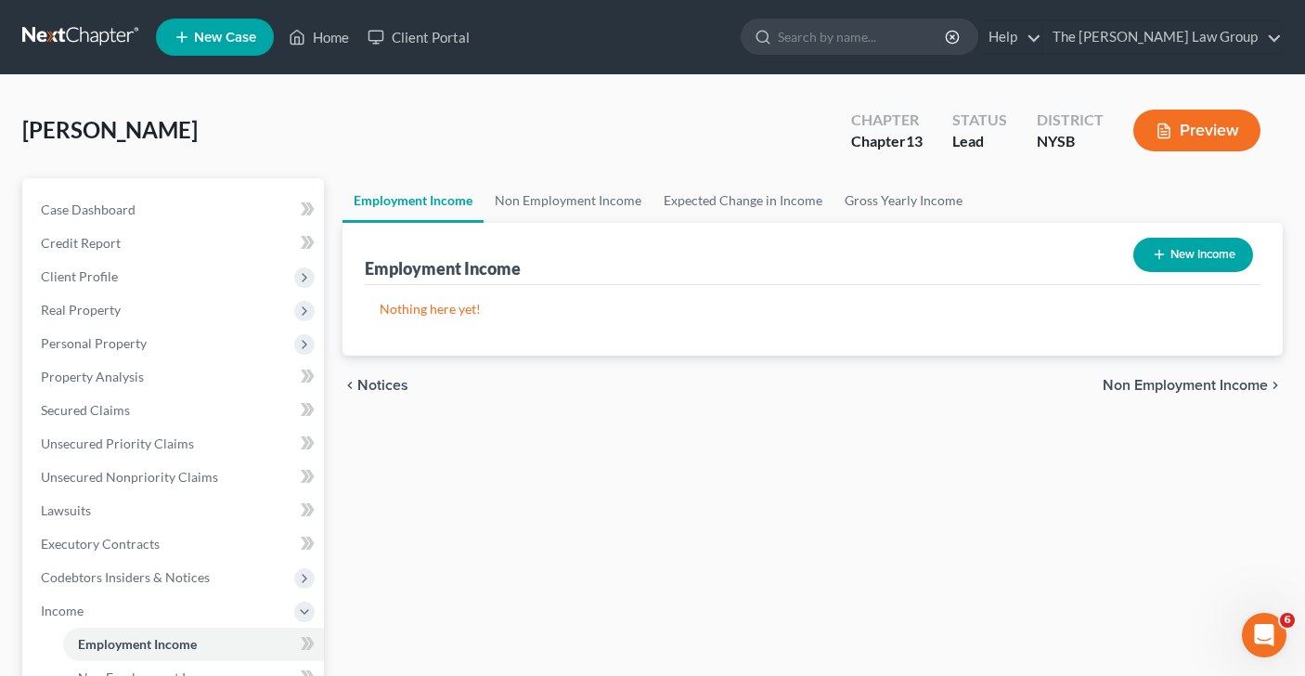
click at [1193, 385] on span "Non Employment Income" at bounding box center [1185, 385] width 165 height 15
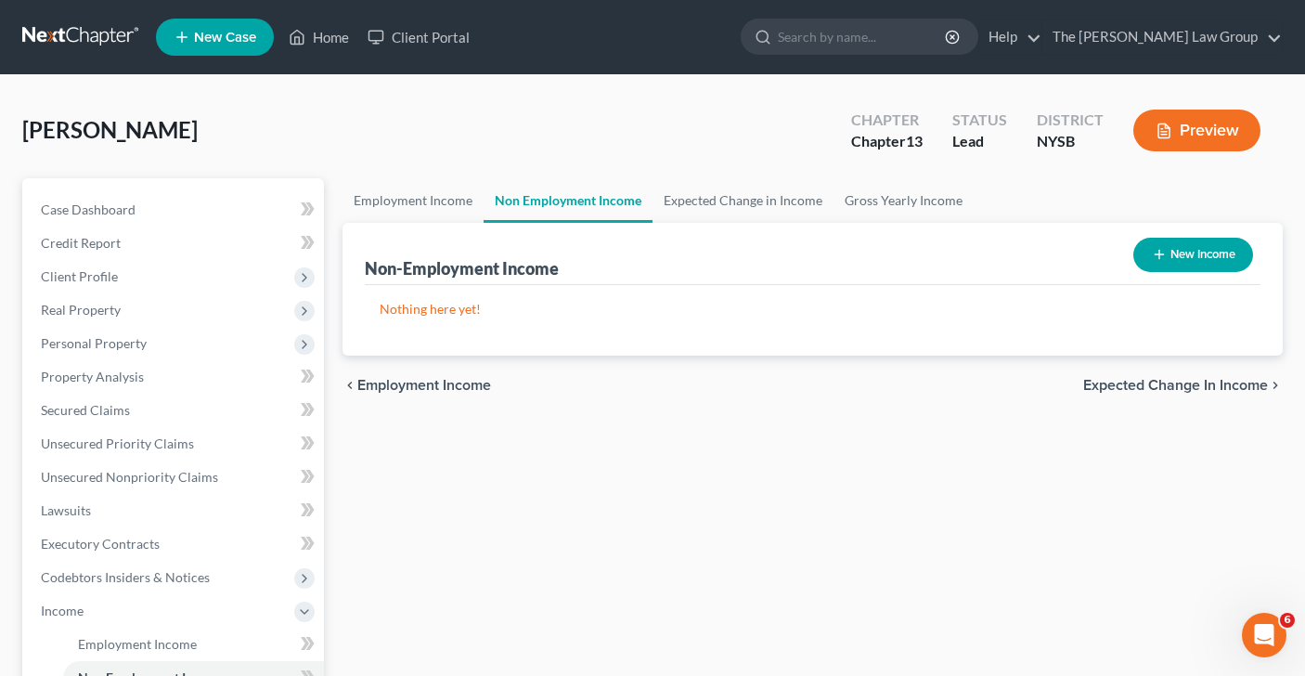
click at [1183, 254] on button "New Income" at bounding box center [1193, 255] width 120 height 34
select select "0"
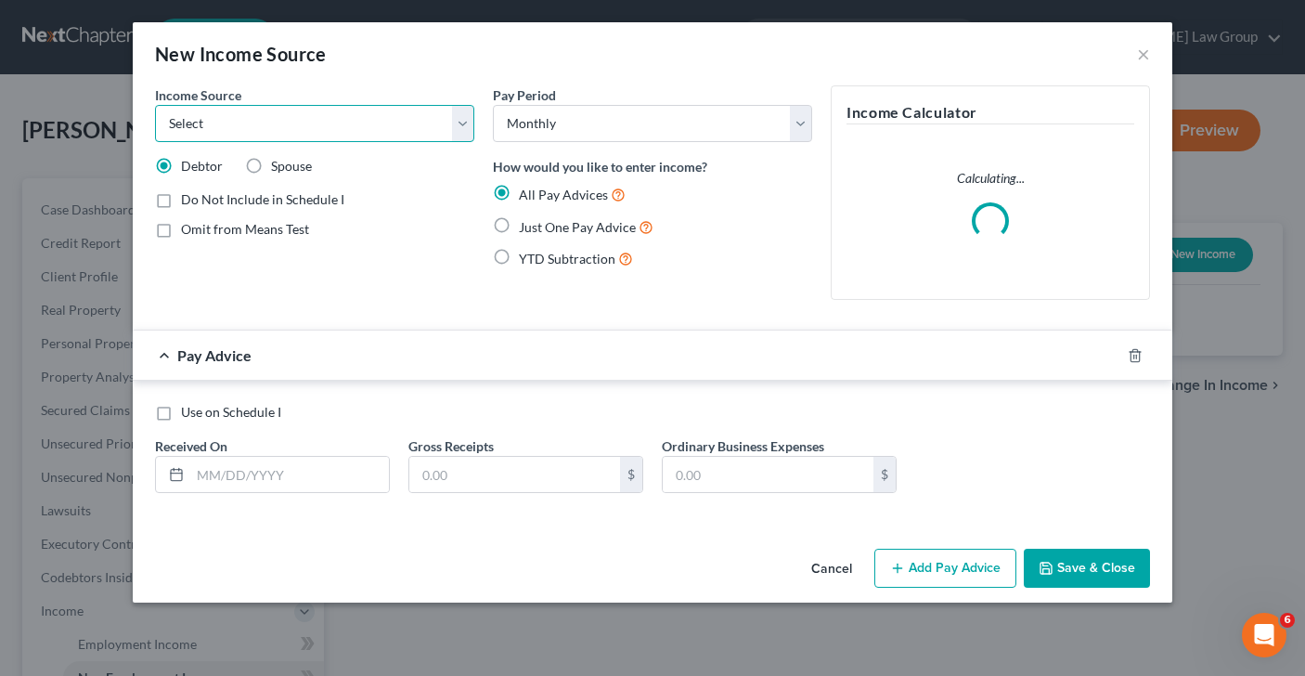
click at [458, 129] on select "Select Unemployment Disability (from employer) Pension Retirement Social Securi…" at bounding box center [314, 123] width 319 height 37
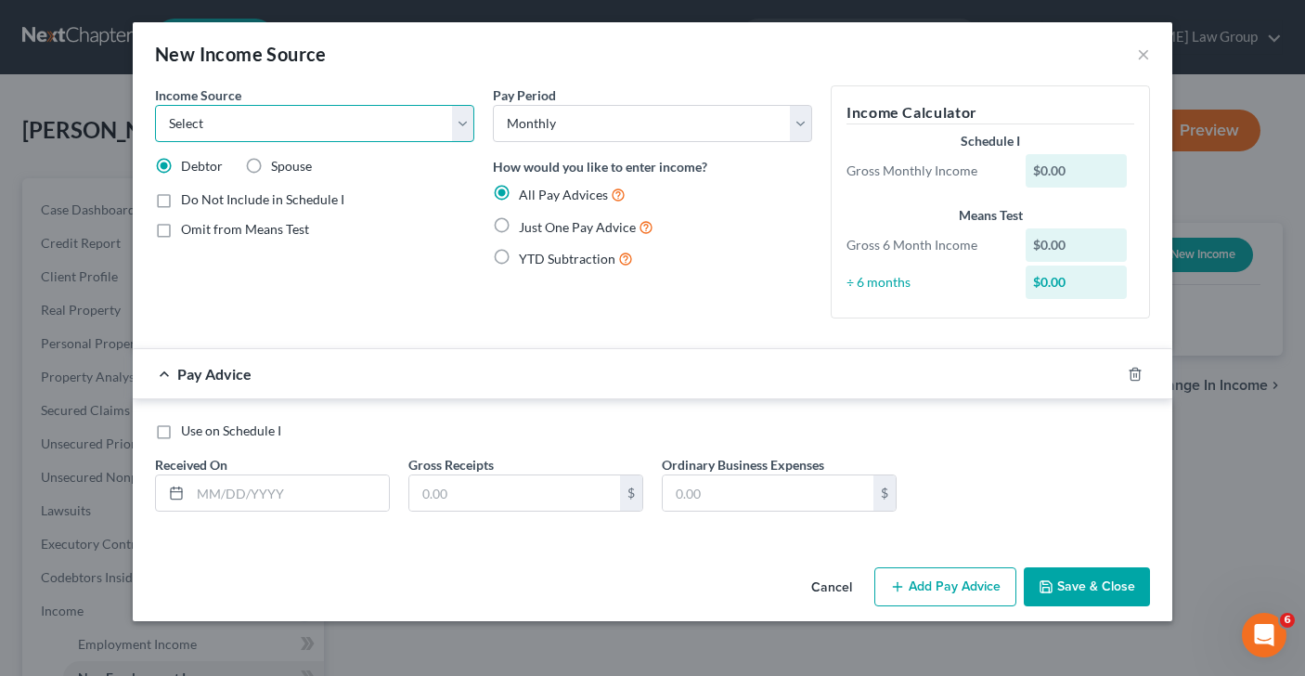
select select "9"
click at [519, 222] on label "Just One Pay Advice" at bounding box center [586, 226] width 135 height 21
click at [526, 222] on input "Just One Pay Advice" at bounding box center [532, 222] width 12 height 12
radio input "true"
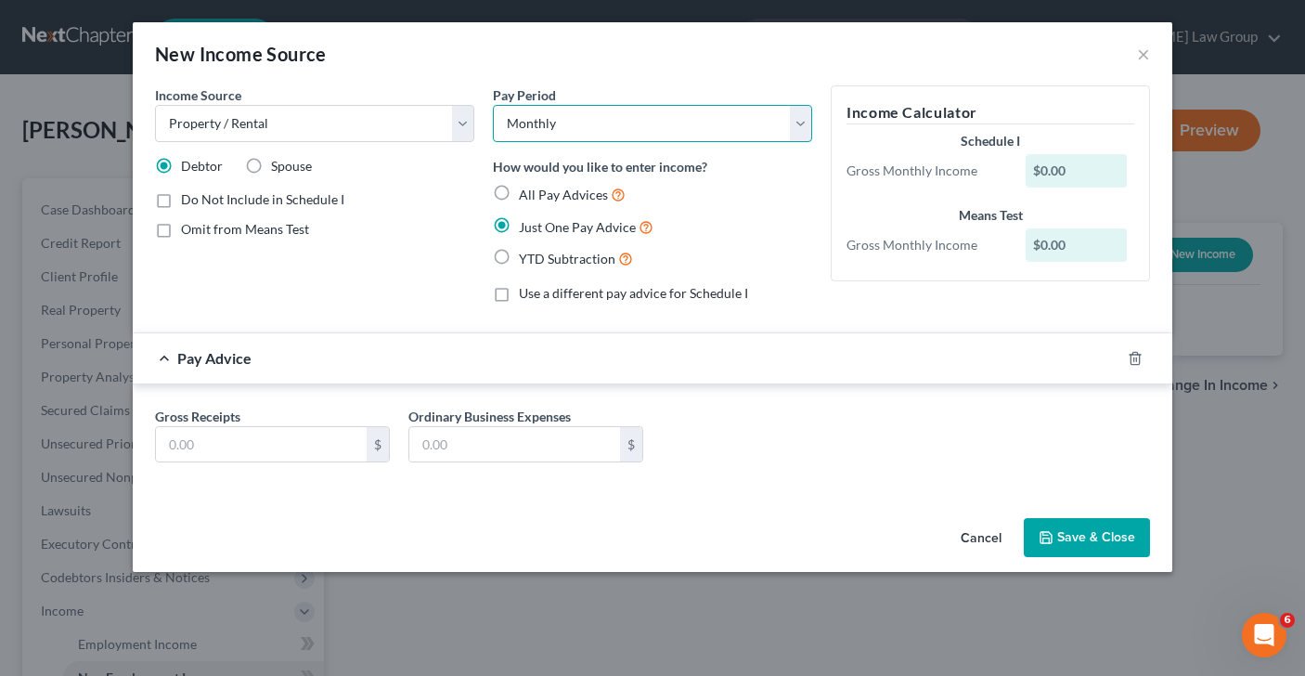
click at [804, 132] on select "Select Monthly Twice Monthly Every Other Week Weekly" at bounding box center [652, 123] width 319 height 37
click at [251, 452] on input "text" at bounding box center [261, 444] width 211 height 35
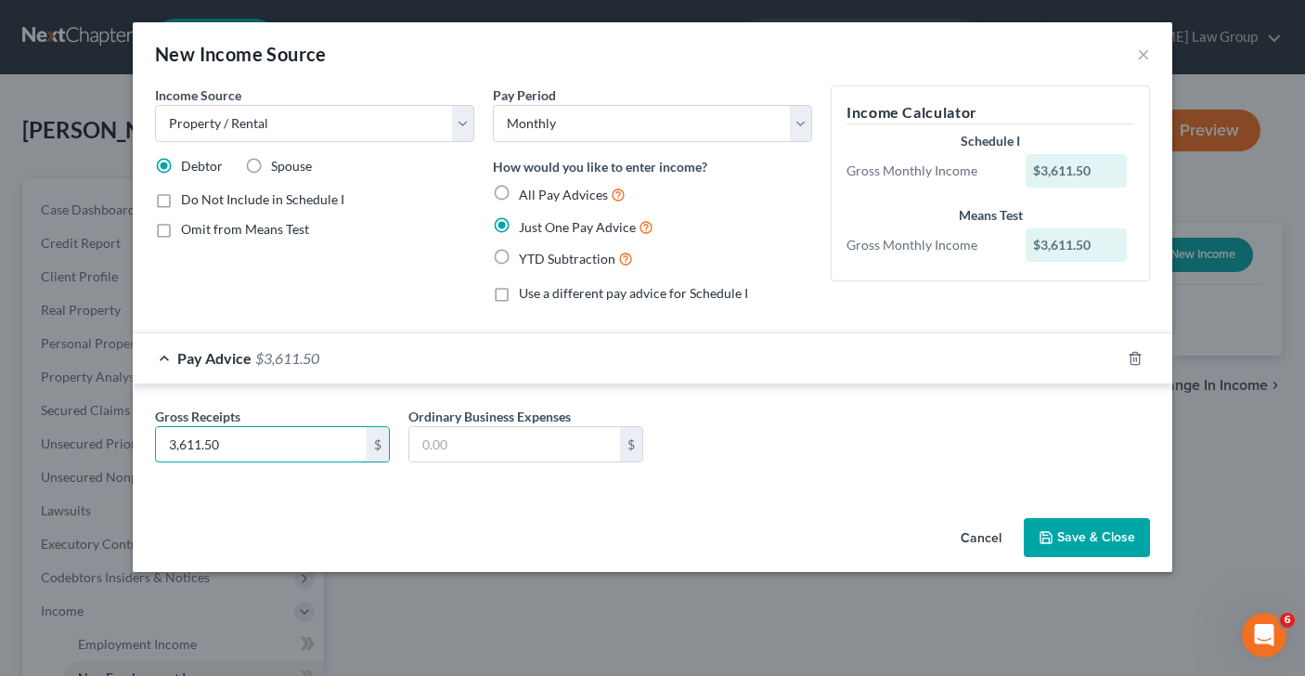
type input "3,611.50"
click at [1066, 532] on button "Save & Close" at bounding box center [1087, 537] width 126 height 39
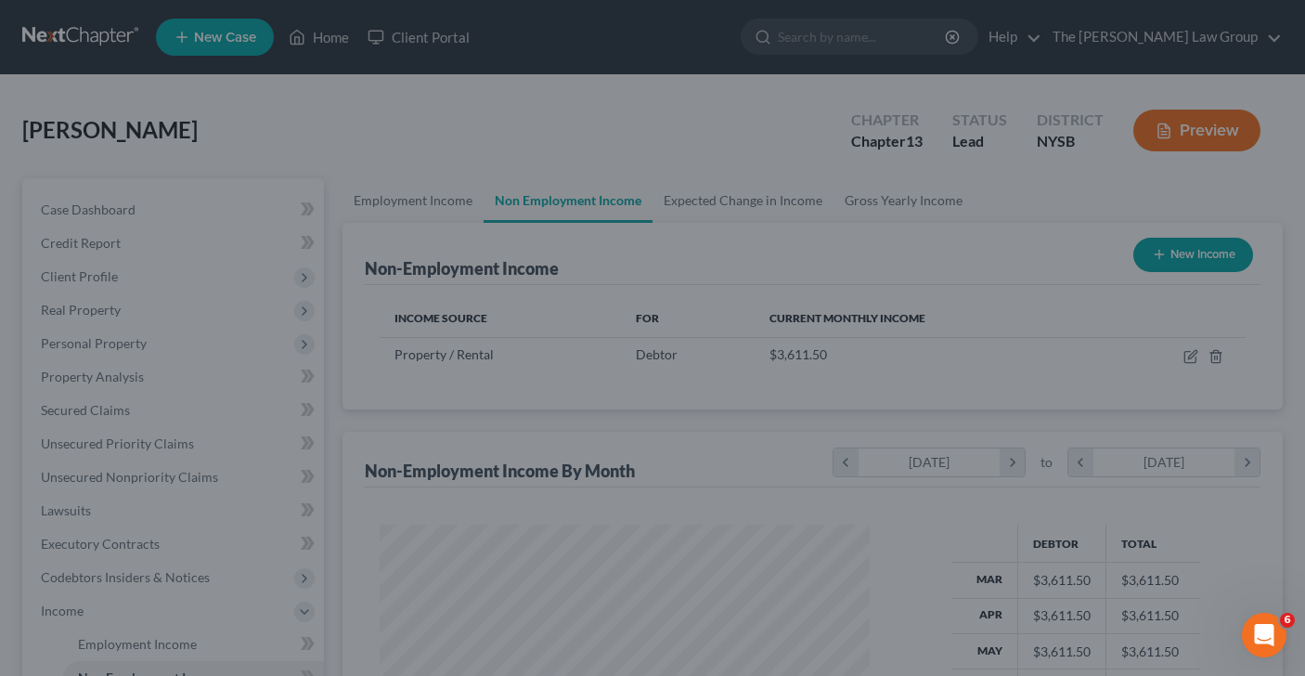
scroll to position [332, 527]
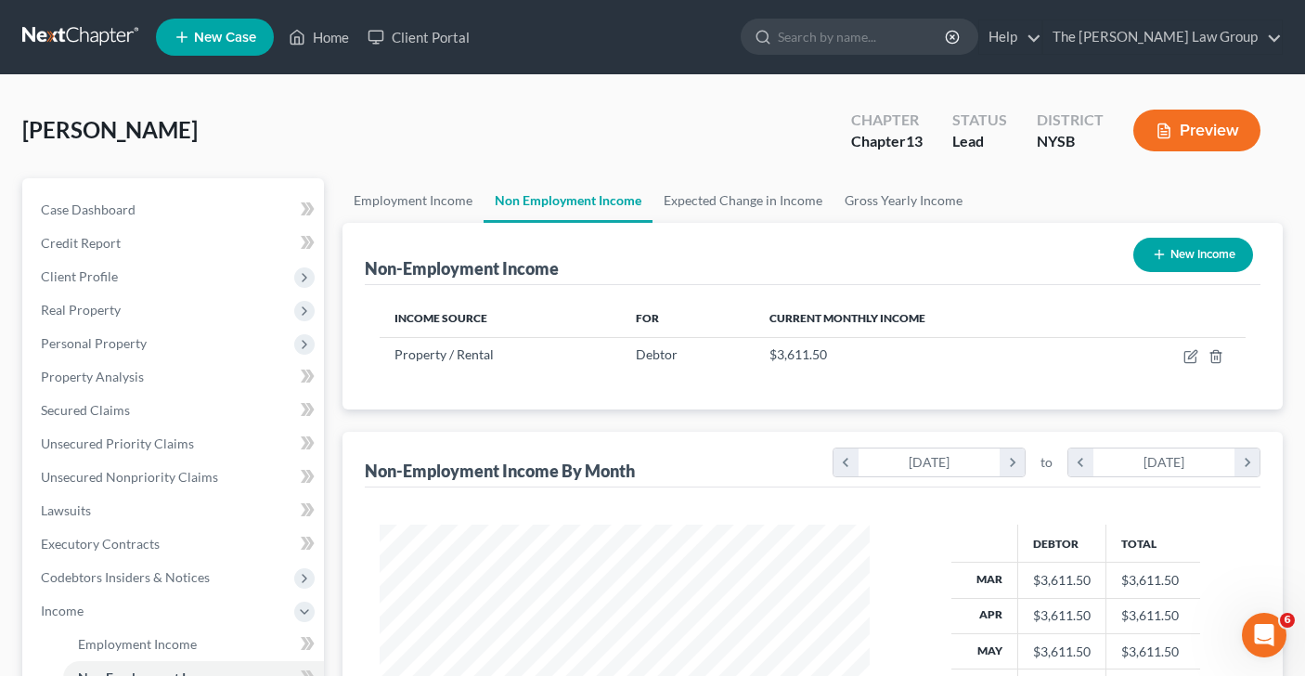
click at [1164, 244] on button "New Income" at bounding box center [1193, 255] width 120 height 34
select select "0"
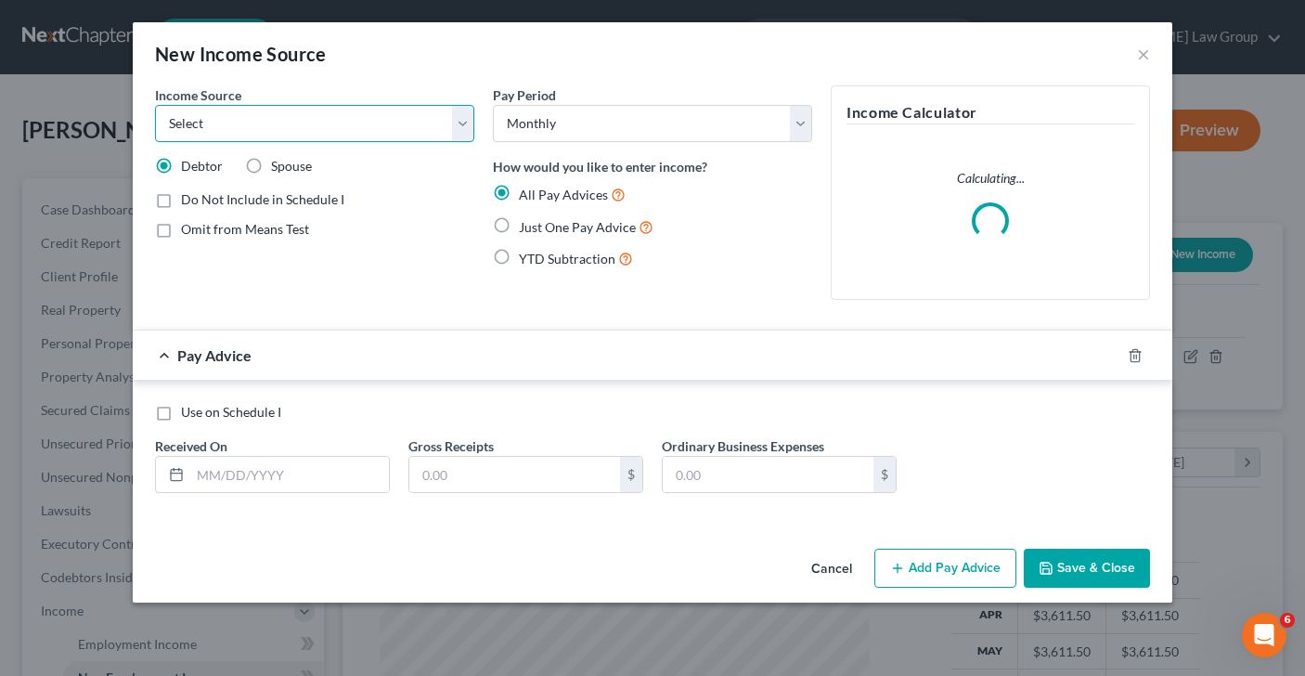
click at [461, 125] on select "Select Unemployment Disability (from employer) Pension Retirement Social Securi…" at bounding box center [314, 123] width 319 height 37
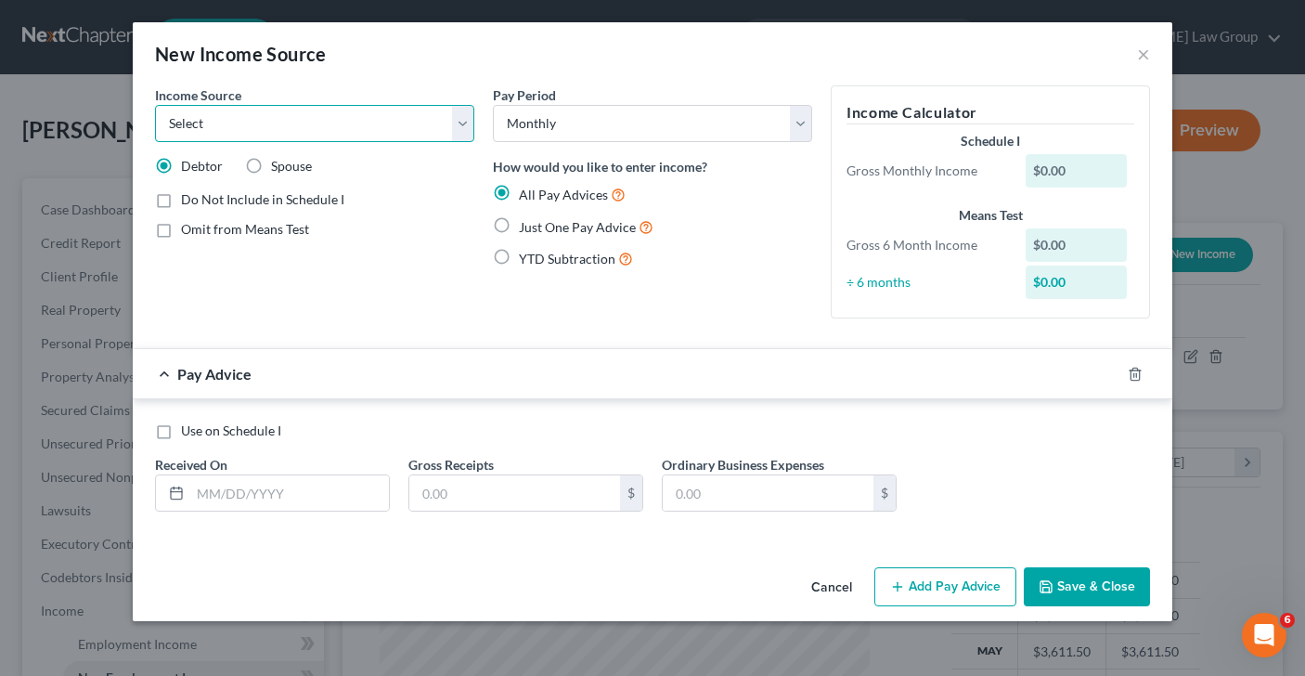
select select "9"
click at [519, 226] on label "Just One Pay Advice" at bounding box center [586, 226] width 135 height 21
click at [526, 226] on input "Just One Pay Advice" at bounding box center [532, 222] width 12 height 12
radio input "true"
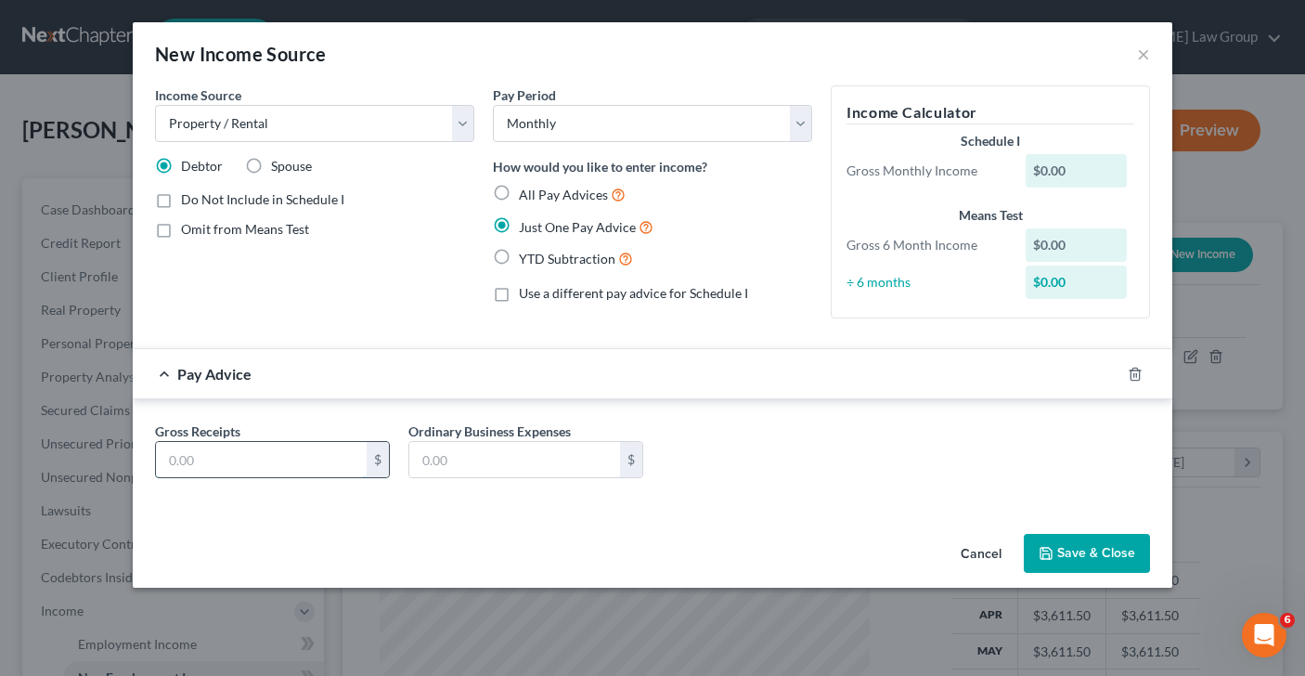
click at [292, 462] on input "text" at bounding box center [261, 459] width 211 height 35
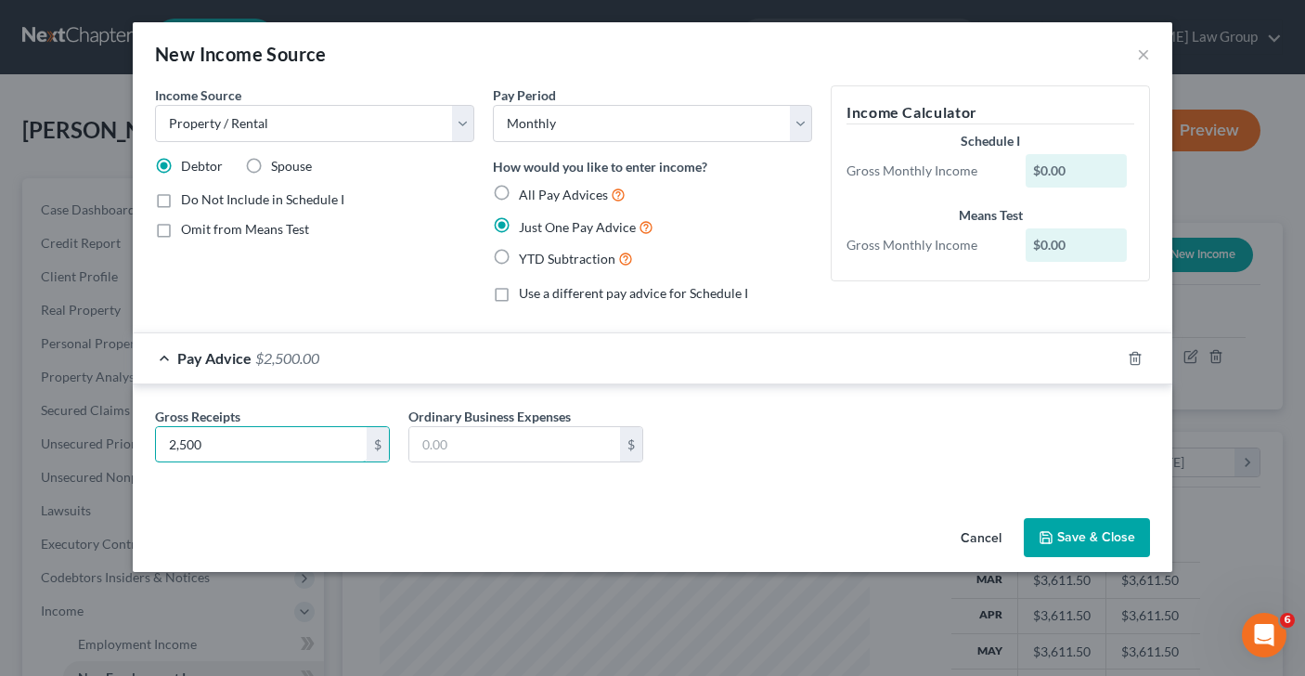
type input "2,500"
click at [1092, 543] on button "Save & Close" at bounding box center [1087, 537] width 126 height 39
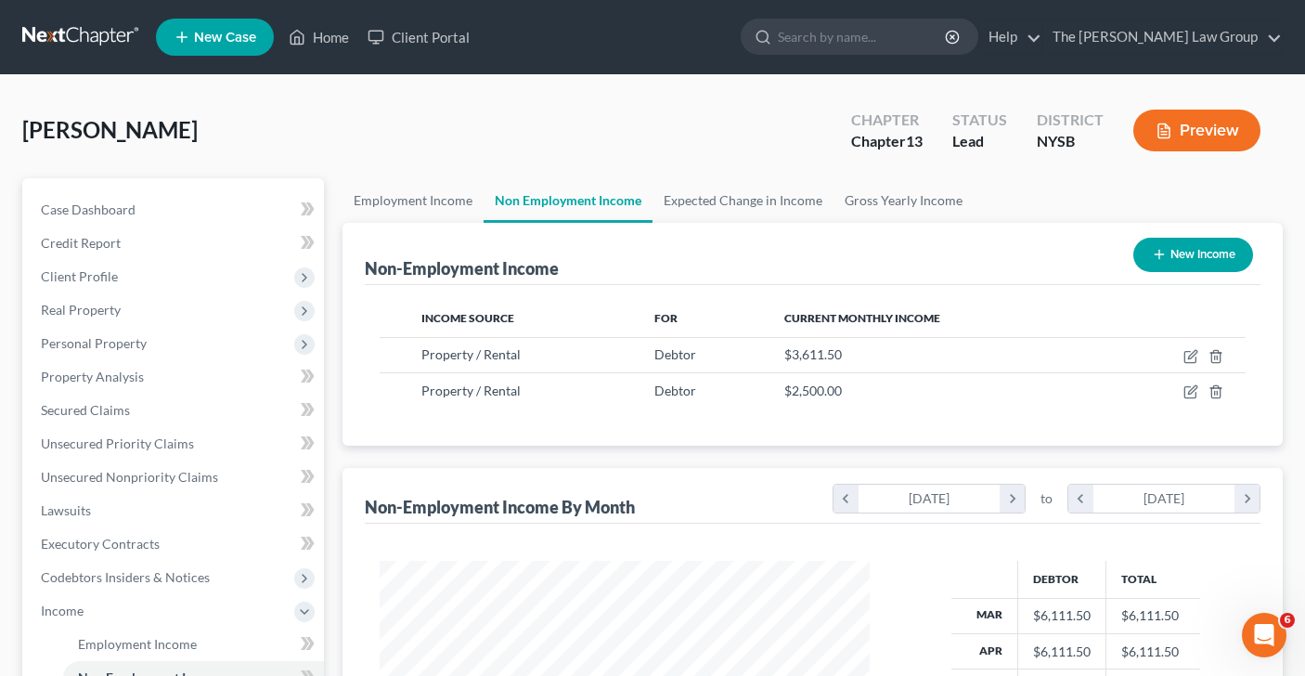
click at [1231, 259] on button "New Income" at bounding box center [1193, 255] width 120 height 34
select select "0"
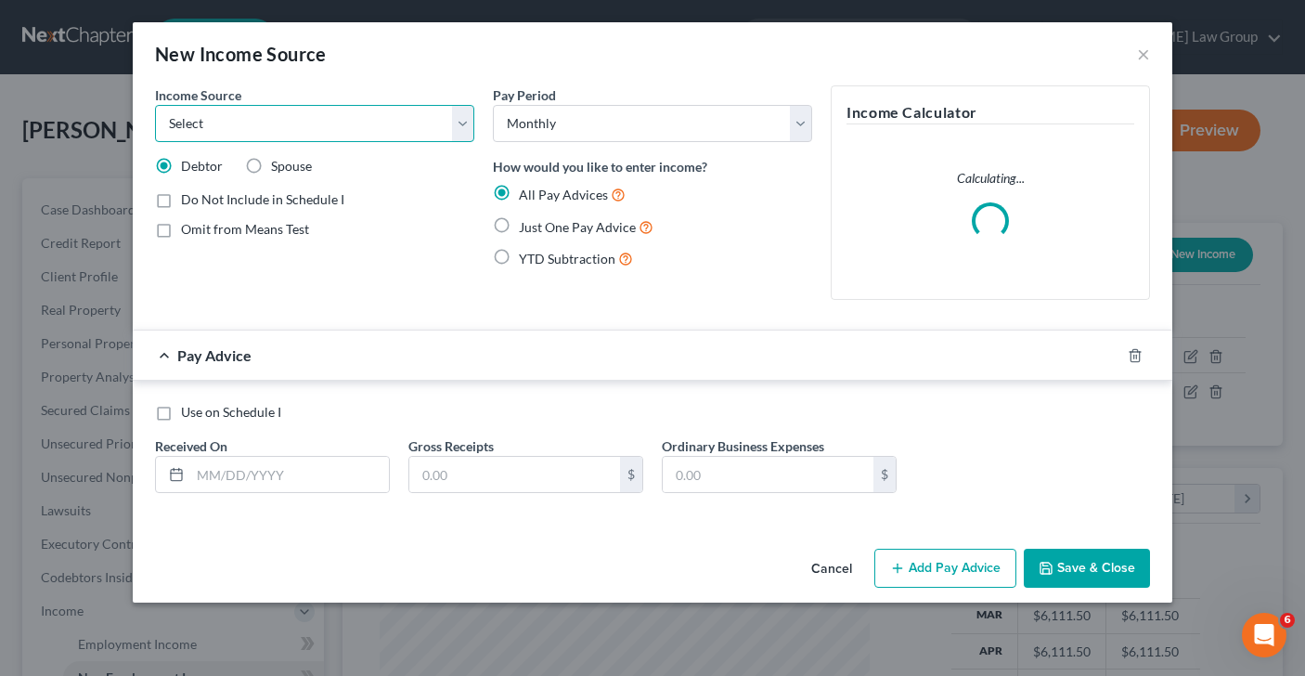
click at [463, 119] on select "Select Unemployment Disability (from employer) Pension Retirement Social Securi…" at bounding box center [314, 123] width 319 height 37
select select "9"
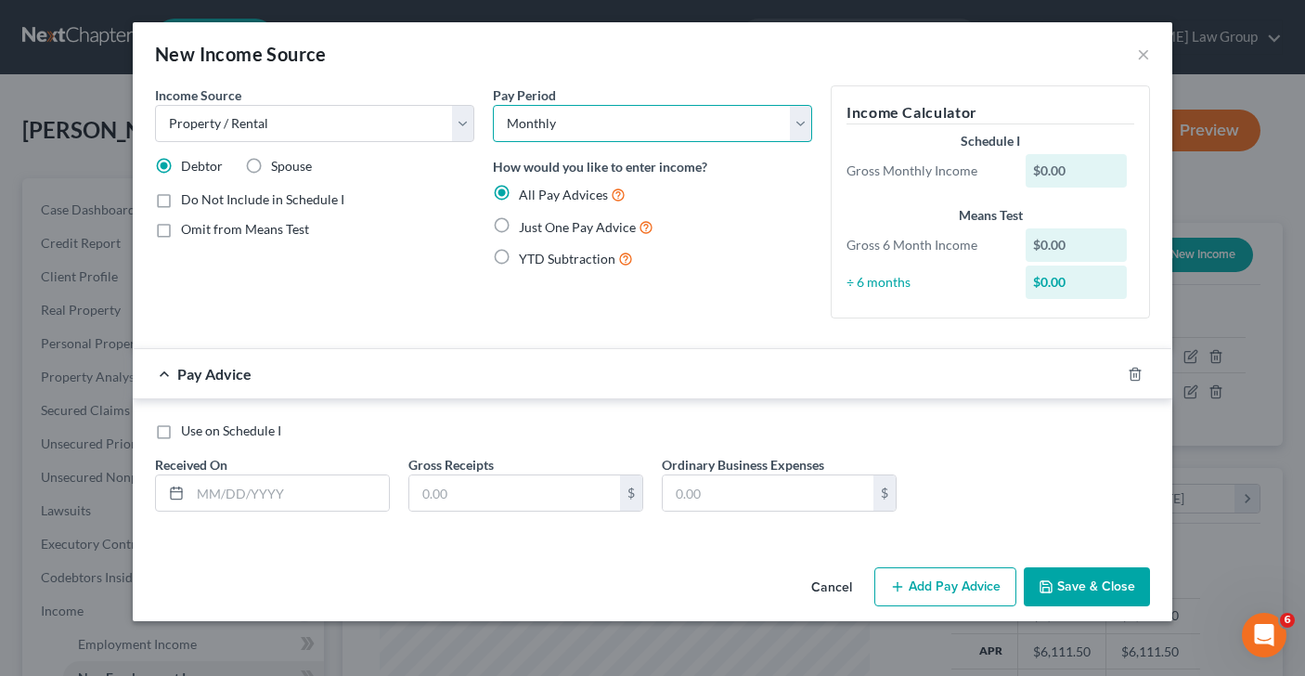
click at [802, 123] on select "Select Monthly Twice Monthly Every Other Week Weekly" at bounding box center [652, 123] width 319 height 37
click at [519, 226] on label "Just One Pay Advice" at bounding box center [586, 226] width 135 height 21
click at [526, 226] on input "Just One Pay Advice" at bounding box center [532, 222] width 12 height 12
radio input "true"
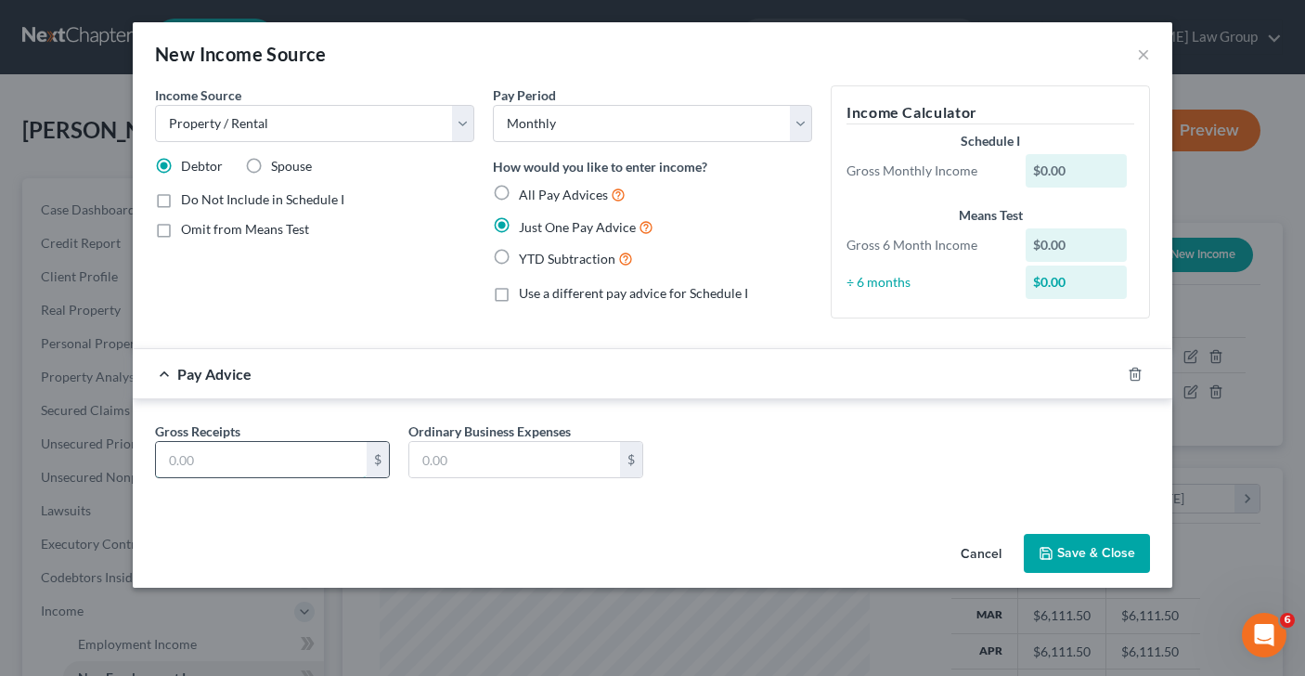
click at [245, 463] on input "text" at bounding box center [261, 459] width 211 height 35
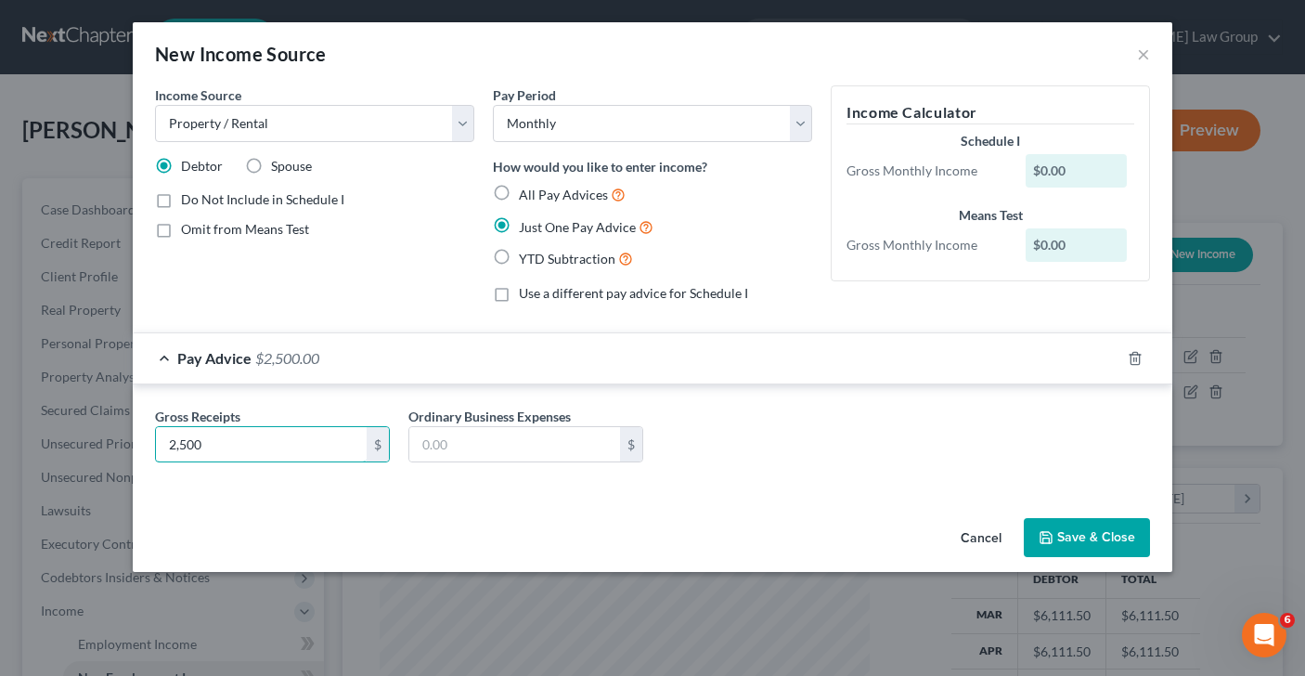
type input "2,500"
click at [1094, 544] on button "Save & Close" at bounding box center [1087, 537] width 126 height 39
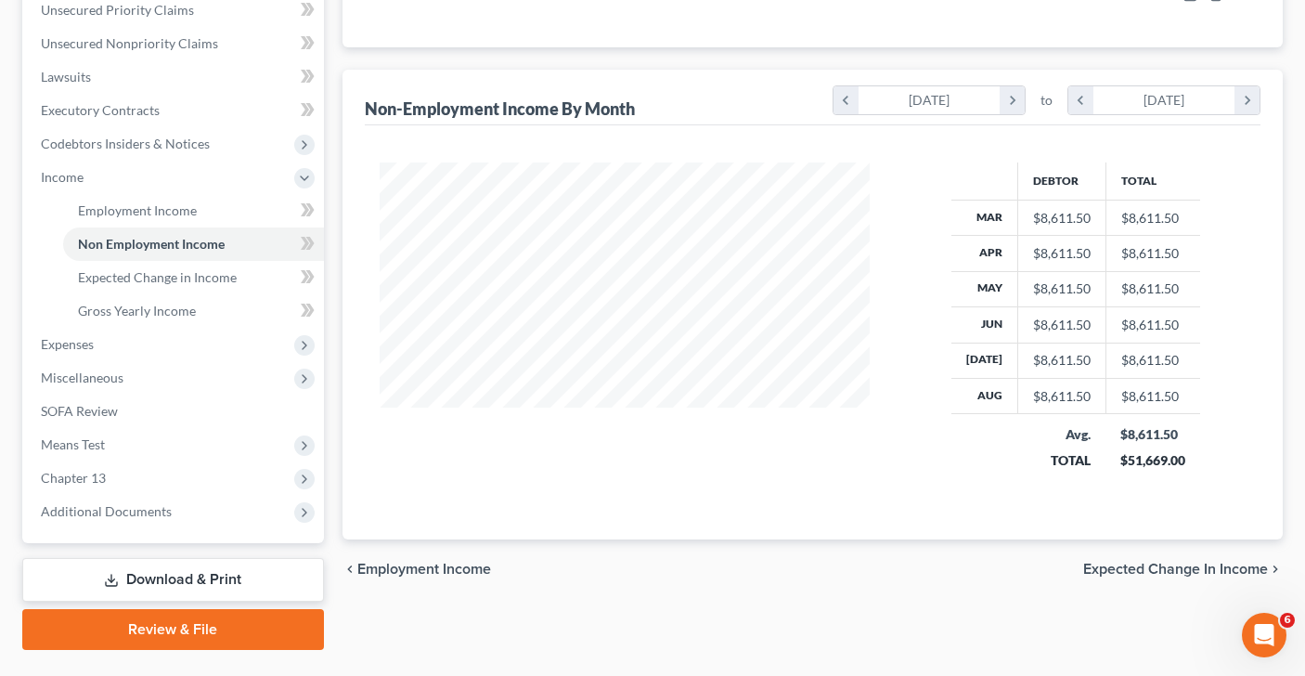
scroll to position [476, 0]
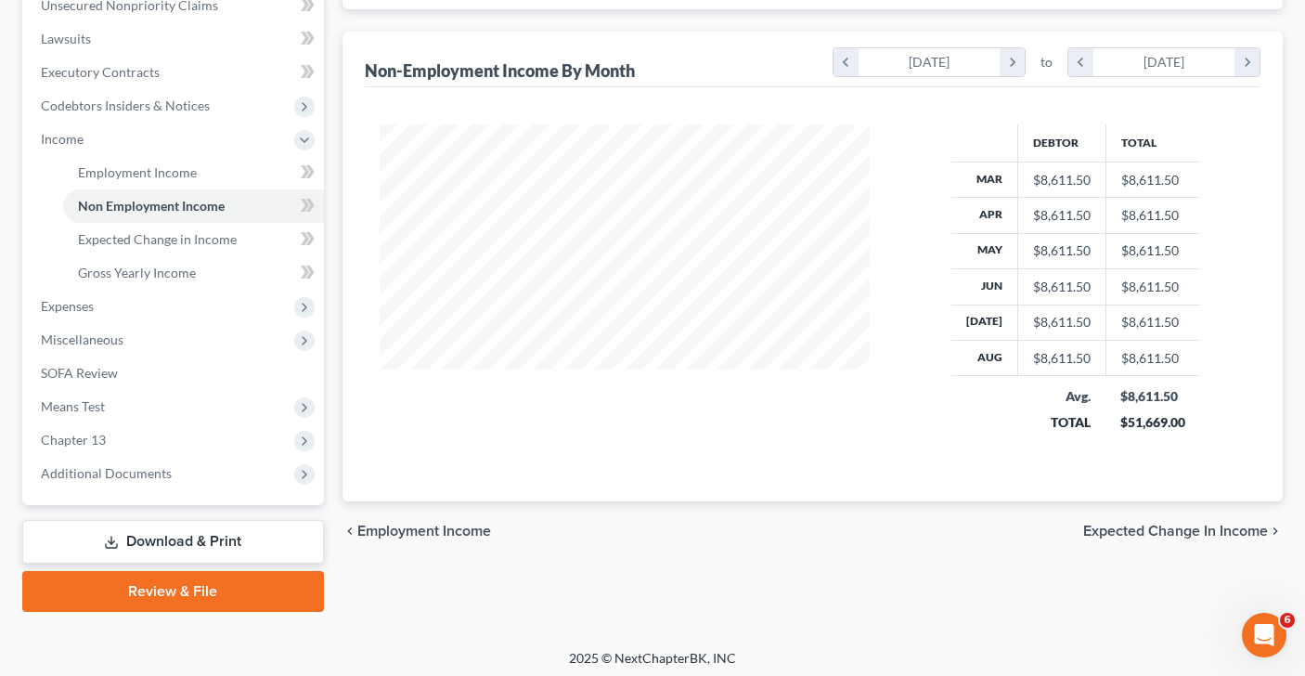
click at [1121, 532] on span "Expected Change in Income" at bounding box center [1175, 531] width 185 height 15
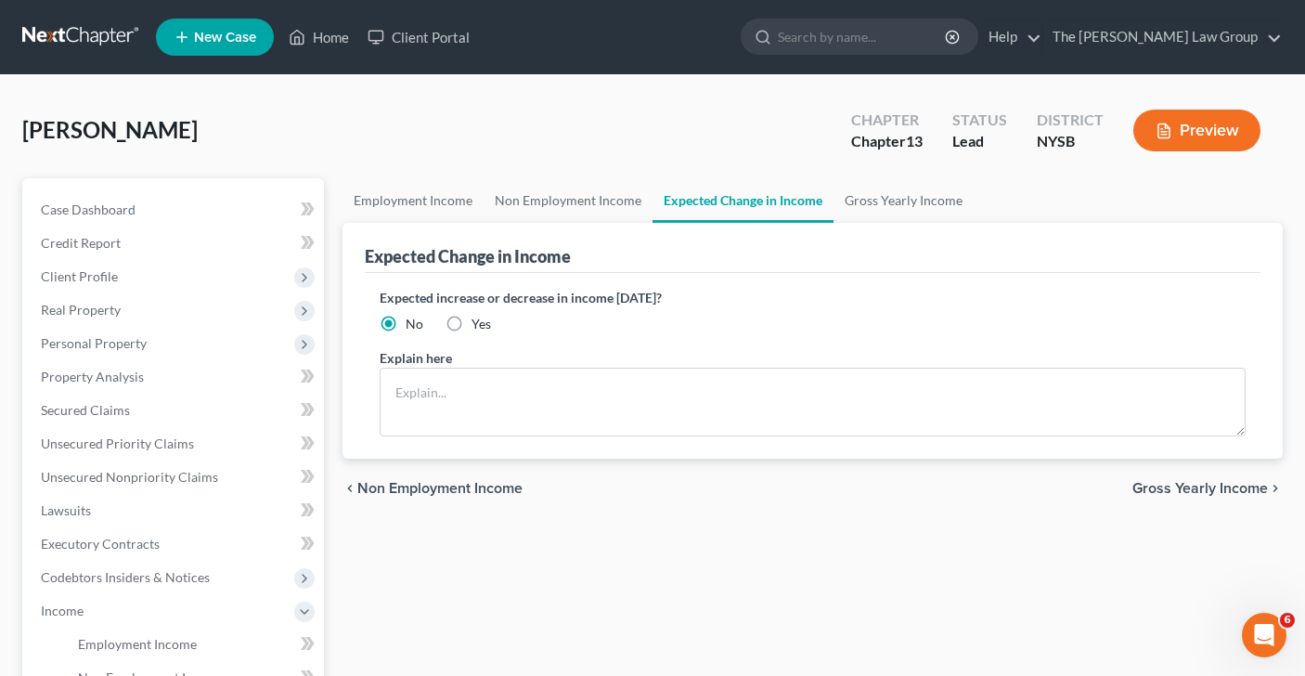
click at [1194, 483] on span "Gross Yearly Income" at bounding box center [1201, 488] width 136 height 15
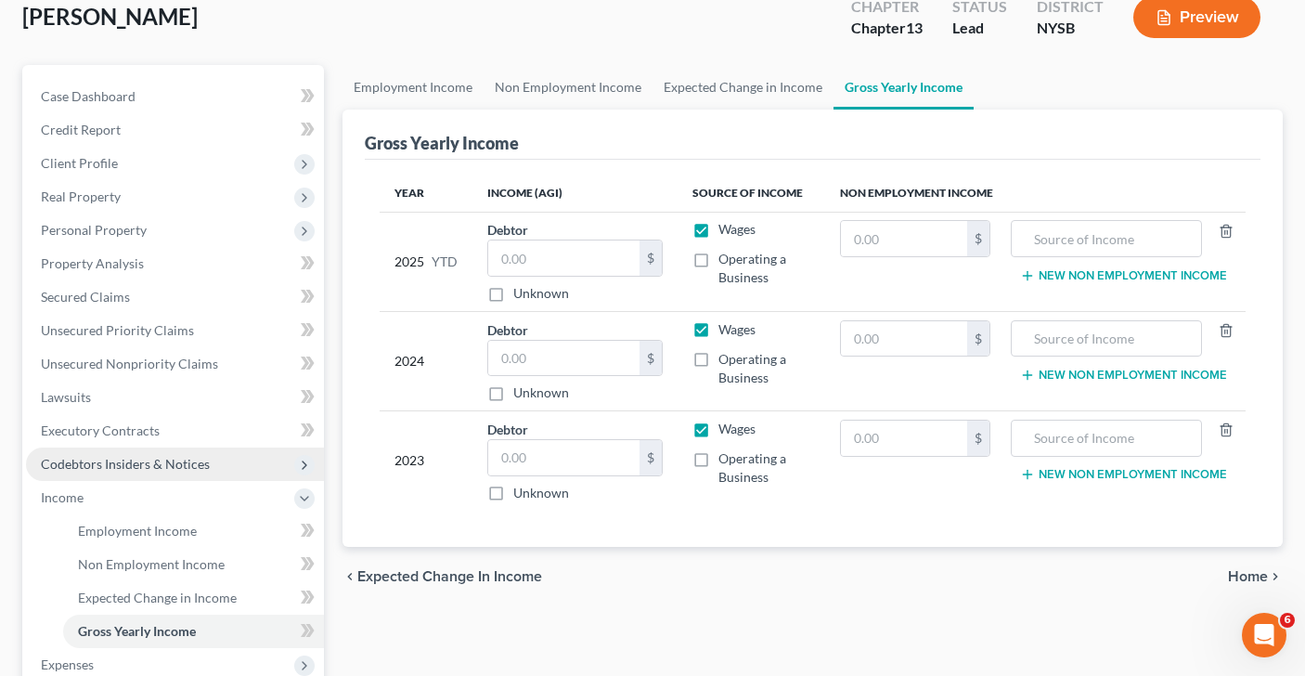
scroll to position [185, 0]
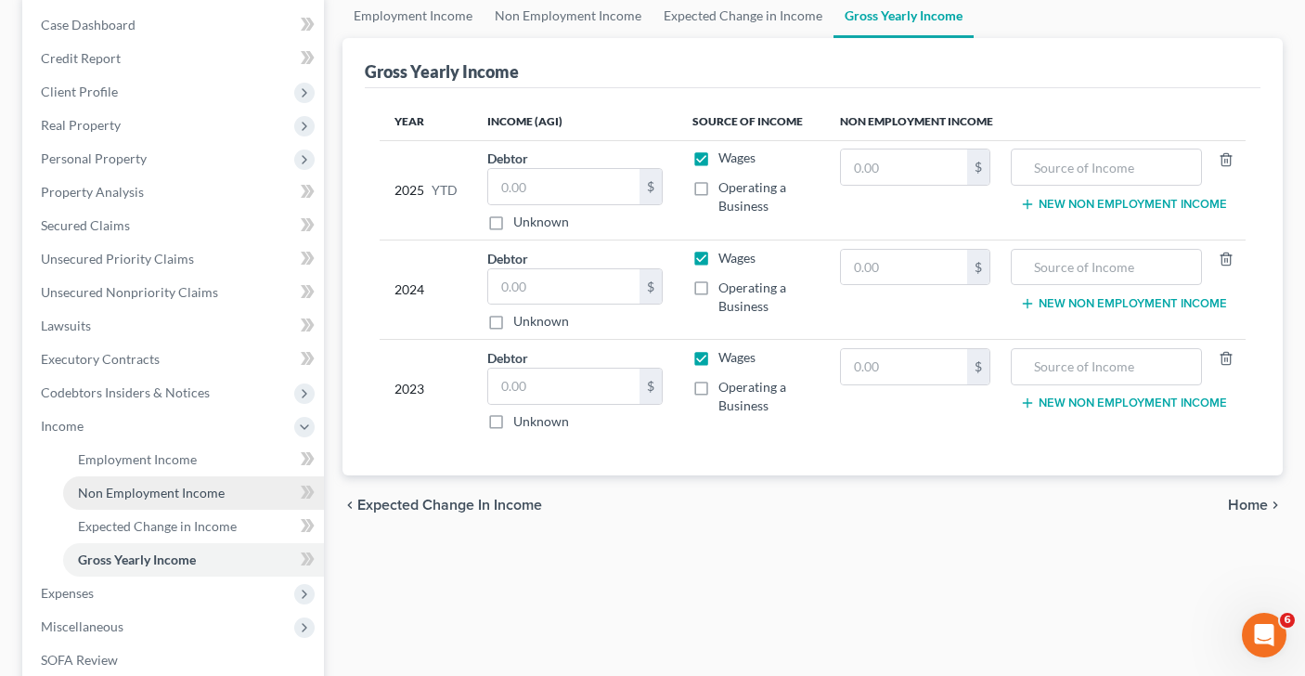
click at [185, 494] on span "Non Employment Income" at bounding box center [151, 493] width 147 height 16
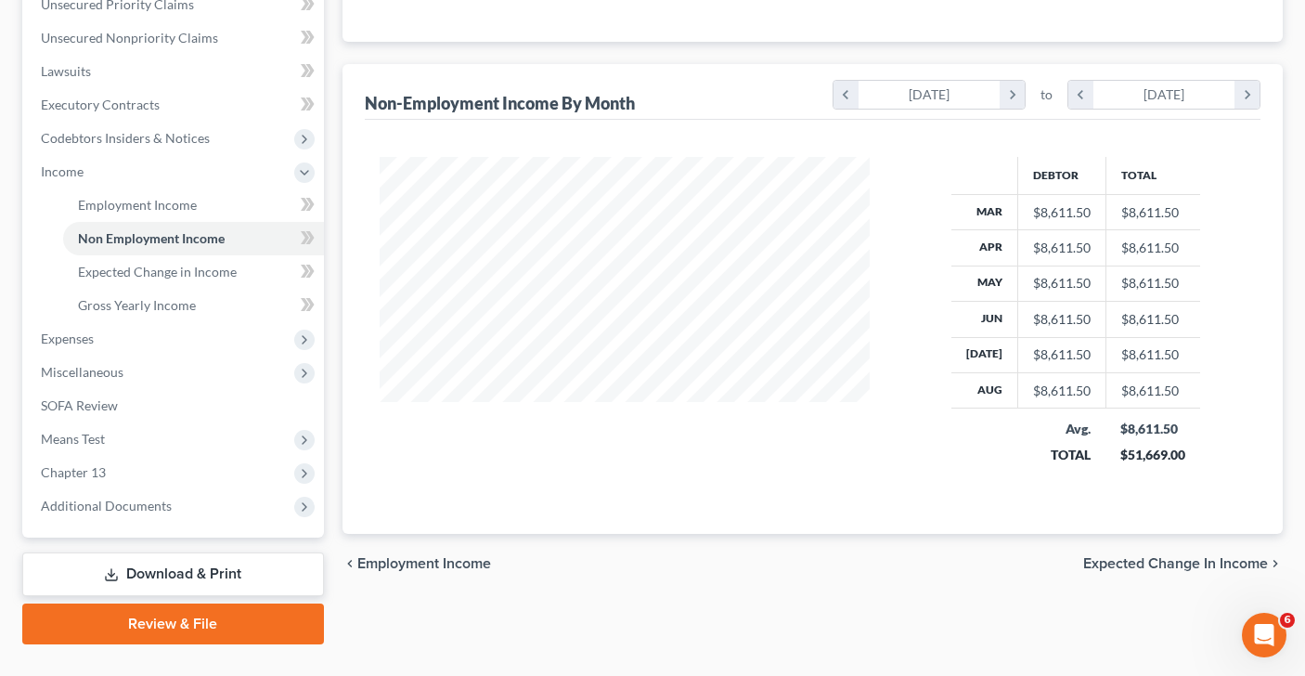
scroll to position [476, 0]
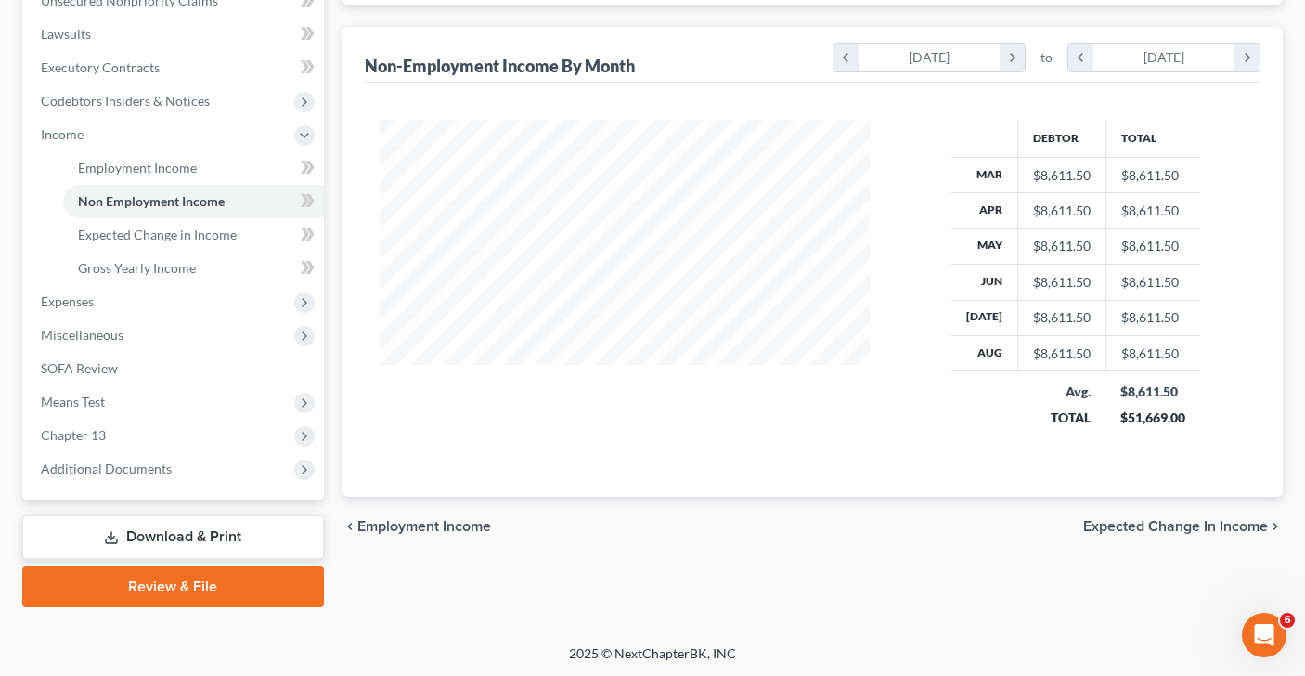
click at [1155, 522] on span "Expected Change in Income" at bounding box center [1175, 526] width 185 height 15
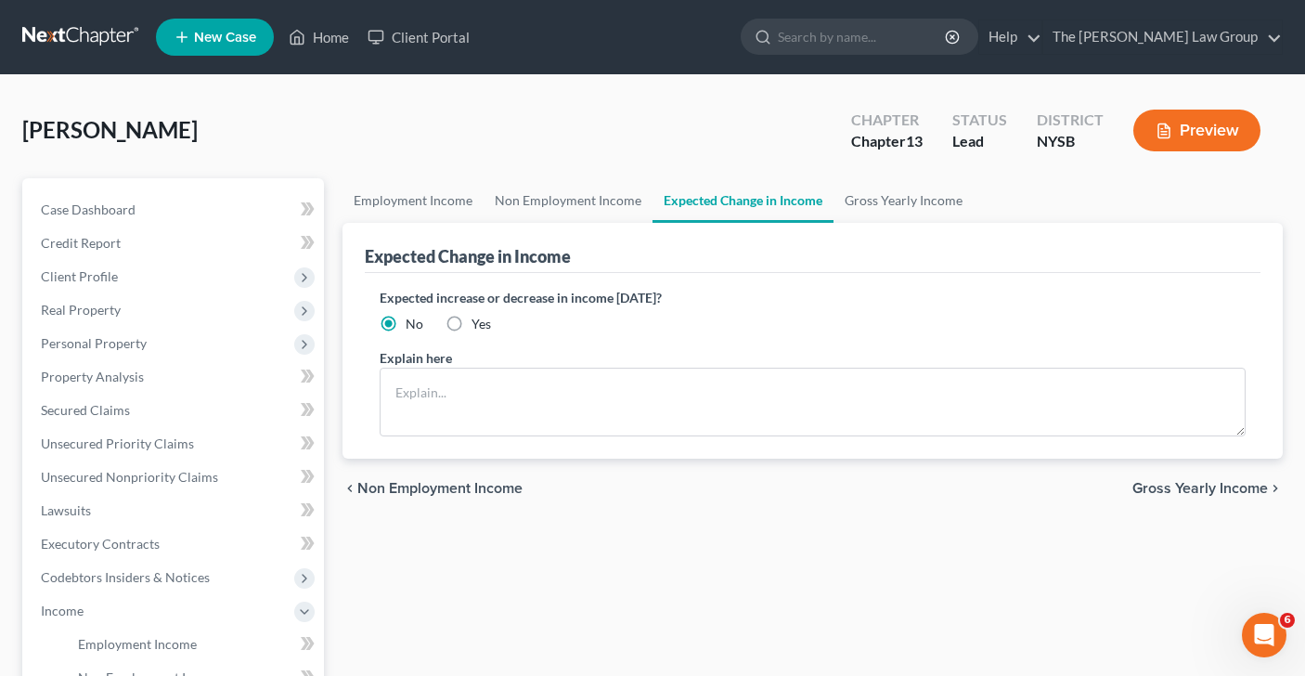
click at [1047, 469] on div "chevron_left Non Employment Income Gross Yearly Income chevron_right" at bounding box center [813, 488] width 941 height 59
click at [1156, 481] on span "Gross Yearly Income" at bounding box center [1201, 488] width 136 height 15
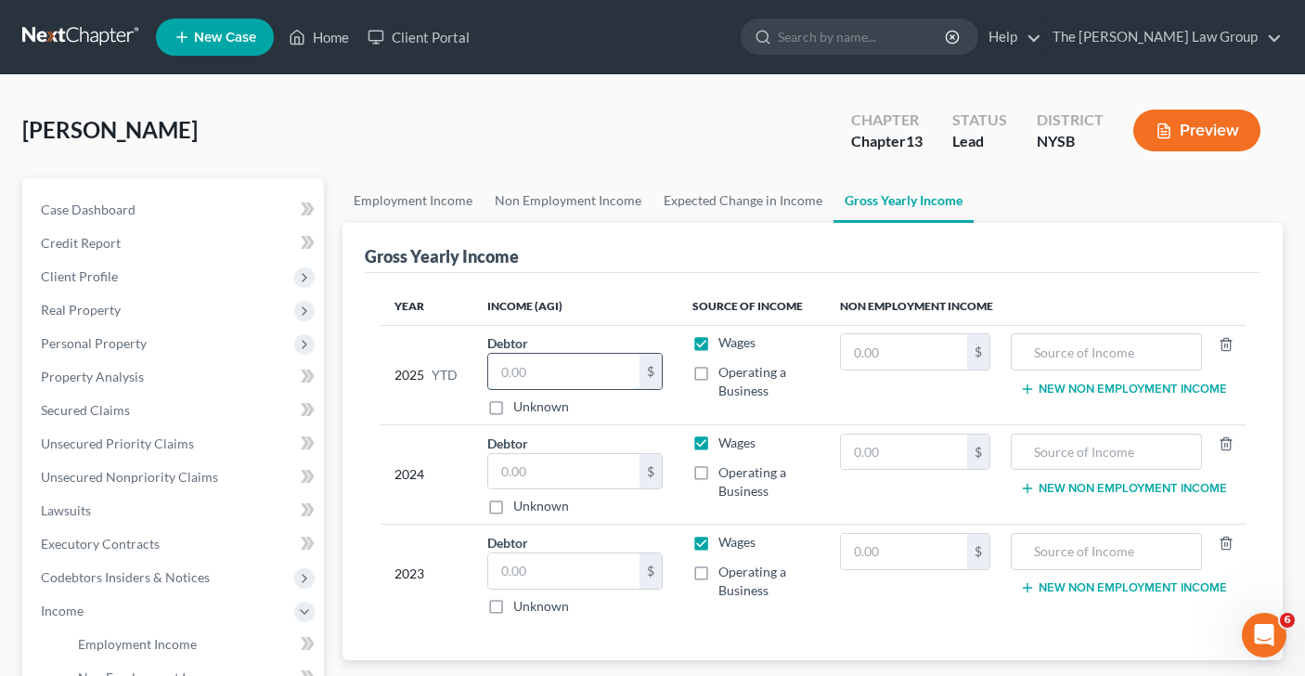
click at [583, 366] on input "text" at bounding box center [564, 371] width 152 height 35
click at [913, 346] on input "text" at bounding box center [904, 351] width 126 height 35
type input "77,503.50"
click at [1047, 355] on input "text" at bounding box center [1106, 351] width 171 height 35
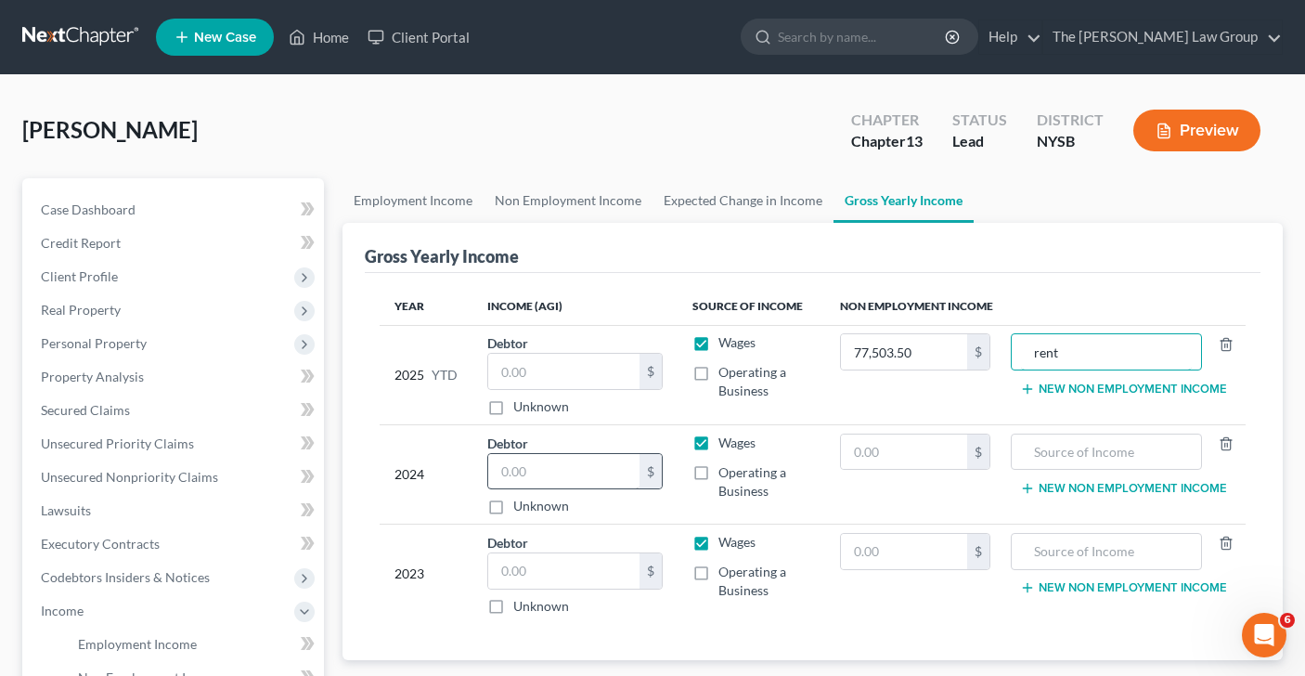
type input "rent"
click at [536, 477] on input "text" at bounding box center [564, 471] width 152 height 35
type input "1"
click at [869, 455] on input "text" at bounding box center [904, 451] width 126 height 35
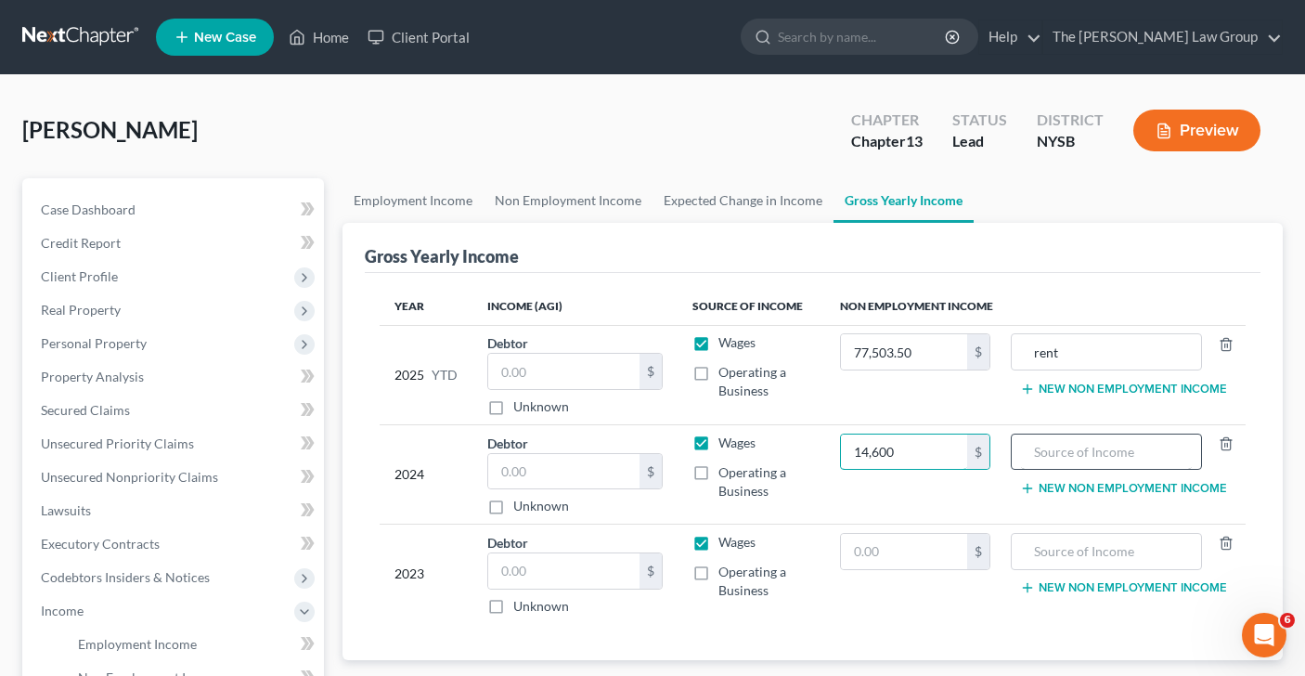
type input "14,600"
click at [1084, 447] on input "text" at bounding box center [1106, 451] width 171 height 35
type input "rent"
click at [906, 560] on input "text" at bounding box center [904, 551] width 126 height 35
drag, startPoint x: 905, startPoint y: 457, endPoint x: 713, endPoint y: 447, distance: 192.4
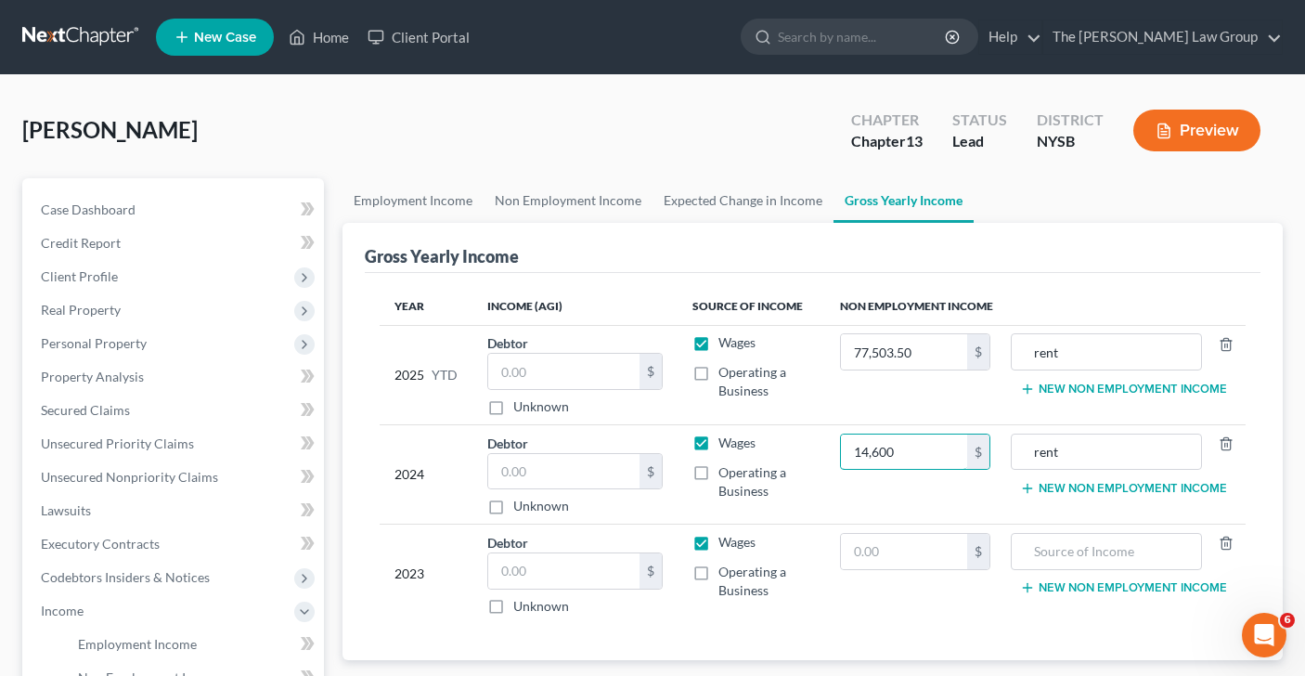
click at [718, 449] on tr "2024 Debtor $ Unknown Balance Undetermined $ Unknown Wages Operating a Business…" at bounding box center [813, 473] width 867 height 99
drag, startPoint x: 913, startPoint y: 460, endPoint x: 857, endPoint y: 449, distance: 57.7
click at [858, 451] on input "14,600" at bounding box center [904, 451] width 126 height 35
type input "93,738"
click at [894, 542] on input "text" at bounding box center [904, 551] width 126 height 35
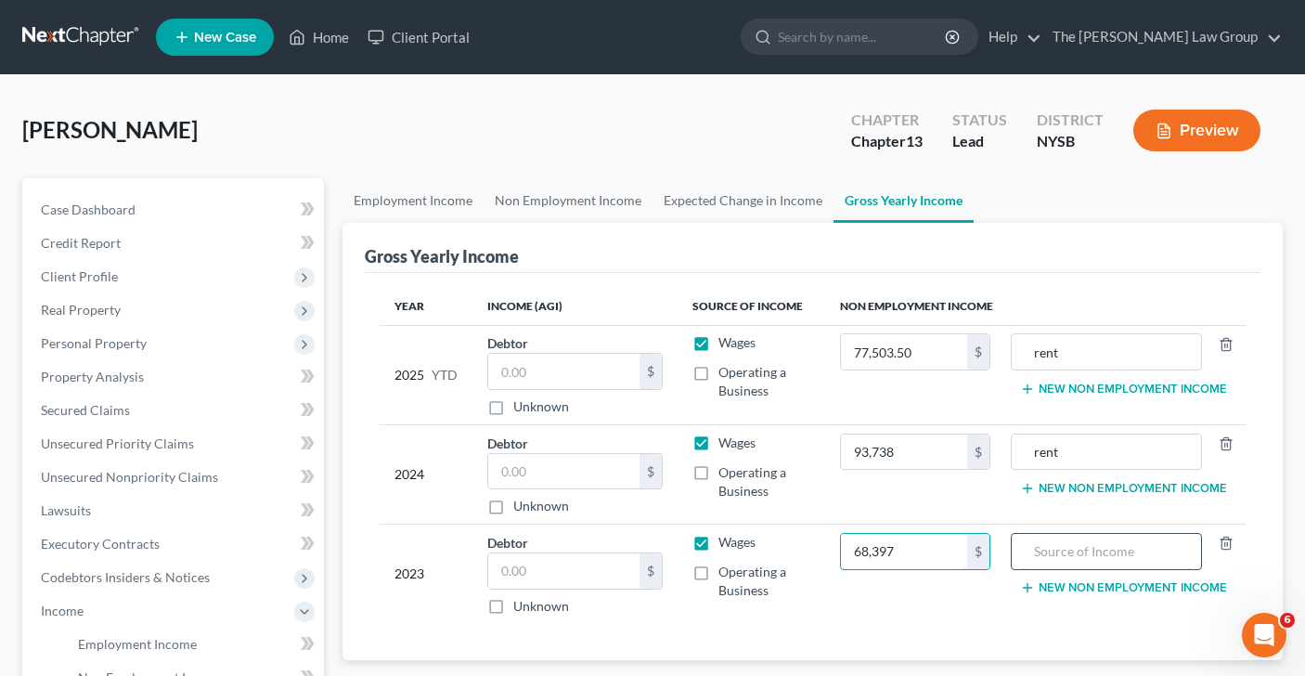
type input "68,397"
click at [1103, 550] on input "text" at bounding box center [1106, 551] width 171 height 35
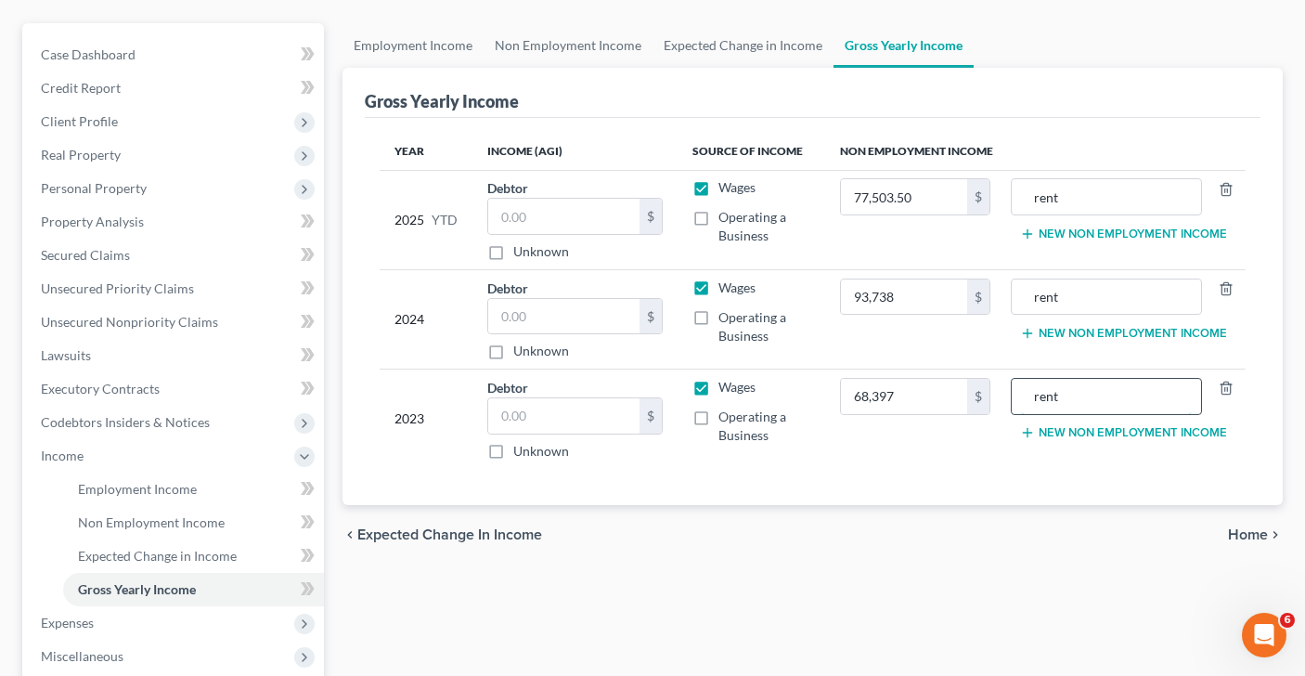
scroll to position [357, 0]
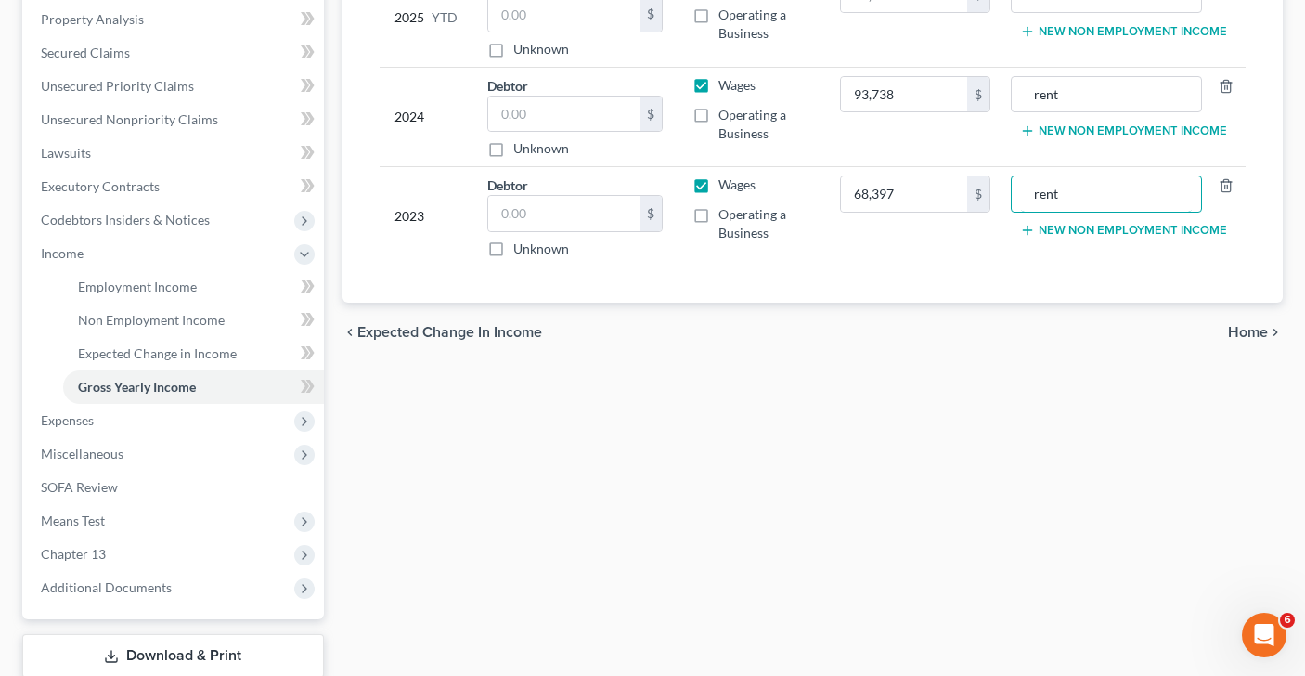
type input "rent"
click at [1250, 329] on span "Home" at bounding box center [1248, 332] width 40 height 15
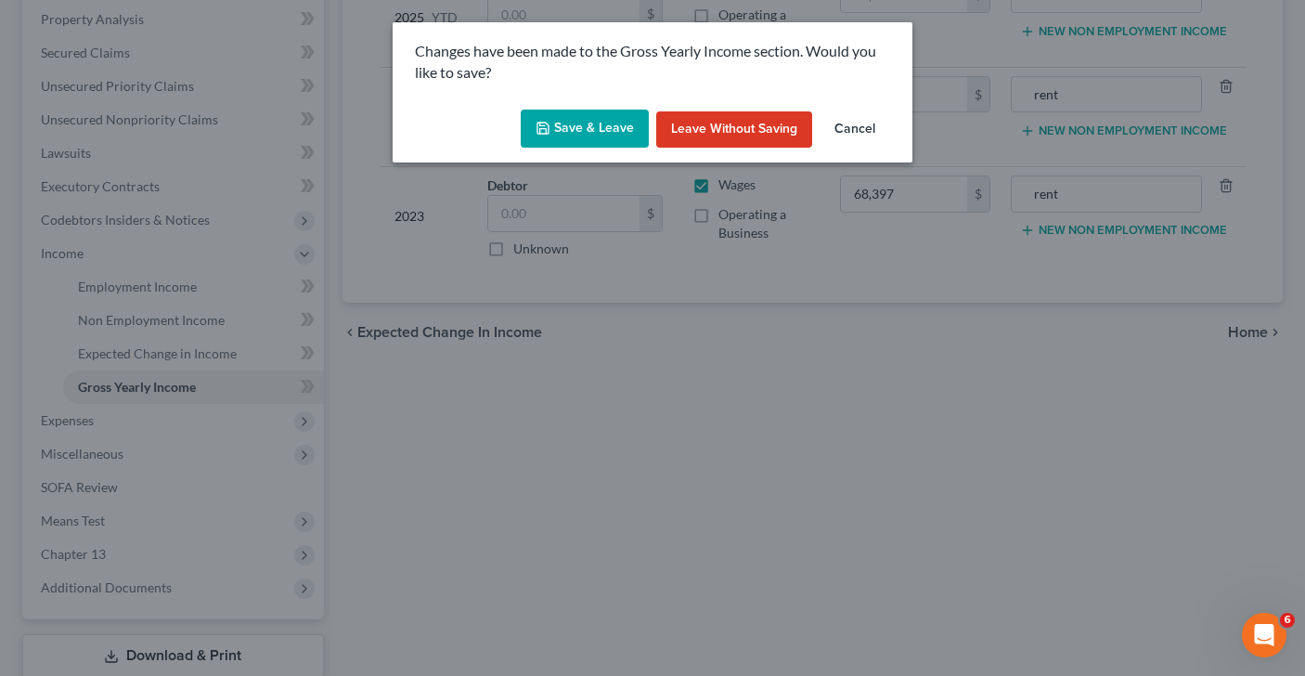
click at [585, 124] on button "Save & Leave" at bounding box center [585, 129] width 128 height 39
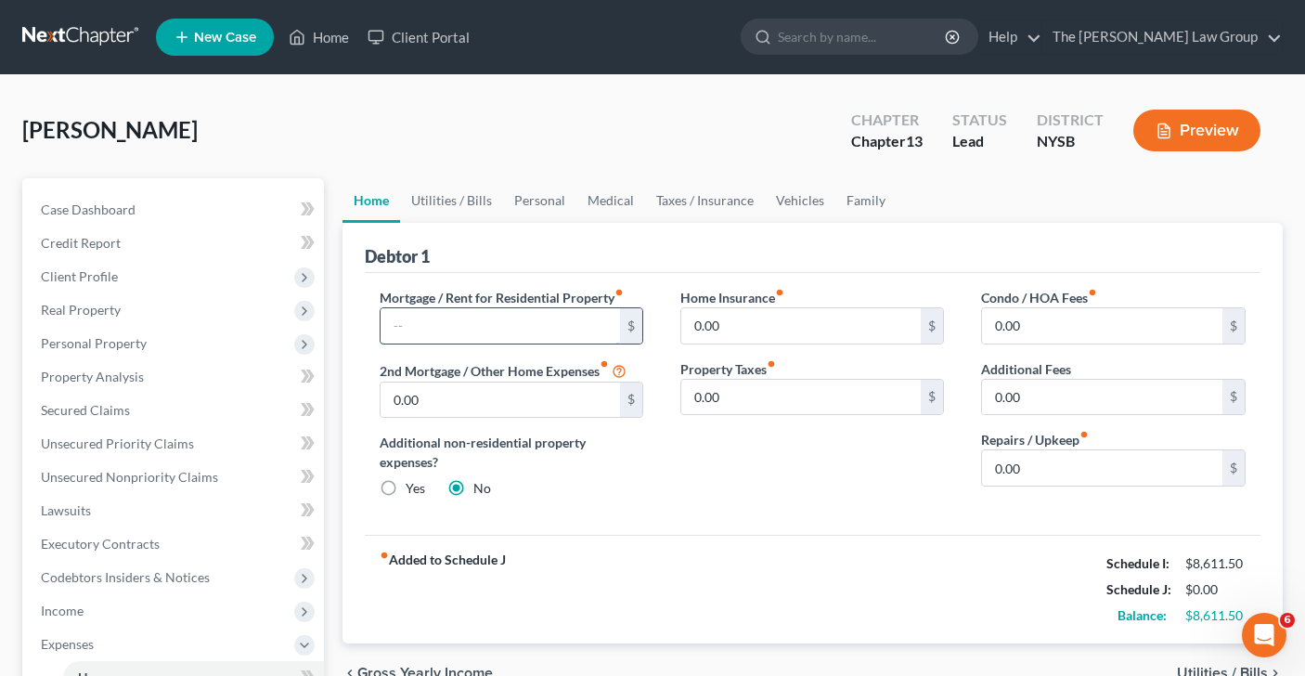
click at [425, 320] on input "text" at bounding box center [501, 325] width 240 height 35
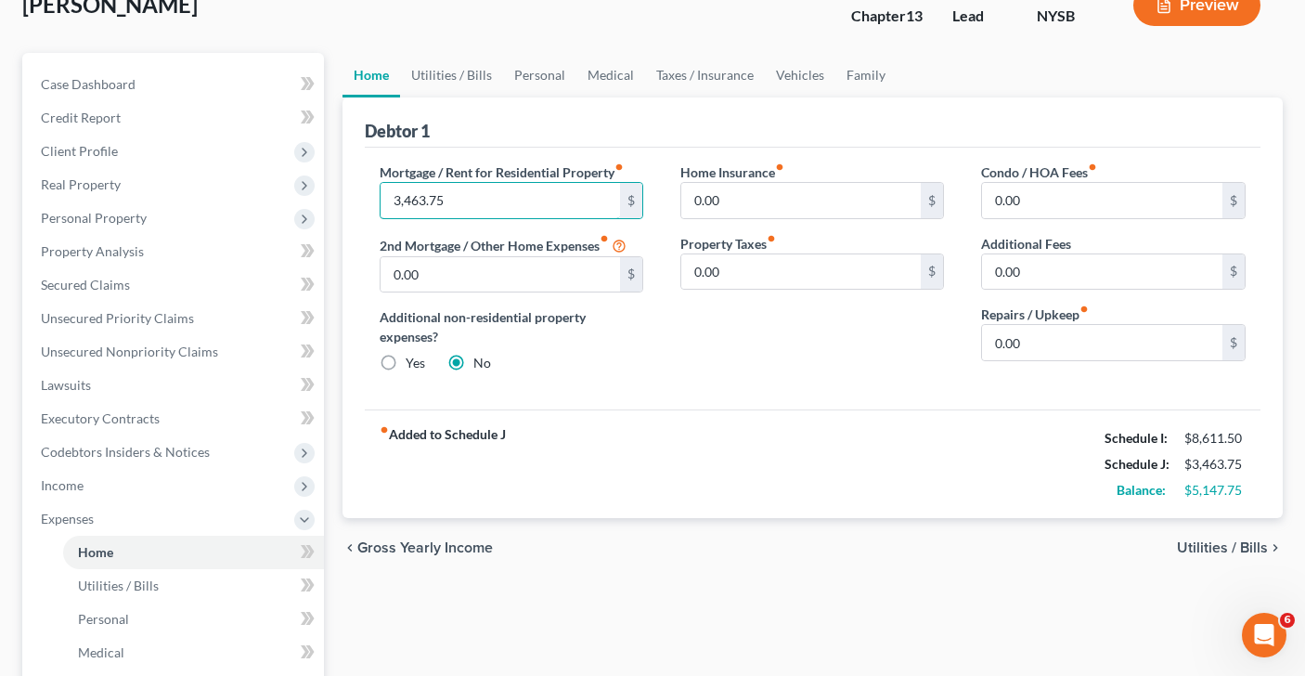
scroll to position [130, 0]
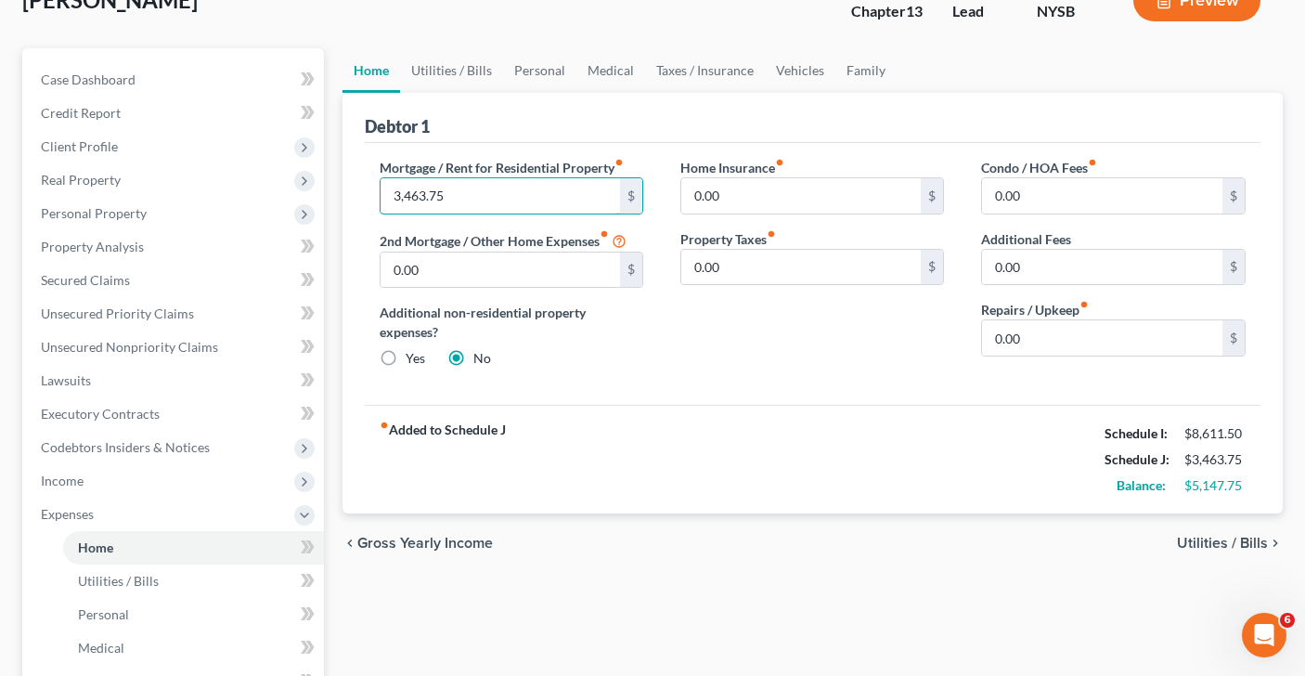
type input "3,463.75"
click at [1186, 546] on span "Utilities / Bills" at bounding box center [1222, 543] width 91 height 15
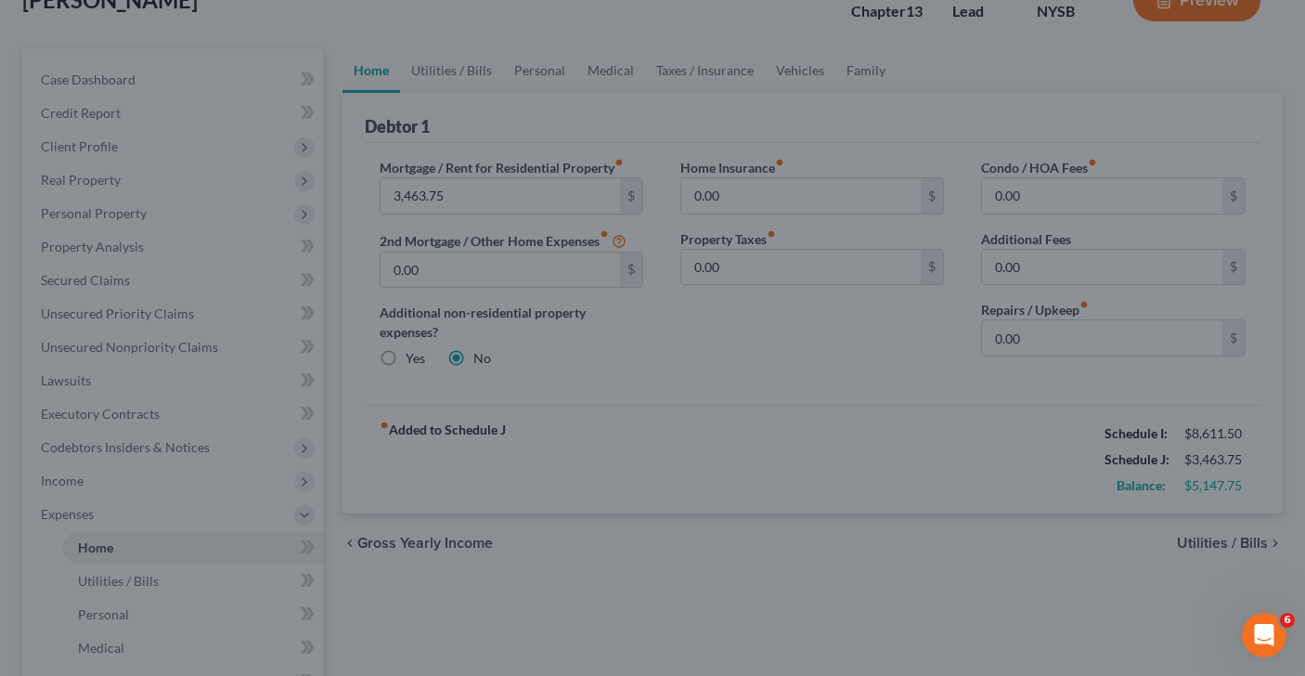
click at [1231, 541] on div at bounding box center [652, 338] width 1305 height 676
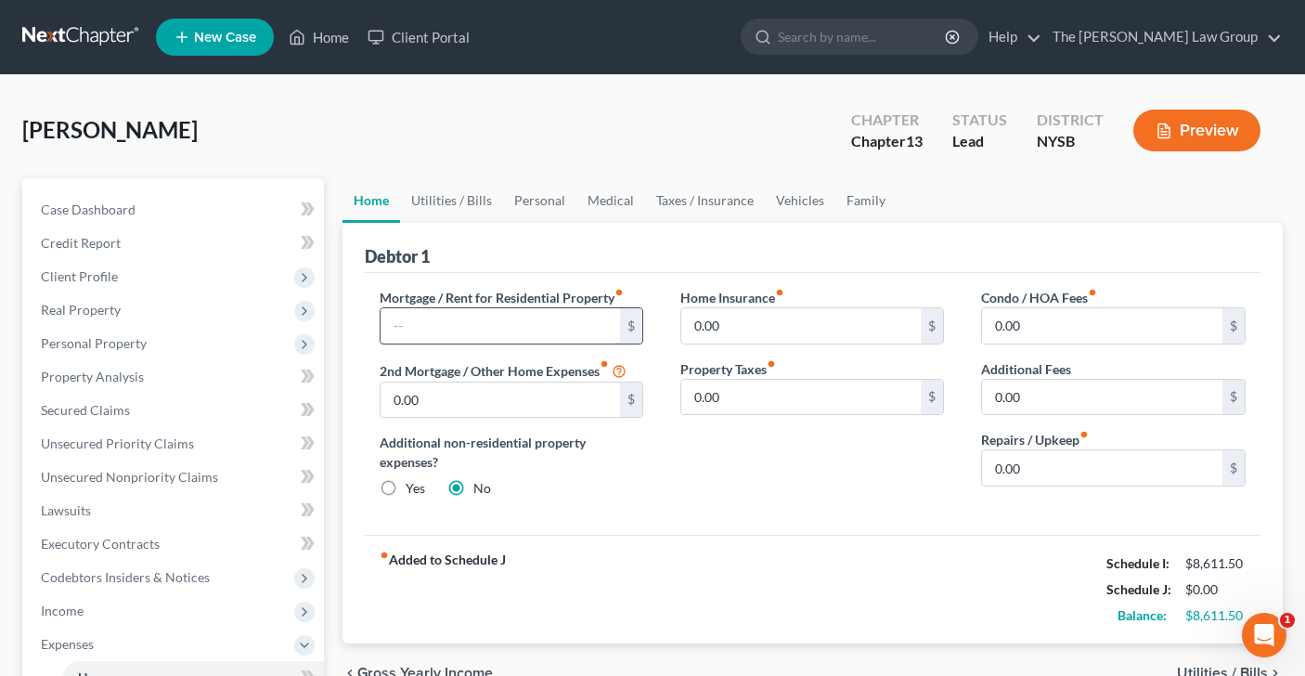
click at [476, 329] on input "text" at bounding box center [501, 325] width 240 height 35
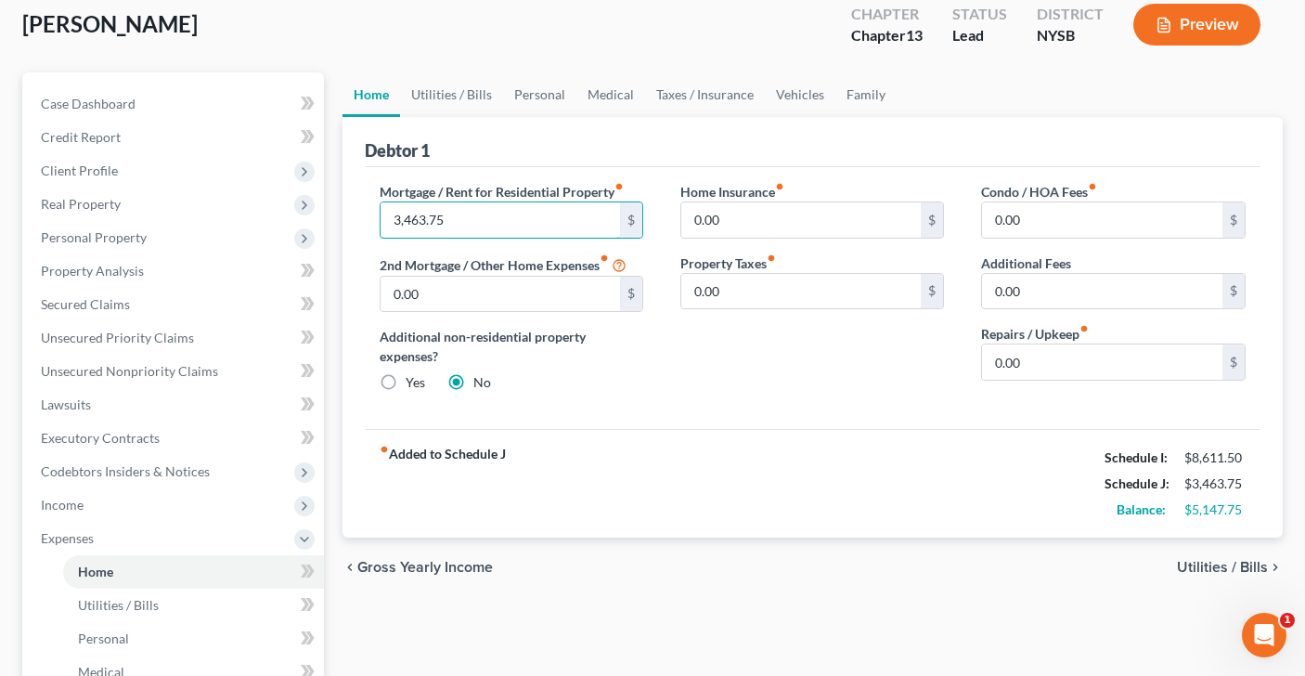
type input "3,463.75"
click at [1192, 569] on span "Utilities / Bills" at bounding box center [1222, 567] width 91 height 15
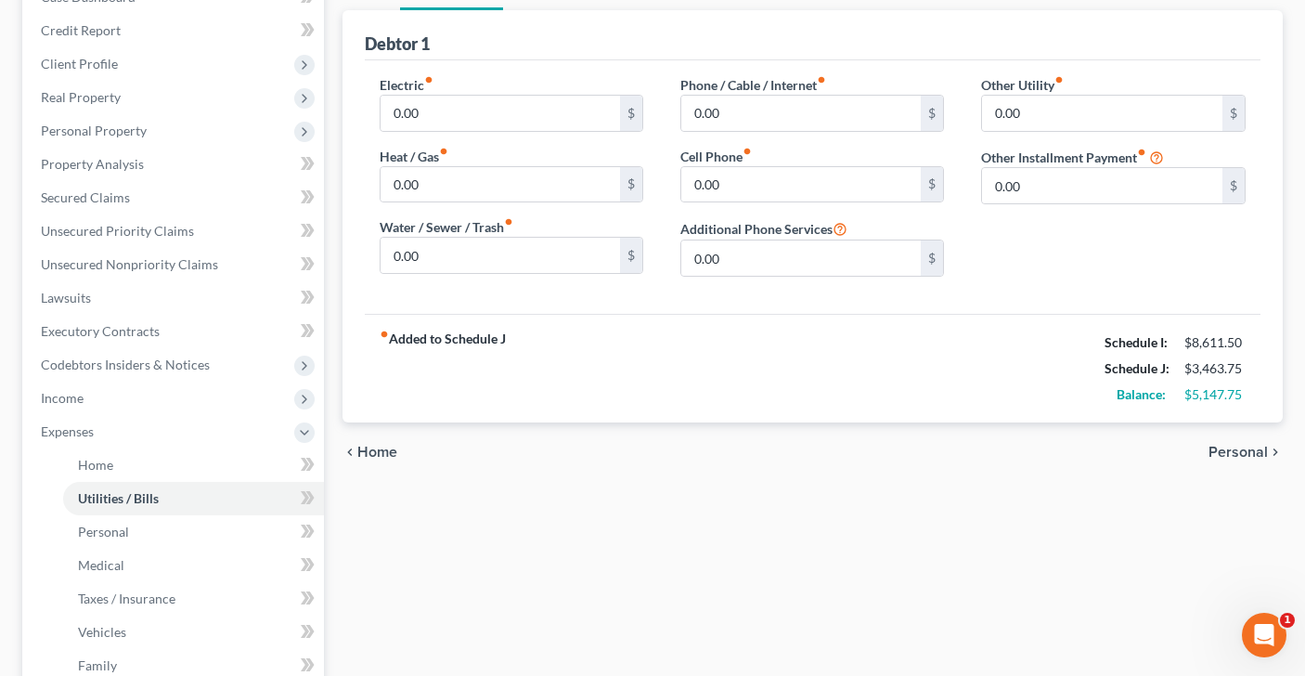
scroll to position [212, 0]
click at [1240, 450] on span "Personal" at bounding box center [1238, 453] width 59 height 15
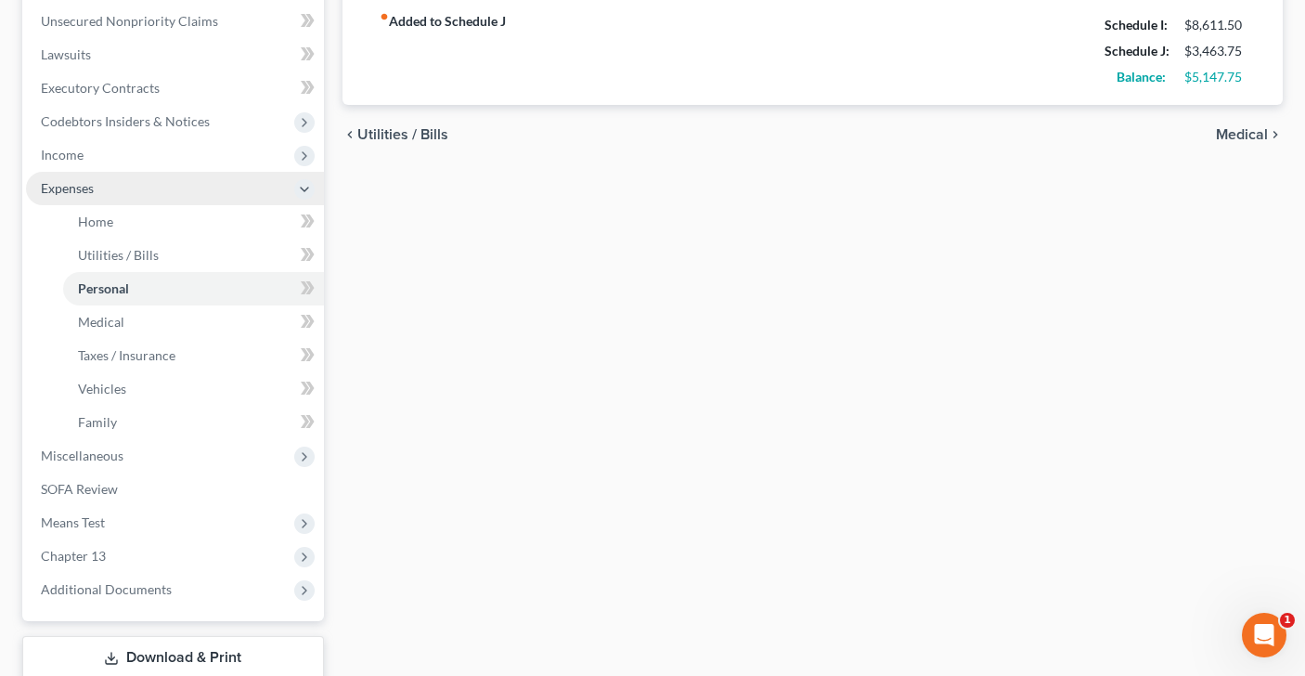
scroll to position [576, 0]
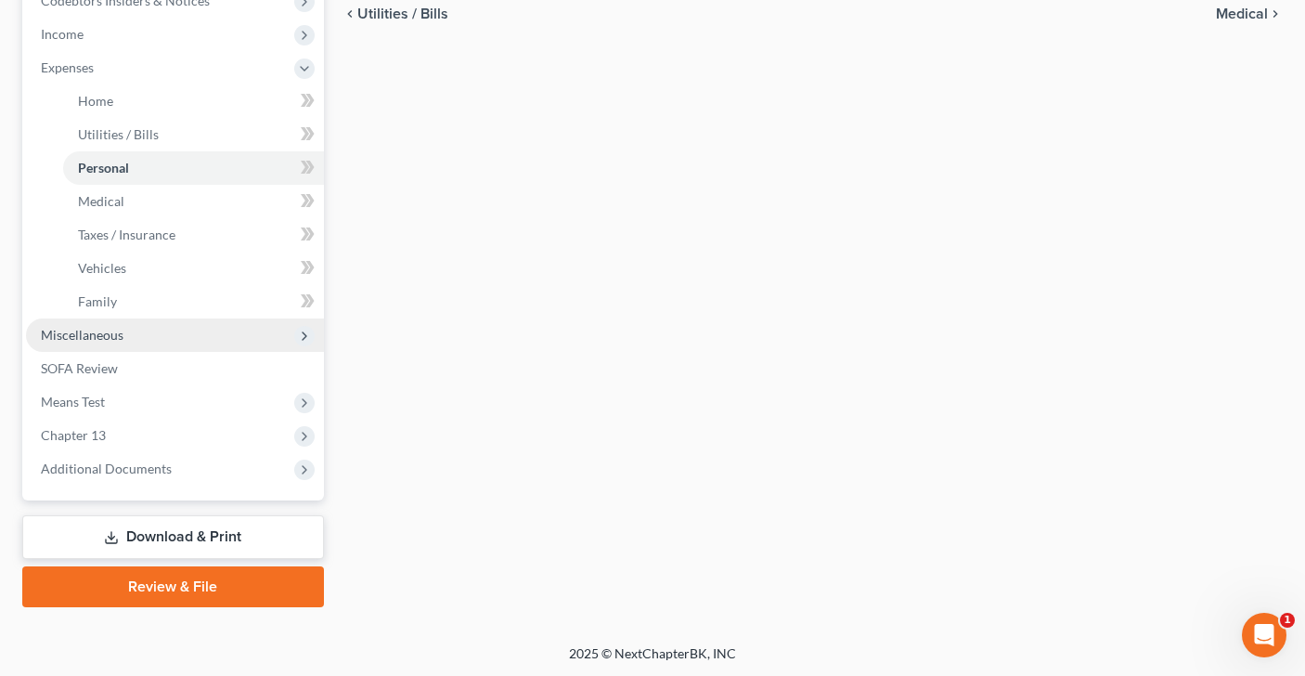
click at [234, 337] on span "Miscellaneous" at bounding box center [175, 334] width 298 height 33
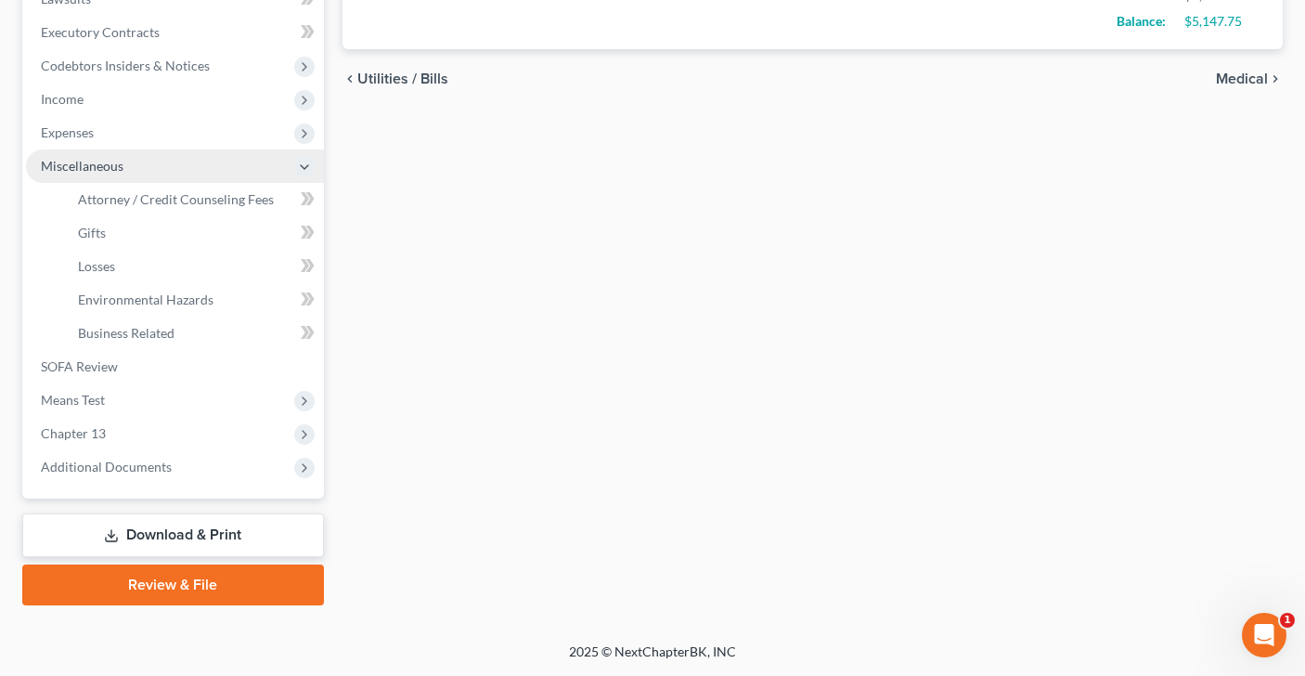
scroll to position [510, 0]
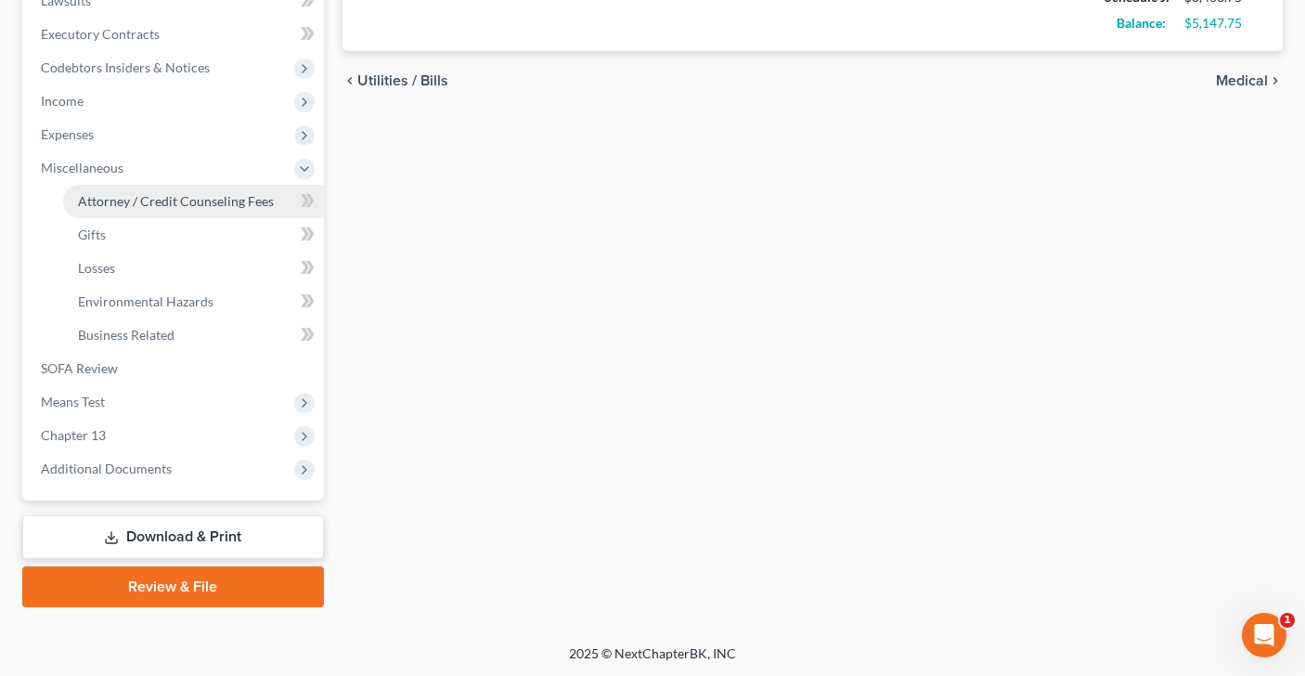
click at [250, 194] on span "Attorney / Credit Counseling Fees" at bounding box center [176, 201] width 196 height 16
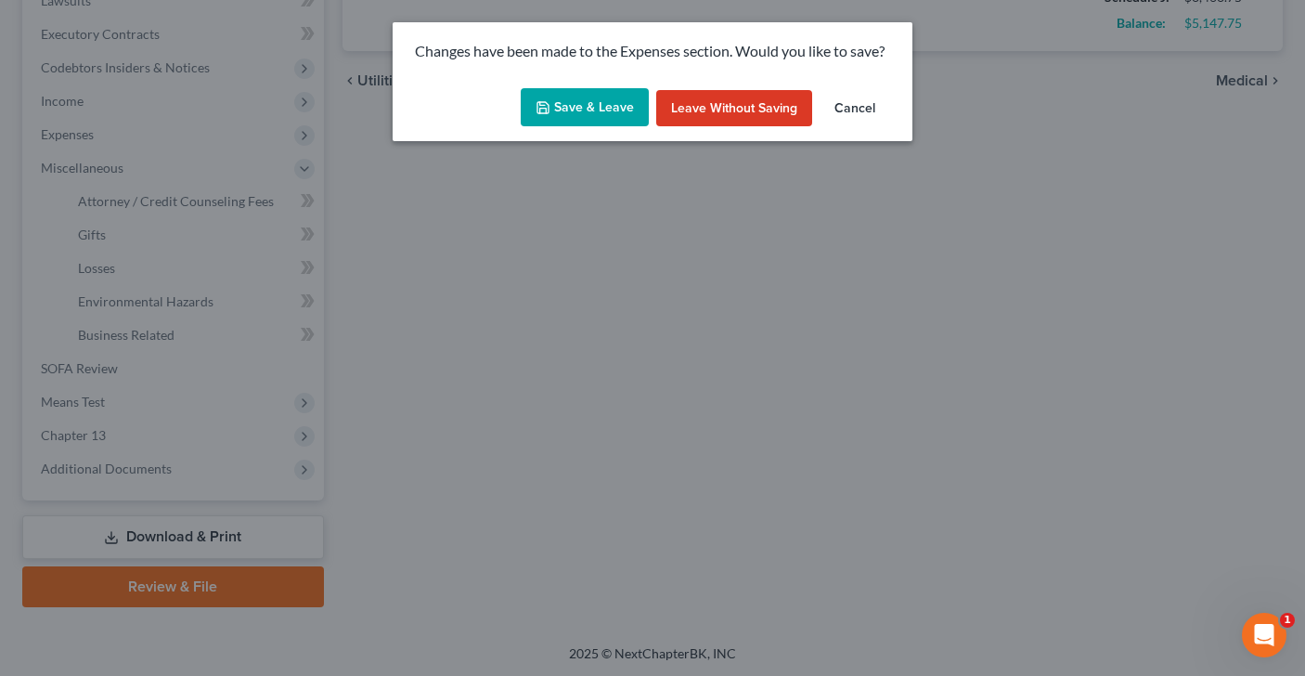
click at [603, 107] on button "Save & Leave" at bounding box center [585, 107] width 128 height 39
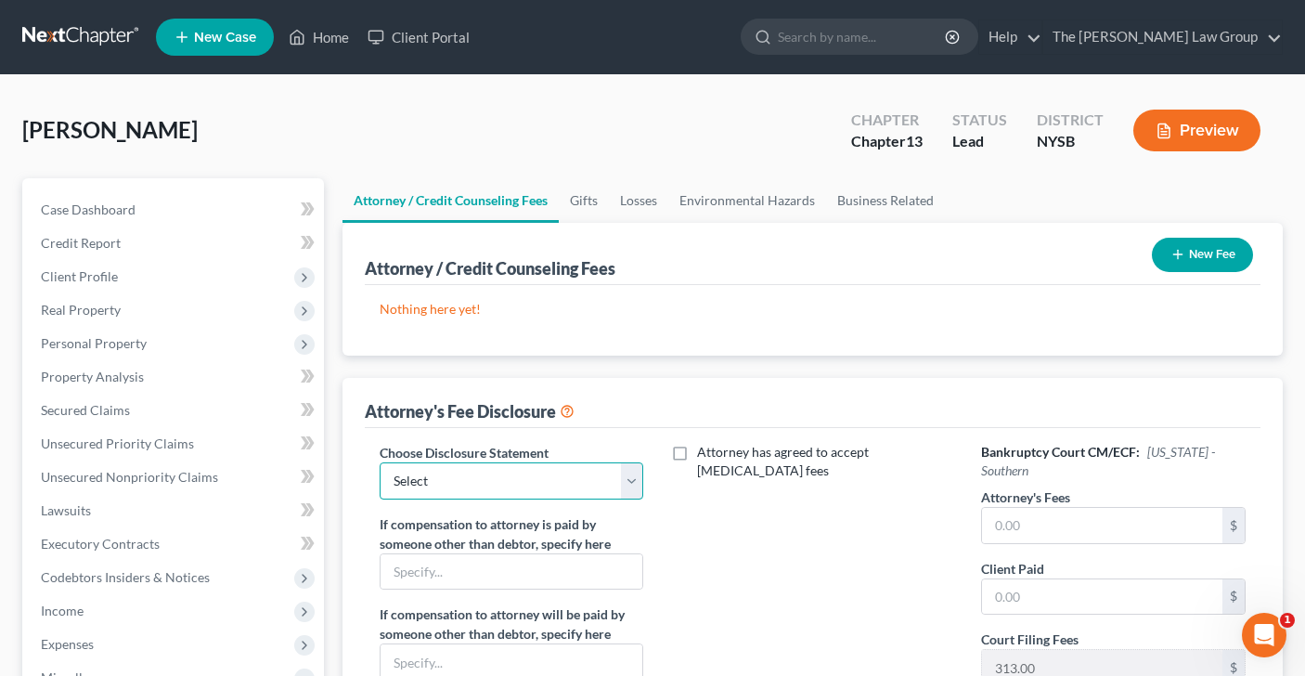
click at [633, 482] on select "Select Disclosure" at bounding box center [512, 480] width 264 height 37
select select "0"
click at [1055, 525] on input "text" at bounding box center [1102, 525] width 240 height 35
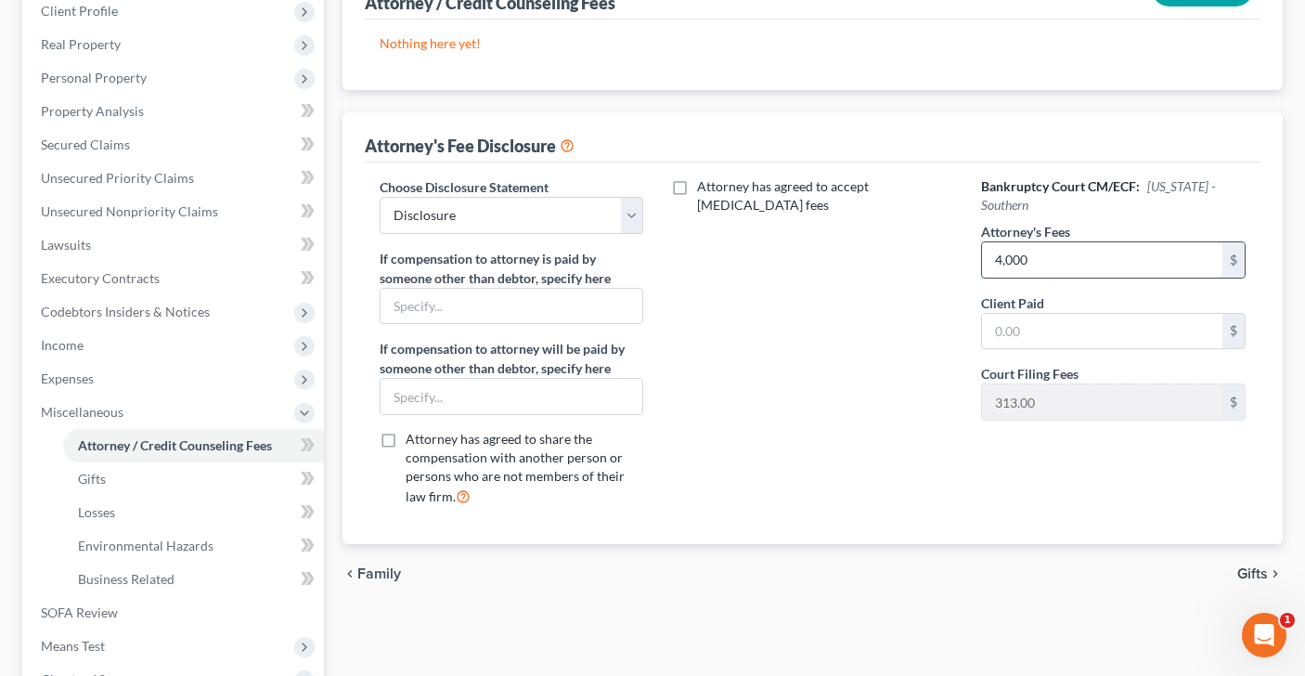
scroll to position [275, 0]
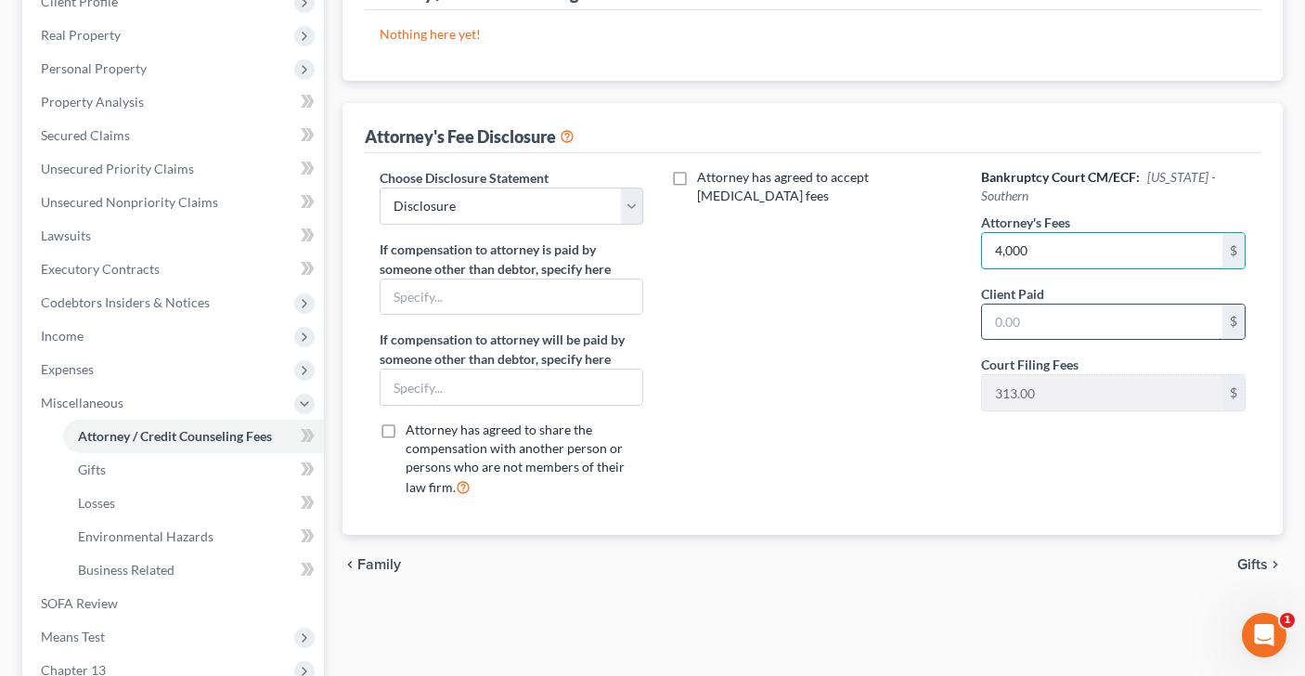
type input "4,000"
click at [1050, 319] on input "text" at bounding box center [1102, 321] width 240 height 35
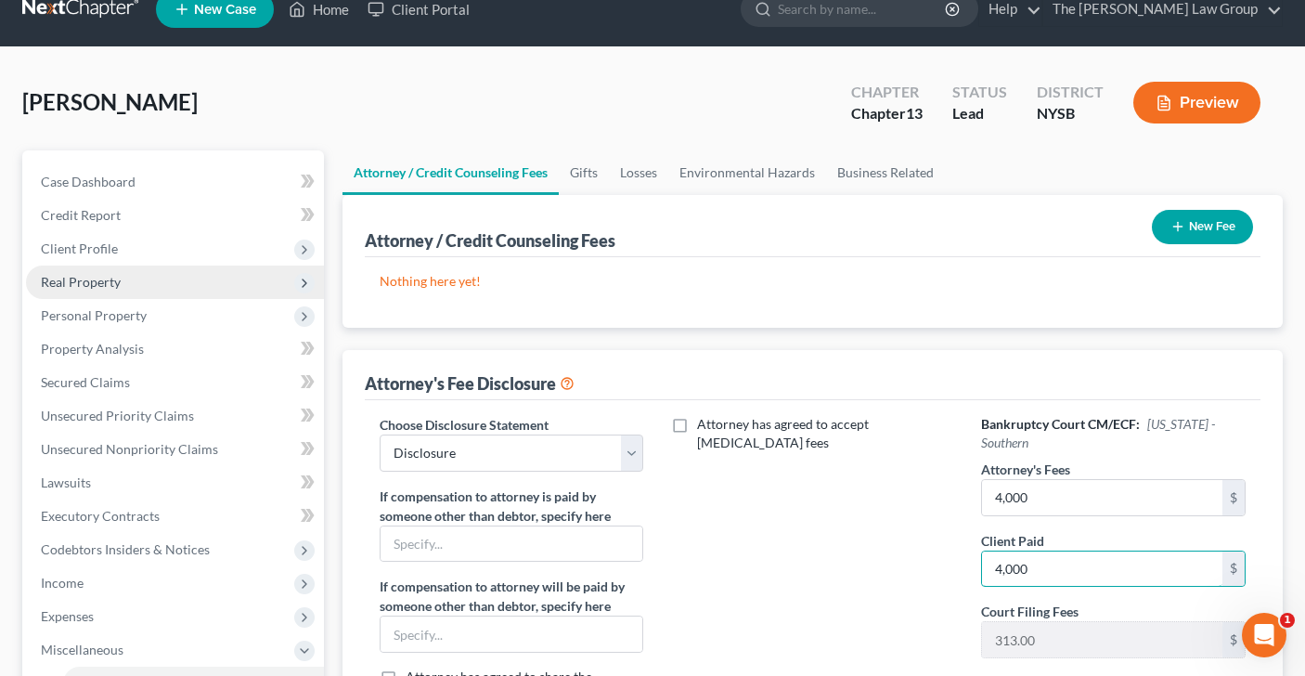
scroll to position [27, 0]
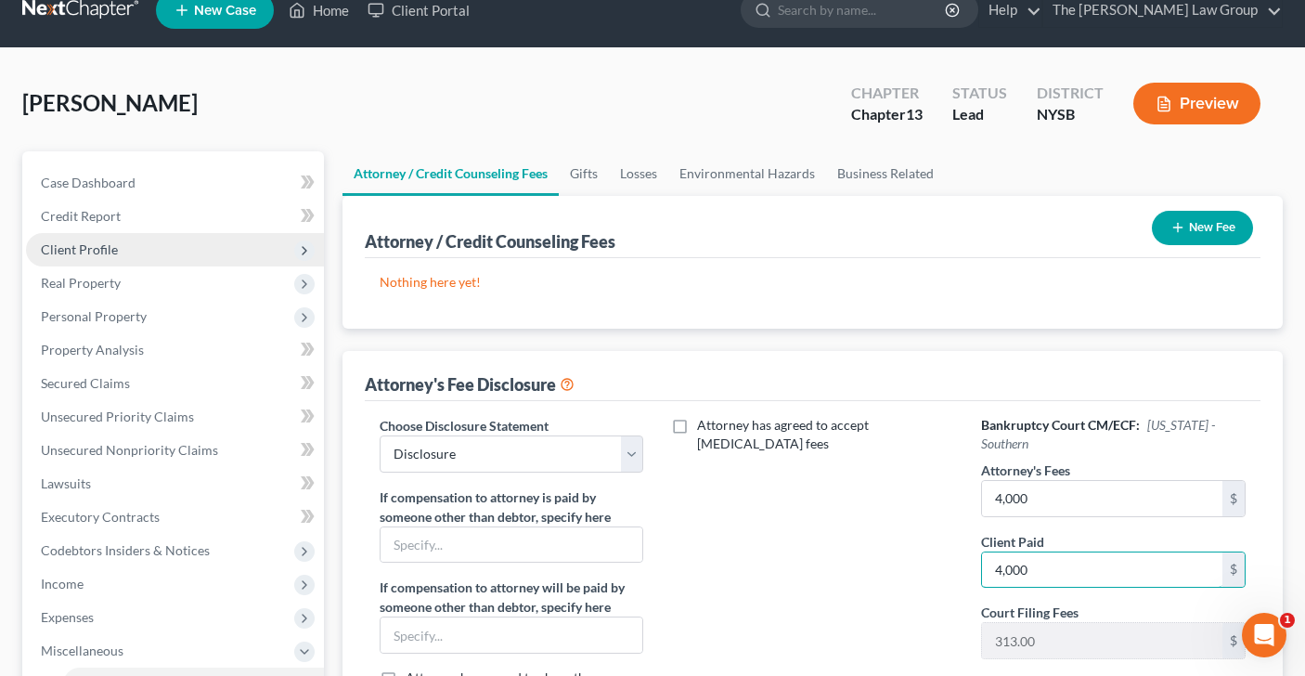
type input "4,000"
click at [102, 252] on span "Client Profile" at bounding box center [79, 249] width 77 height 16
